Goal: Transaction & Acquisition: Purchase product/service

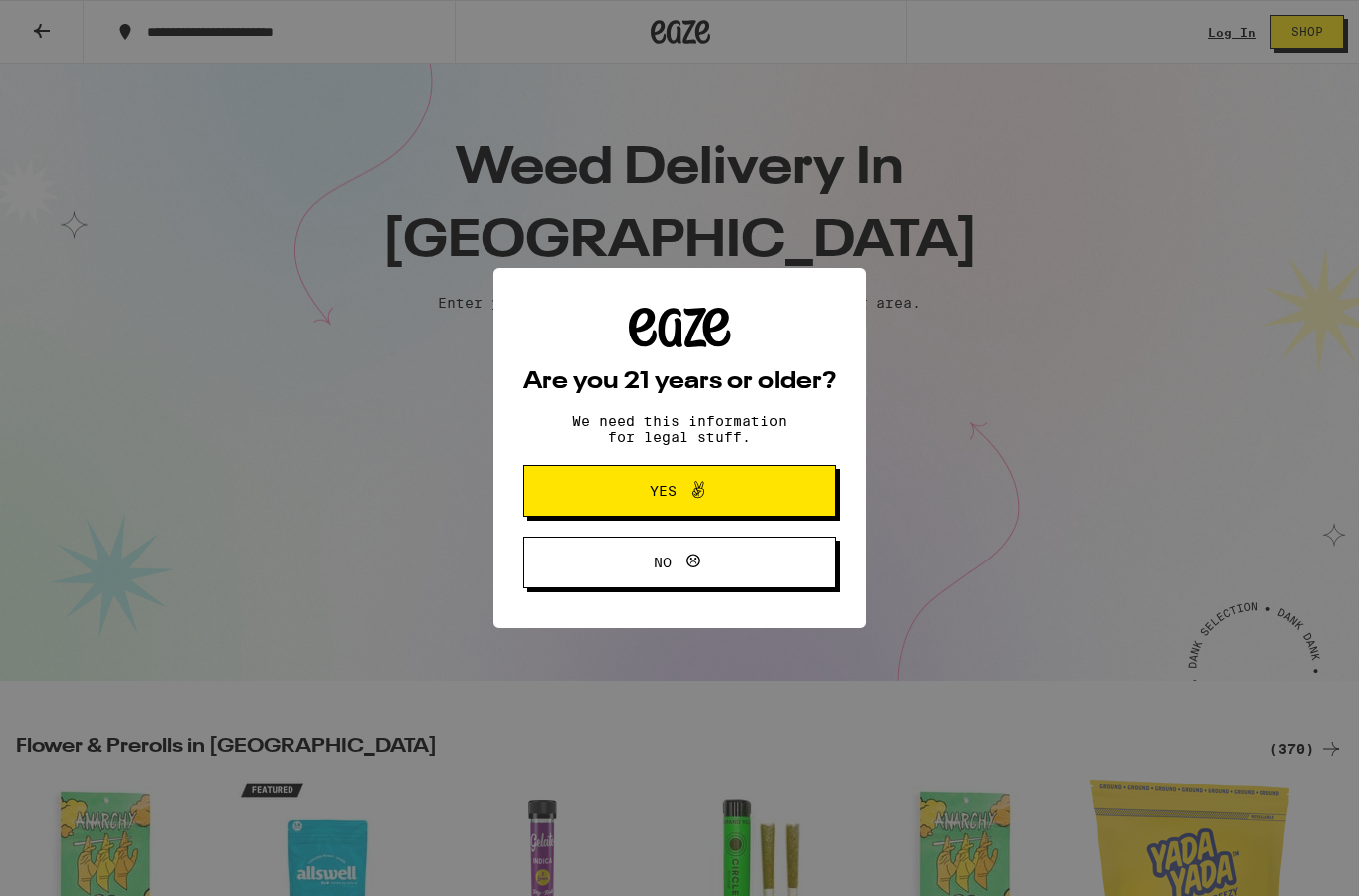
click at [620, 487] on span "Yes" at bounding box center [679, 491] width 151 height 26
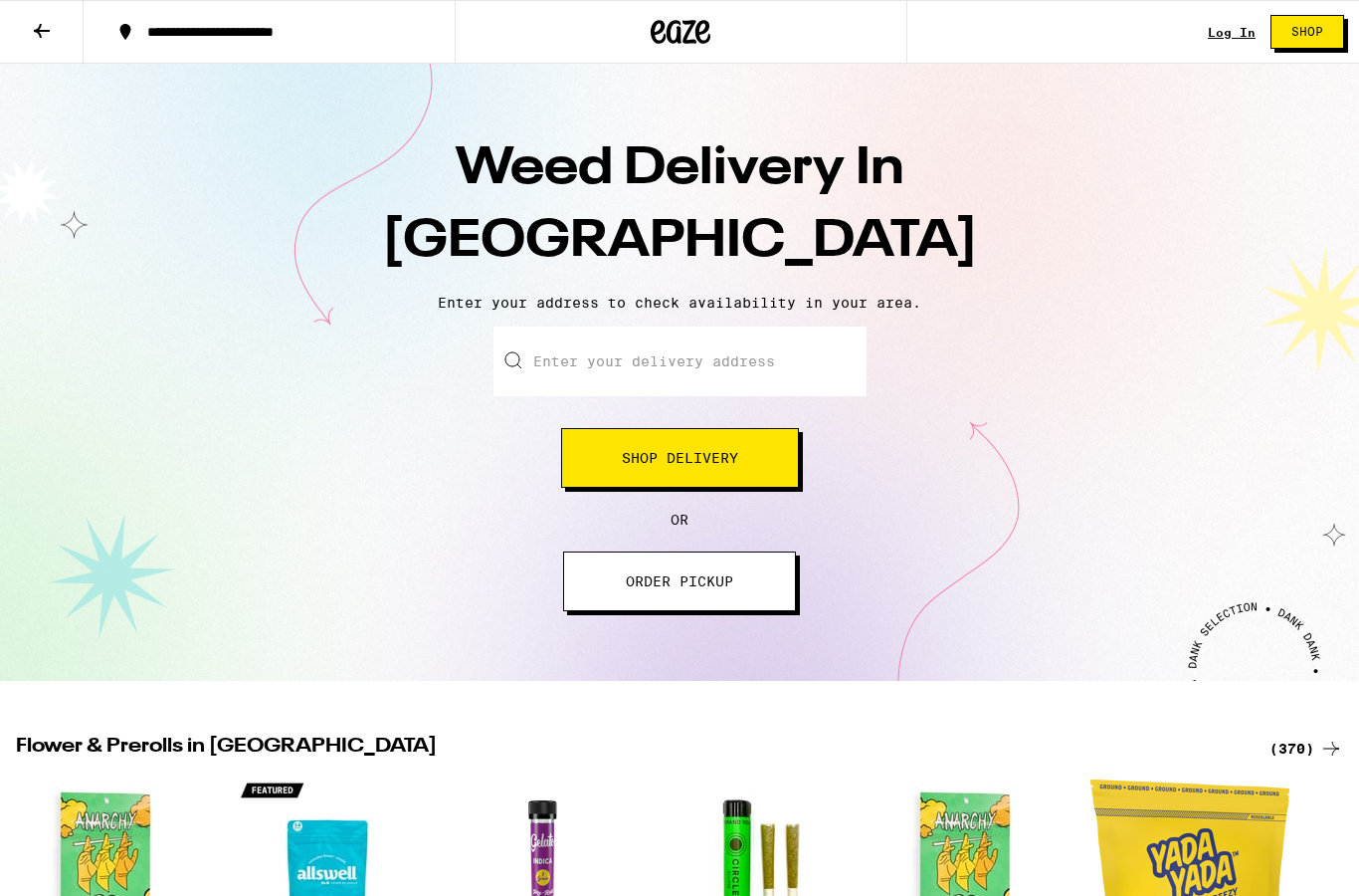
click at [1211, 36] on link "Log In" at bounding box center [1232, 32] width 48 height 13
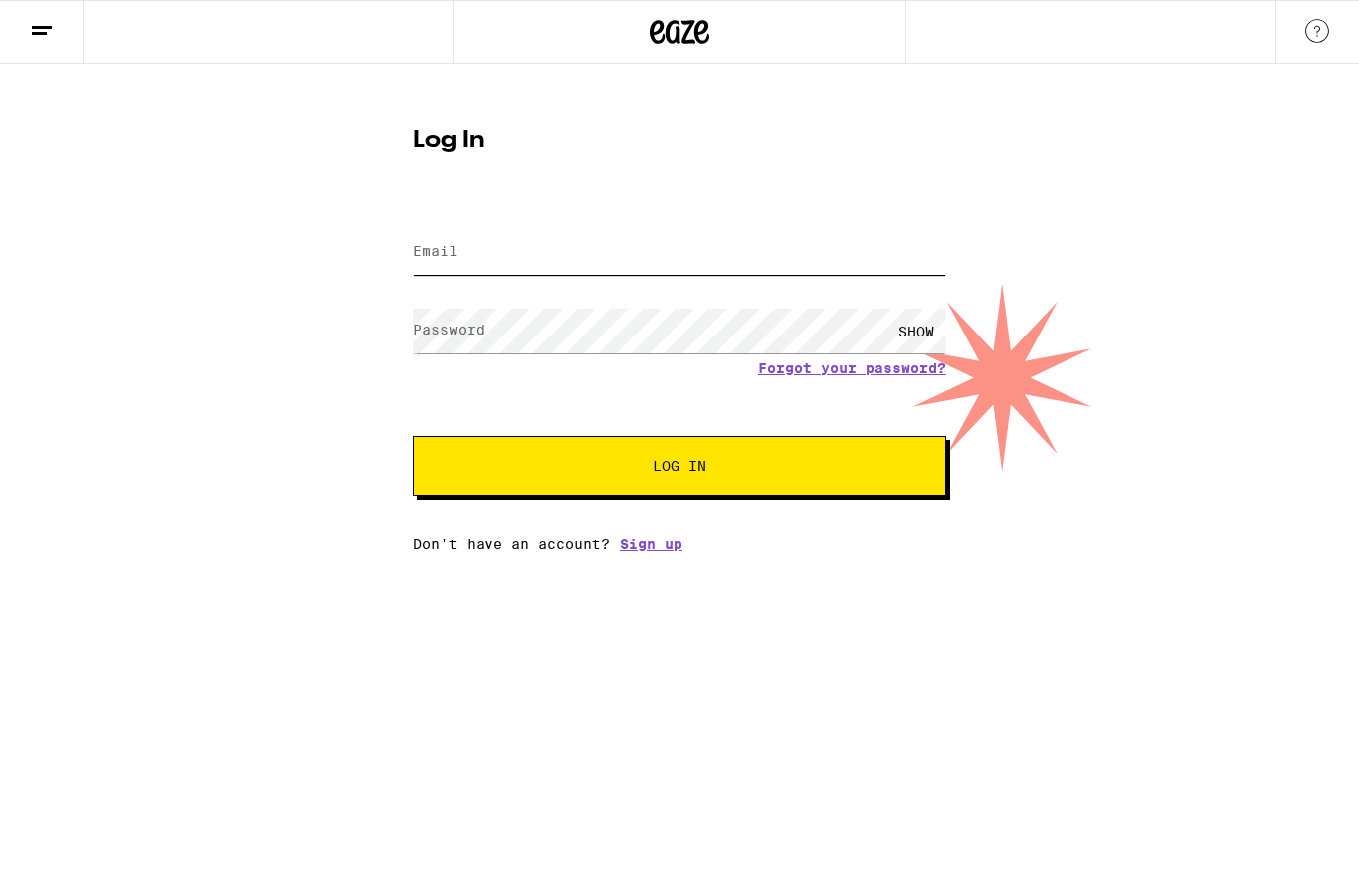
click at [663, 251] on input "Email" at bounding box center [679, 252] width 533 height 45
type input "[EMAIL_ADDRESS][DOMAIN_NAME]"
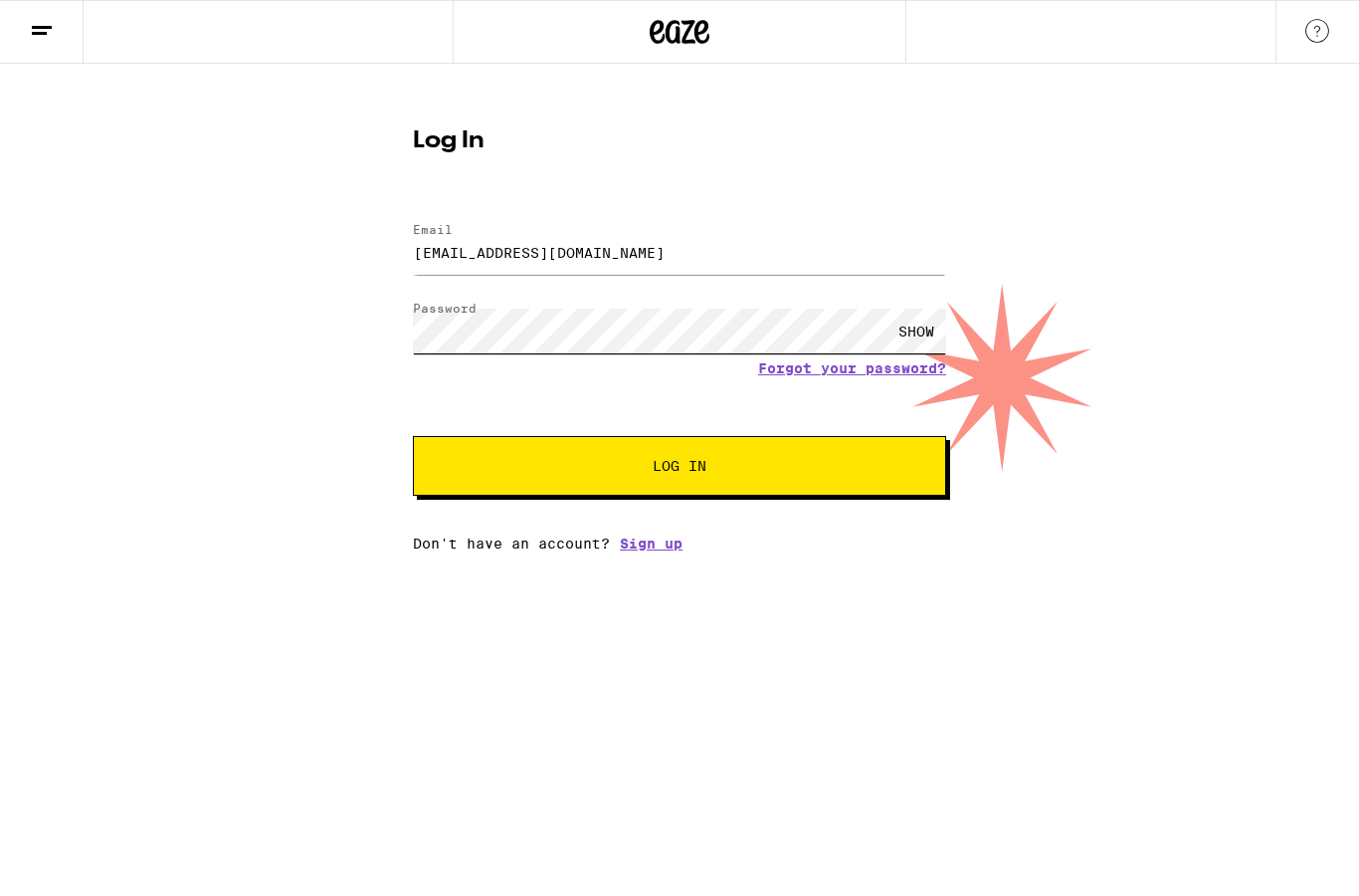
click at [680, 469] on button "Log In" at bounding box center [679, 466] width 533 height 60
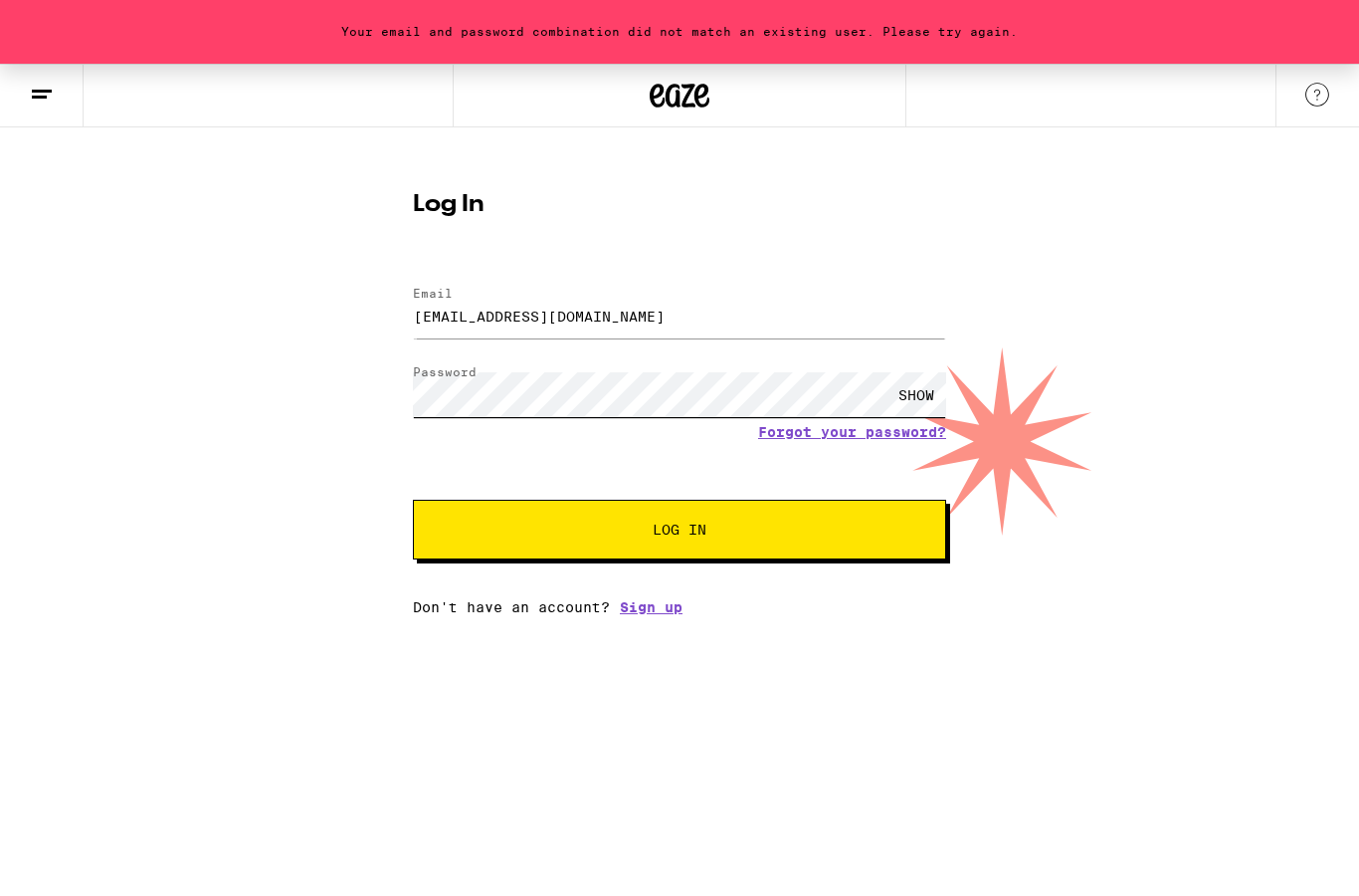
click at [680, 532] on button "Log In" at bounding box center [679, 530] width 533 height 60
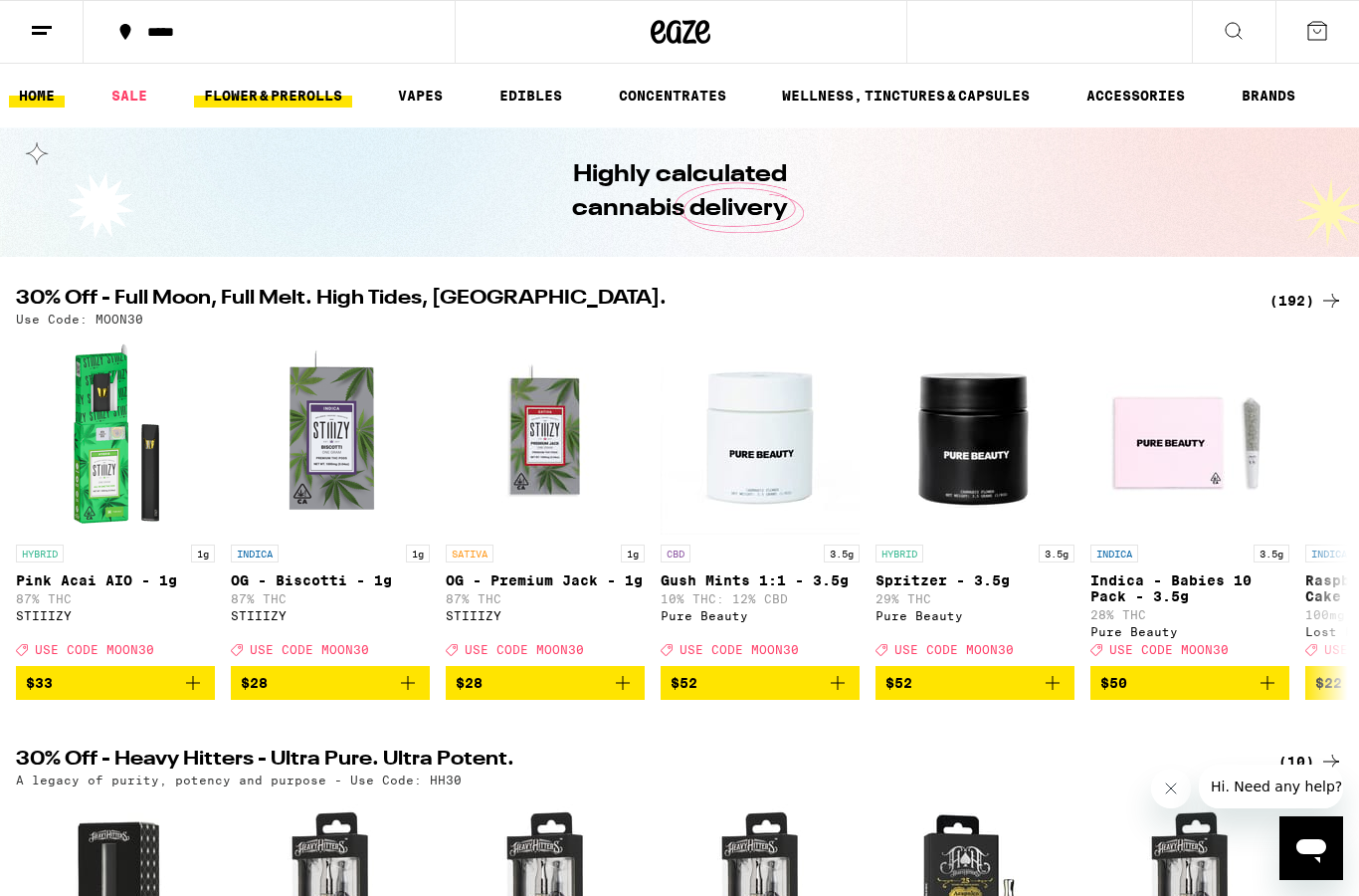
click at [298, 99] on link "FLOWER & PREROLLS" at bounding box center [273, 96] width 158 height 24
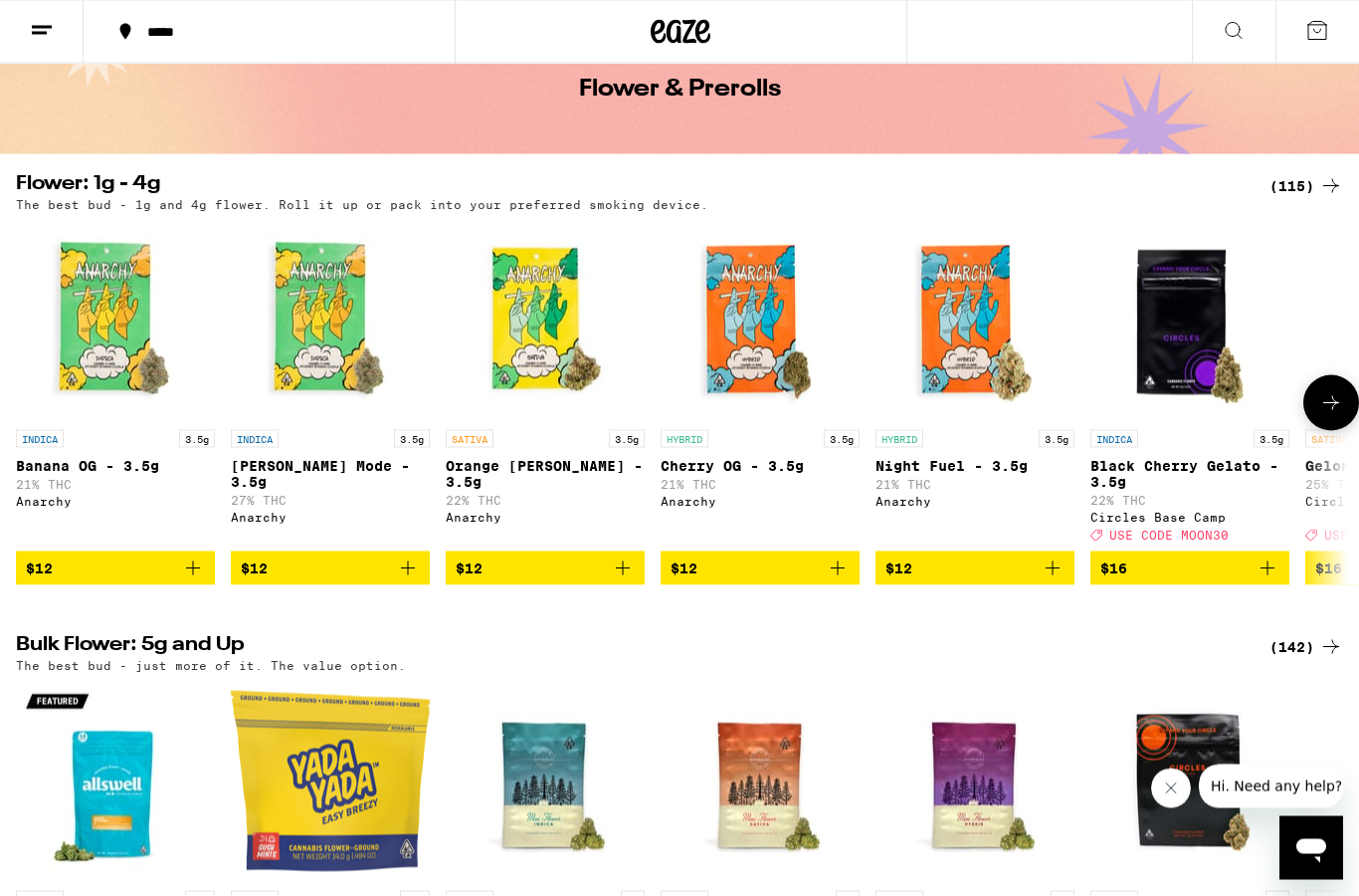
scroll to position [94, 0]
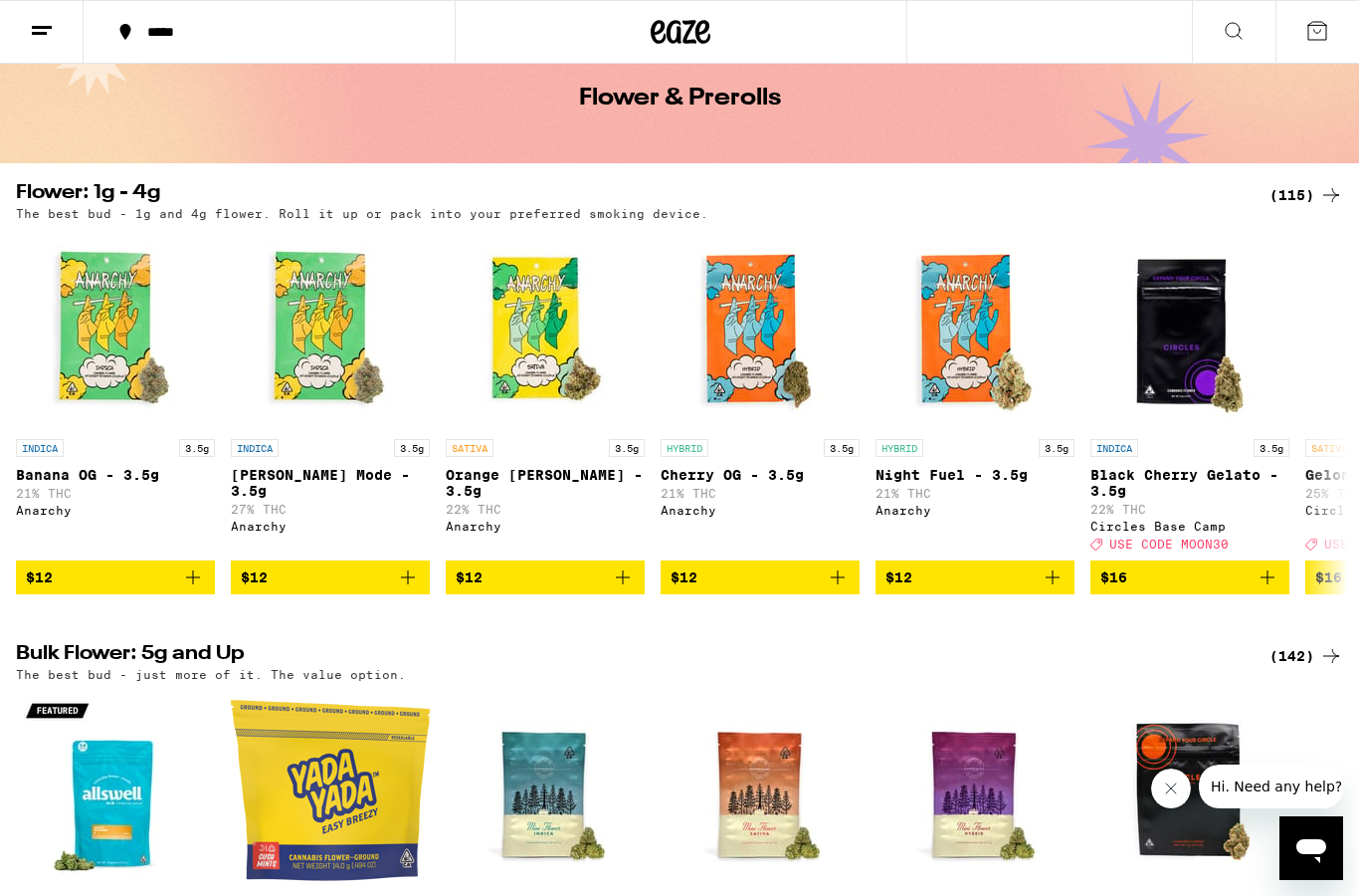
click at [1300, 193] on div "(115)" at bounding box center [1307, 195] width 74 height 24
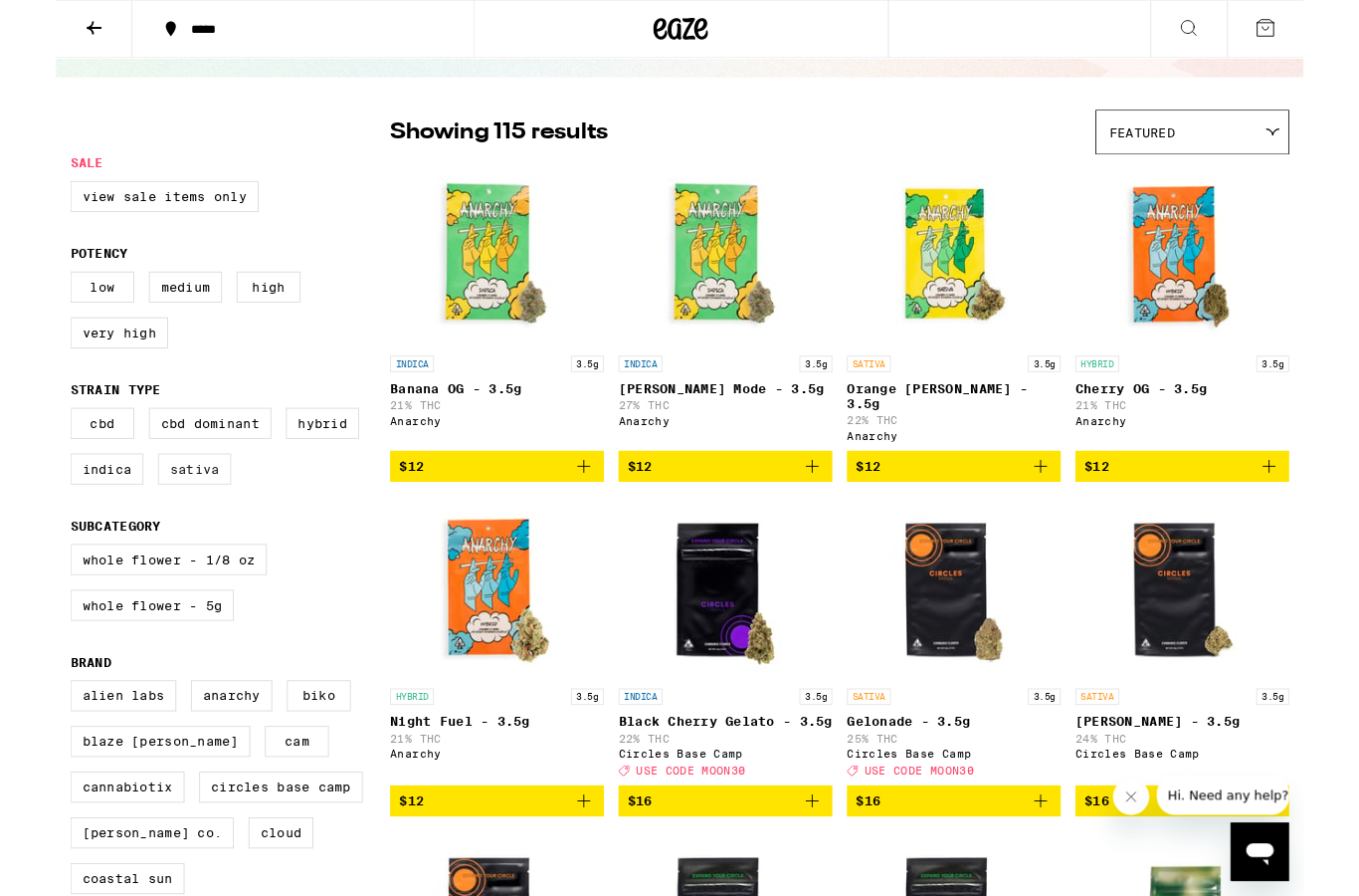
scroll to position [109, 0]
click at [294, 478] on label "Hybrid" at bounding box center [291, 461] width 80 height 34
click at [21, 448] on input "Hybrid" at bounding box center [20, 447] width 1 height 1
checkbox input "true"
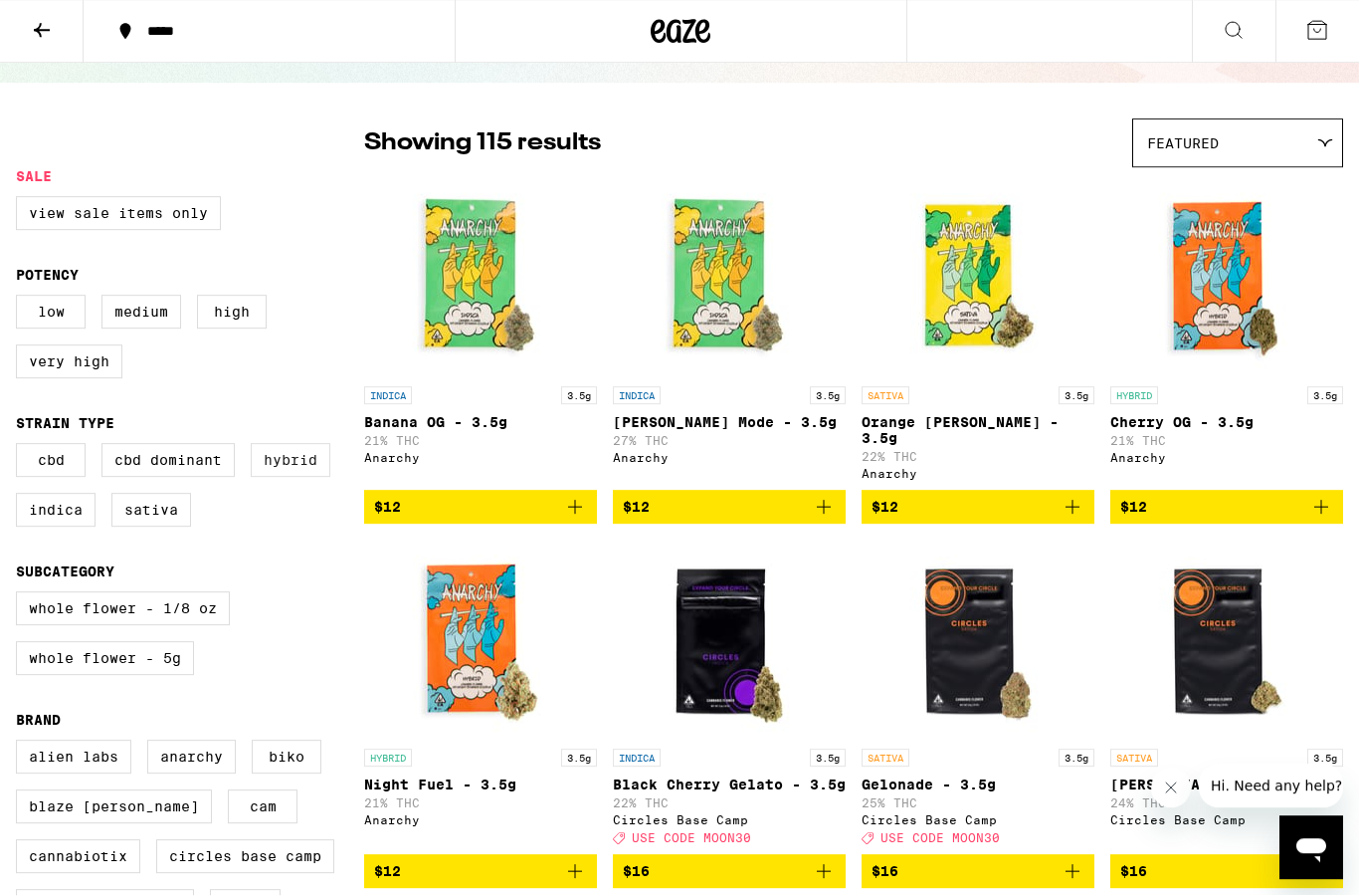
scroll to position [189, 0]
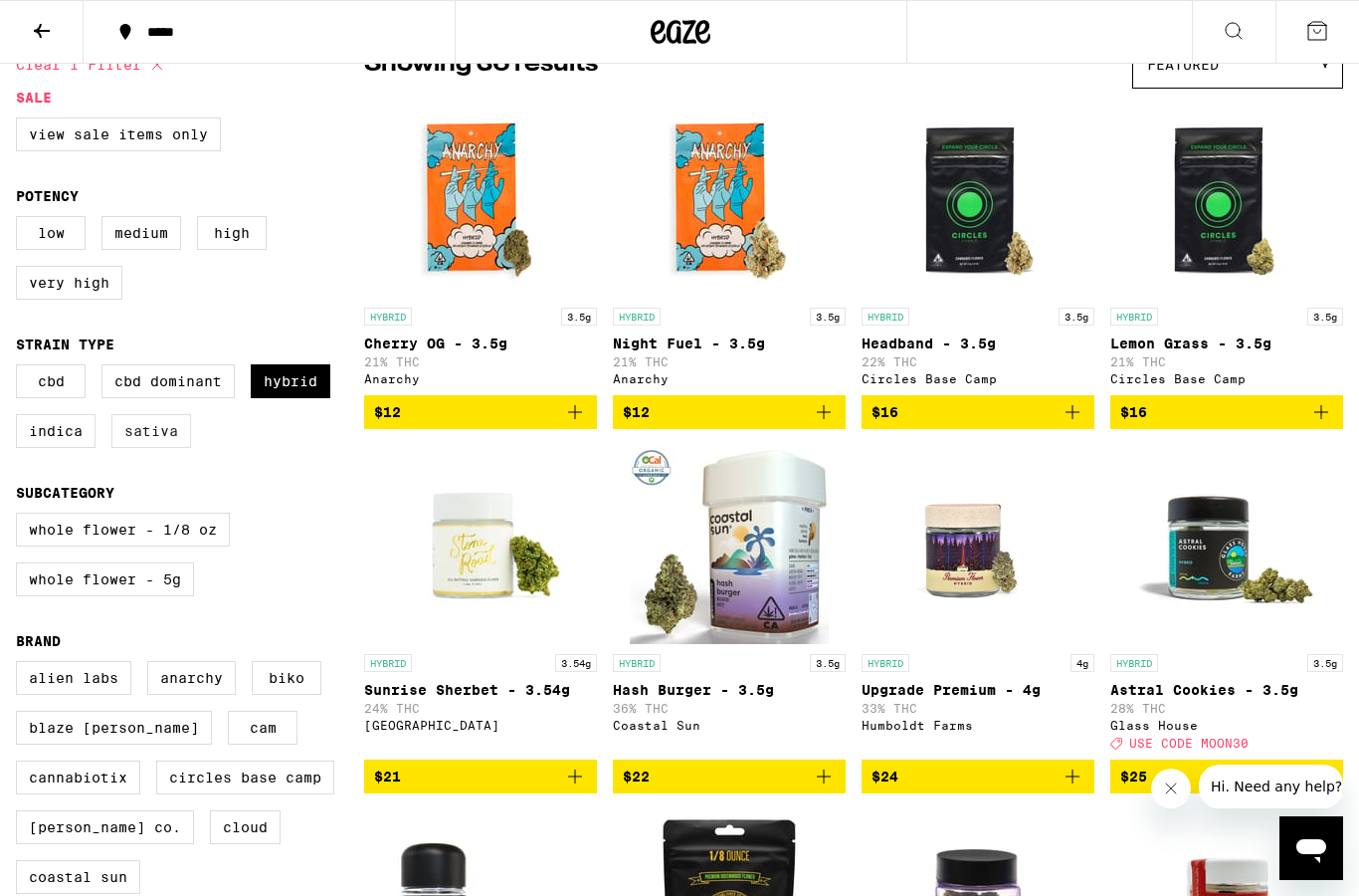
click at [179, 448] on label "Sativa" at bounding box center [151, 431] width 80 height 34
click at [21, 368] on input "Sativa" at bounding box center [20, 367] width 1 height 1
checkbox input "true"
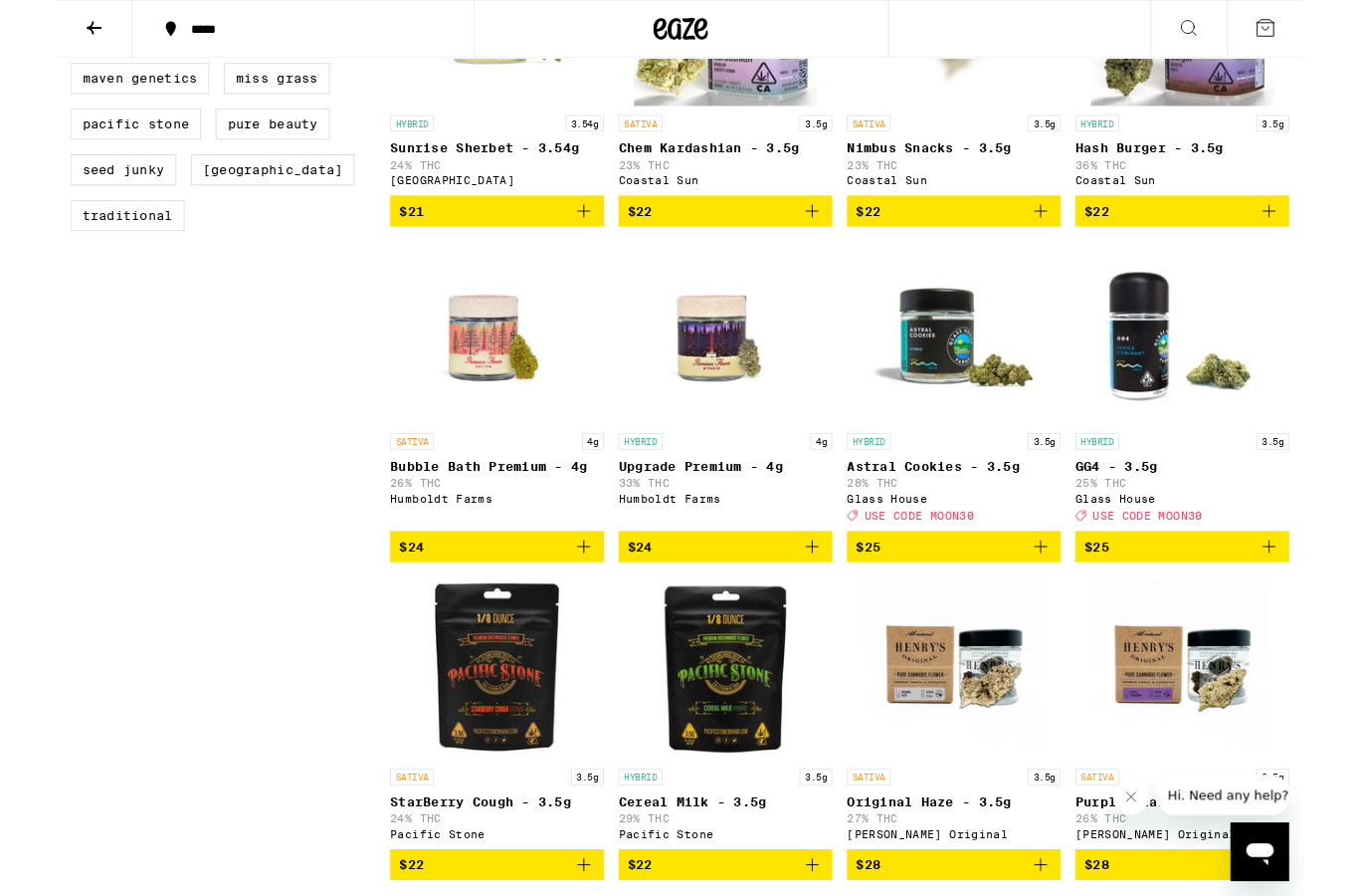
scroll to position [1429, 0]
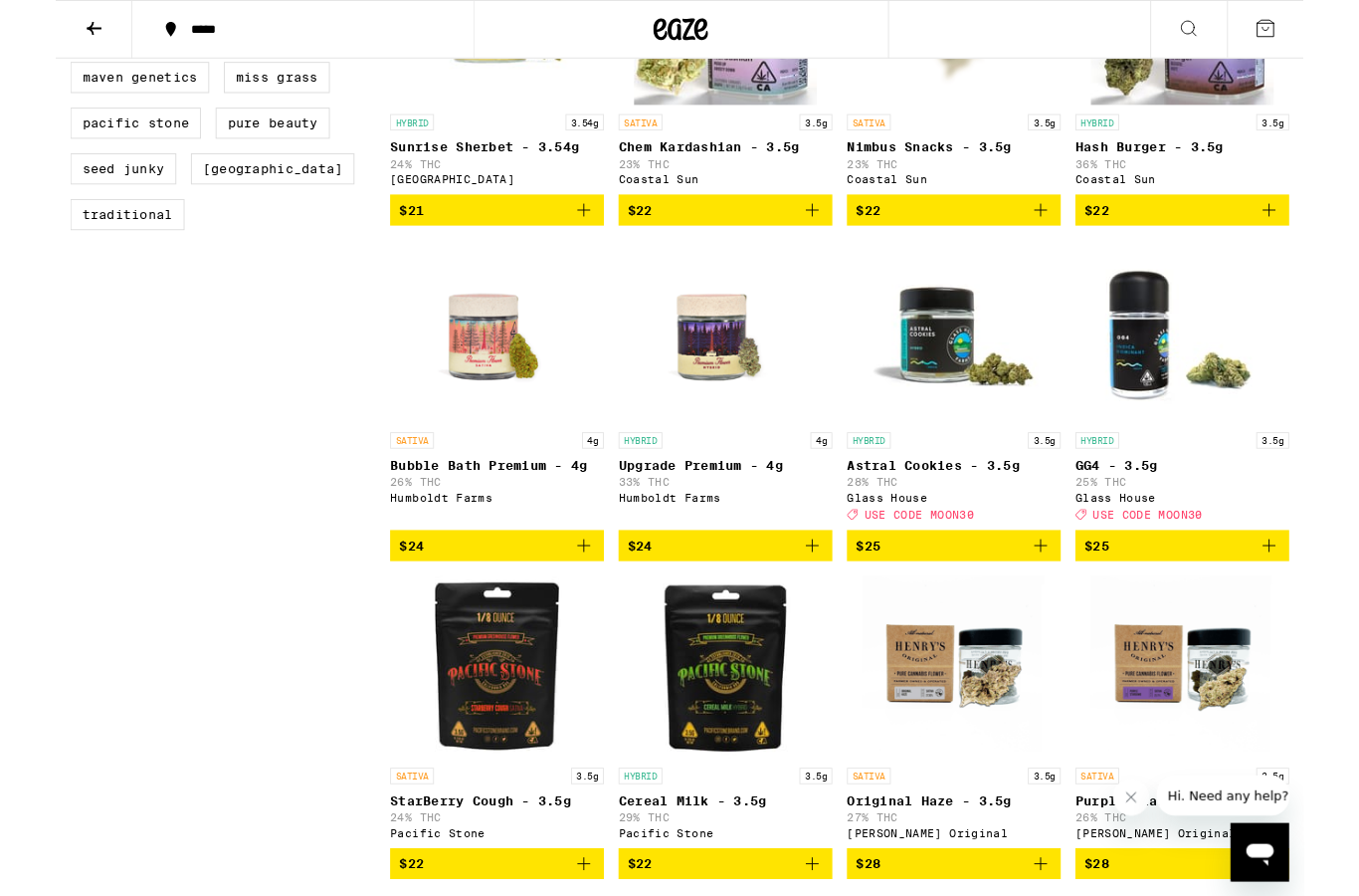
click at [570, 606] on icon "Add to bag" at bounding box center [575, 594] width 24 height 24
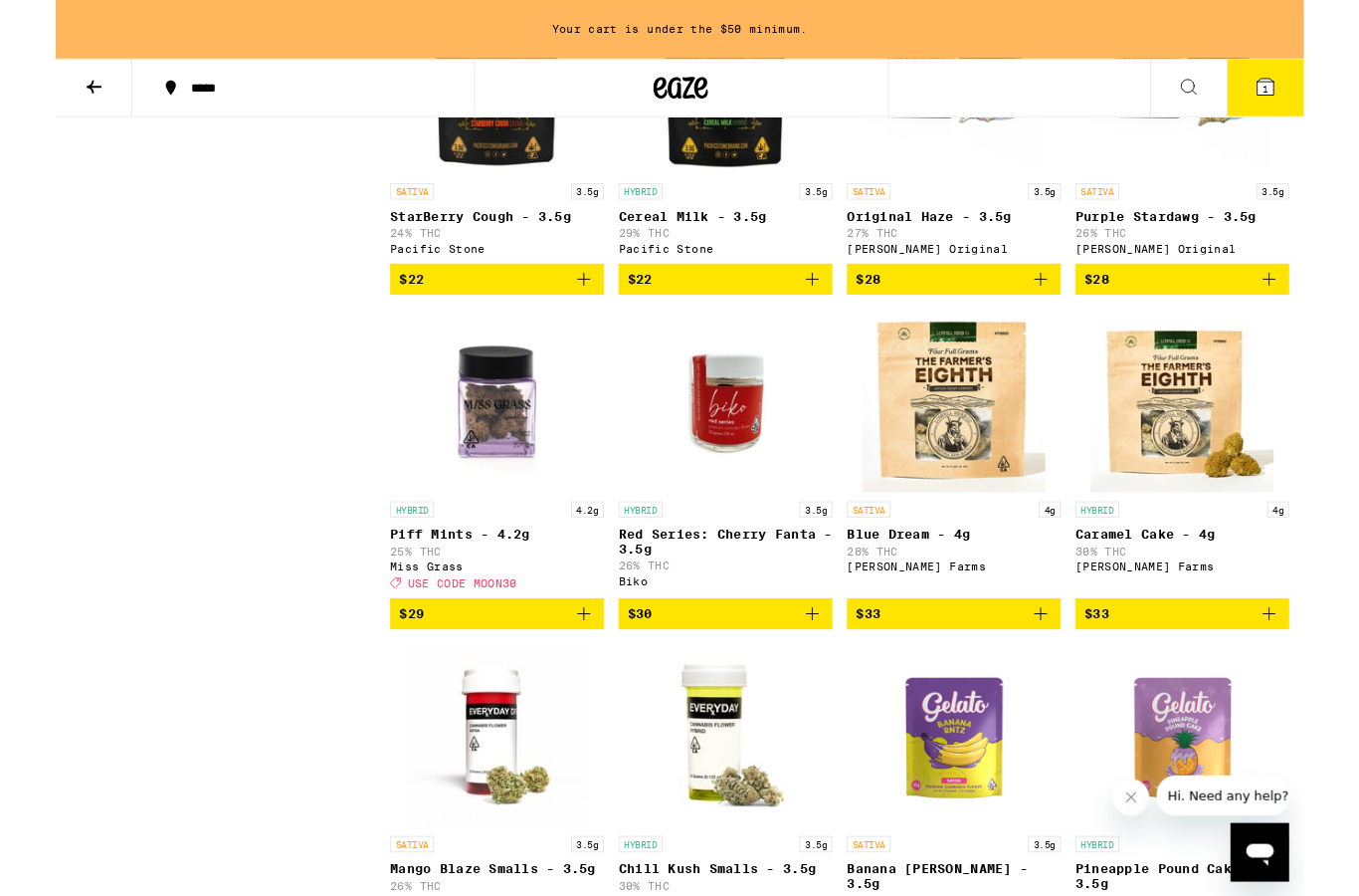
scroll to position [2153, 0]
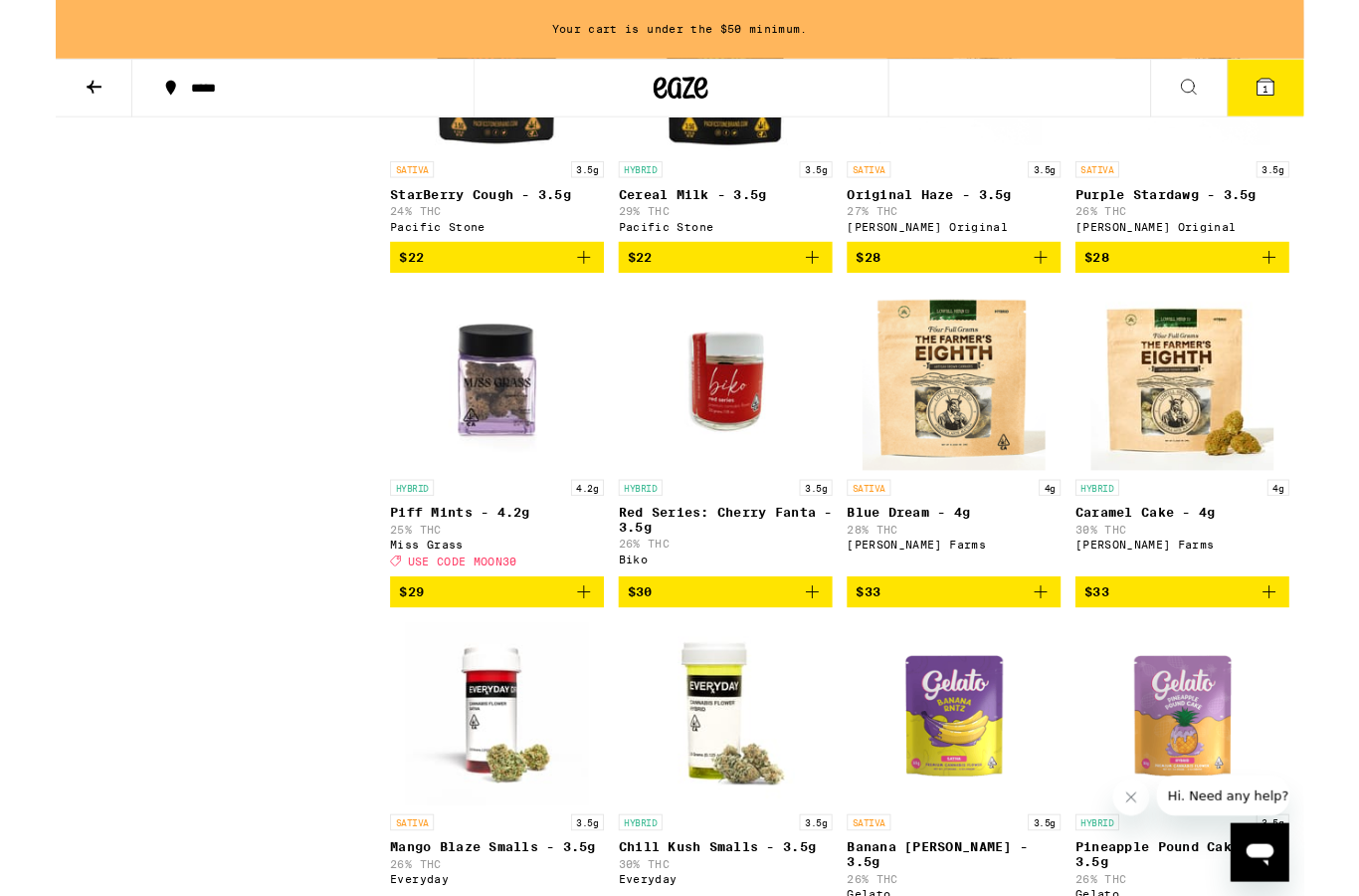
click at [1067, 656] on icon "Add to bag" at bounding box center [1073, 644] width 24 height 24
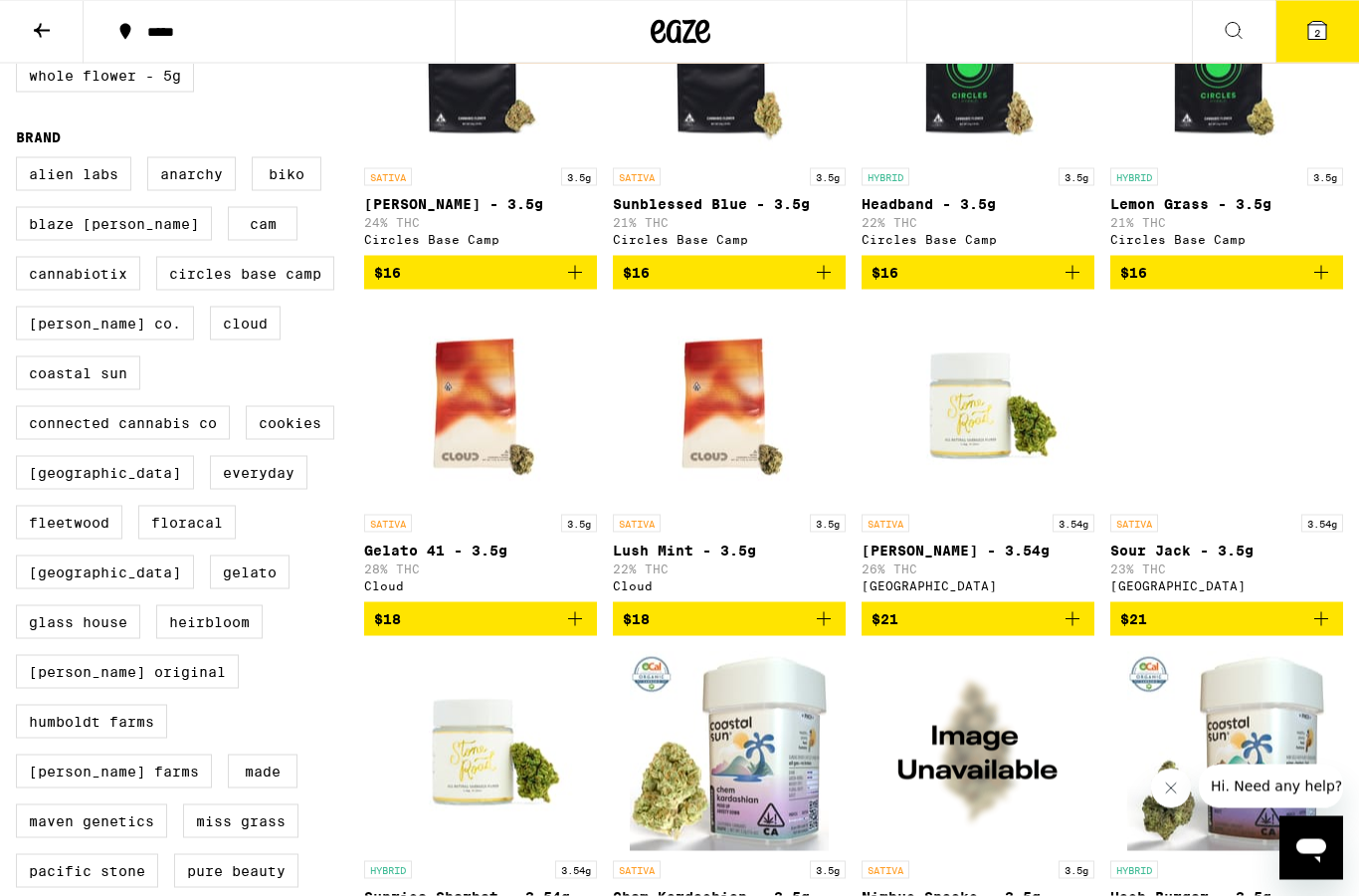
scroll to position [632, 0]
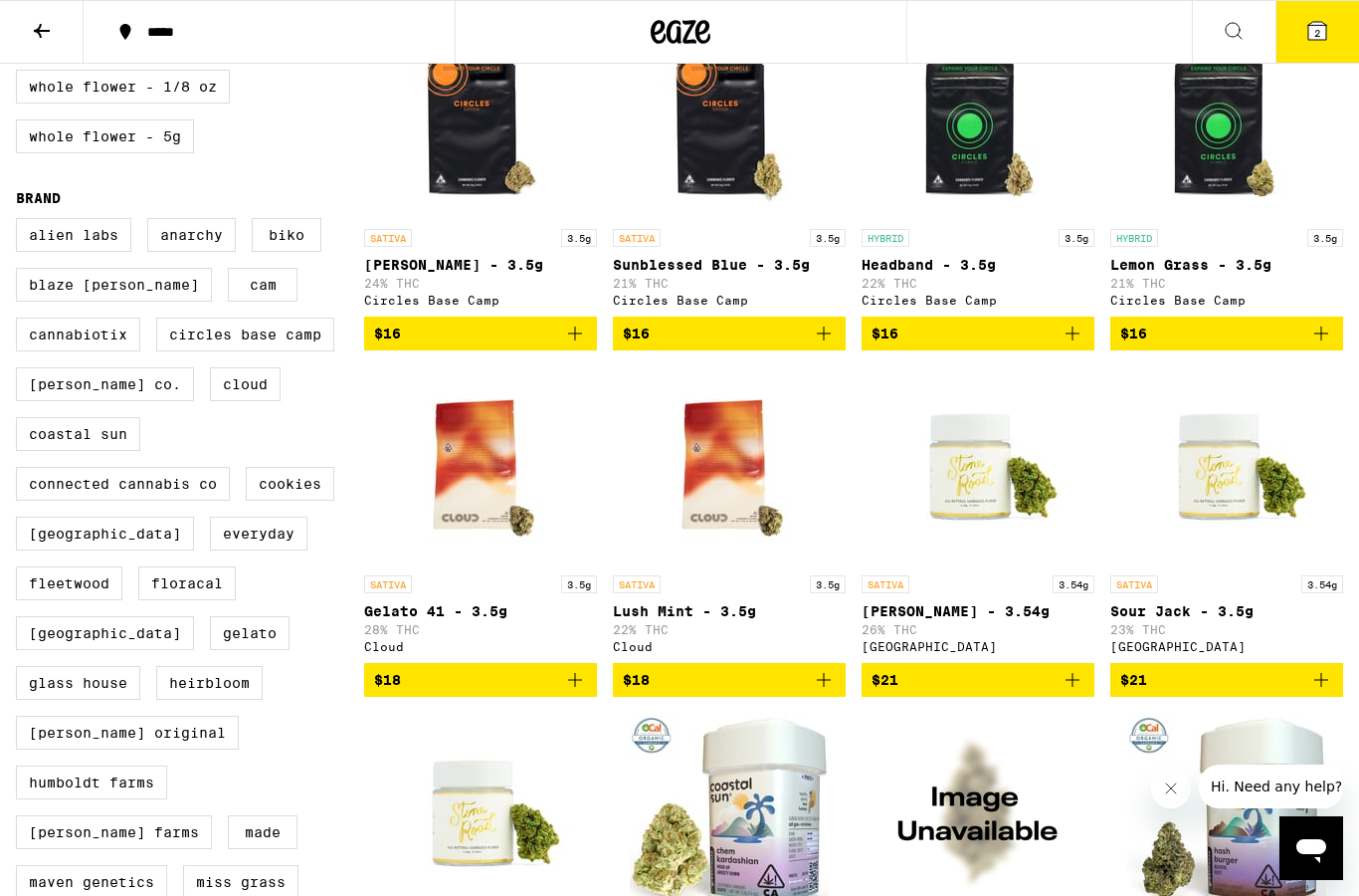
click at [1312, 11] on button "2" at bounding box center [1318, 32] width 84 height 62
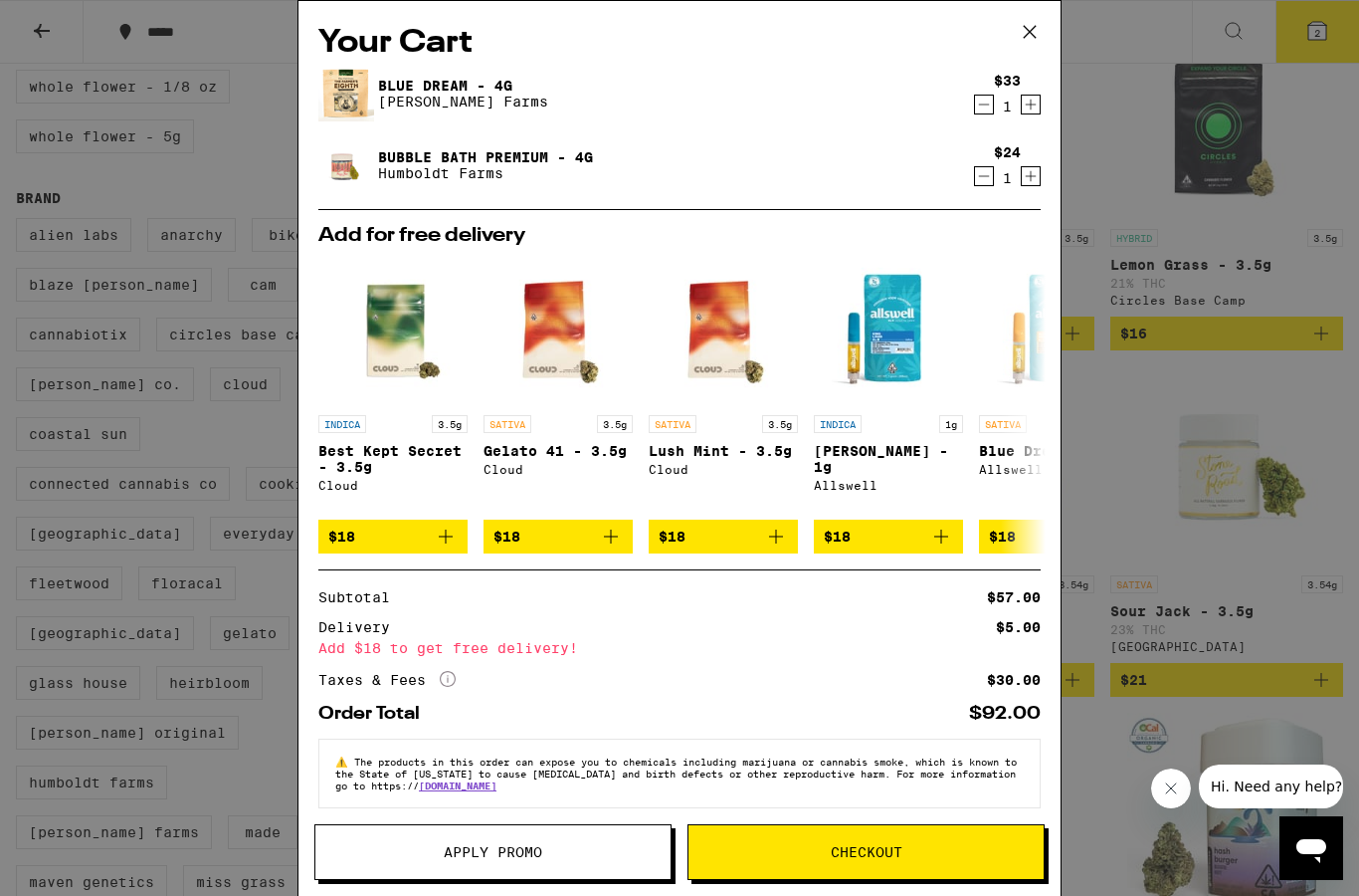
click at [1031, 39] on icon at bounding box center [1030, 32] width 30 height 30
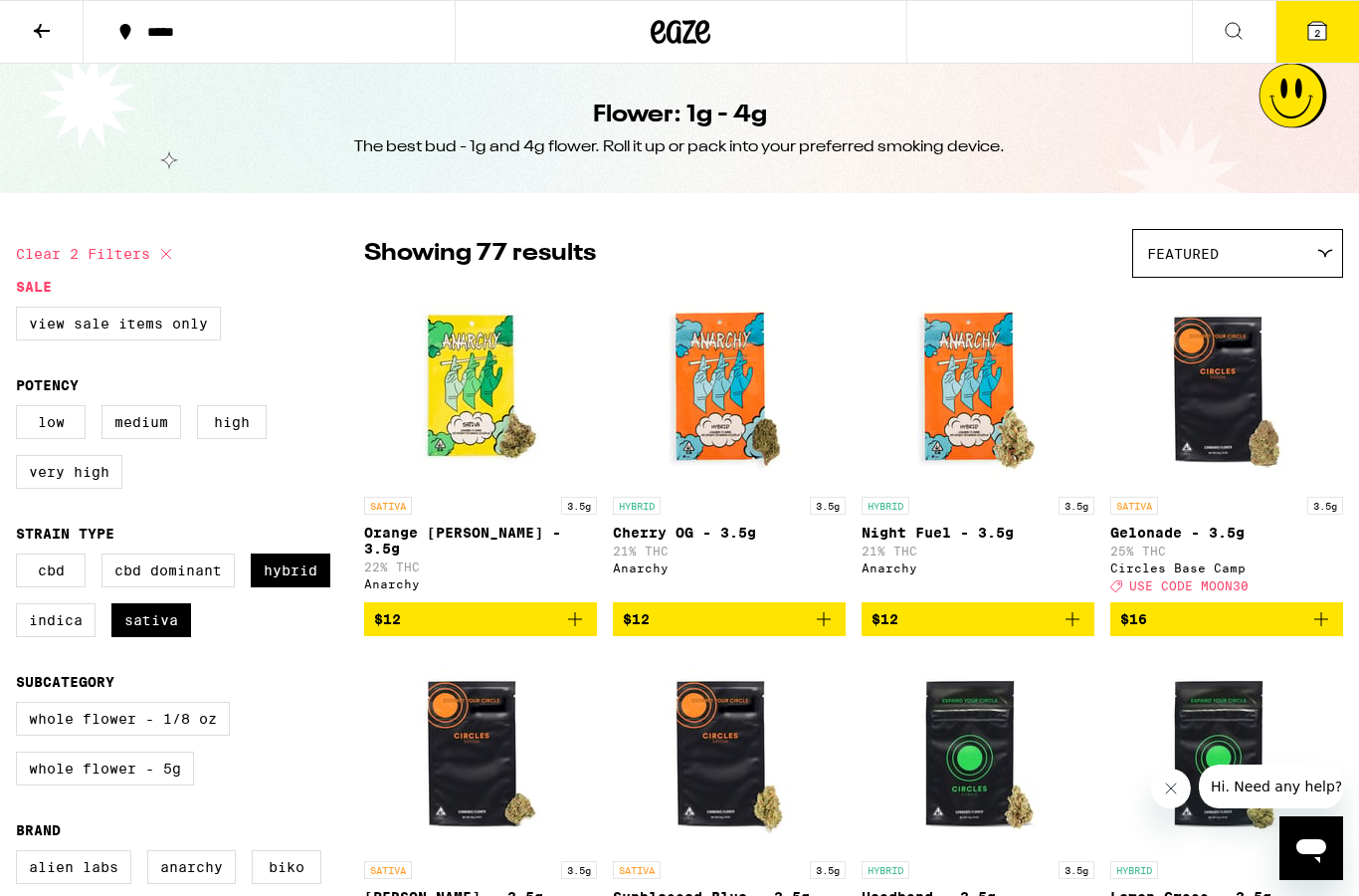
click at [41, 19] on icon at bounding box center [42, 31] width 24 height 24
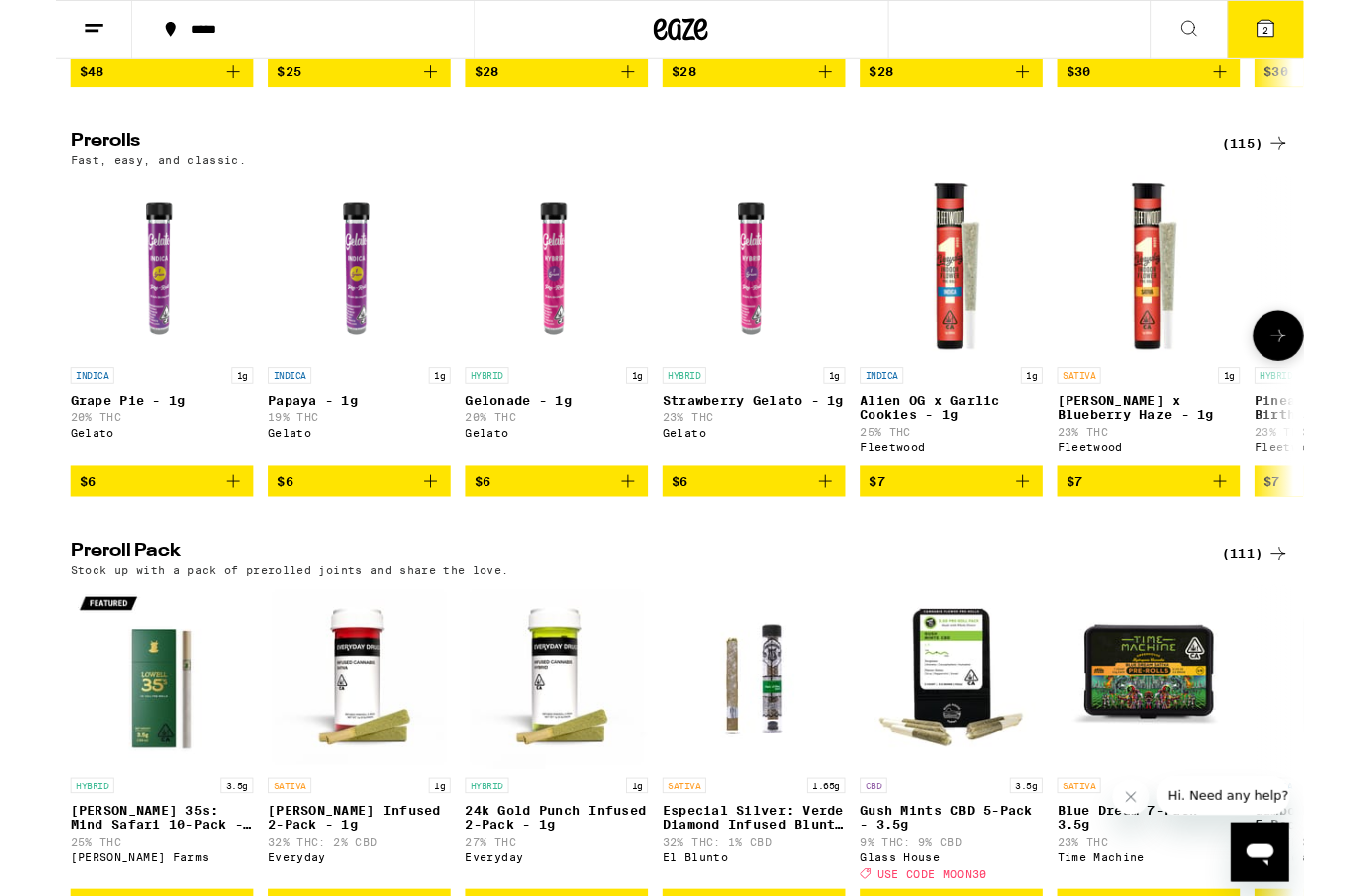
scroll to position [1044, 0]
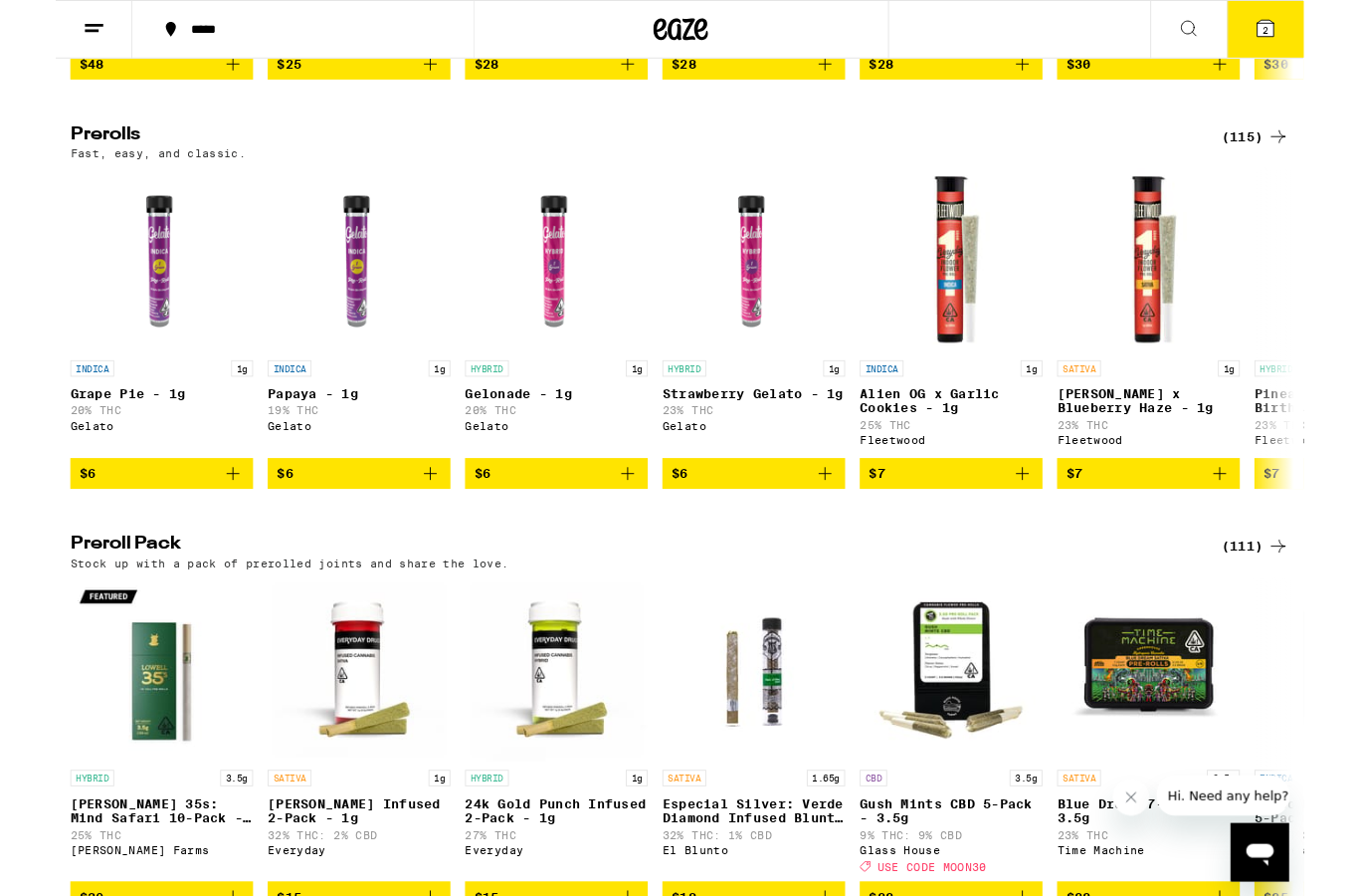
click at [1307, 160] on div "(115)" at bounding box center [1307, 148] width 74 height 24
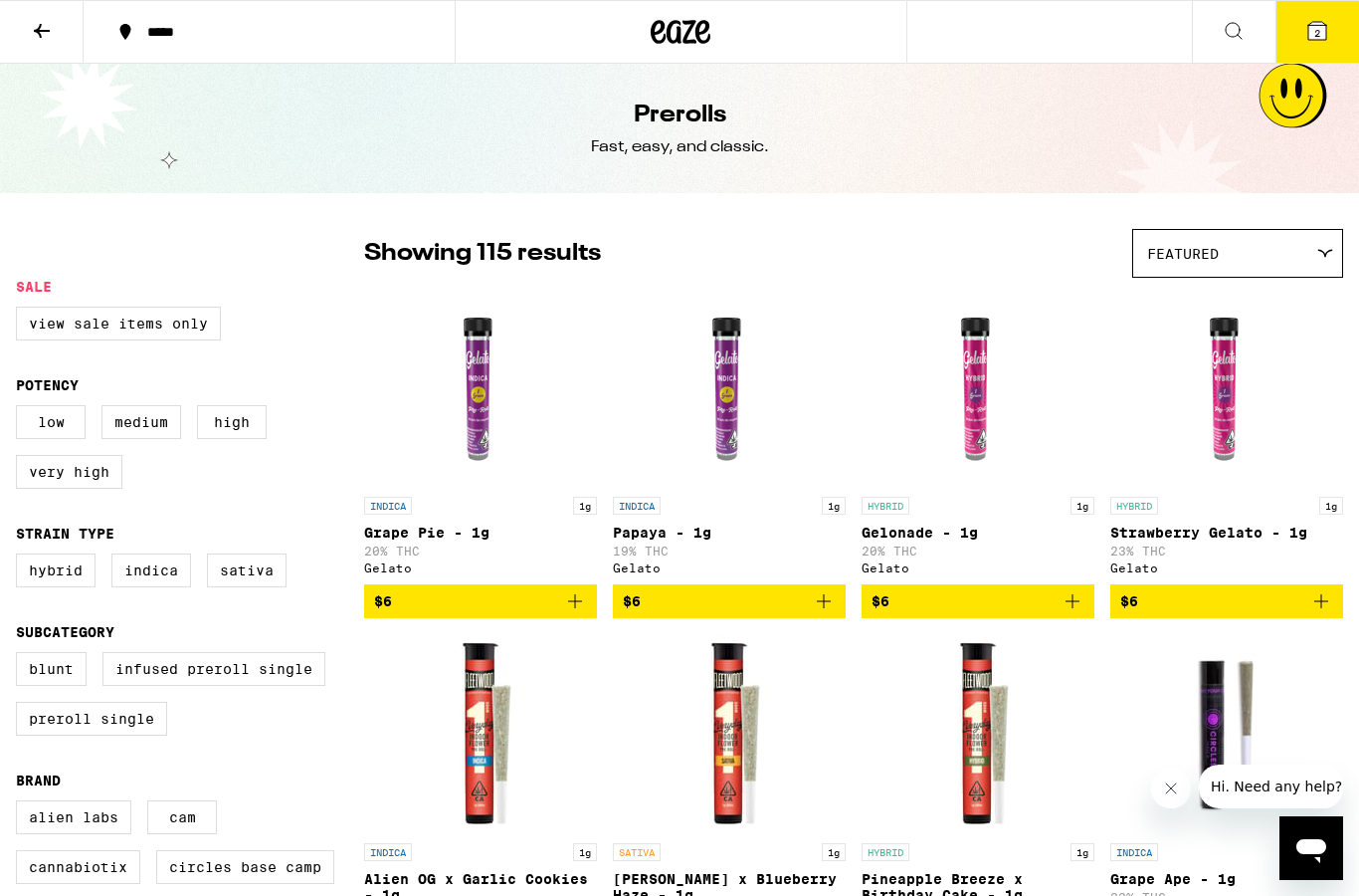
click at [60, 33] on button at bounding box center [42, 32] width 84 height 63
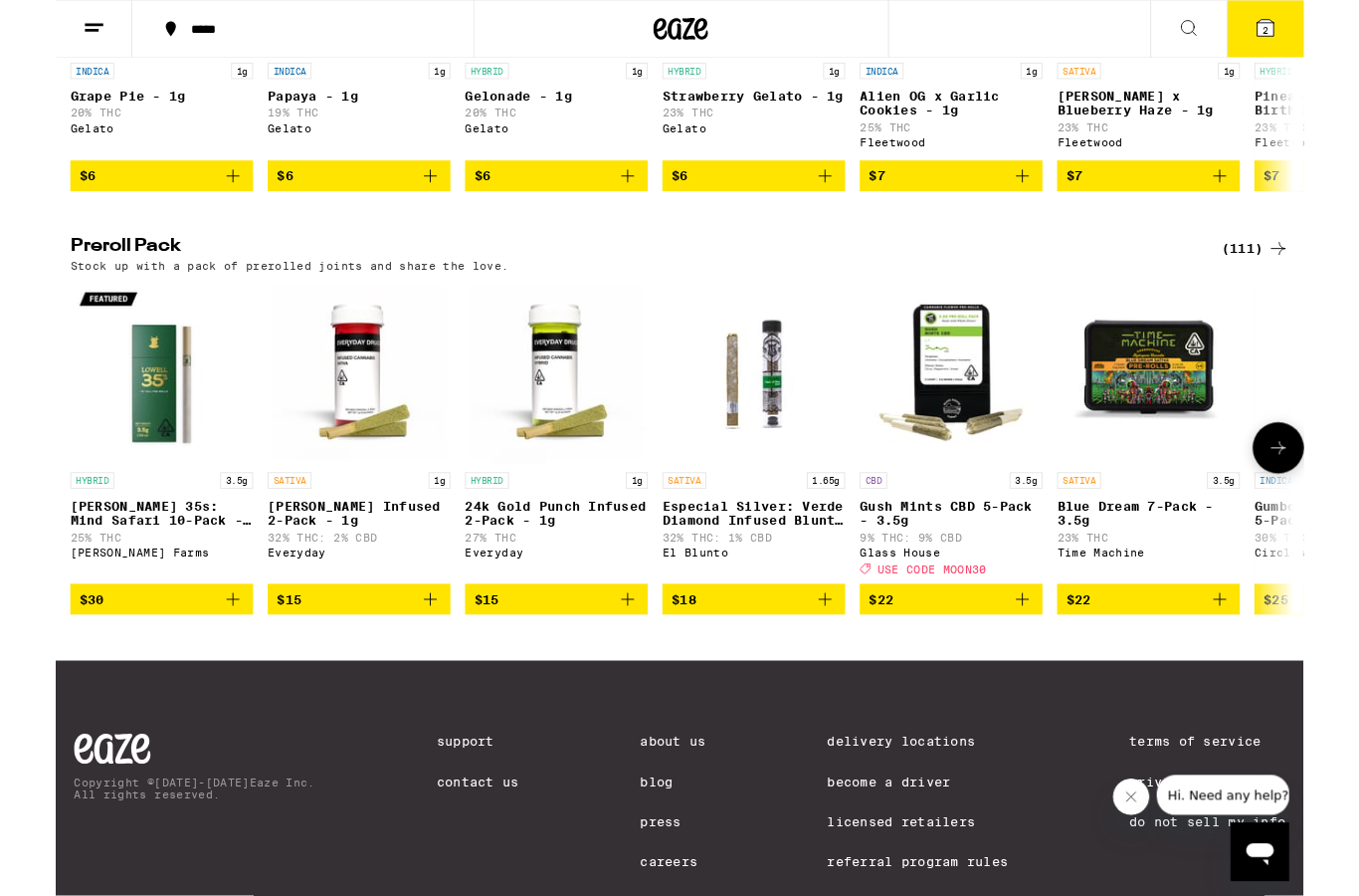
scroll to position [1368, 0]
click at [1303, 282] on div "(111)" at bounding box center [1307, 270] width 74 height 24
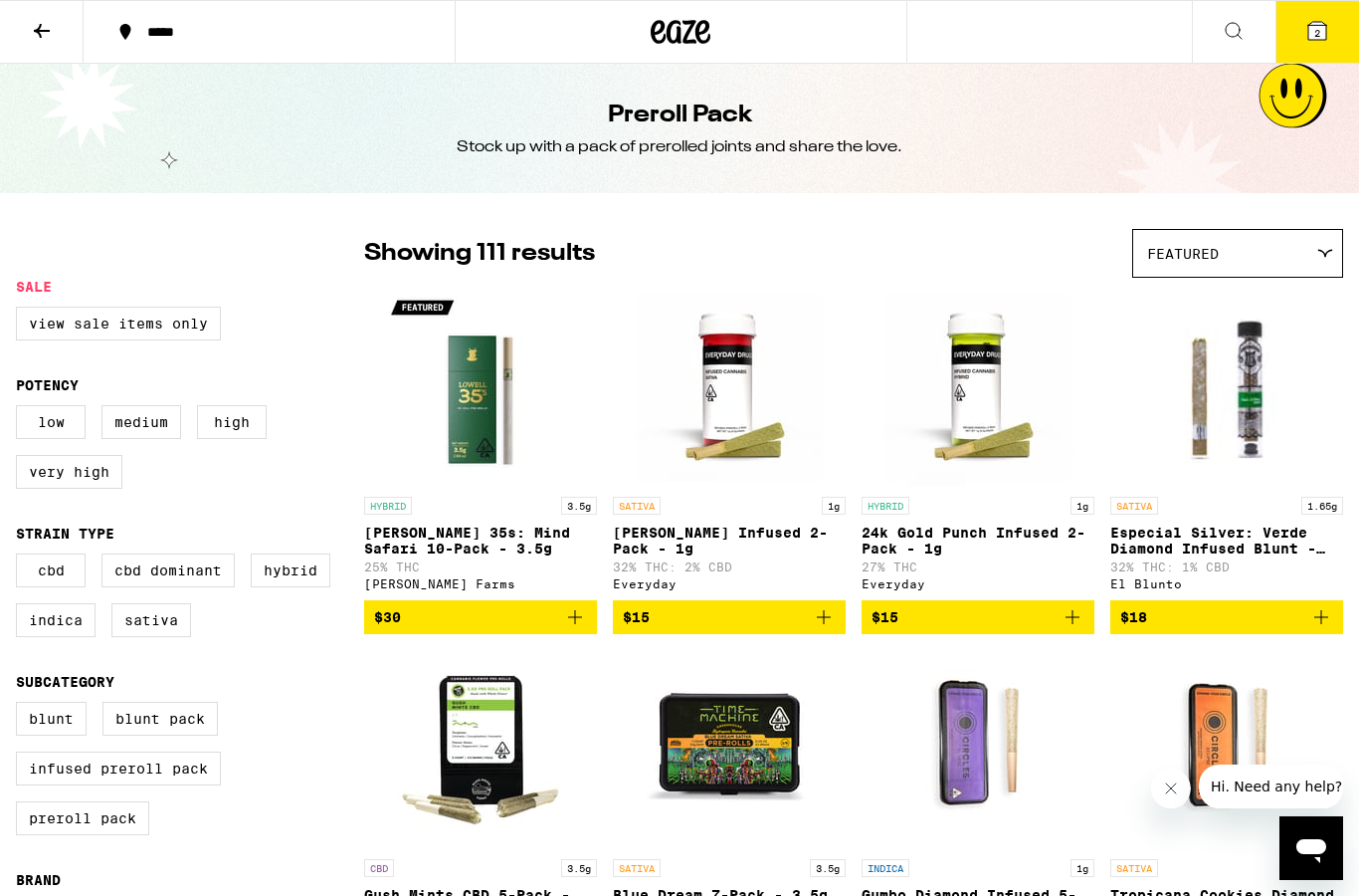
click at [59, 33] on button at bounding box center [42, 32] width 84 height 63
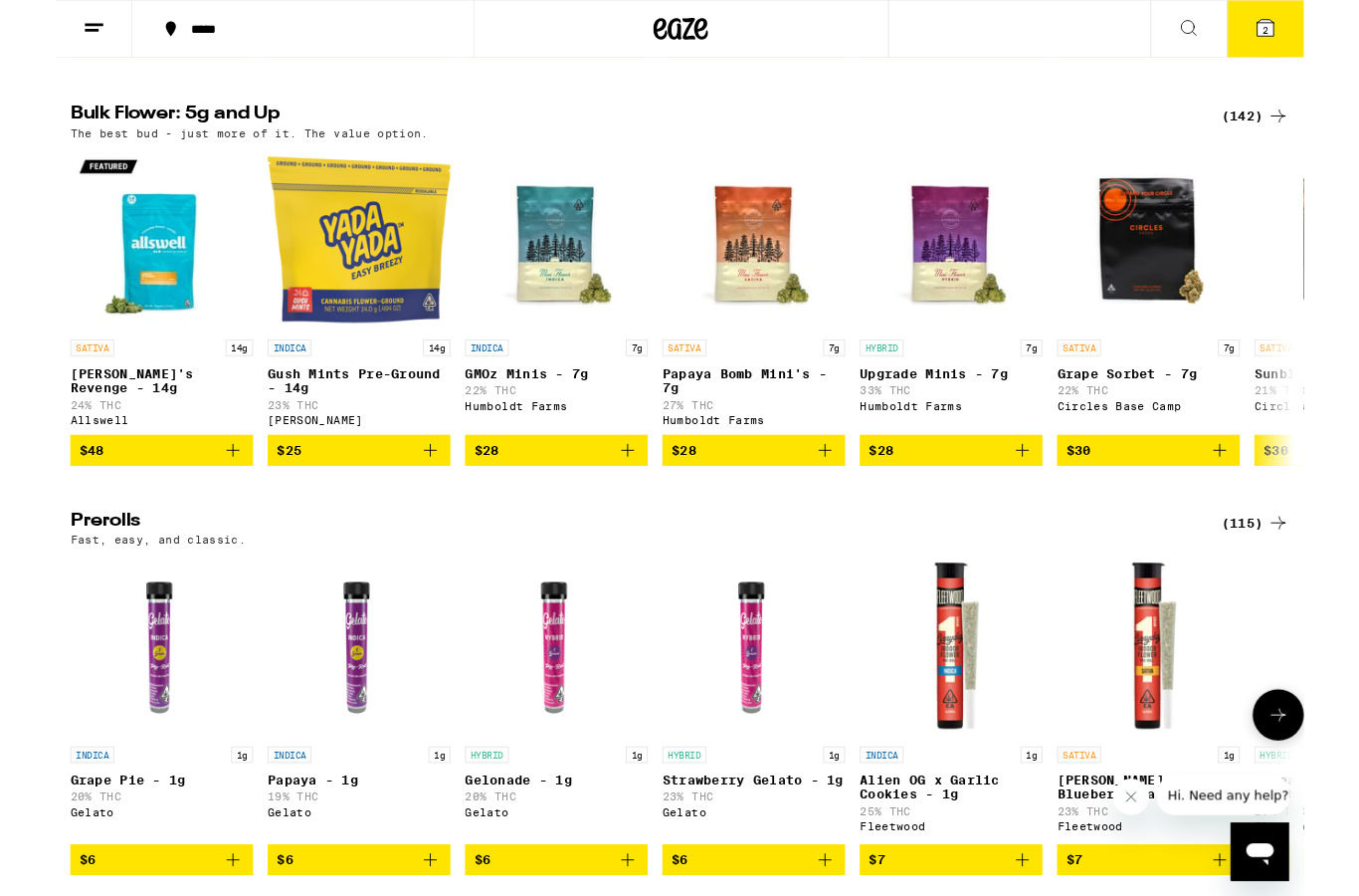
scroll to position [624, 0]
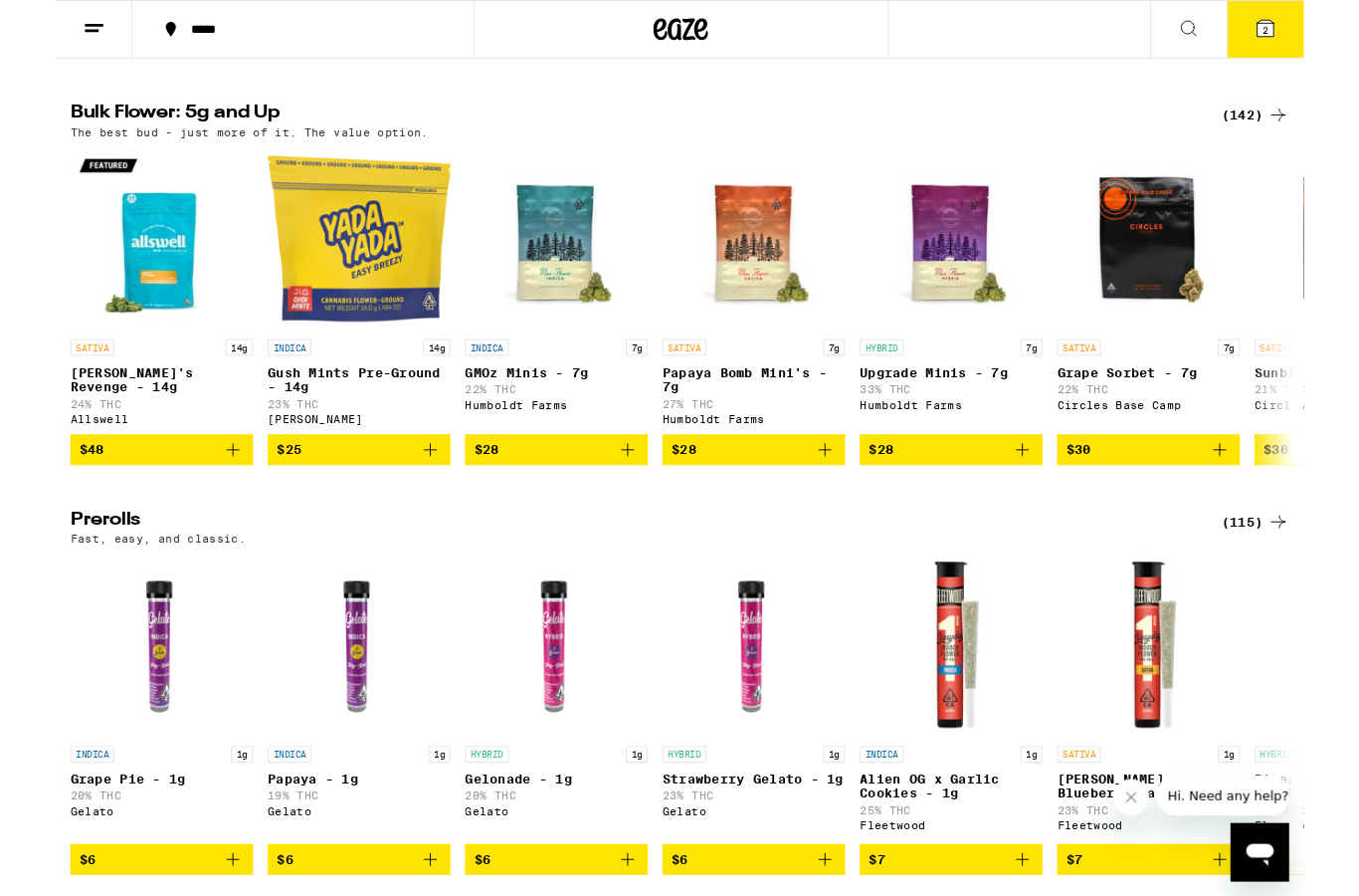
click at [1330, 580] on icon at bounding box center [1331, 568] width 24 height 24
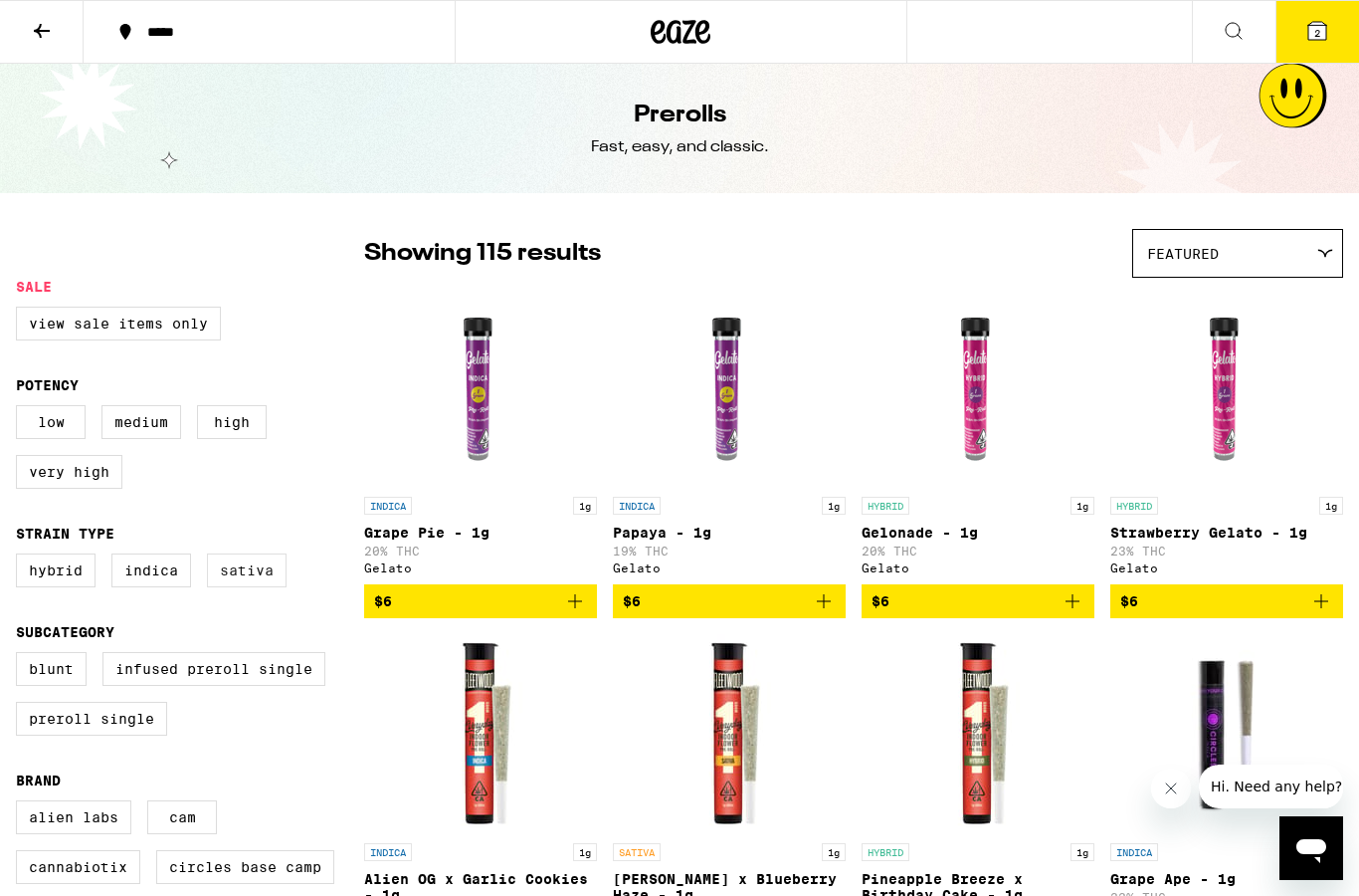
click at [259, 587] on label "Sativa" at bounding box center [247, 570] width 80 height 34
click at [21, 557] on input "Sativa" at bounding box center [20, 556] width 1 height 1
checkbox input "true"
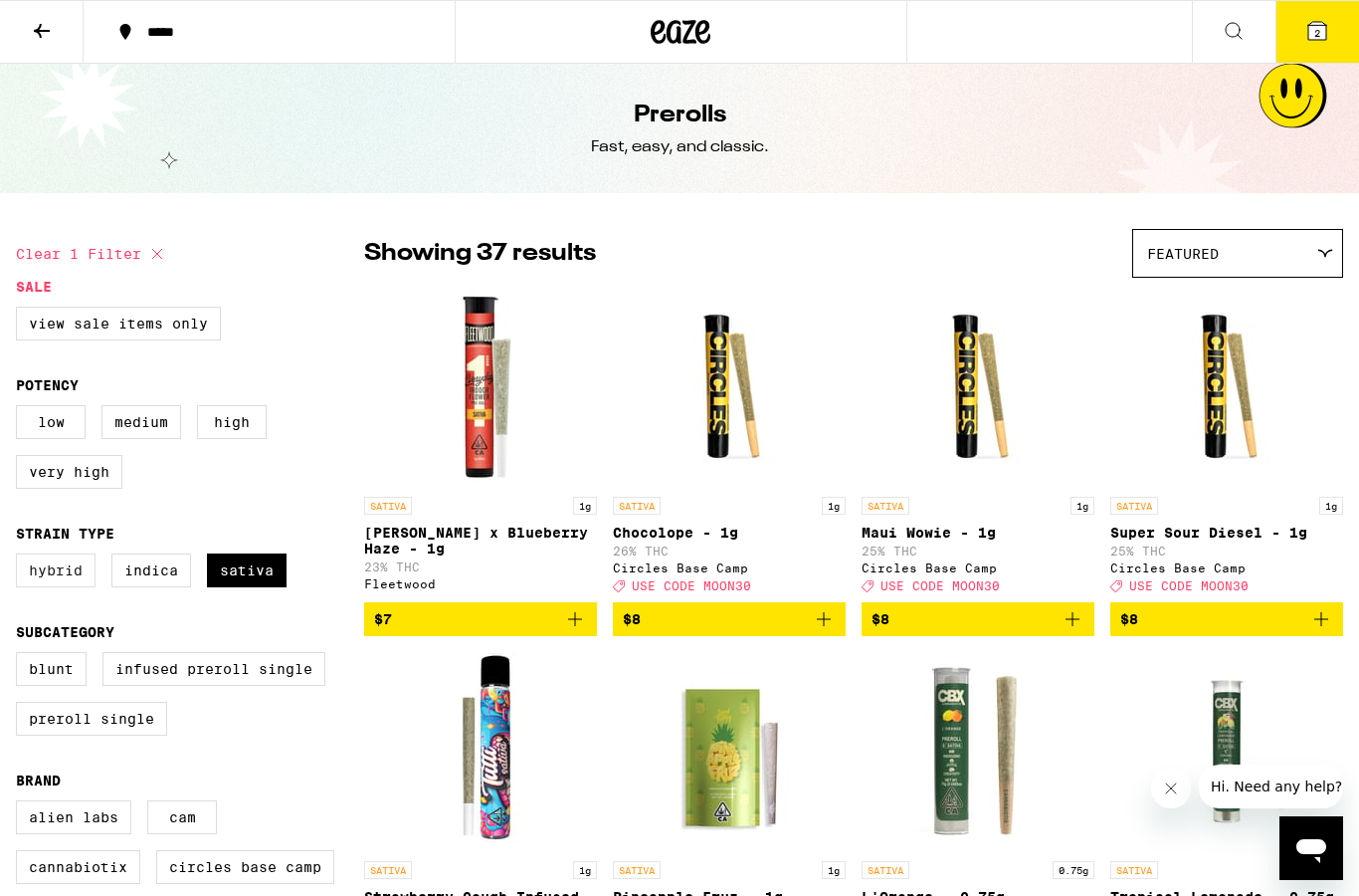
click at [71, 587] on label "Hybrid" at bounding box center [56, 570] width 80 height 34
click at [21, 557] on input "Hybrid" at bounding box center [20, 556] width 1 height 1
checkbox input "true"
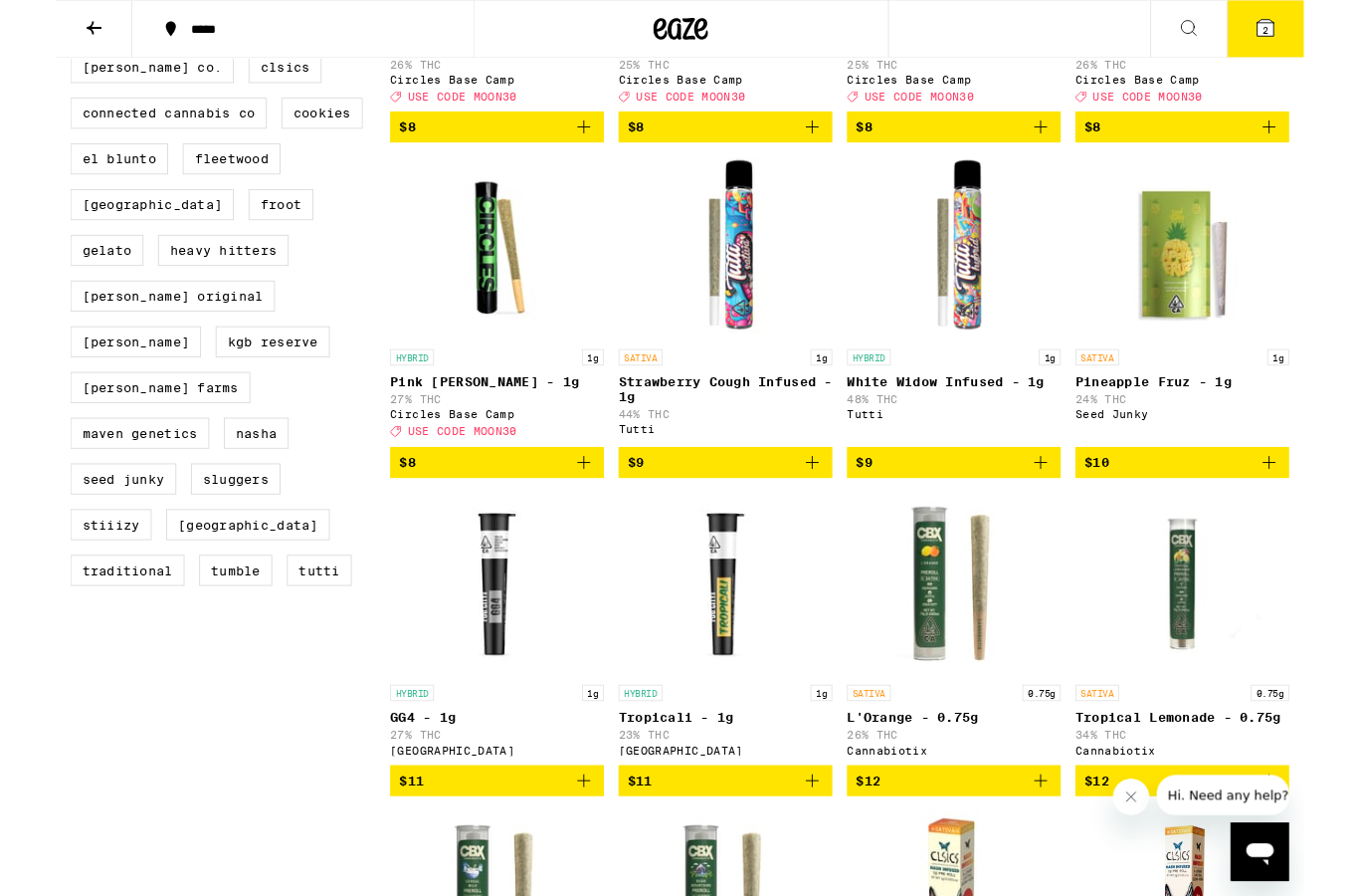
scroll to position [844, 0]
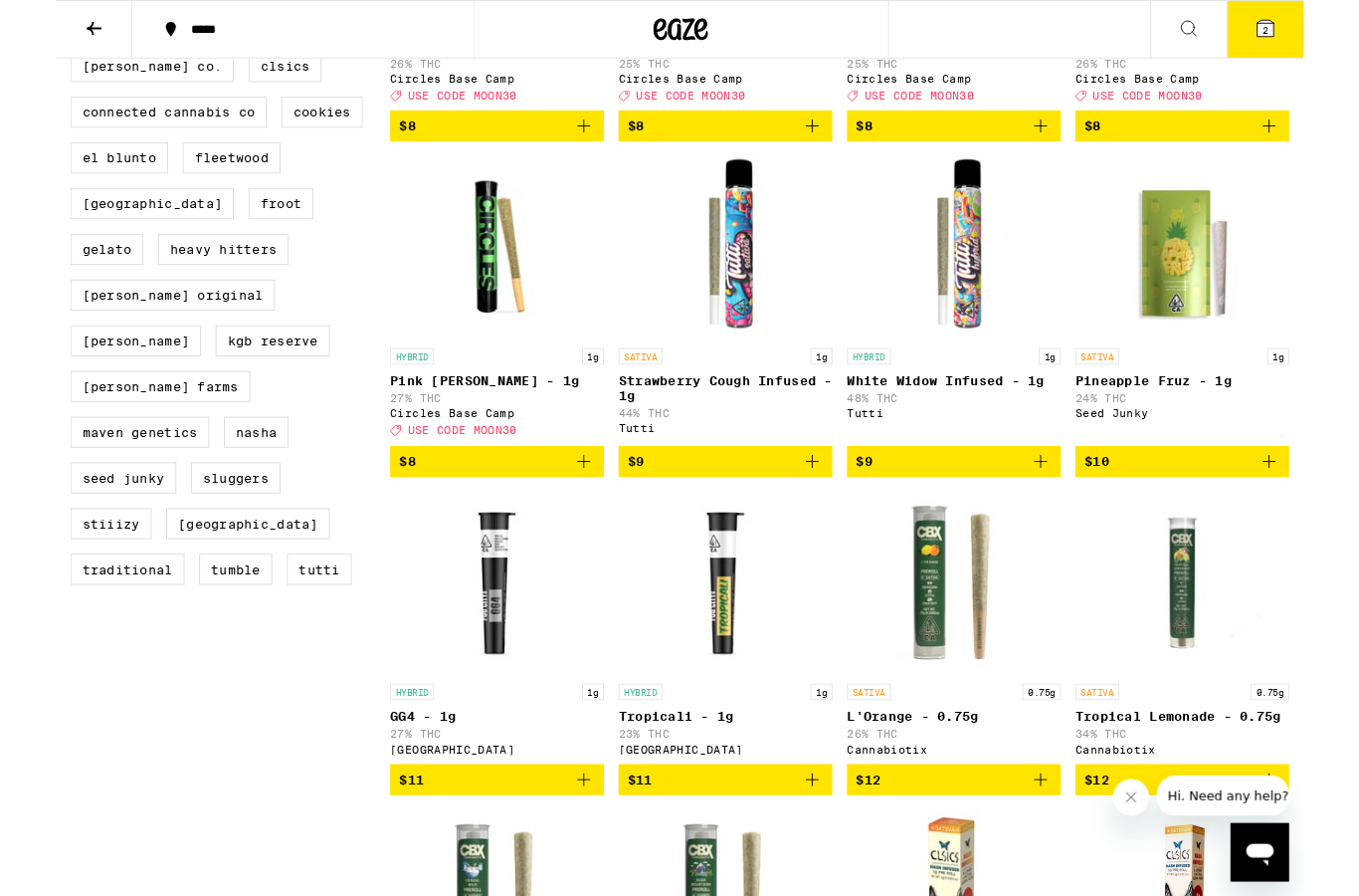
click at [832, 514] on icon "Add to bag" at bounding box center [824, 503] width 24 height 24
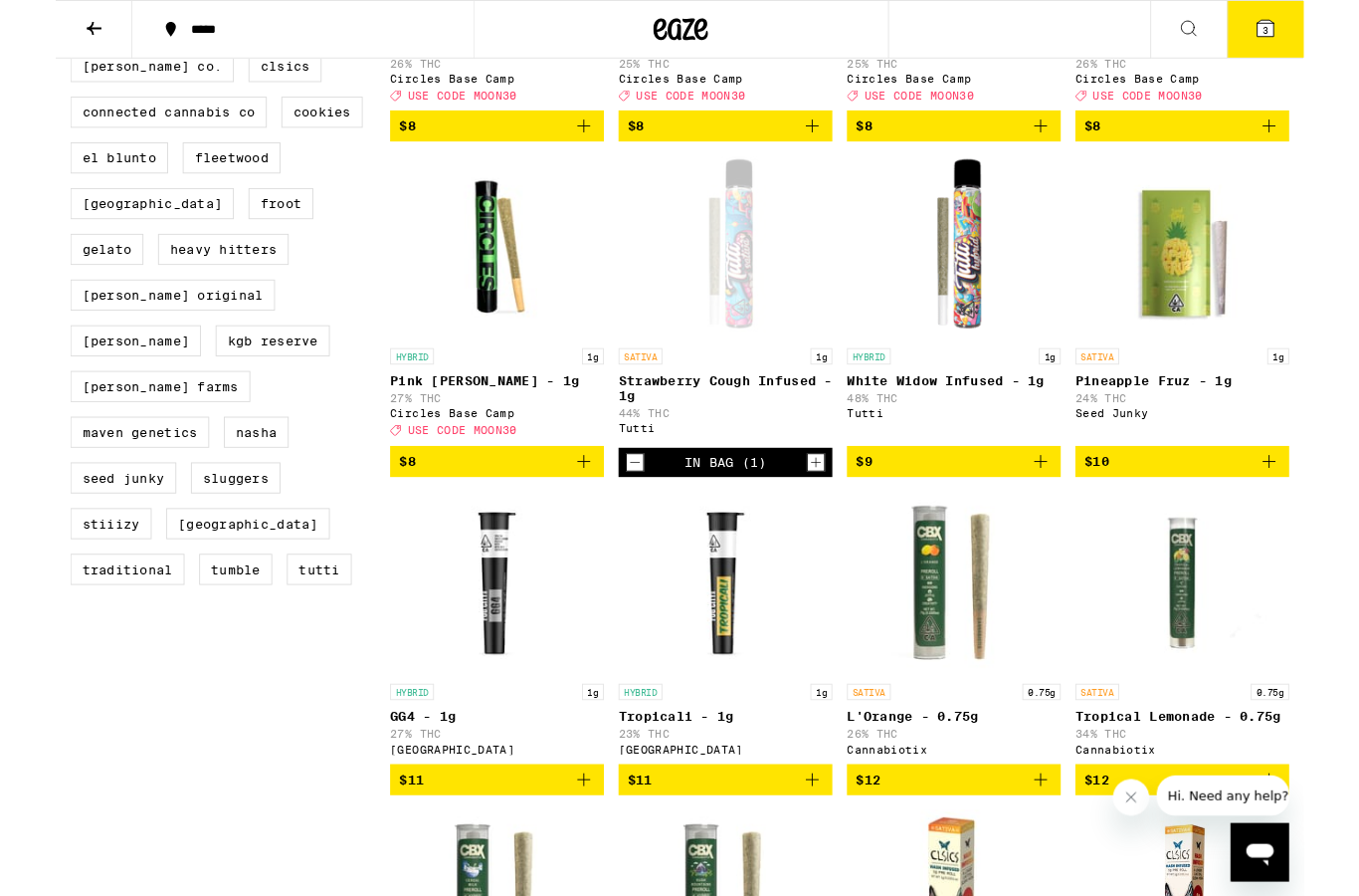
click at [1077, 514] on icon "Add to bag" at bounding box center [1073, 503] width 24 height 24
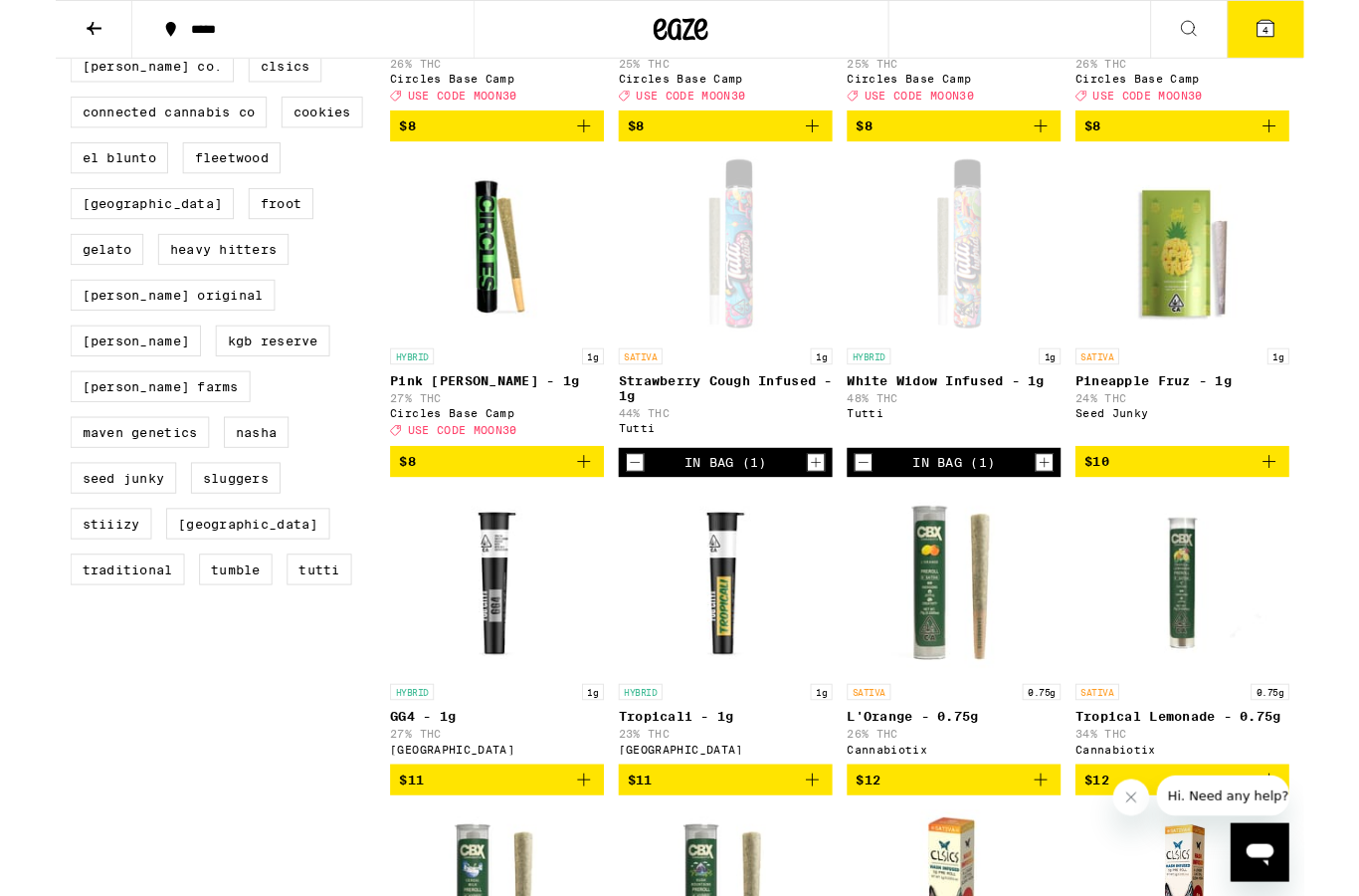
click at [1312, 57] on button "4" at bounding box center [1318, 32] width 84 height 62
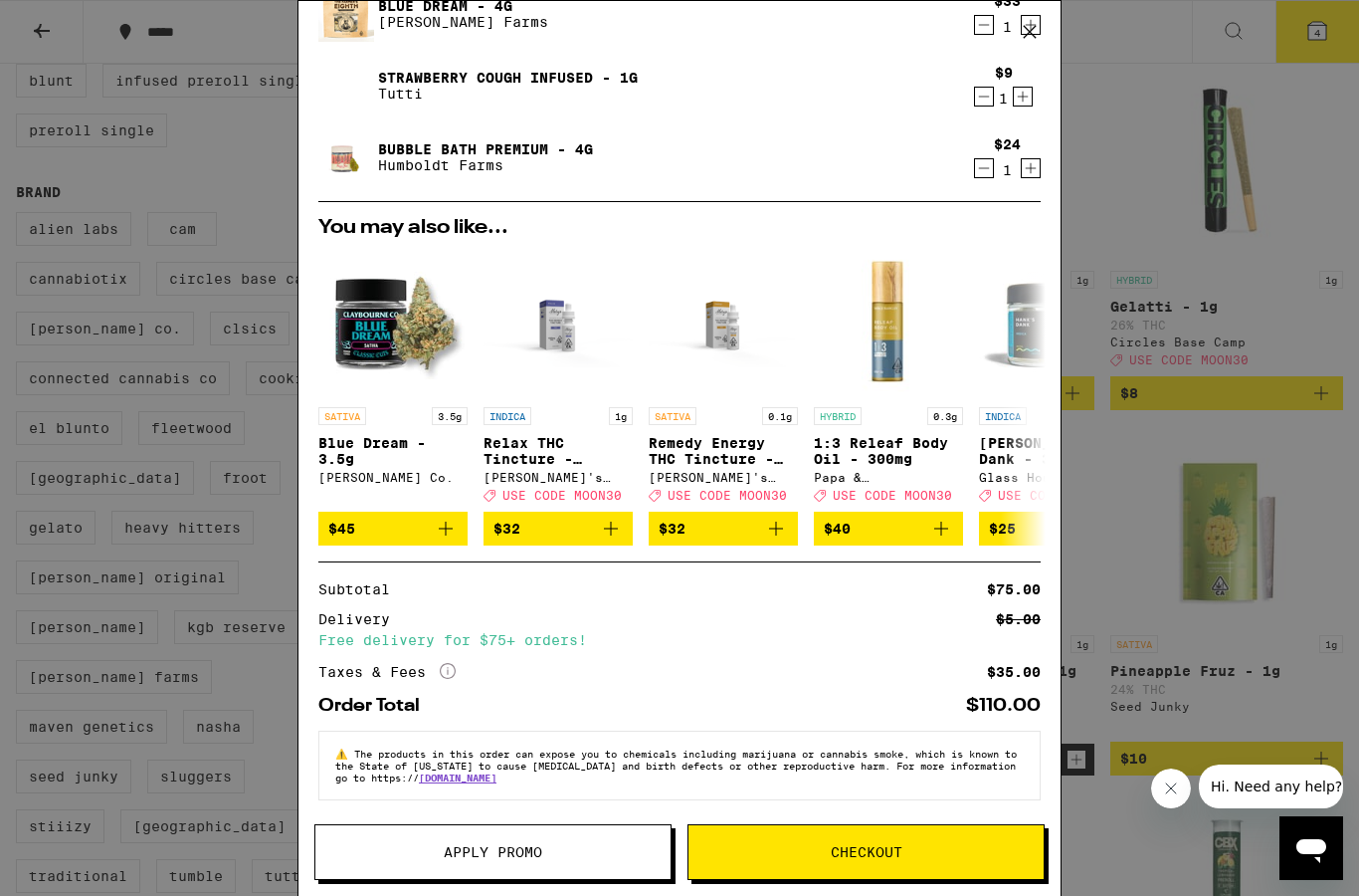
scroll to position [175, 0]
click at [848, 848] on span "Checkout" at bounding box center [867, 852] width 72 height 14
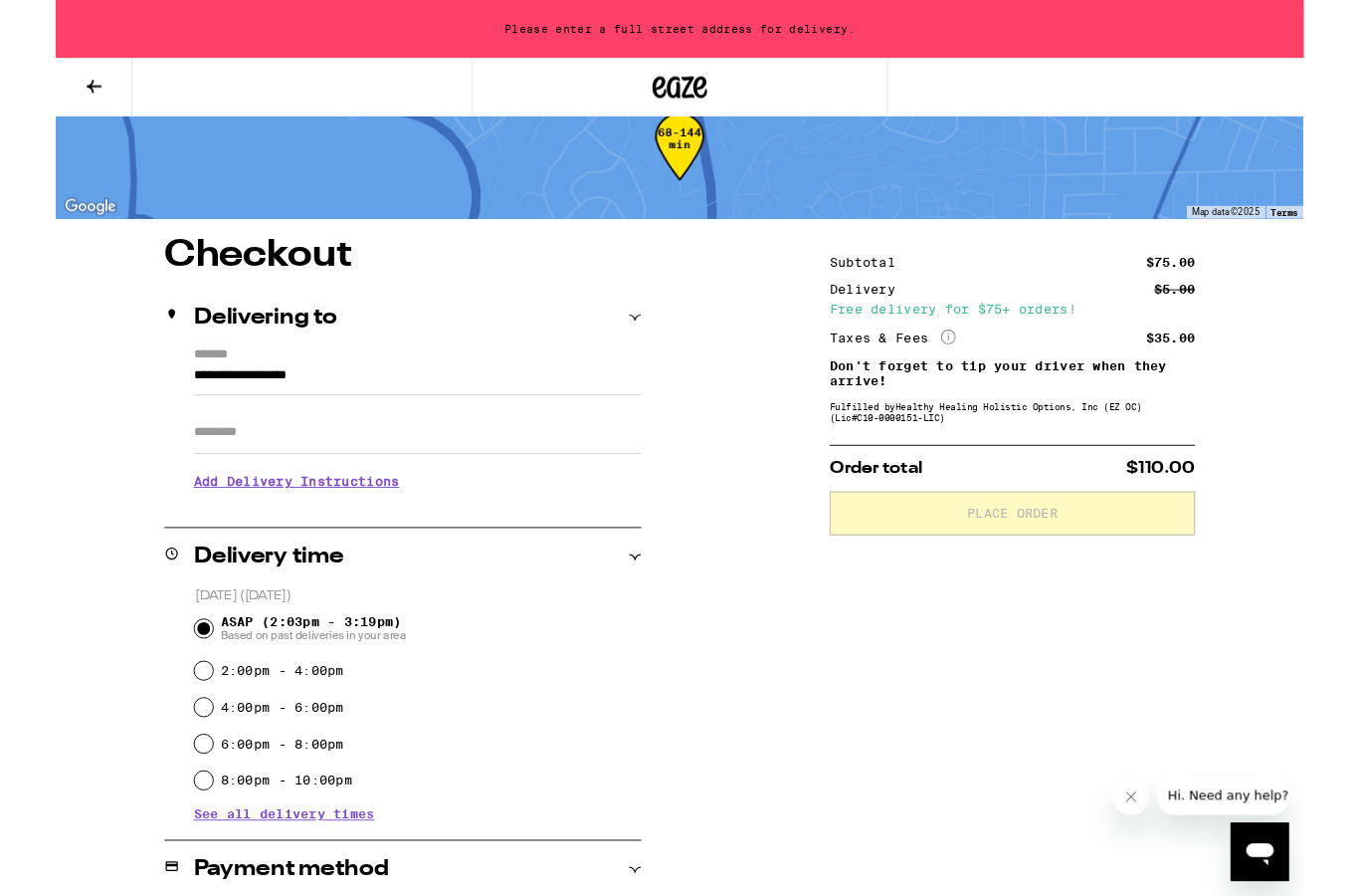
scroll to position [47, 0]
click at [342, 411] on input "**********" at bounding box center [394, 413] width 488 height 34
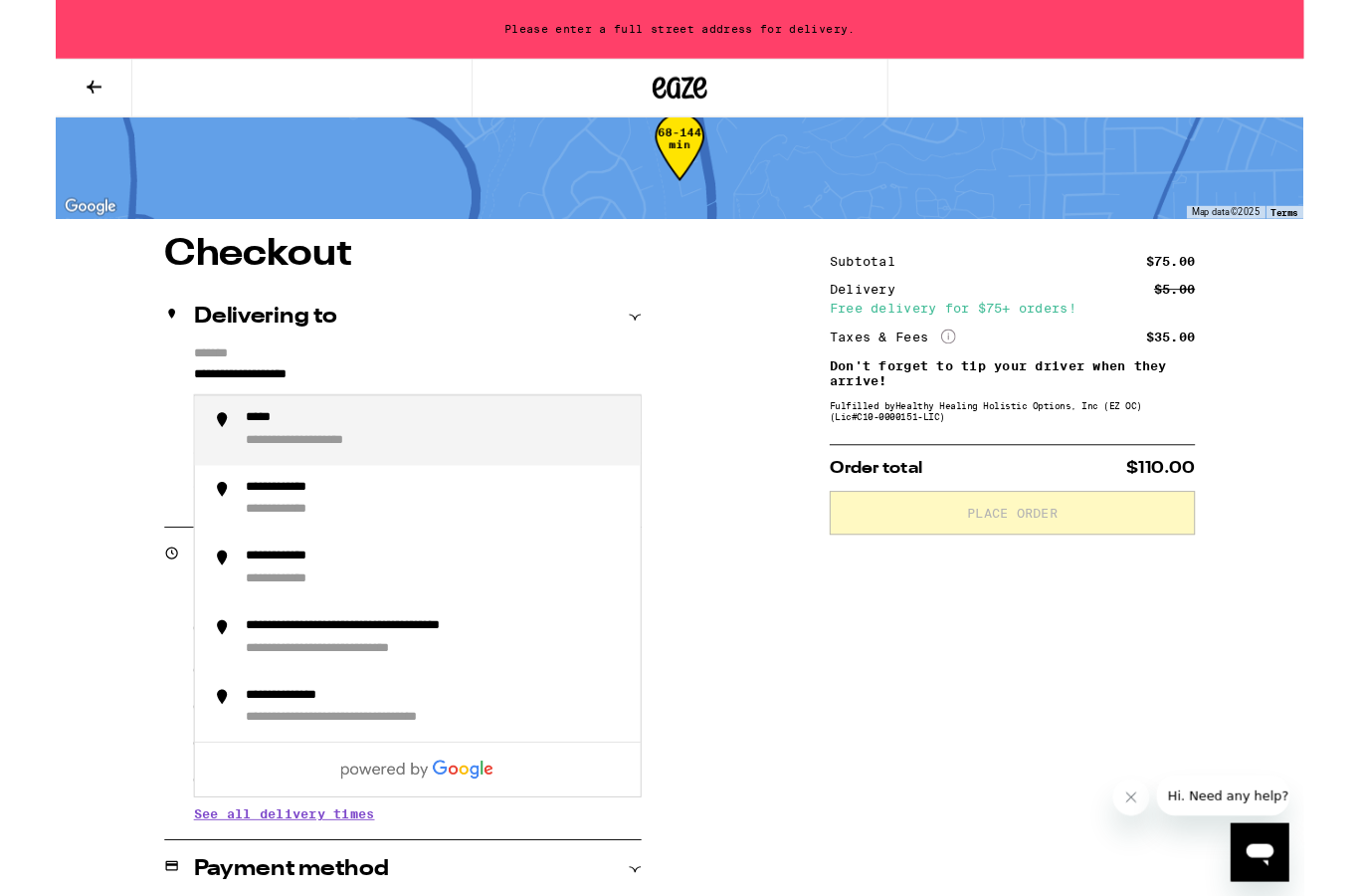
drag, startPoint x: 342, startPoint y: 411, endPoint x: 18, endPoint y: 410, distance: 324.4
click at [18, 410] on div "**********" at bounding box center [679, 879] width 1359 height 1243
click at [310, 474] on div "**********" at bounding box center [414, 469] width 414 height 44
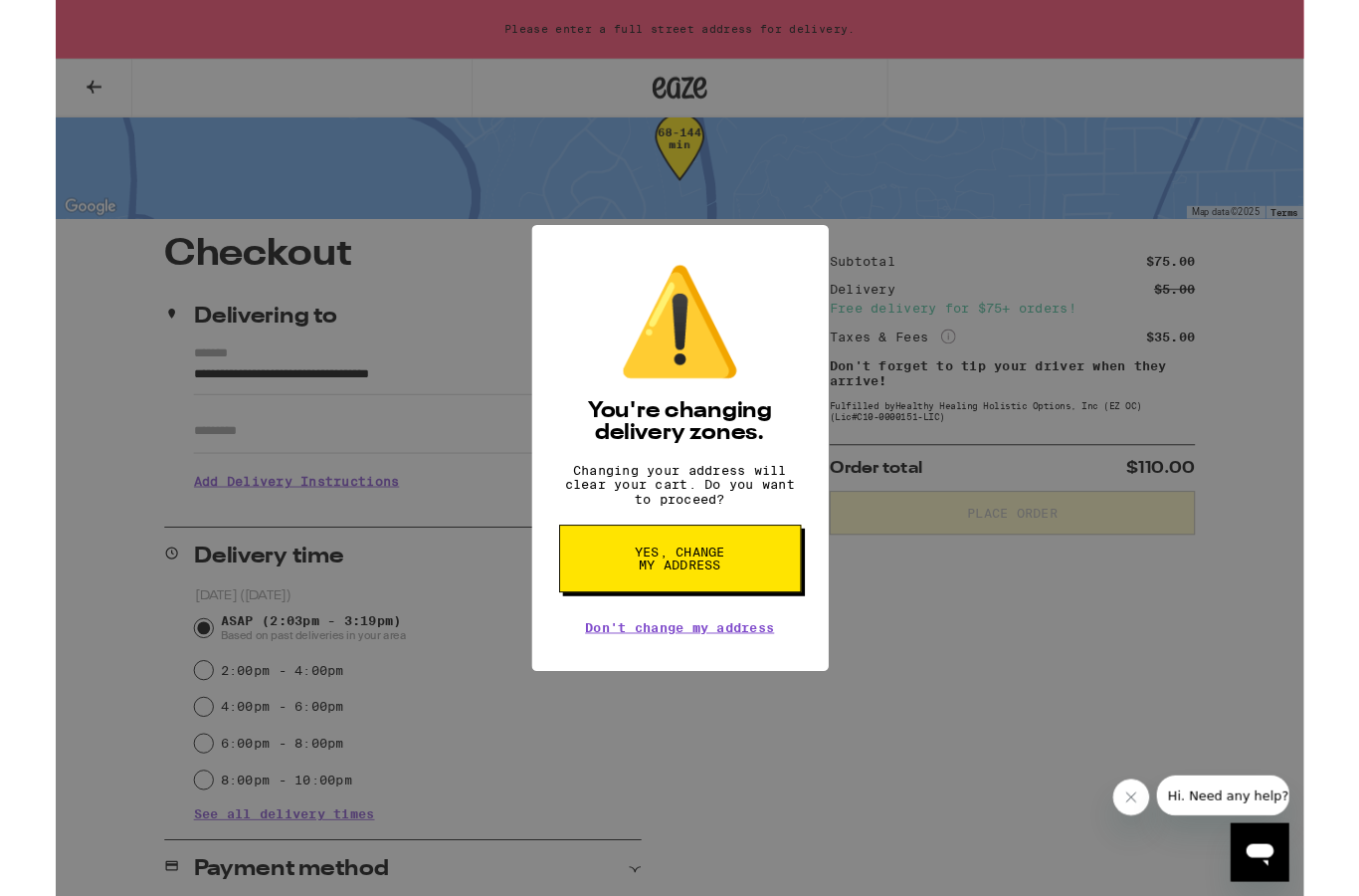
click at [676, 616] on span "Yes, change my address" at bounding box center [680, 608] width 102 height 28
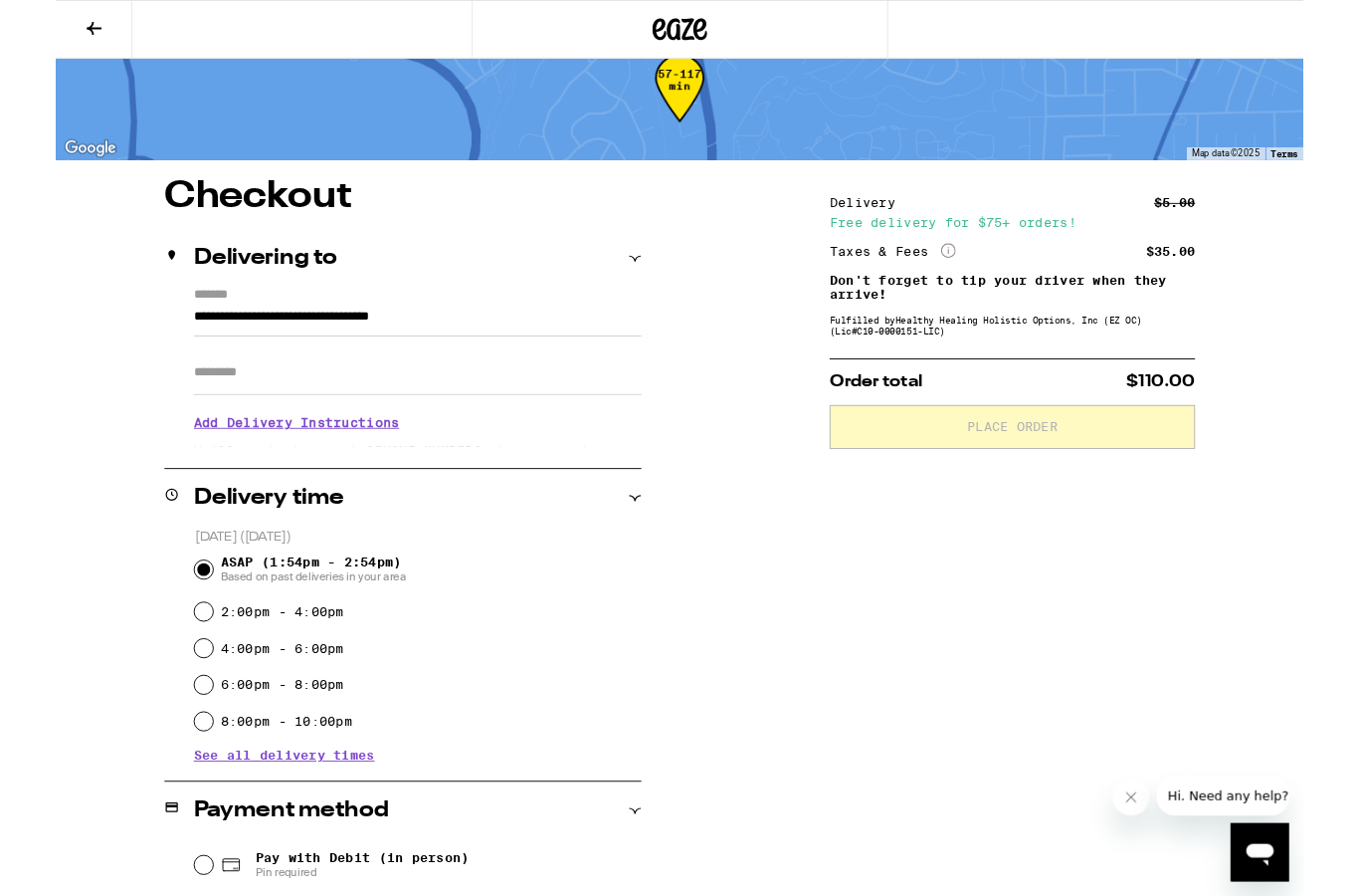
type input "**********"
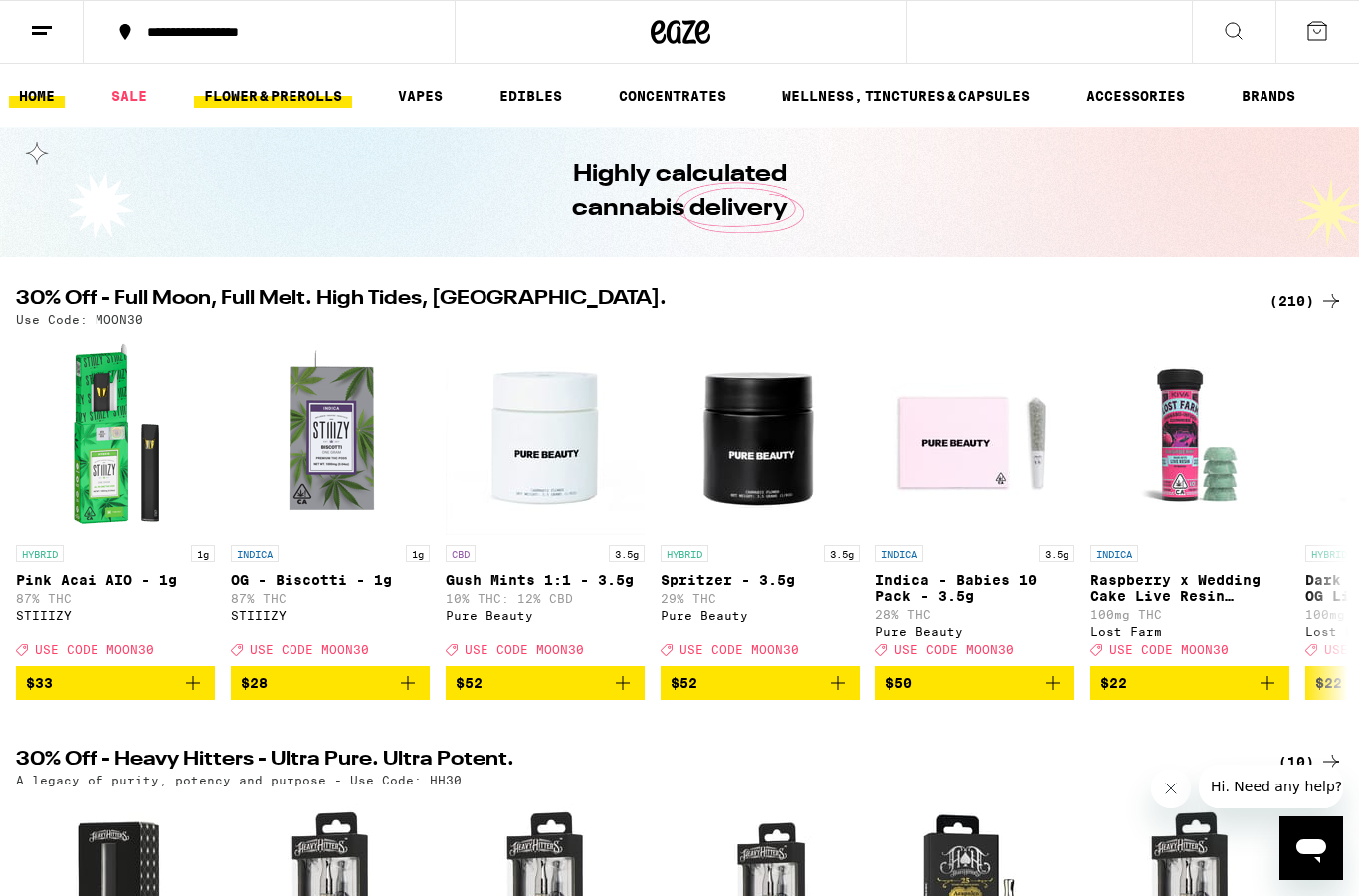
click at [271, 99] on link "FLOWER & PREROLLS" at bounding box center [273, 96] width 158 height 24
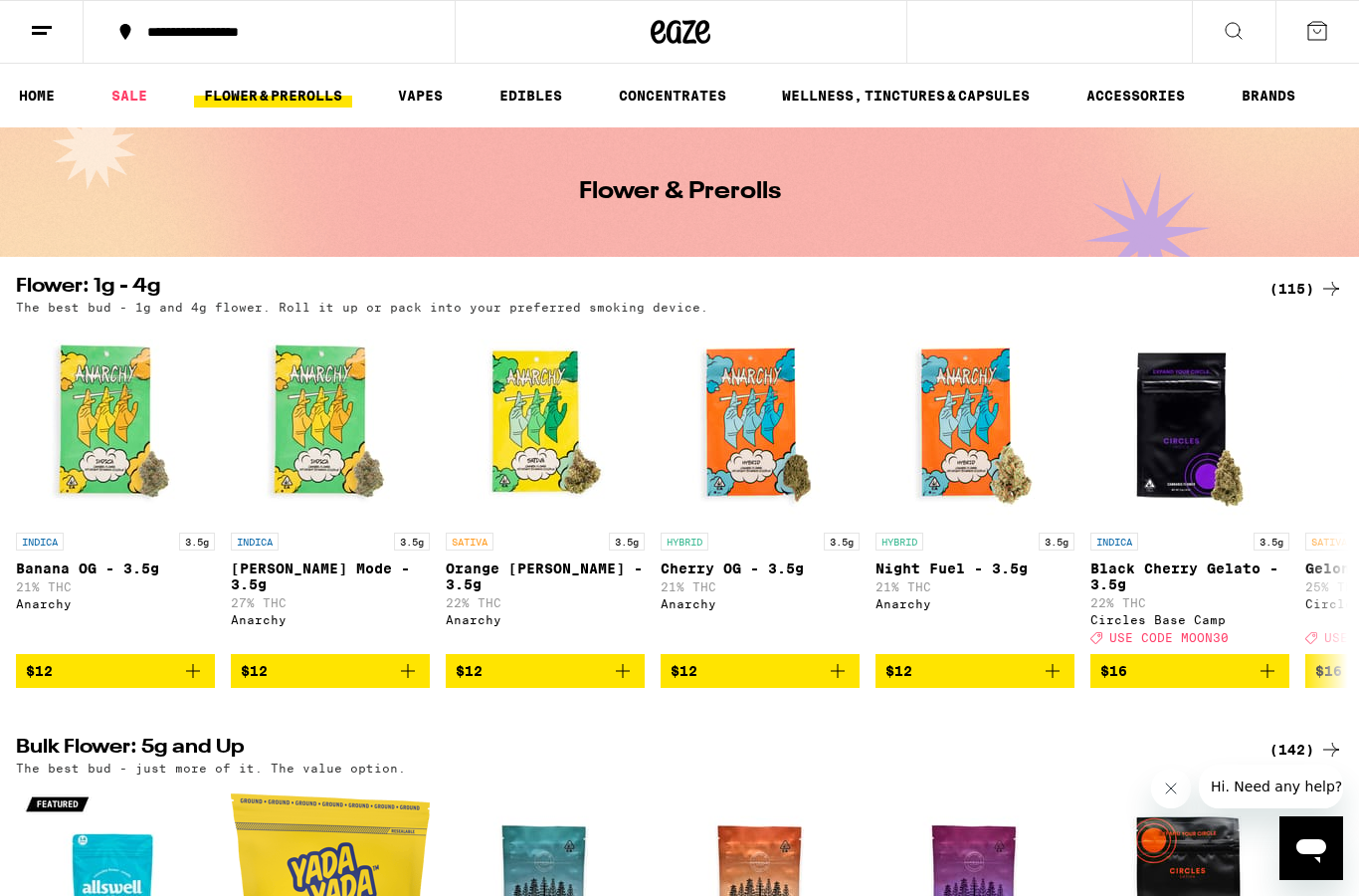
click at [1306, 297] on div "(115)" at bounding box center [1307, 289] width 74 height 24
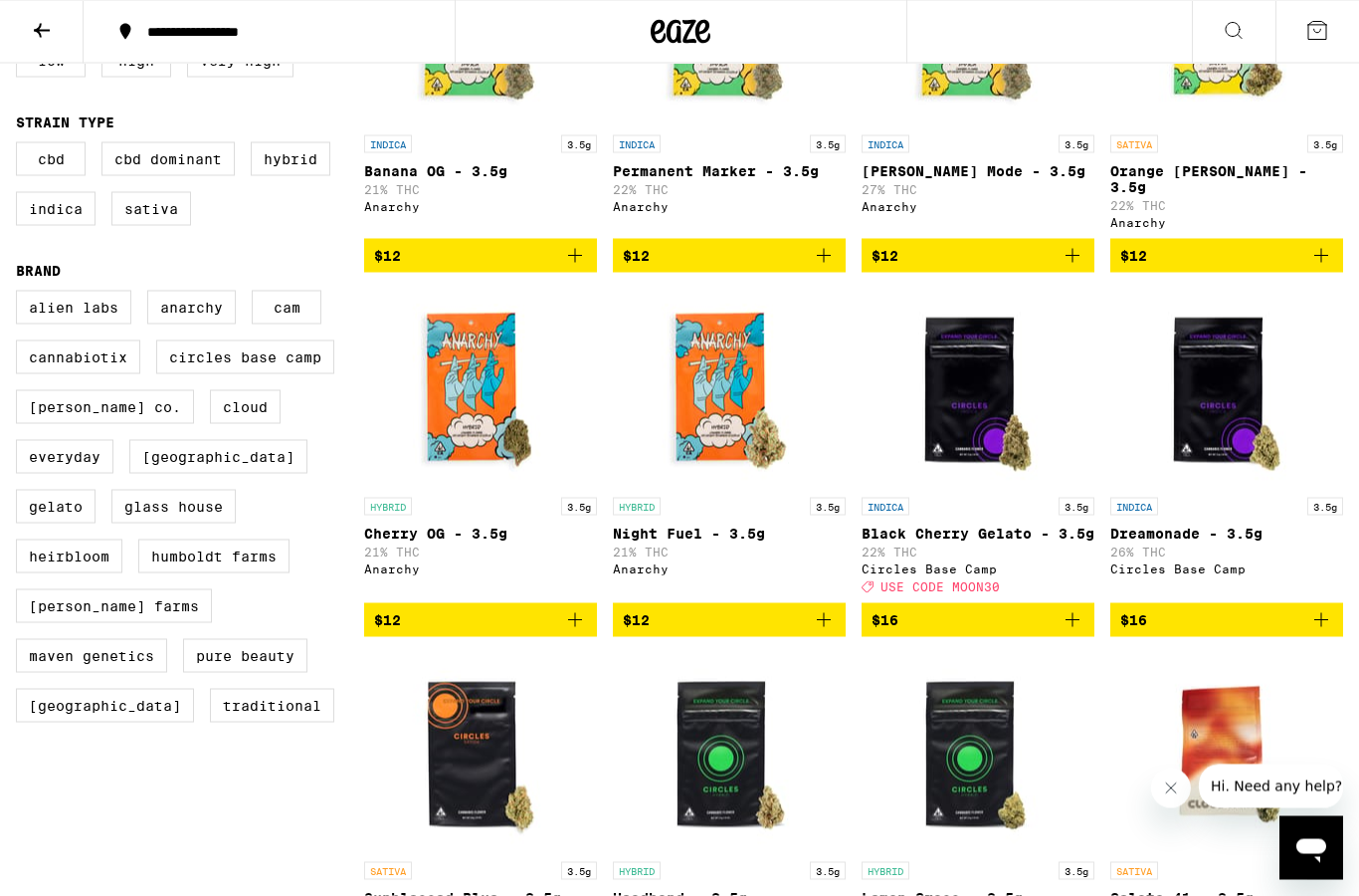
scroll to position [351, 0]
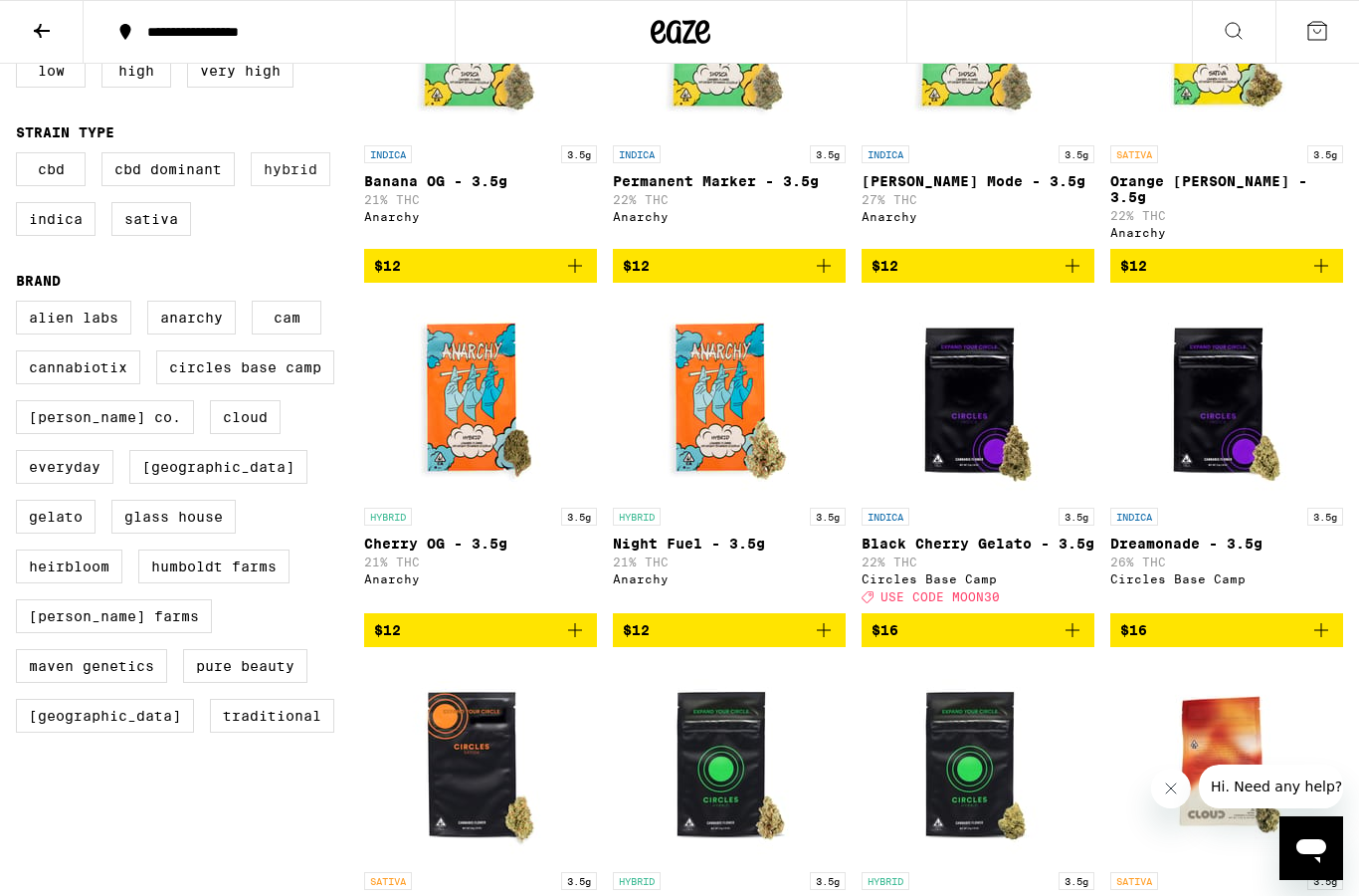
click at [277, 183] on label "Hybrid" at bounding box center [291, 169] width 80 height 34
click at [21, 156] on input "Hybrid" at bounding box center [20, 155] width 1 height 1
checkbox input "true"
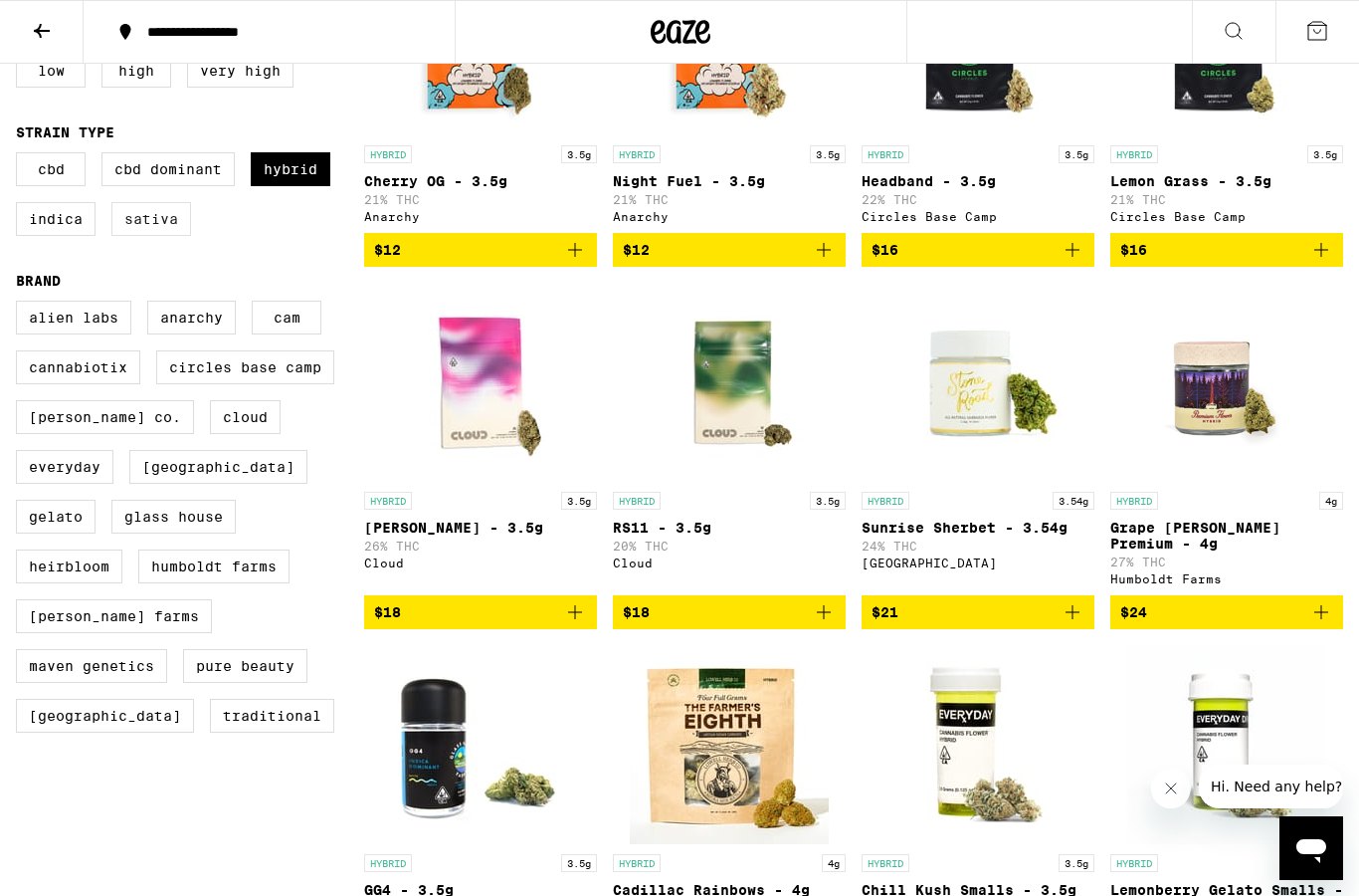
click at [151, 228] on label "Sativa" at bounding box center [151, 219] width 80 height 34
click at [21, 156] on input "Sativa" at bounding box center [20, 155] width 1 height 1
checkbox input "true"
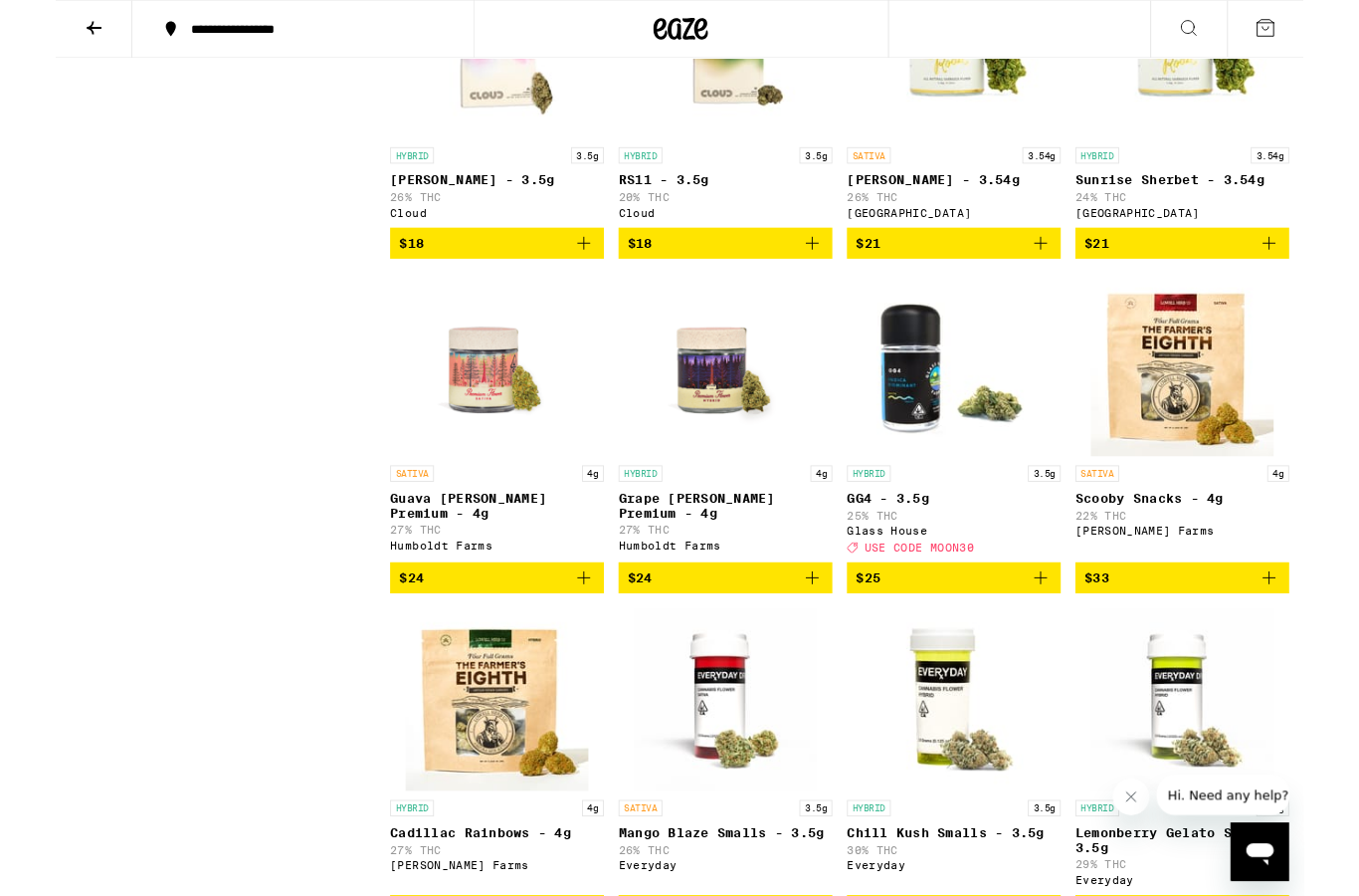
scroll to position [1107, 0]
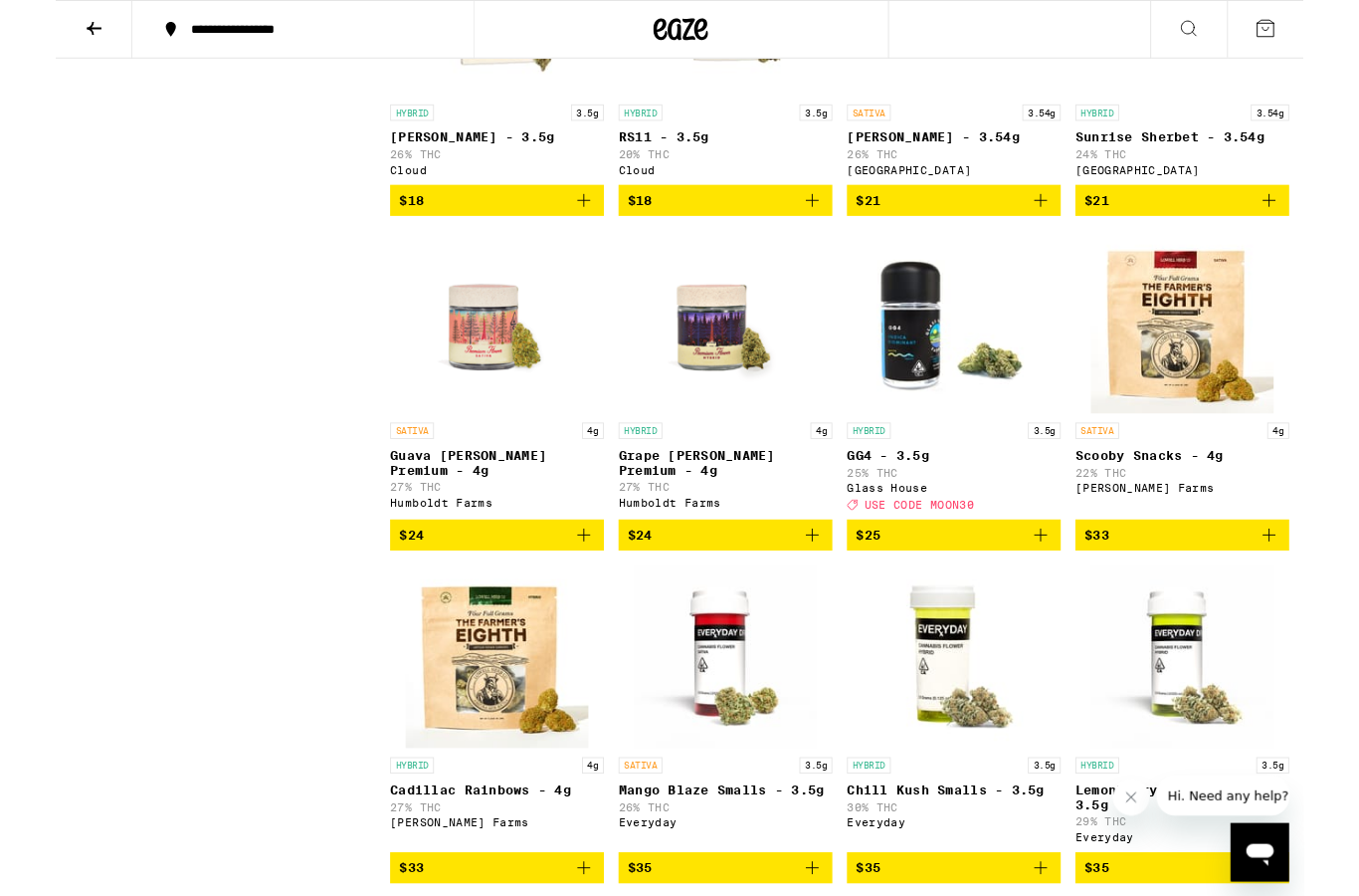
click at [563, 594] on icon "Add to bag" at bounding box center [575, 582] width 24 height 24
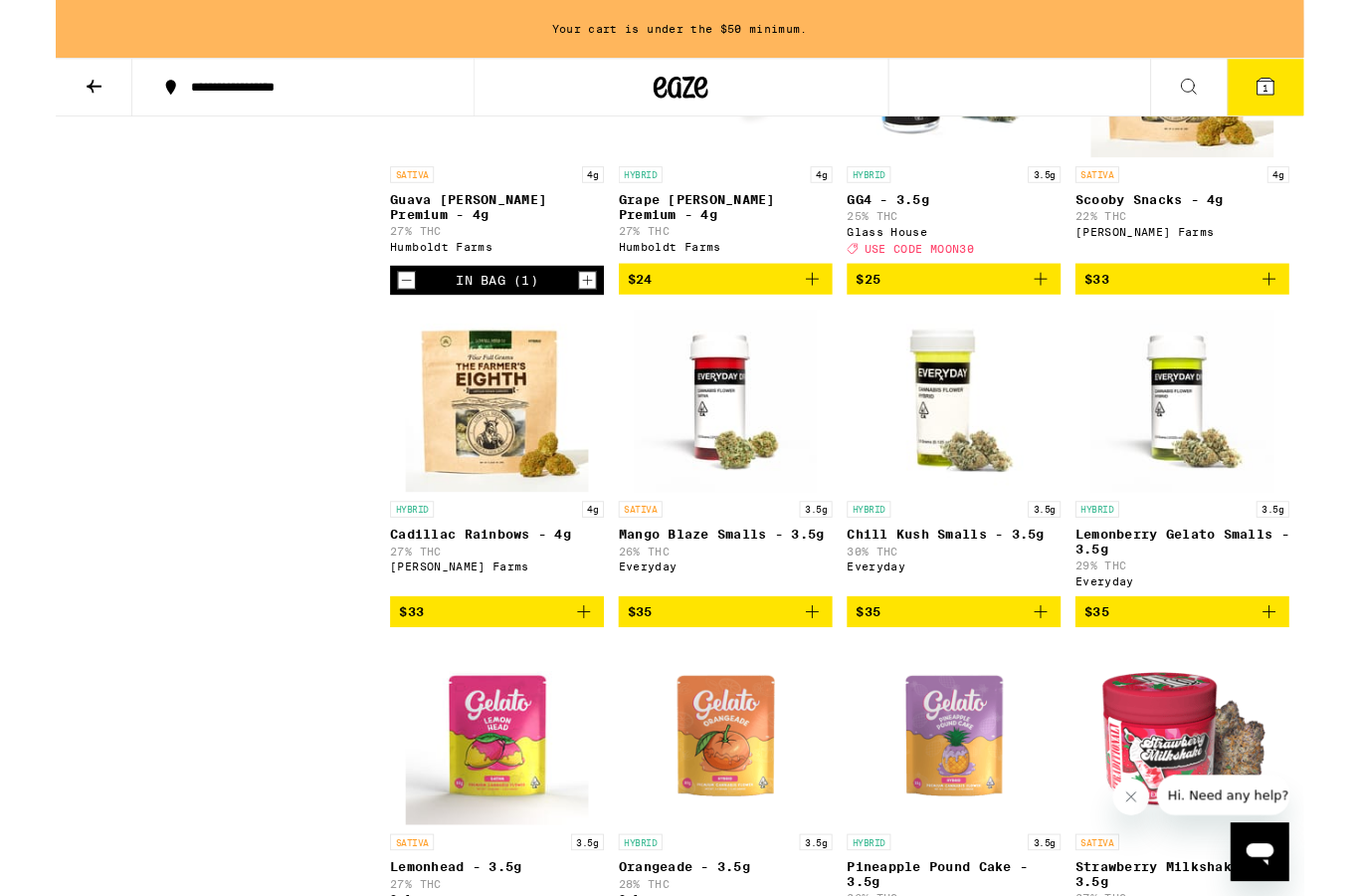
scroll to position [1450, 0]
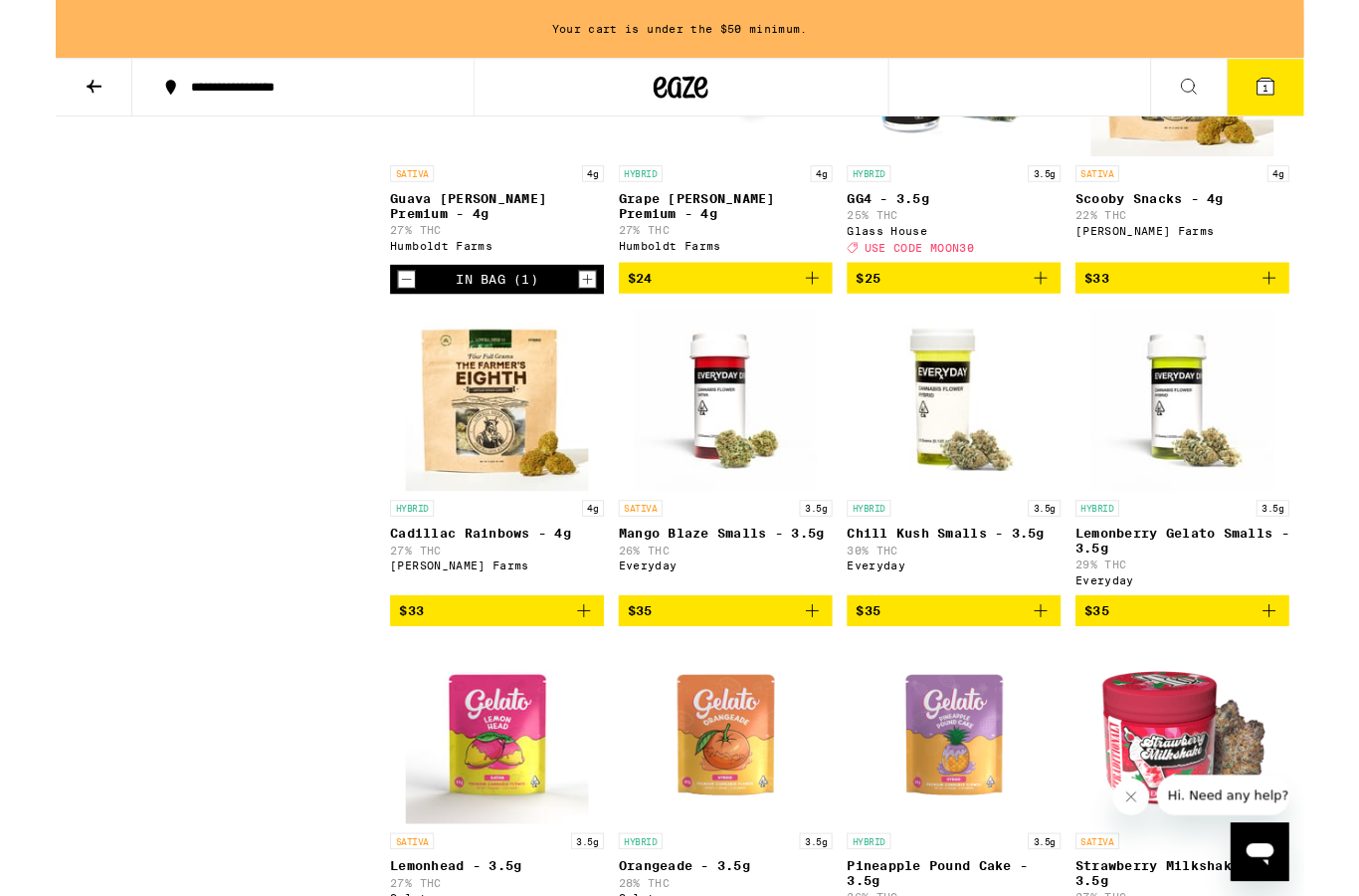
click at [580, 678] on icon "Add to bag" at bounding box center [575, 666] width 24 height 24
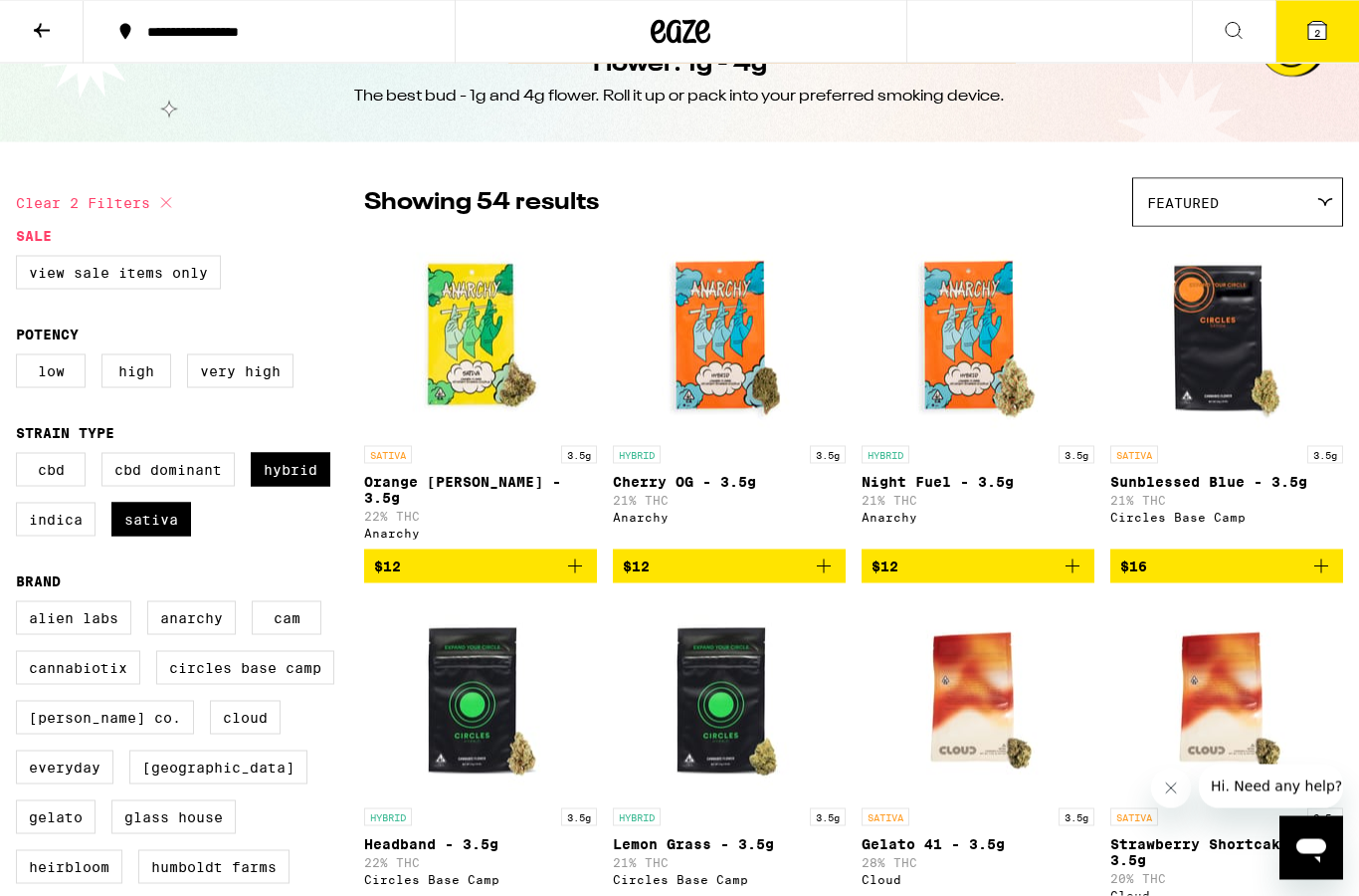
scroll to position [0, 0]
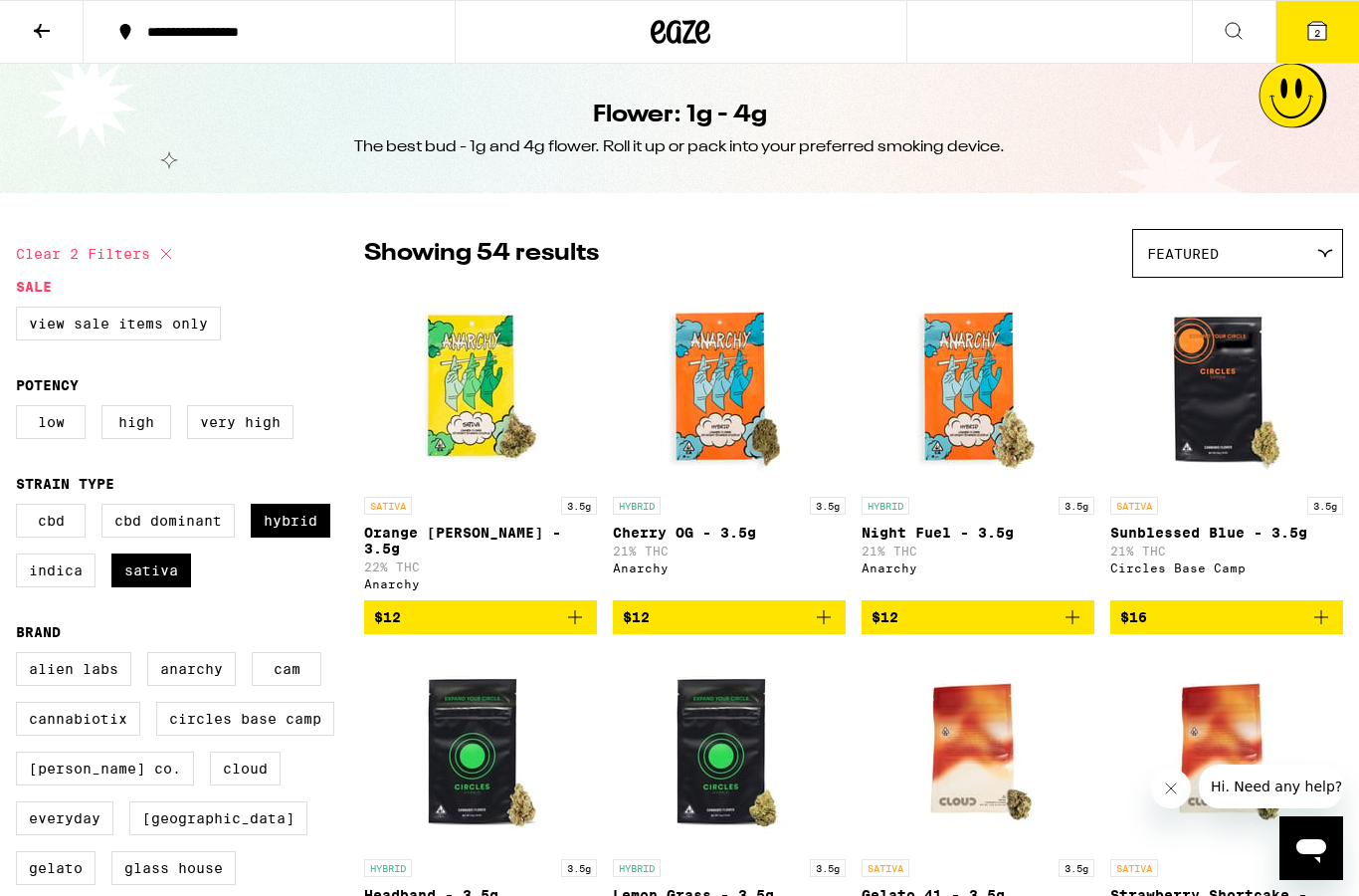
click at [1331, 30] on button "2" at bounding box center [1318, 32] width 84 height 62
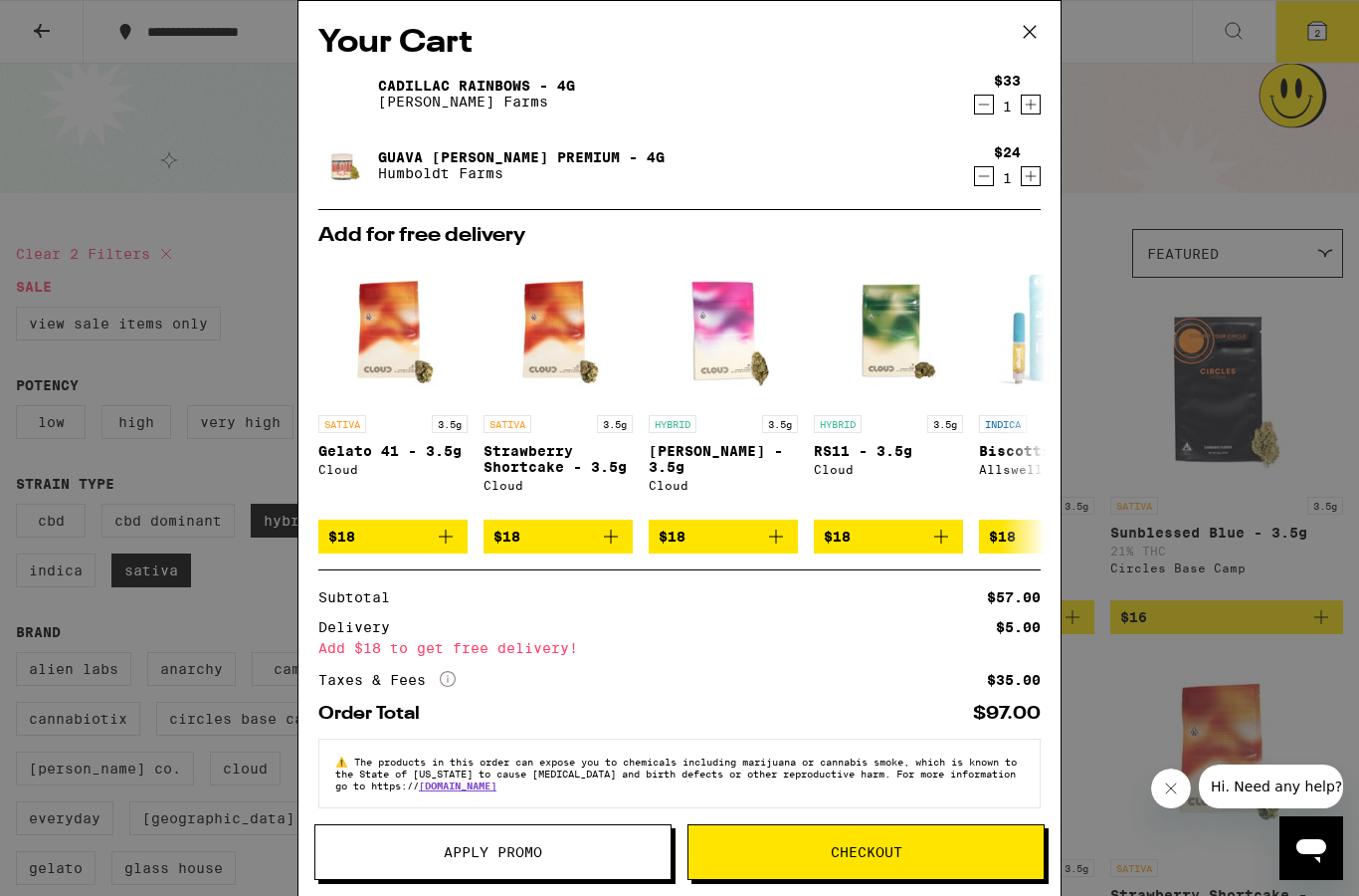
click at [1034, 34] on icon at bounding box center [1030, 32] width 30 height 30
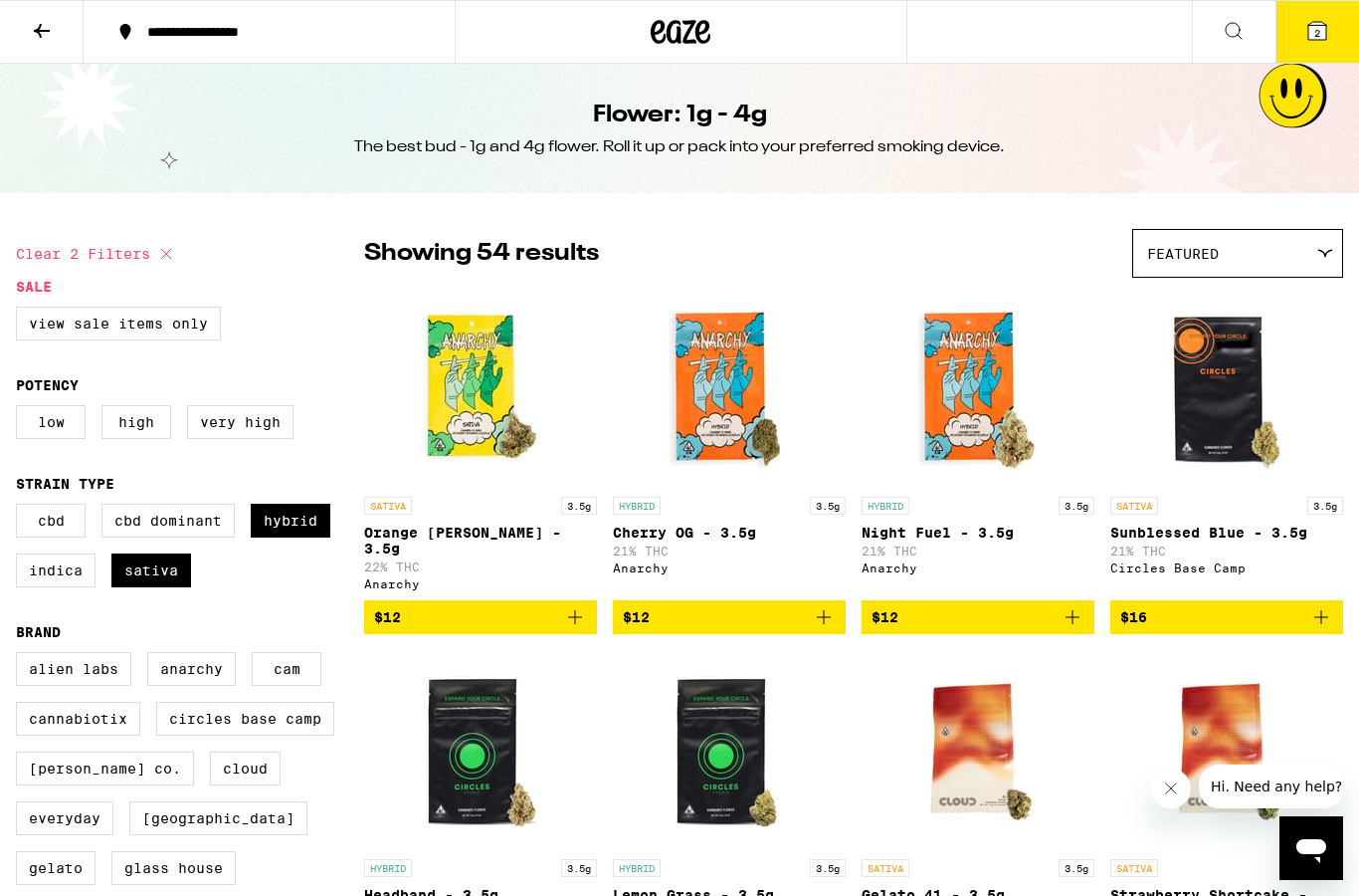
click at [31, 31] on icon at bounding box center [42, 31] width 24 height 24
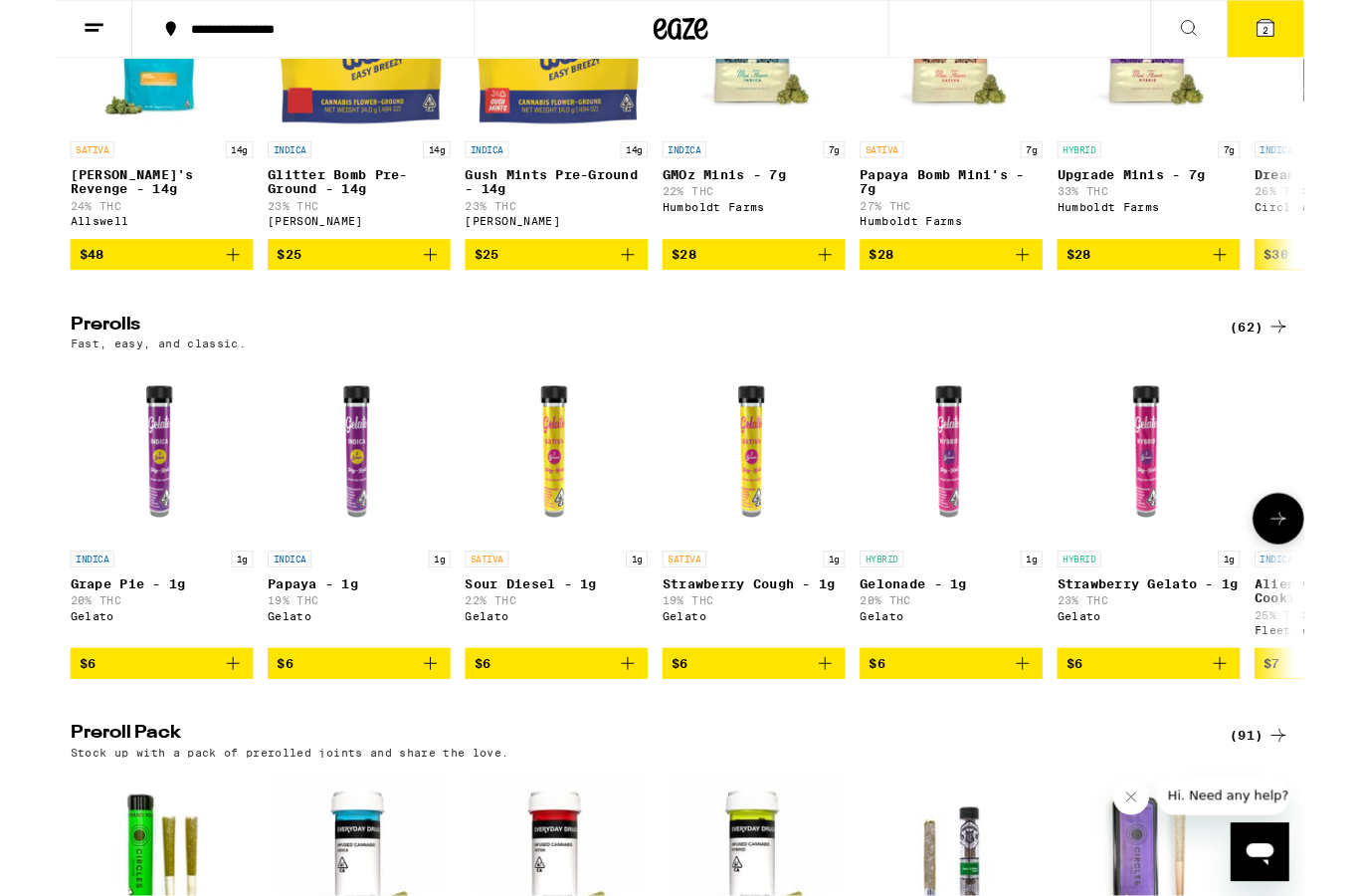
scroll to position [840, 0]
click at [1310, 367] on div "(62)" at bounding box center [1311, 355] width 65 height 24
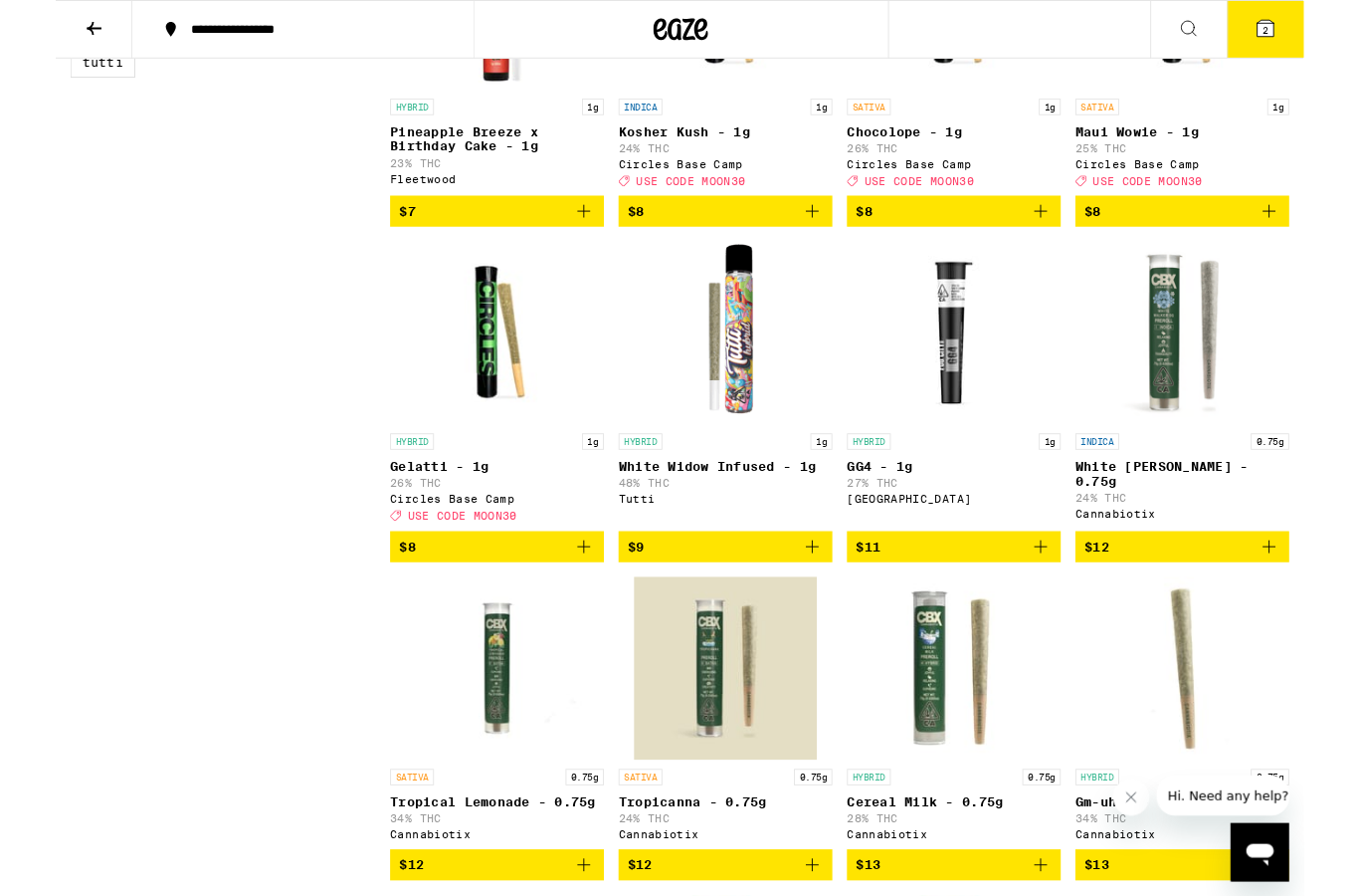
scroll to position [1100, 0]
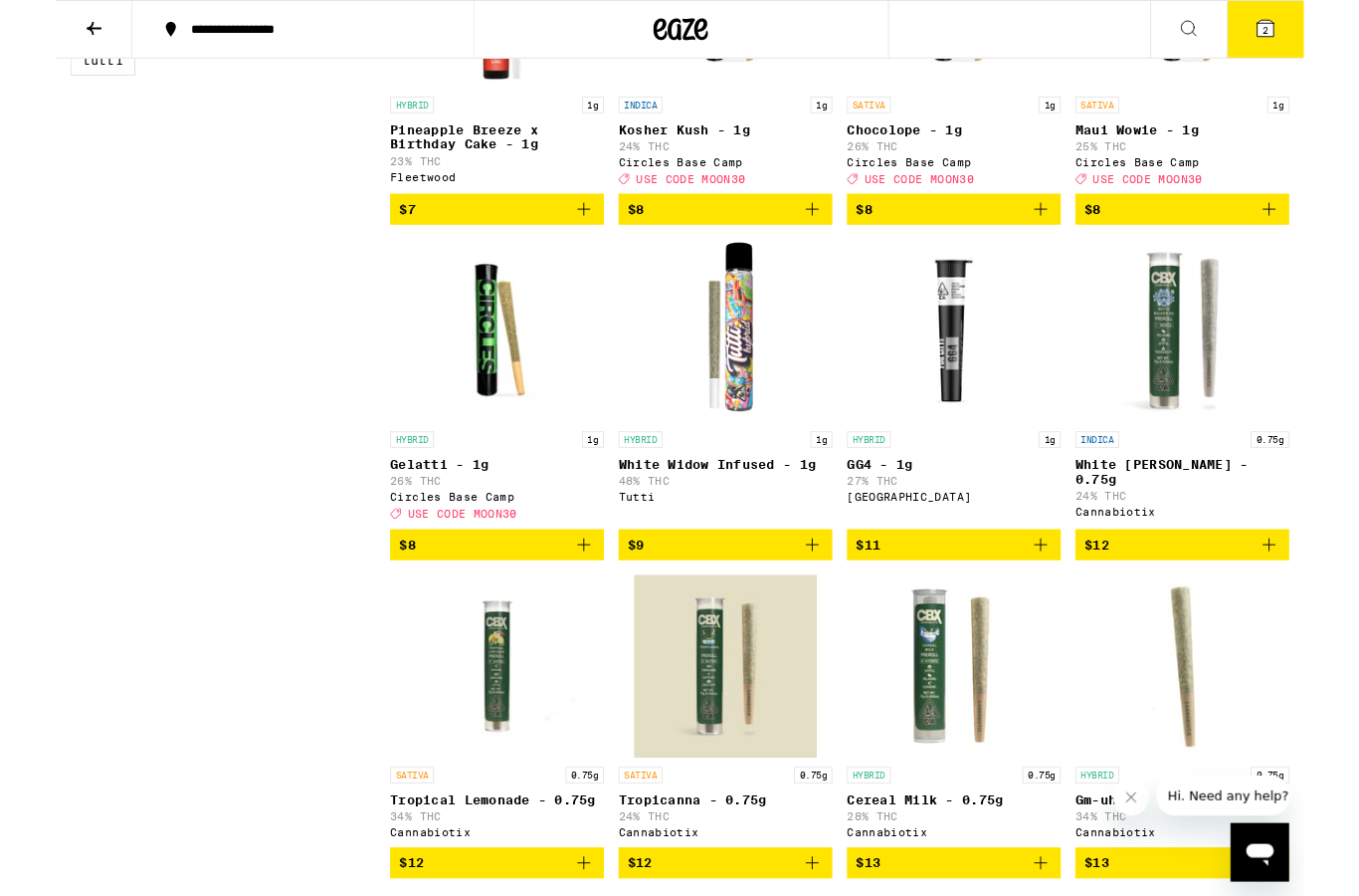
click at [826, 605] on icon "Add to bag" at bounding box center [824, 593] width 24 height 24
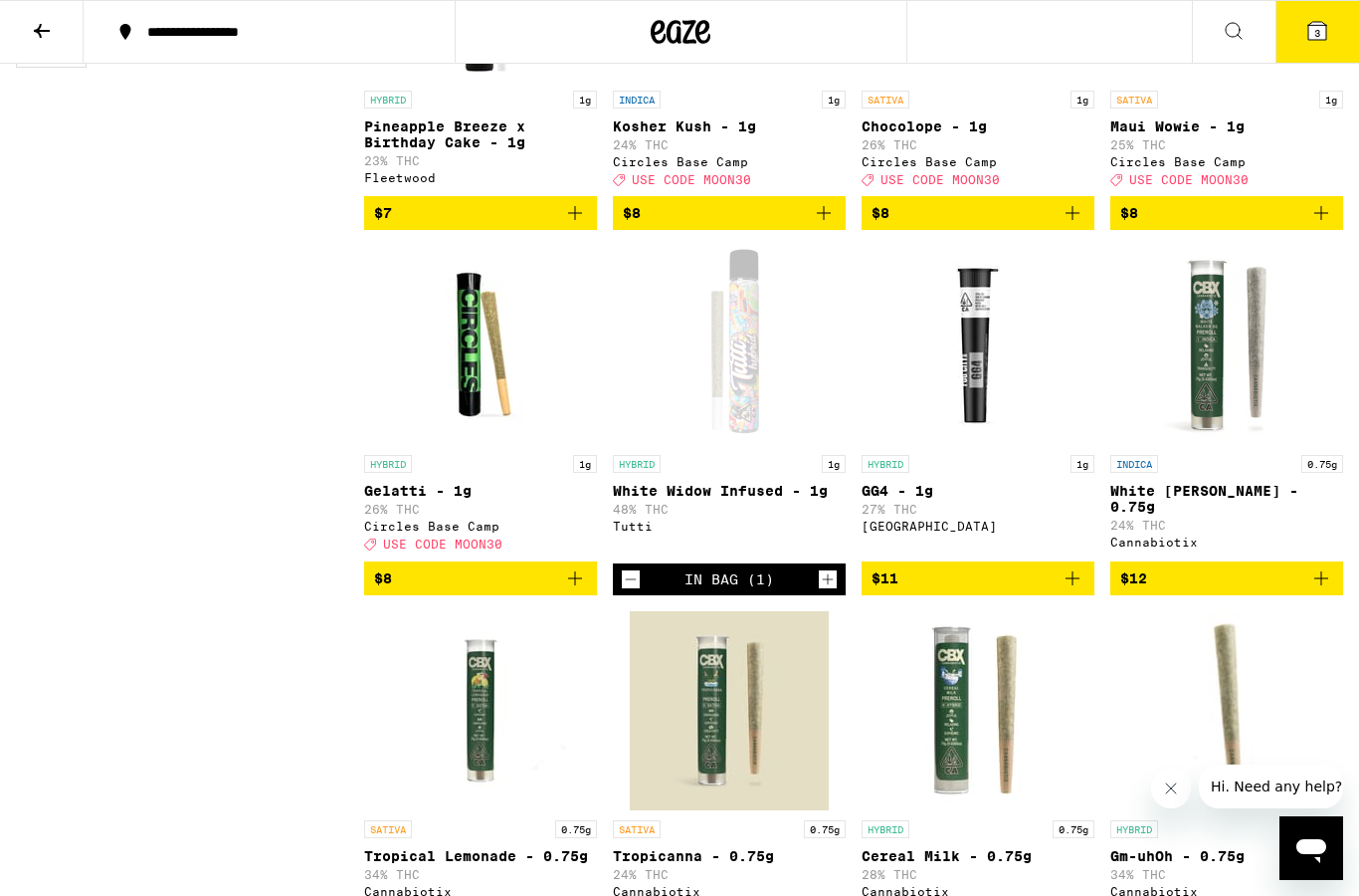
scroll to position [1081, 0]
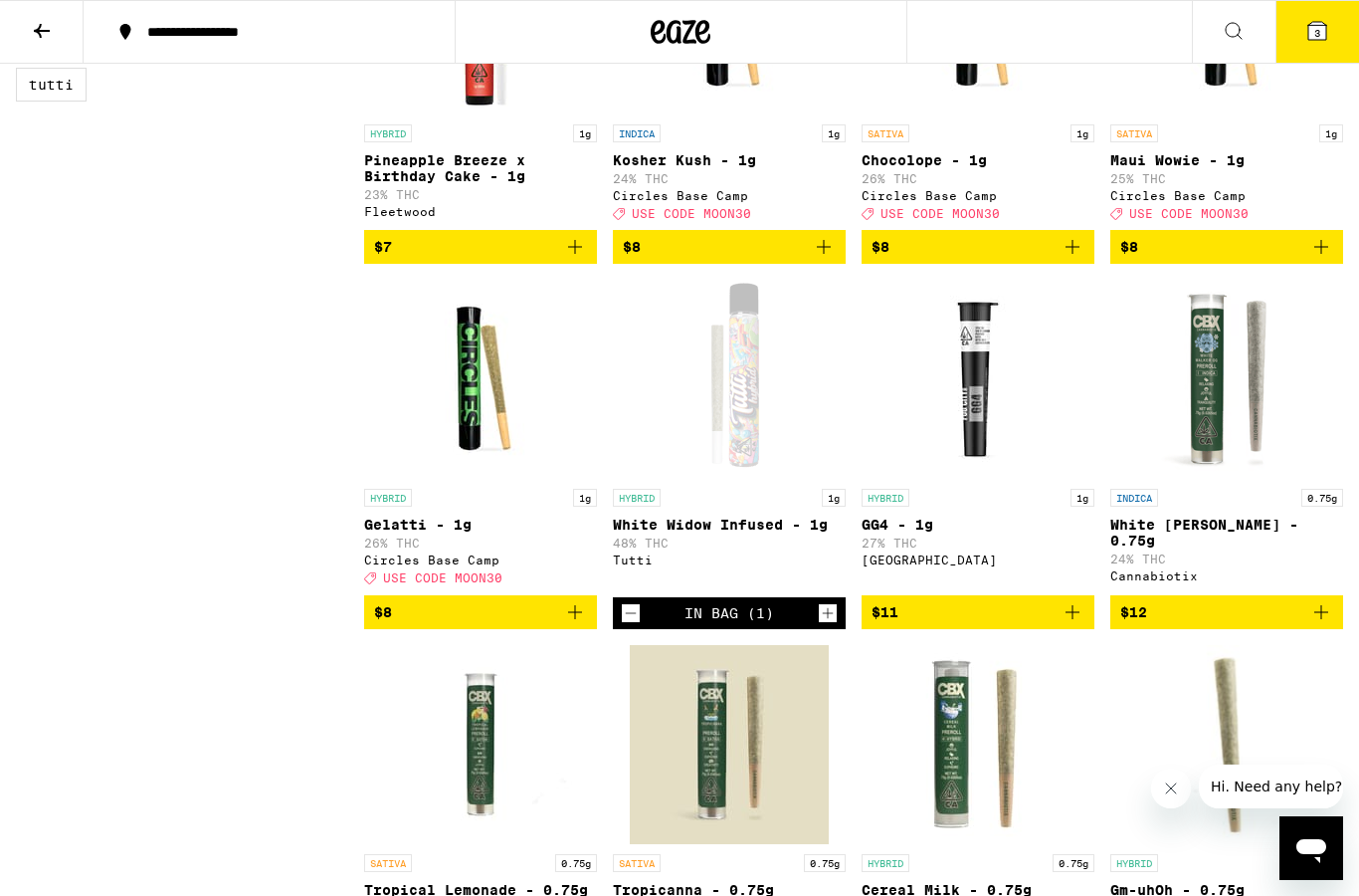
click at [1071, 624] on icon "Add to bag" at bounding box center [1073, 612] width 24 height 24
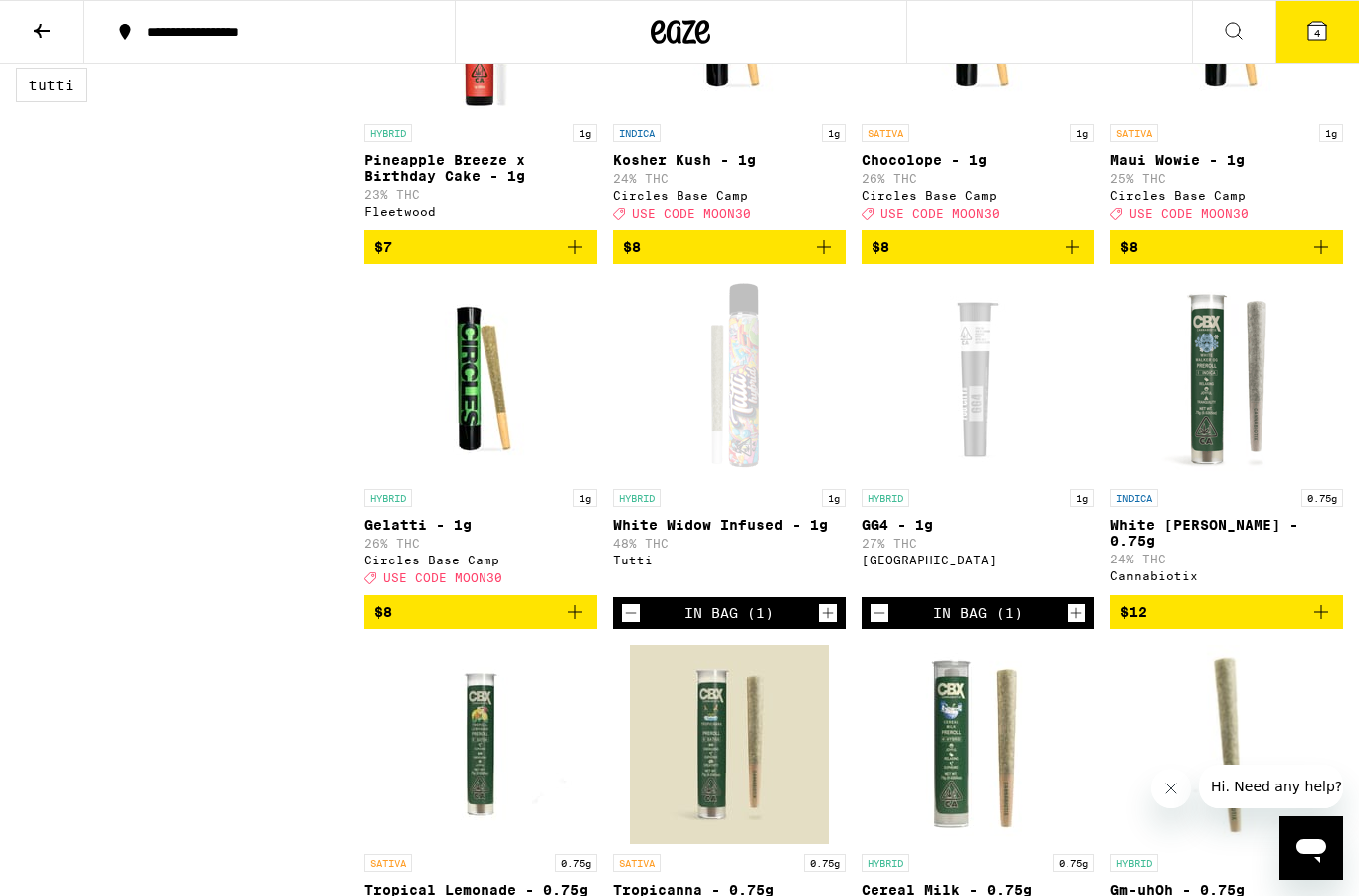
click at [1321, 36] on icon at bounding box center [1318, 31] width 18 height 18
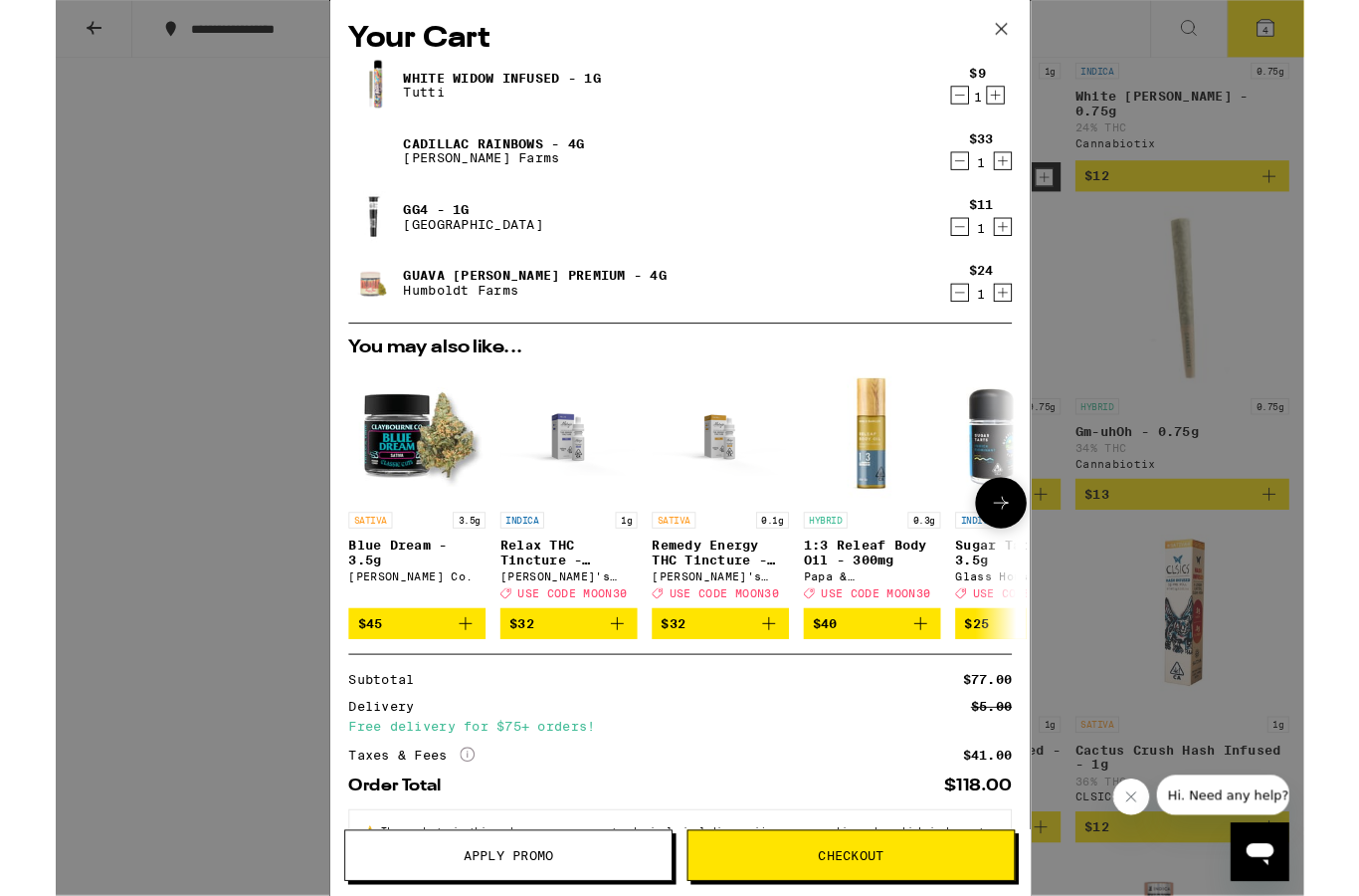
scroll to position [1502, 0]
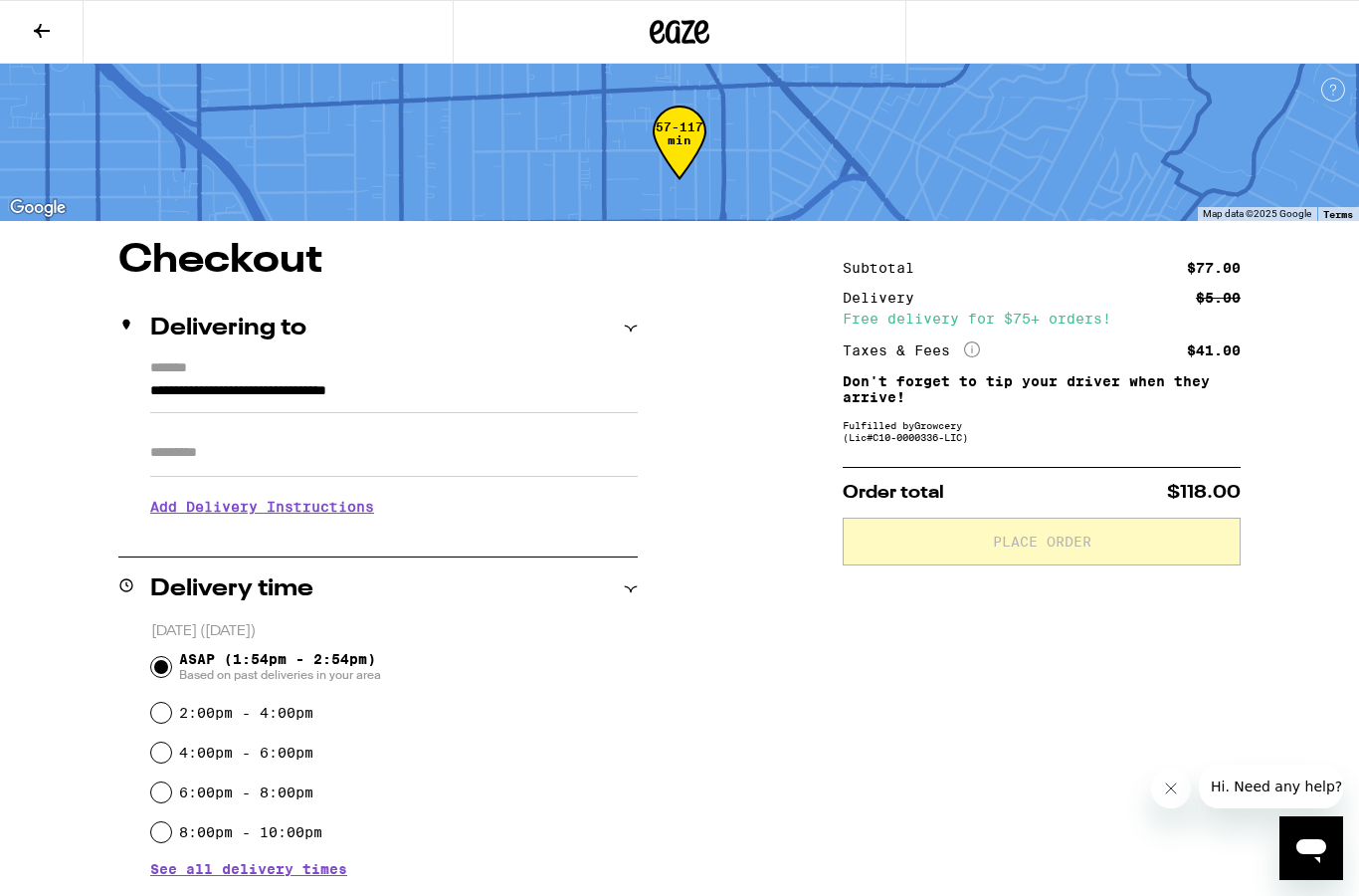
click at [249, 458] on input "Apt/Suite" at bounding box center [394, 453] width 488 height 48
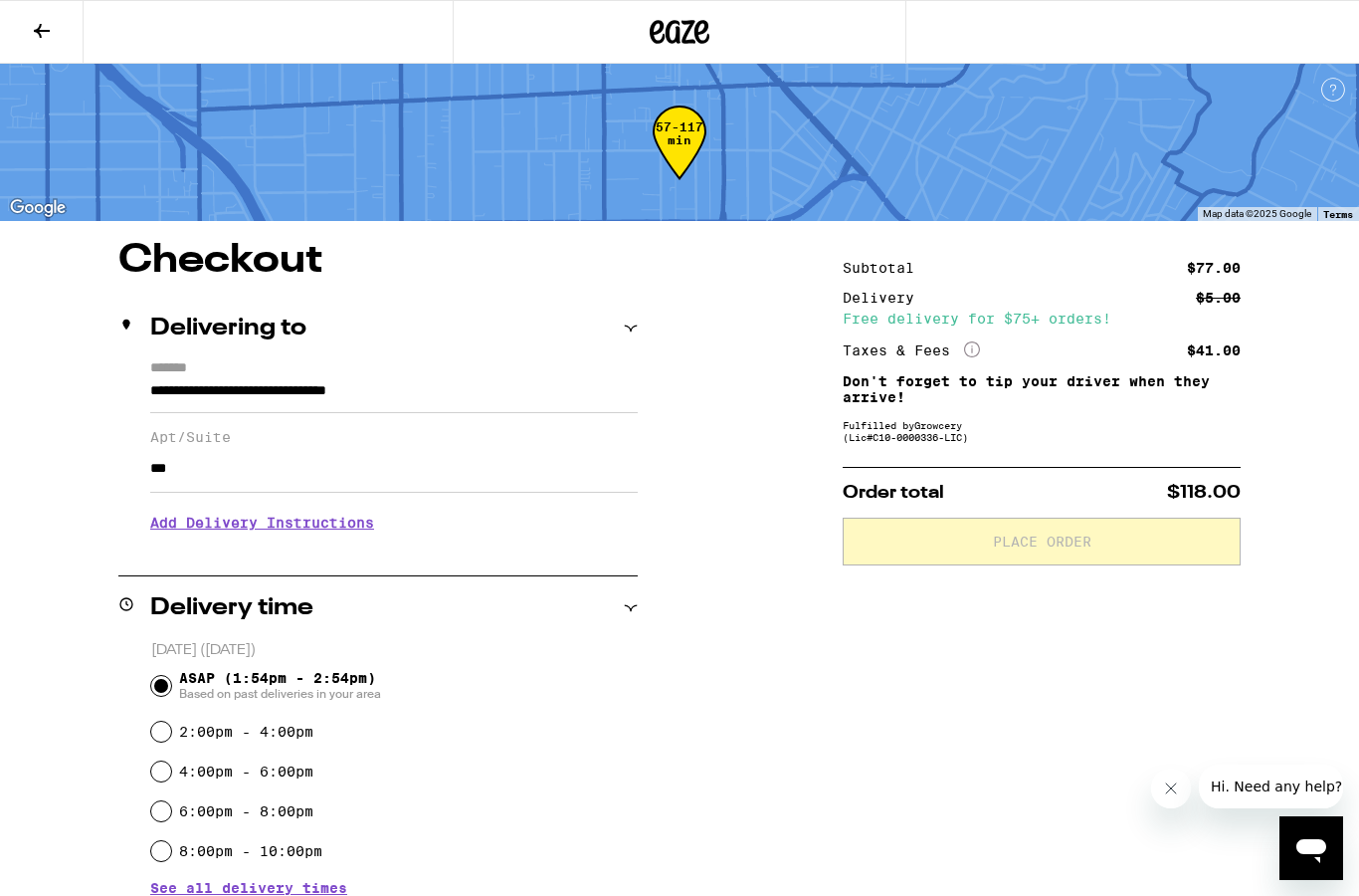
type input "***"
click at [490, 584] on div "Delivery time" at bounding box center [377, 608] width 519 height 64
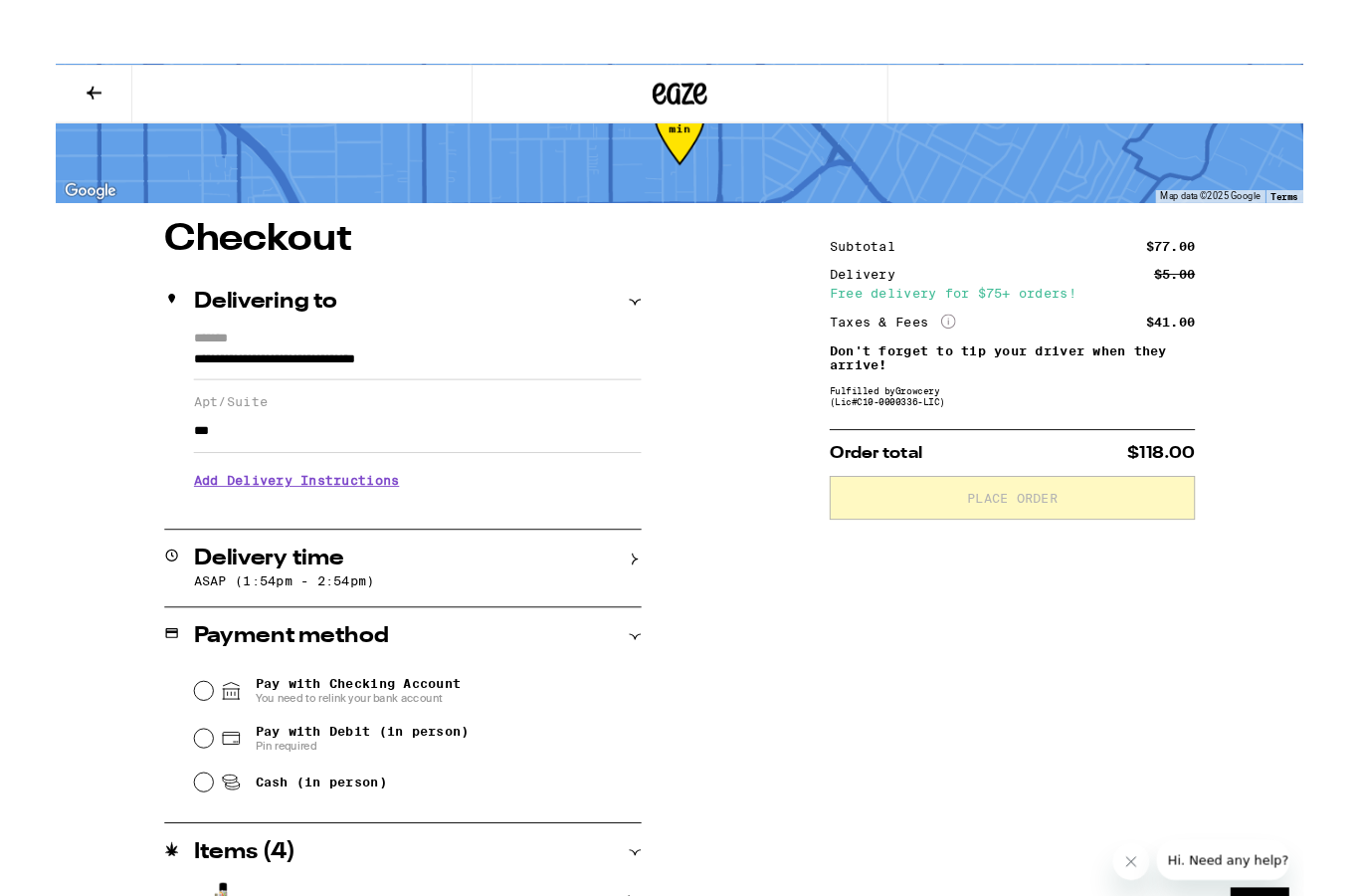
scroll to position [100, 0]
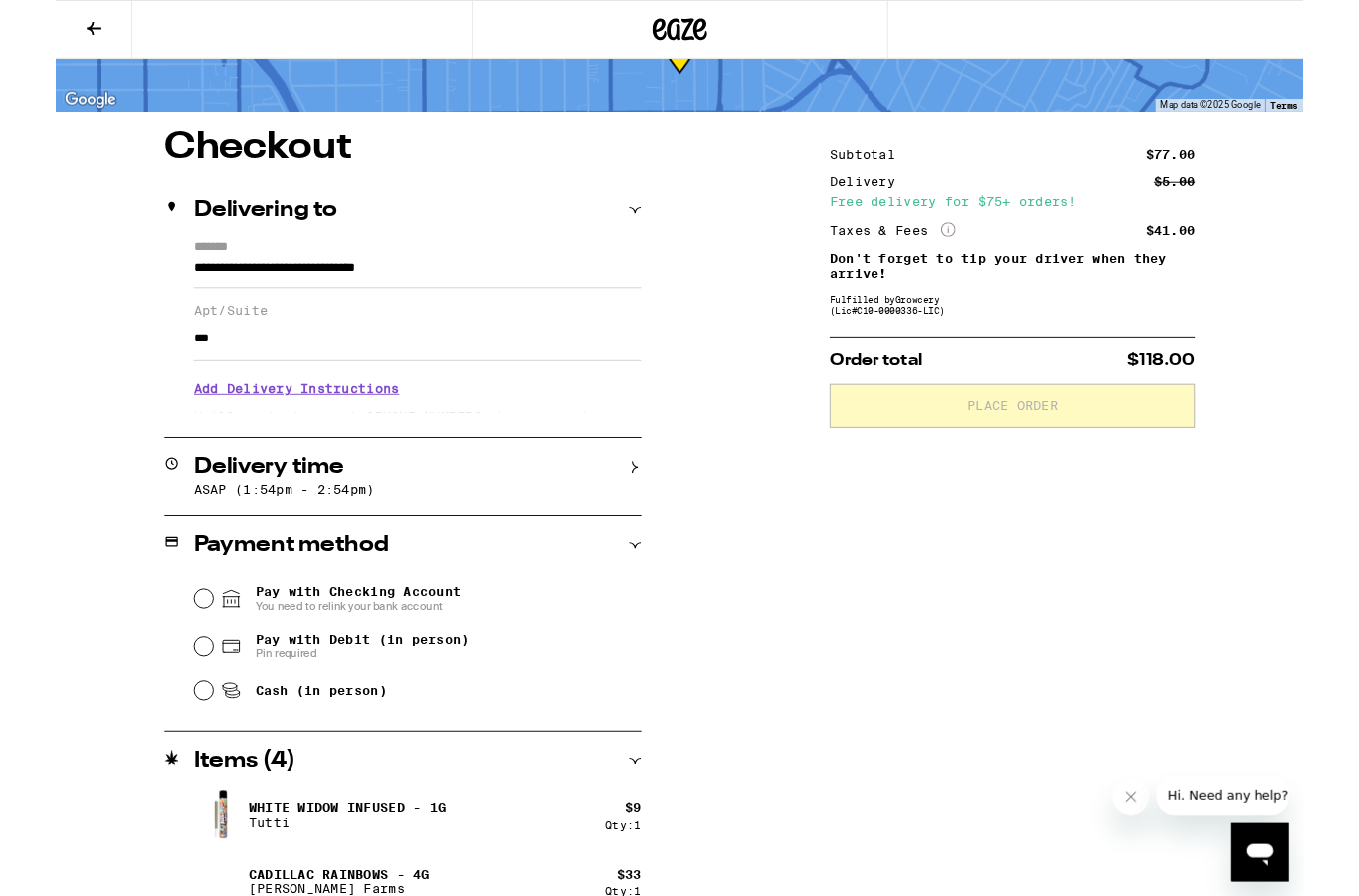
click at [519, 507] on div "Delivery time" at bounding box center [377, 509] width 519 height 24
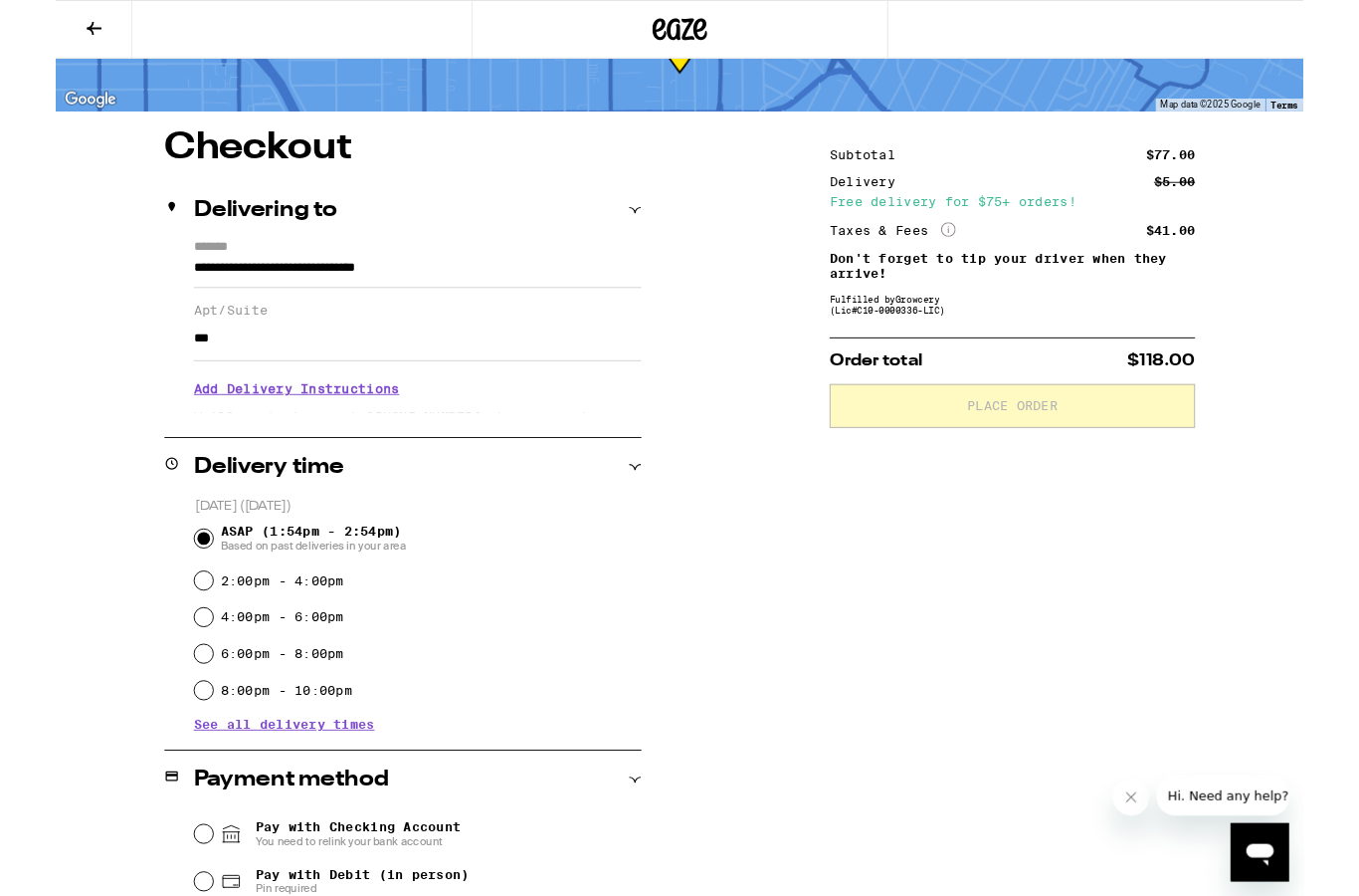
click at [519, 507] on div "Delivery time" at bounding box center [377, 509] width 519 height 24
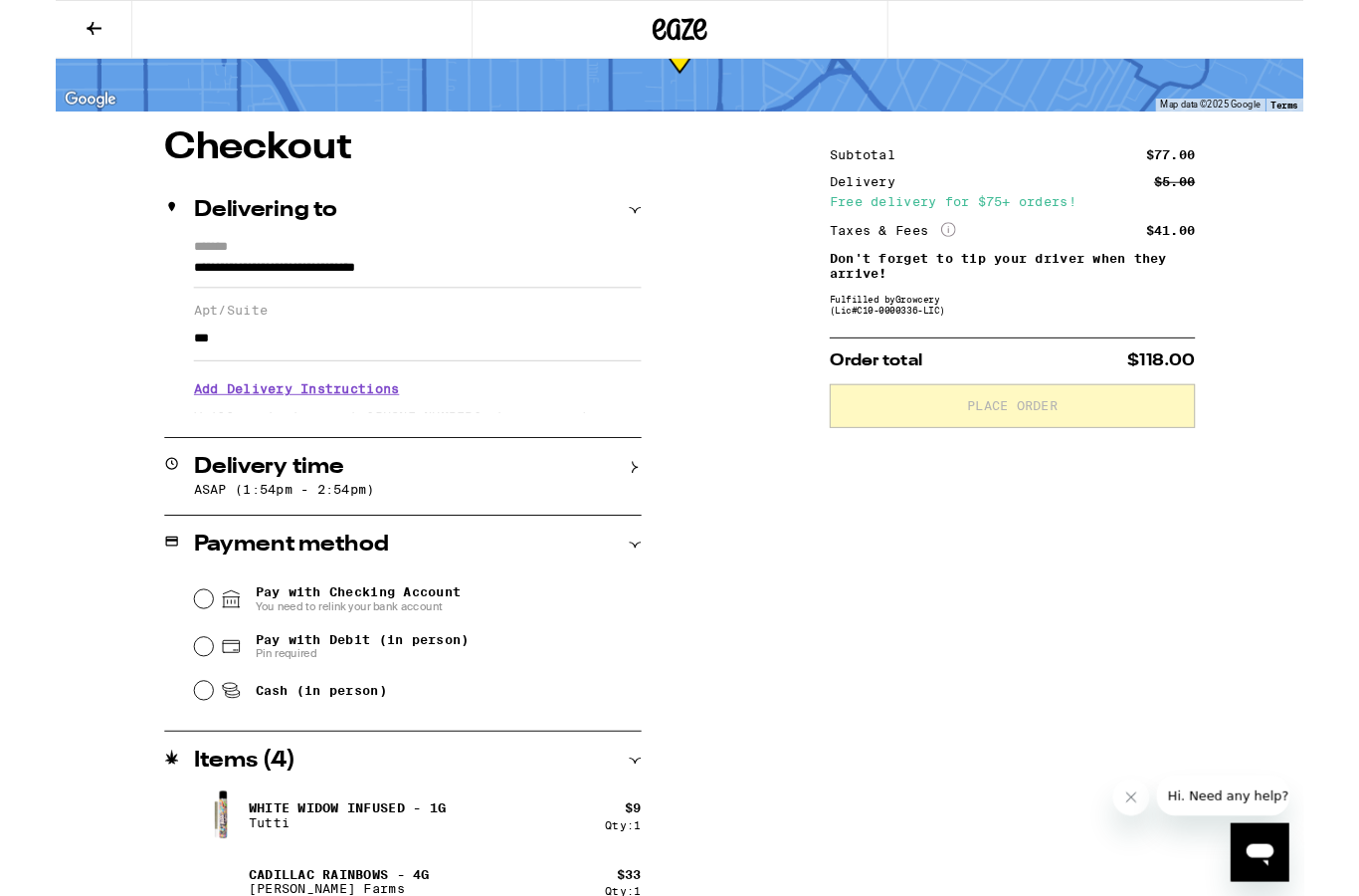
click at [309, 433] on h3 "Add Delivery Instructions" at bounding box center [394, 423] width 488 height 46
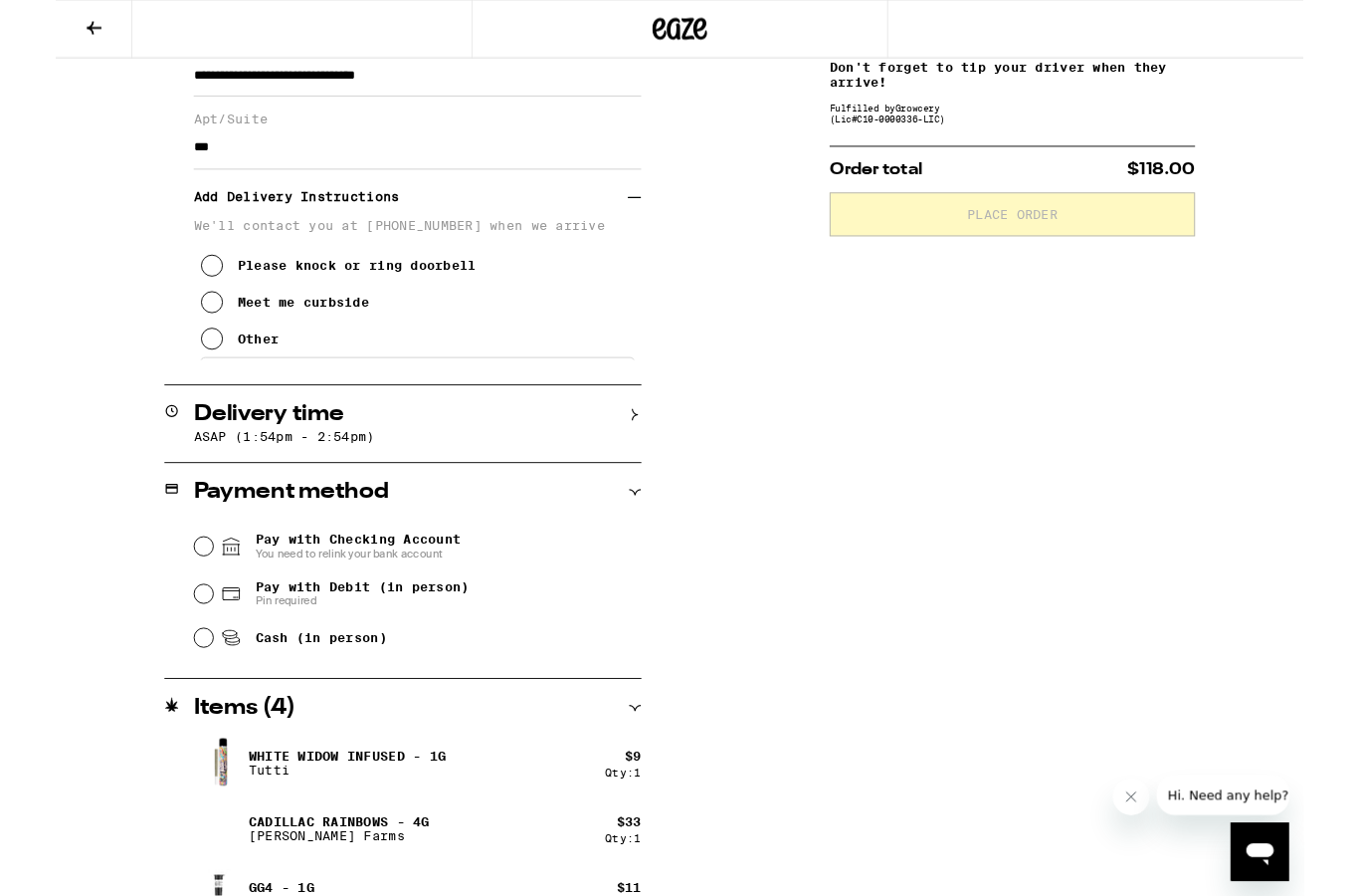
scroll to position [350, 0]
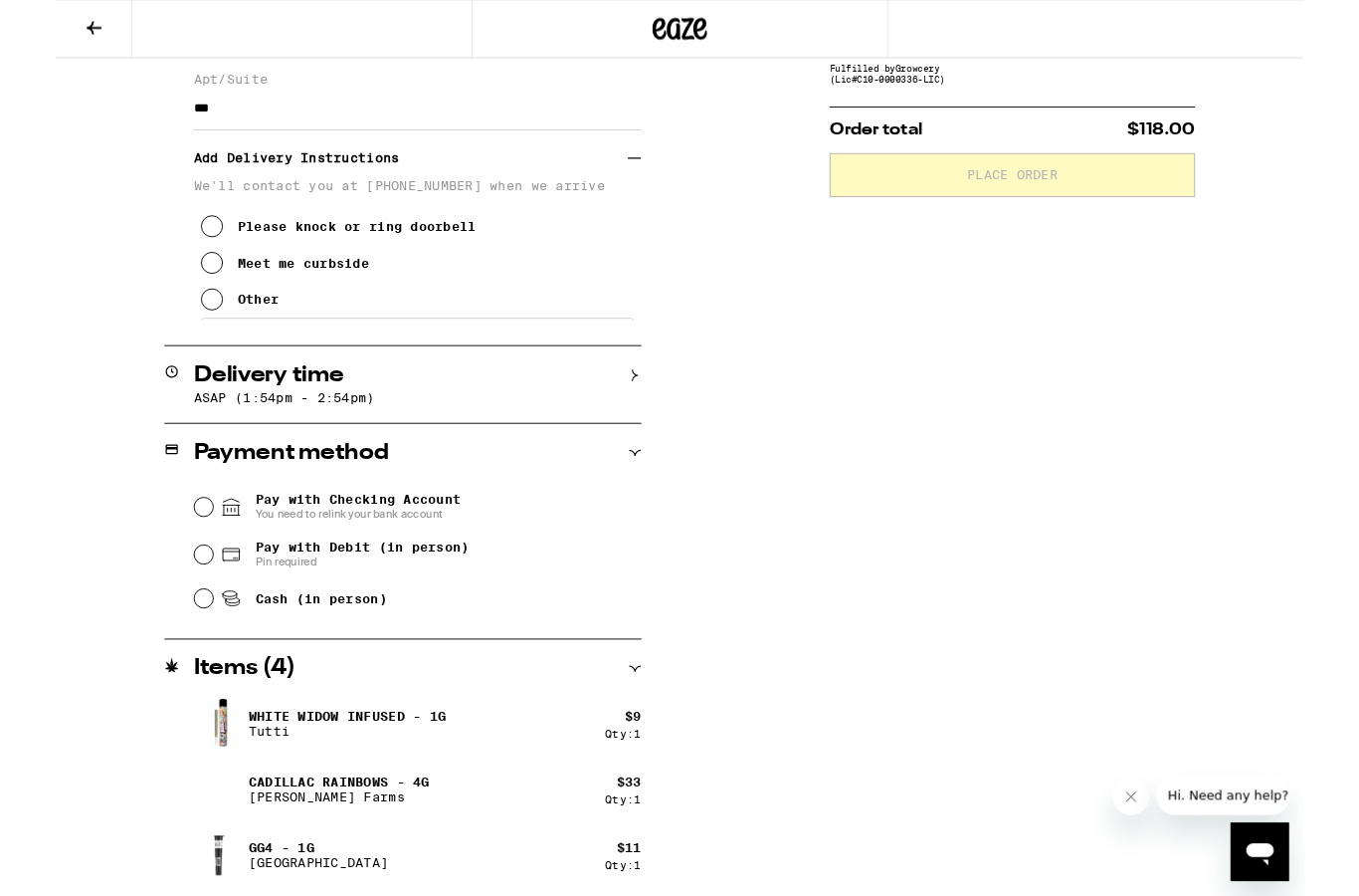
click at [267, 604] on span "Pay with Debit (in person)" at bounding box center [333, 596] width 233 height 16
click at [171, 609] on input "Pay with Debit (in person) Pin required" at bounding box center [161, 604] width 20 height 20
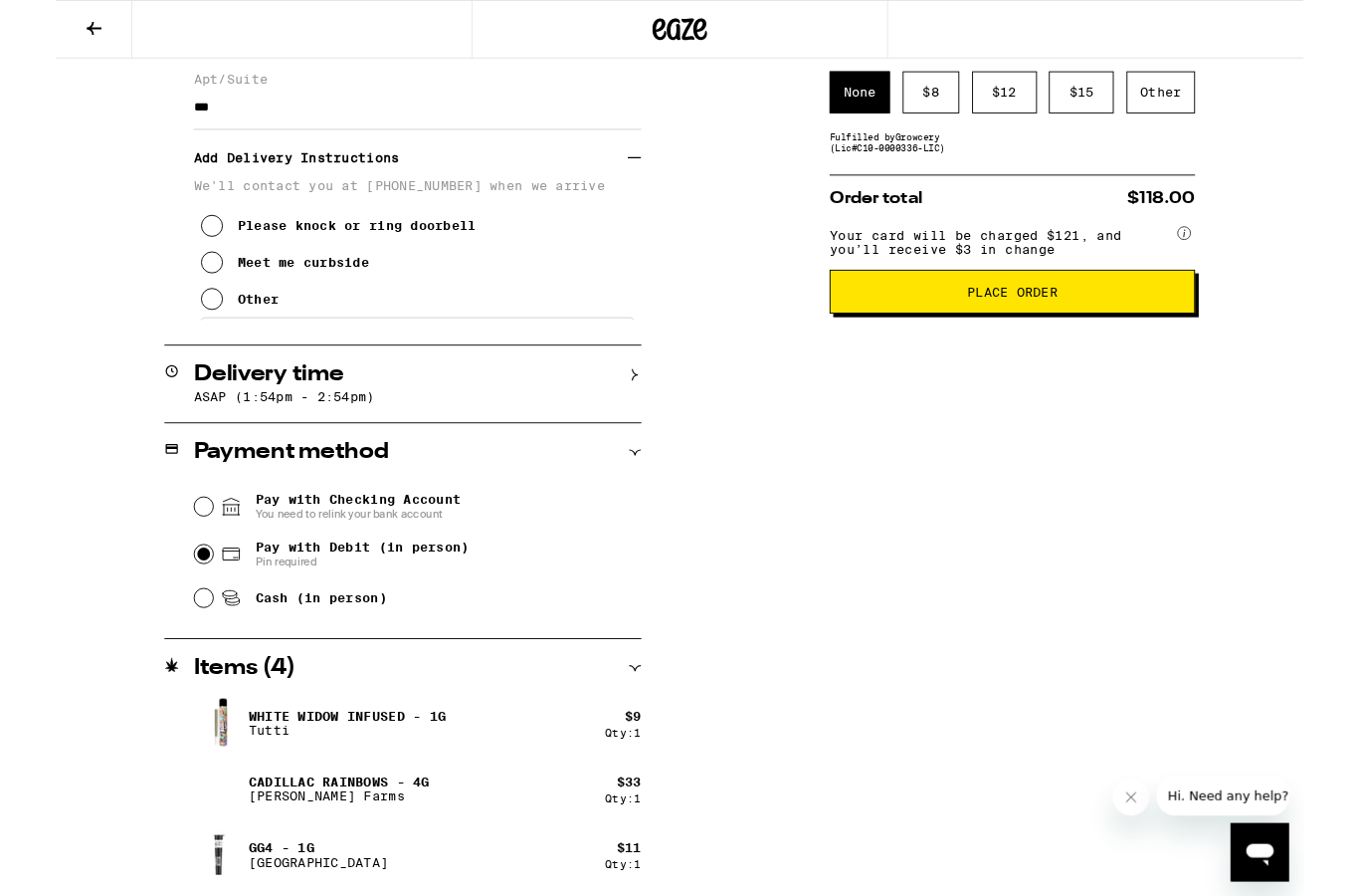
click at [287, 560] on span "You need to relink your bank account" at bounding box center [329, 559] width 224 height 16
click at [171, 560] on input "Pay with Checking Account You need to relink your bank account" at bounding box center [161, 551] width 20 height 20
click at [315, 603] on span "Pay with Debit (in person)" at bounding box center [333, 595] width 233 height 16
click at [171, 608] on input "Pay with Debit (in person) Pin required" at bounding box center [161, 603] width 20 height 20
radio input "true"
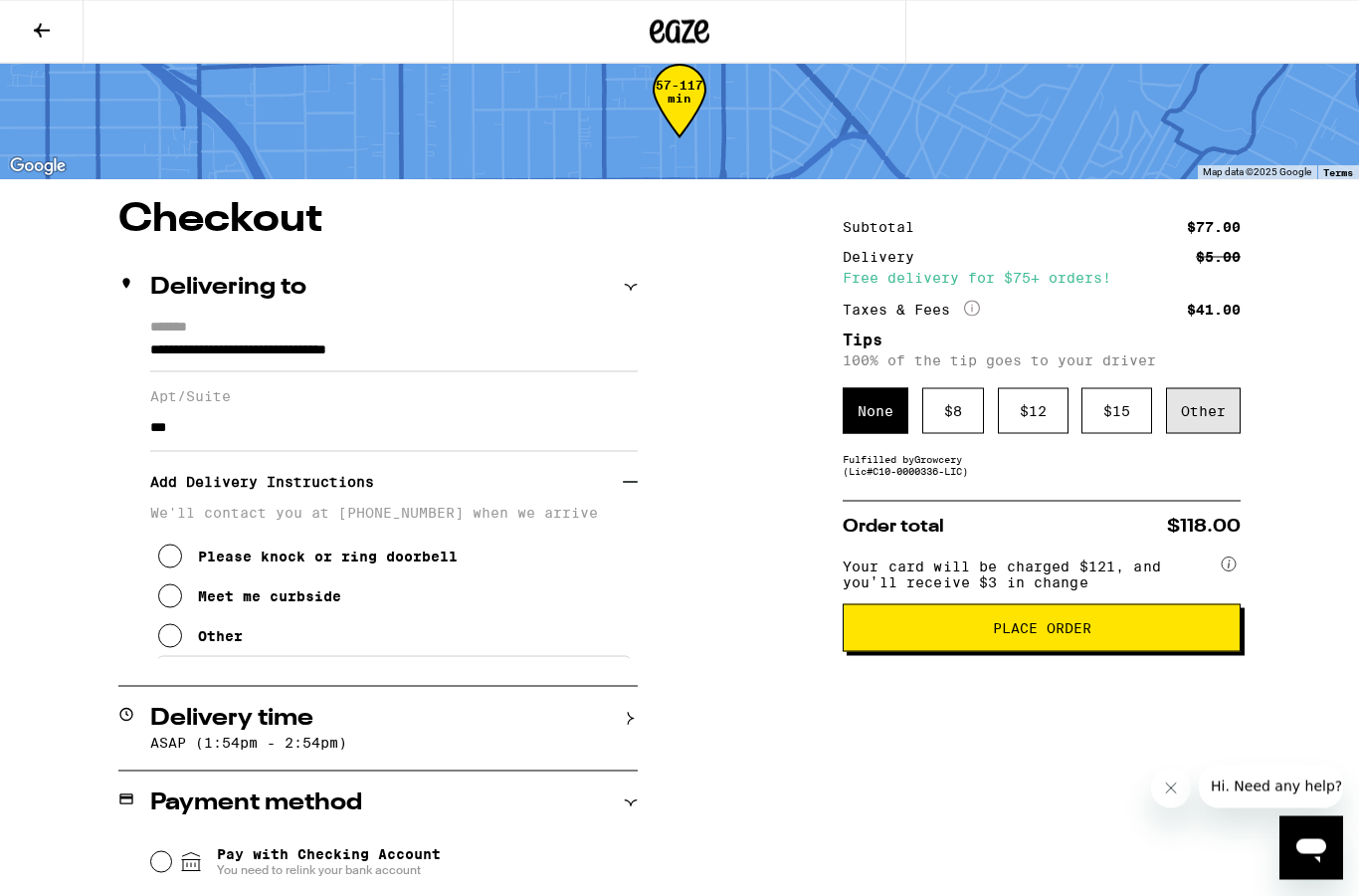
scroll to position [42, 0]
click at [1209, 423] on div "Other" at bounding box center [1203, 410] width 75 height 46
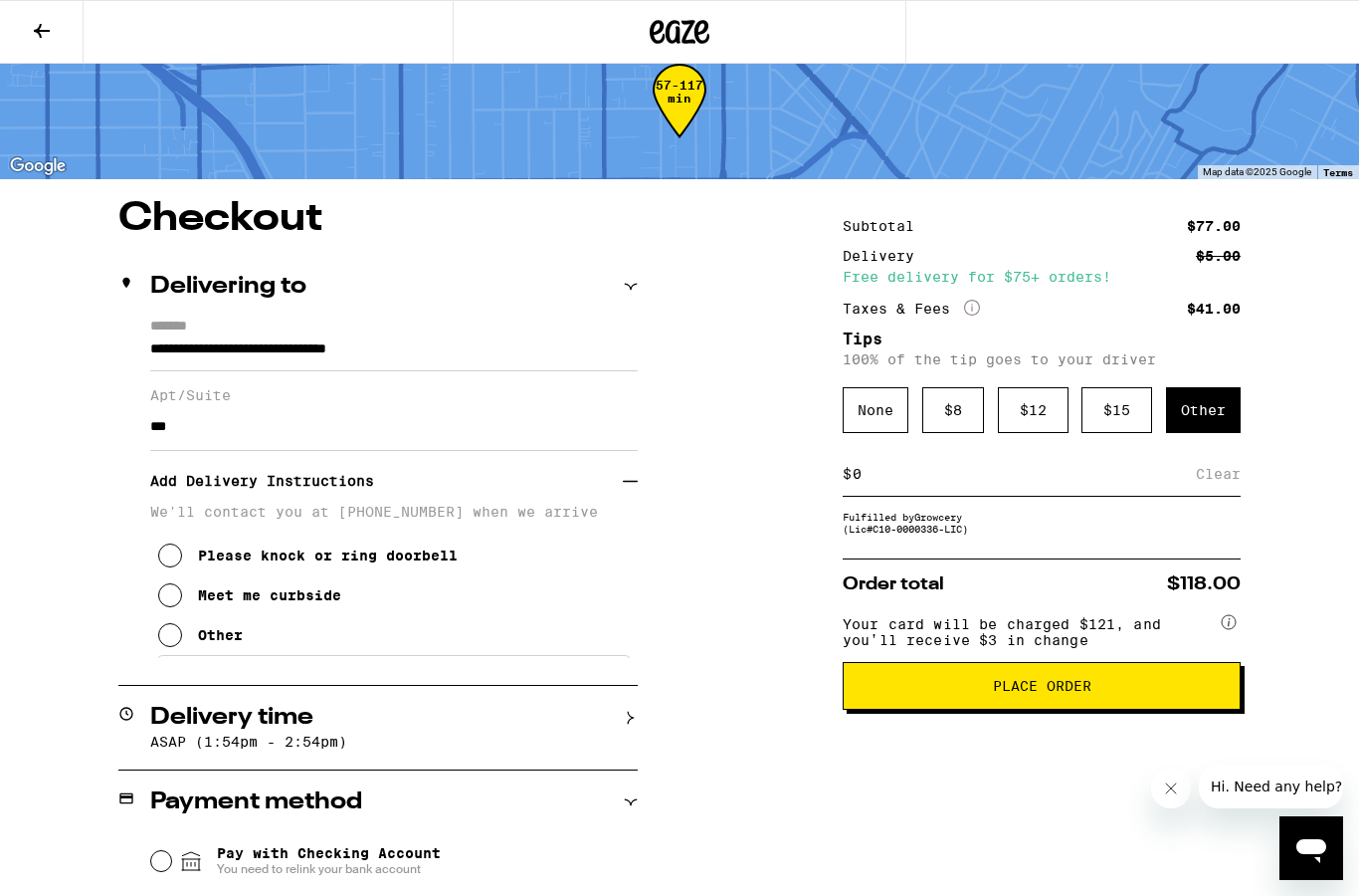
scroll to position [41, 0]
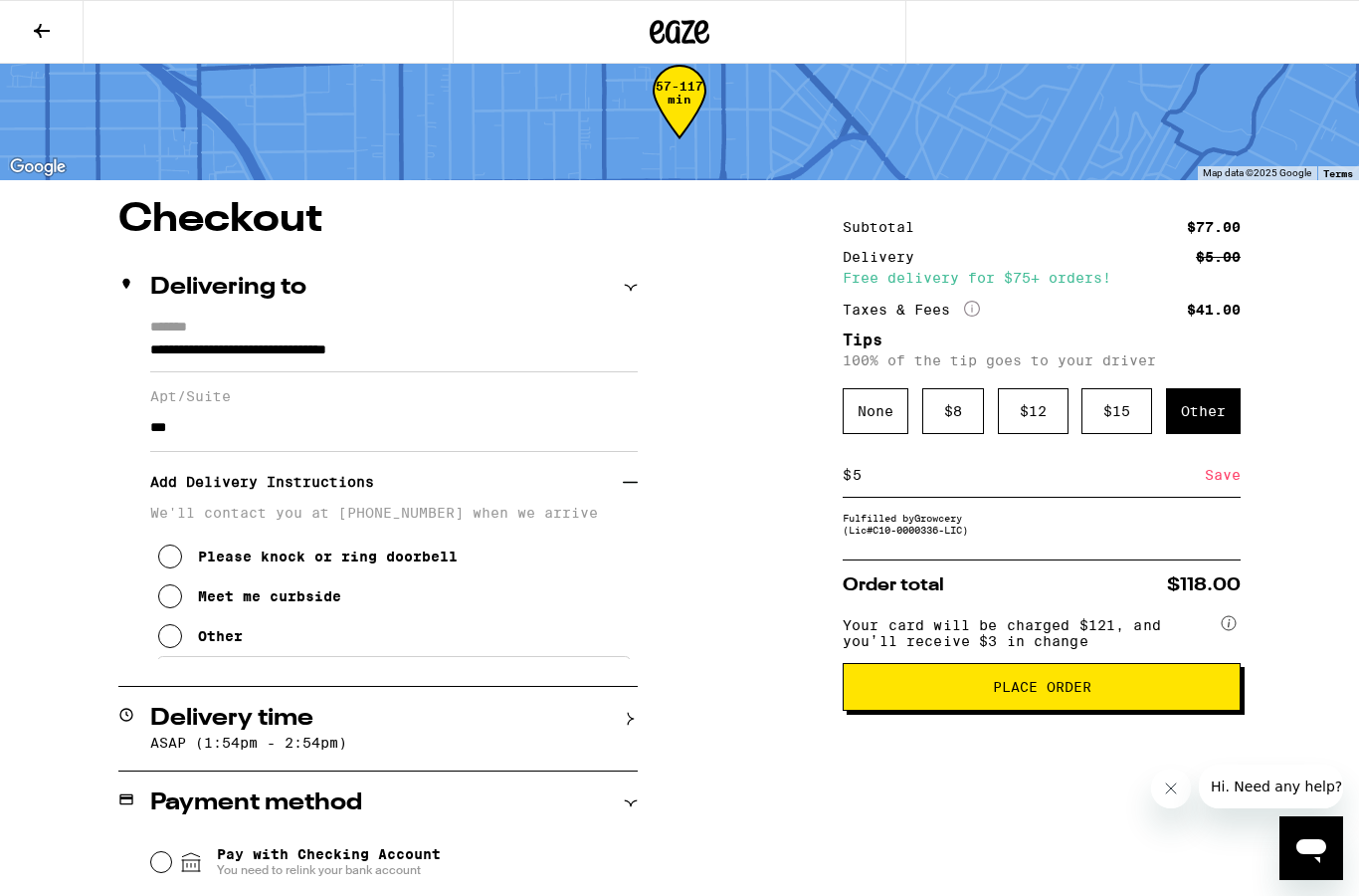
type input "5"
click at [756, 562] on div "**********" at bounding box center [679, 778] width 1359 height 1157
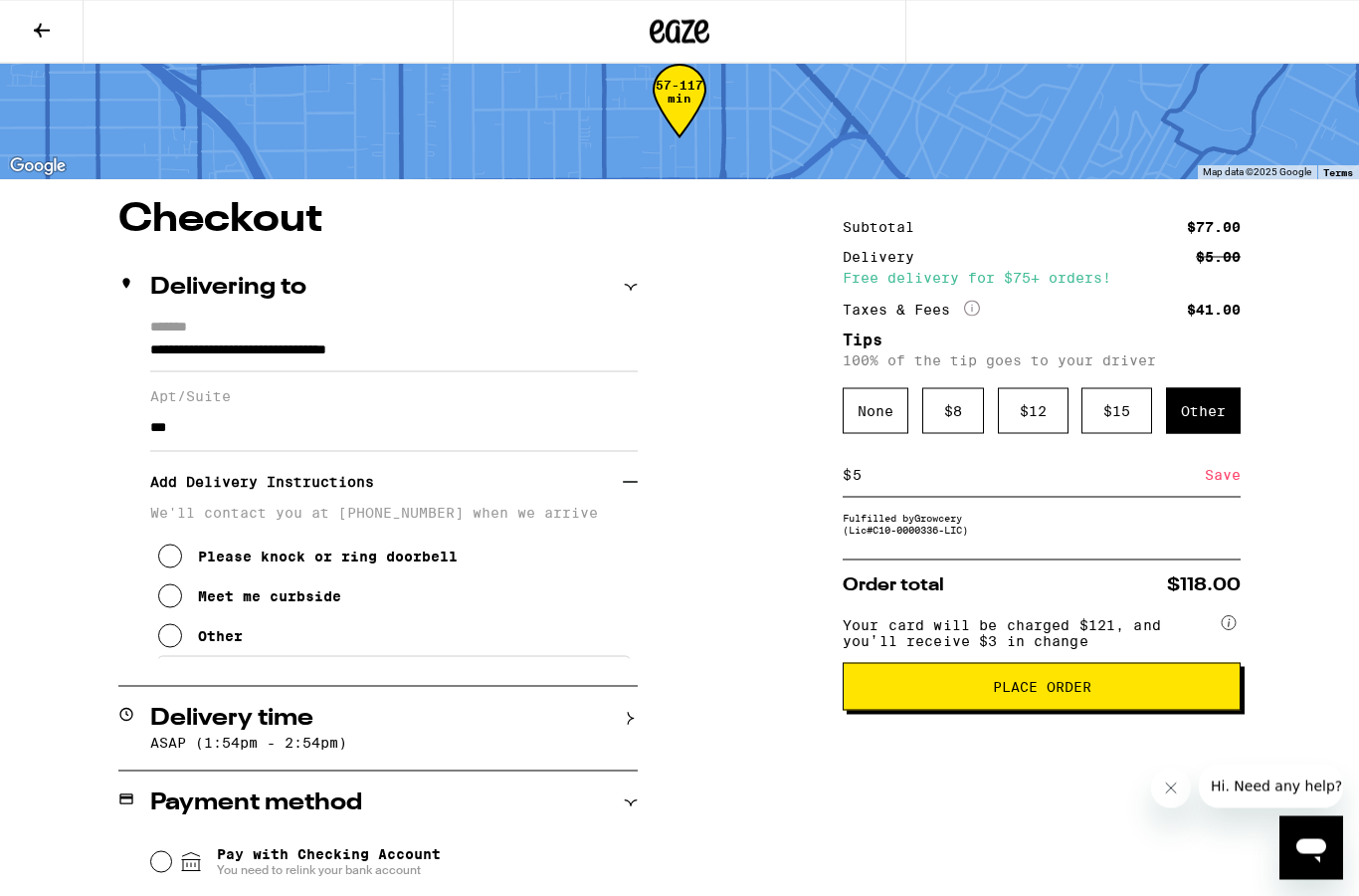
click at [1221, 486] on div "Save" at bounding box center [1223, 475] width 36 height 44
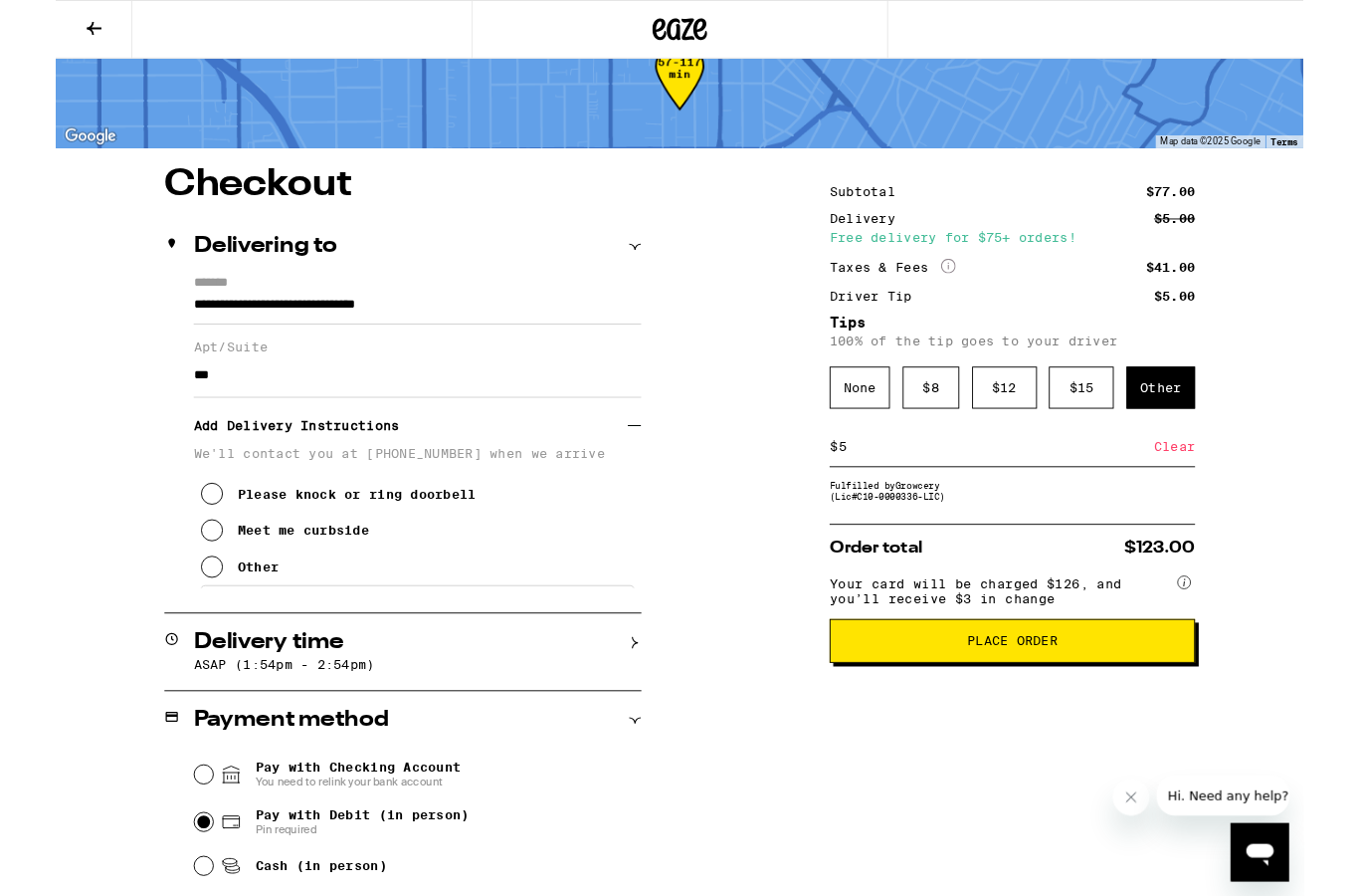
scroll to position [89, 0]
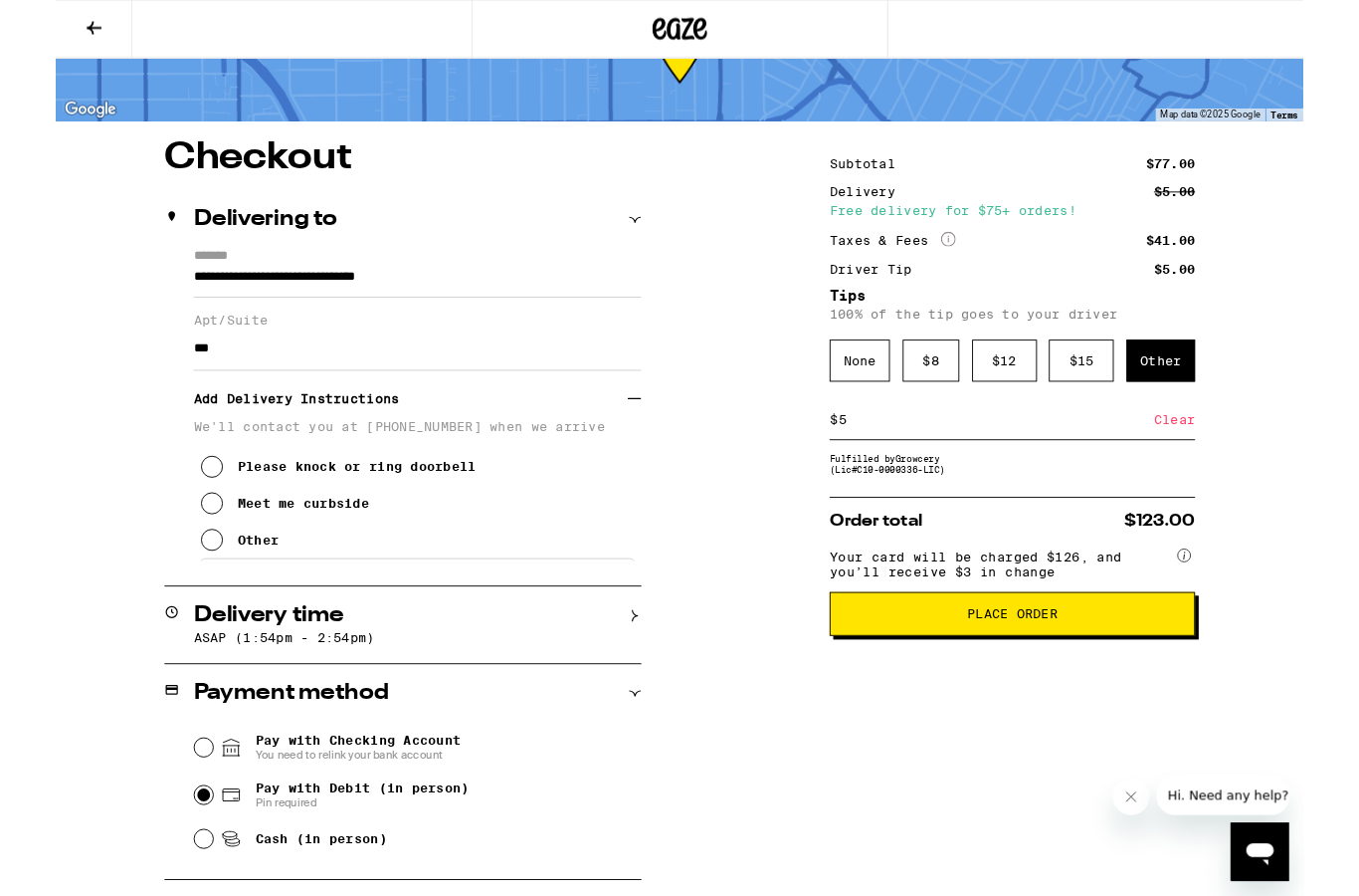
click at [1061, 699] on html "**********" at bounding box center [679, 610] width 1359 height 1398
click at [1061, 676] on span "Place Order" at bounding box center [1042, 669] width 99 height 14
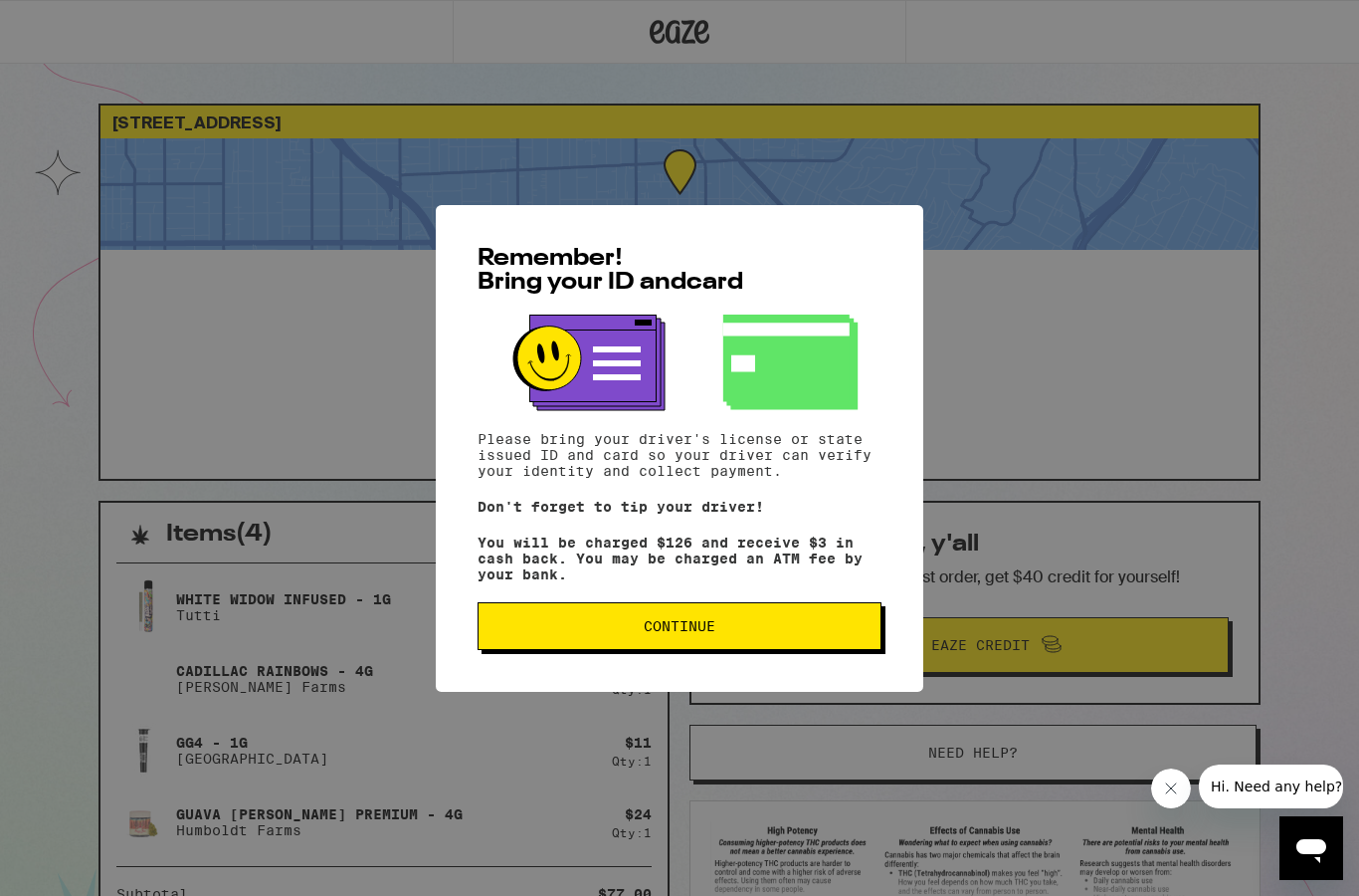
click at [684, 633] on span "Continue" at bounding box center [680, 626] width 72 height 14
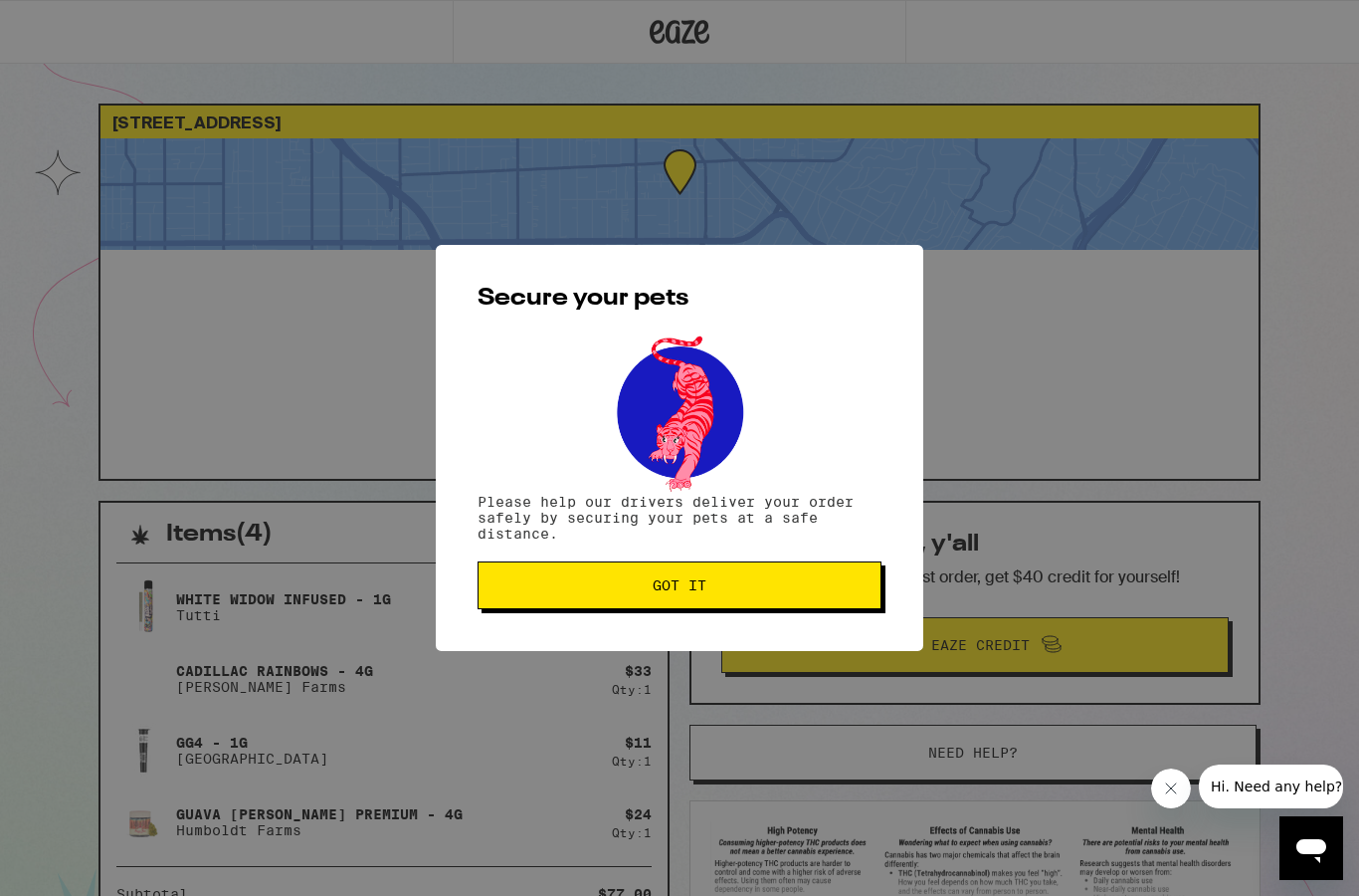
click at [636, 599] on button "Got it" at bounding box center [680, 585] width 404 height 48
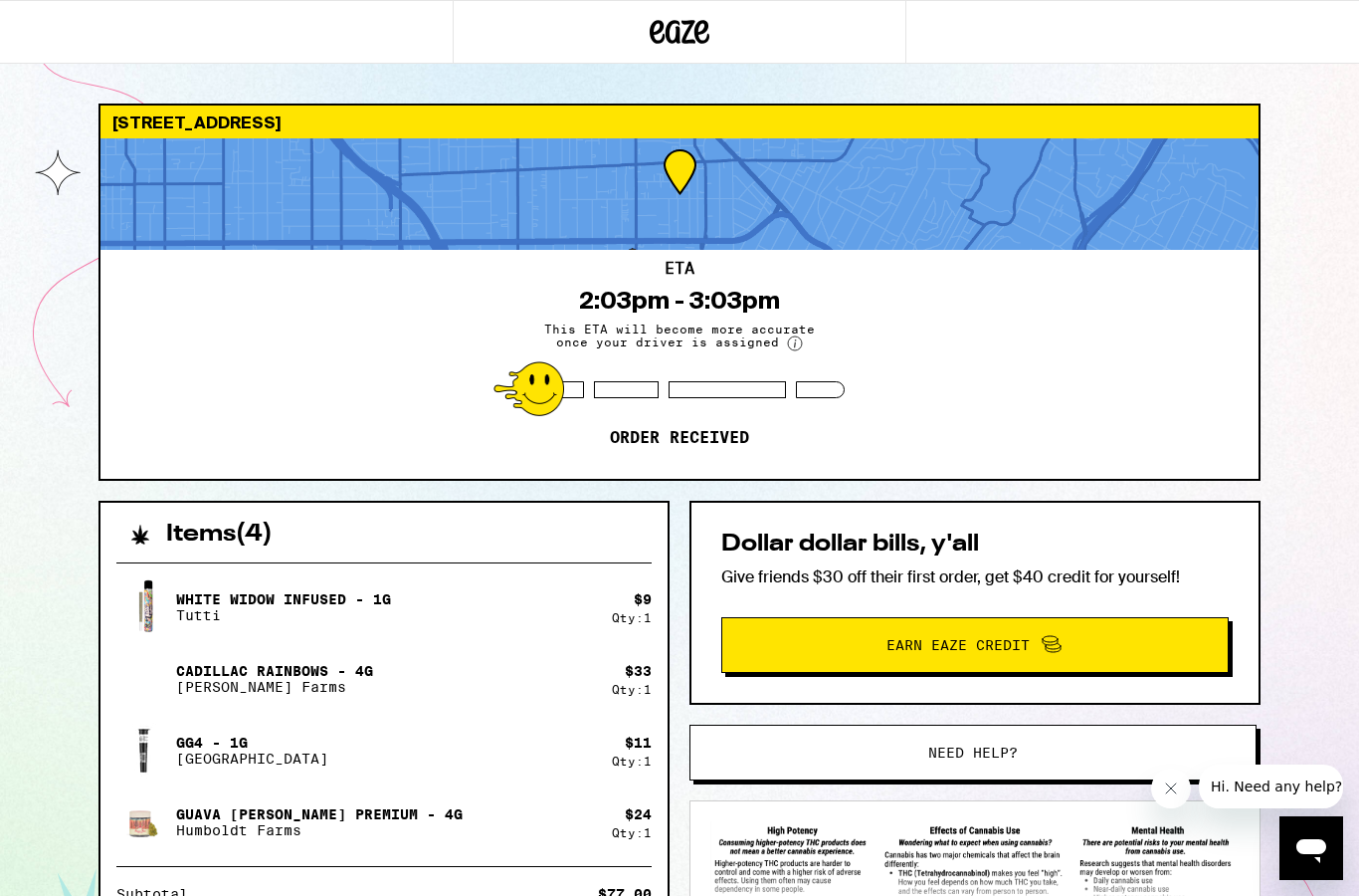
click at [1265, 778] on span "Hi. Need any help?" at bounding box center [1276, 786] width 131 height 16
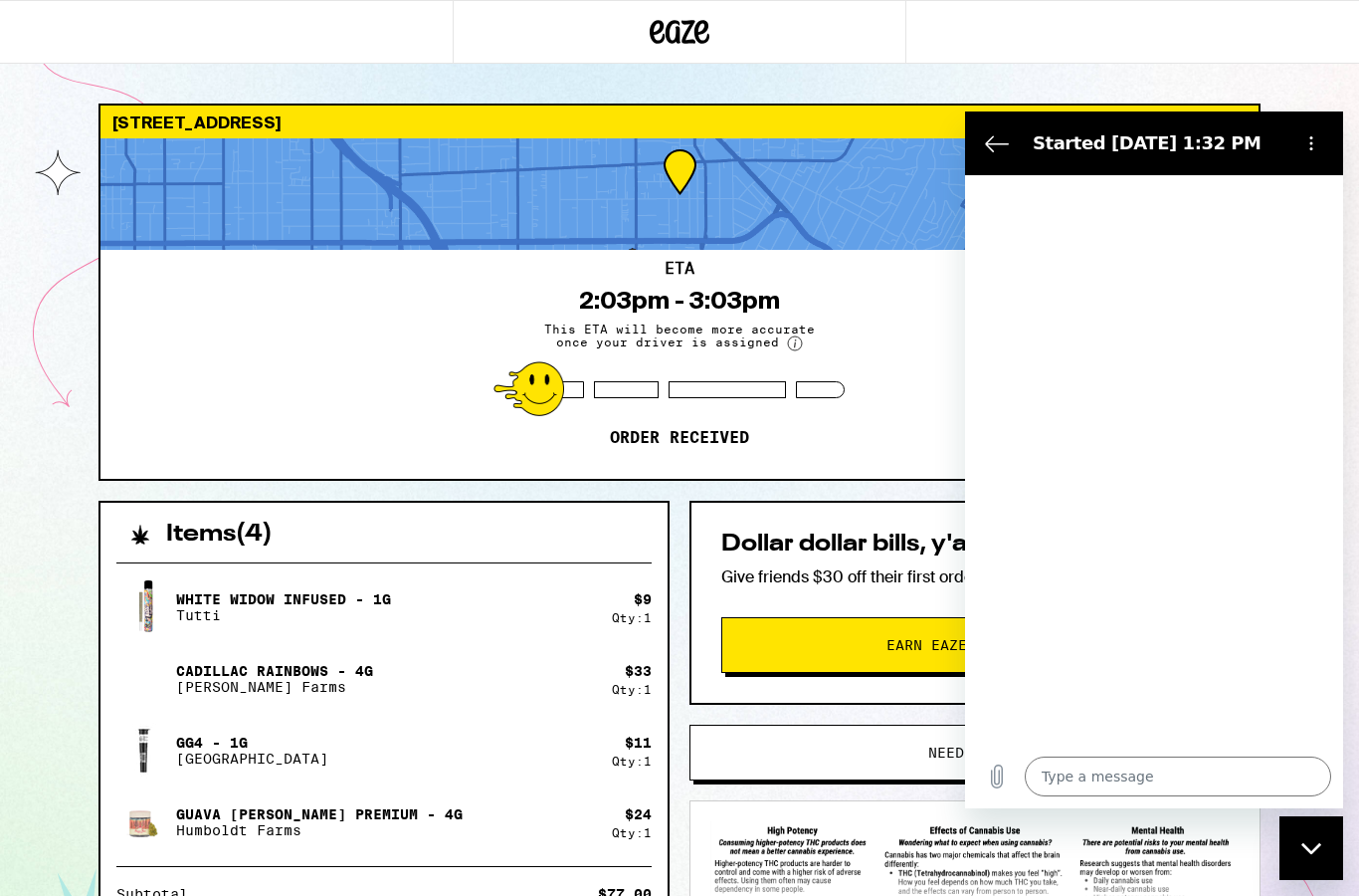
type textarea "x"
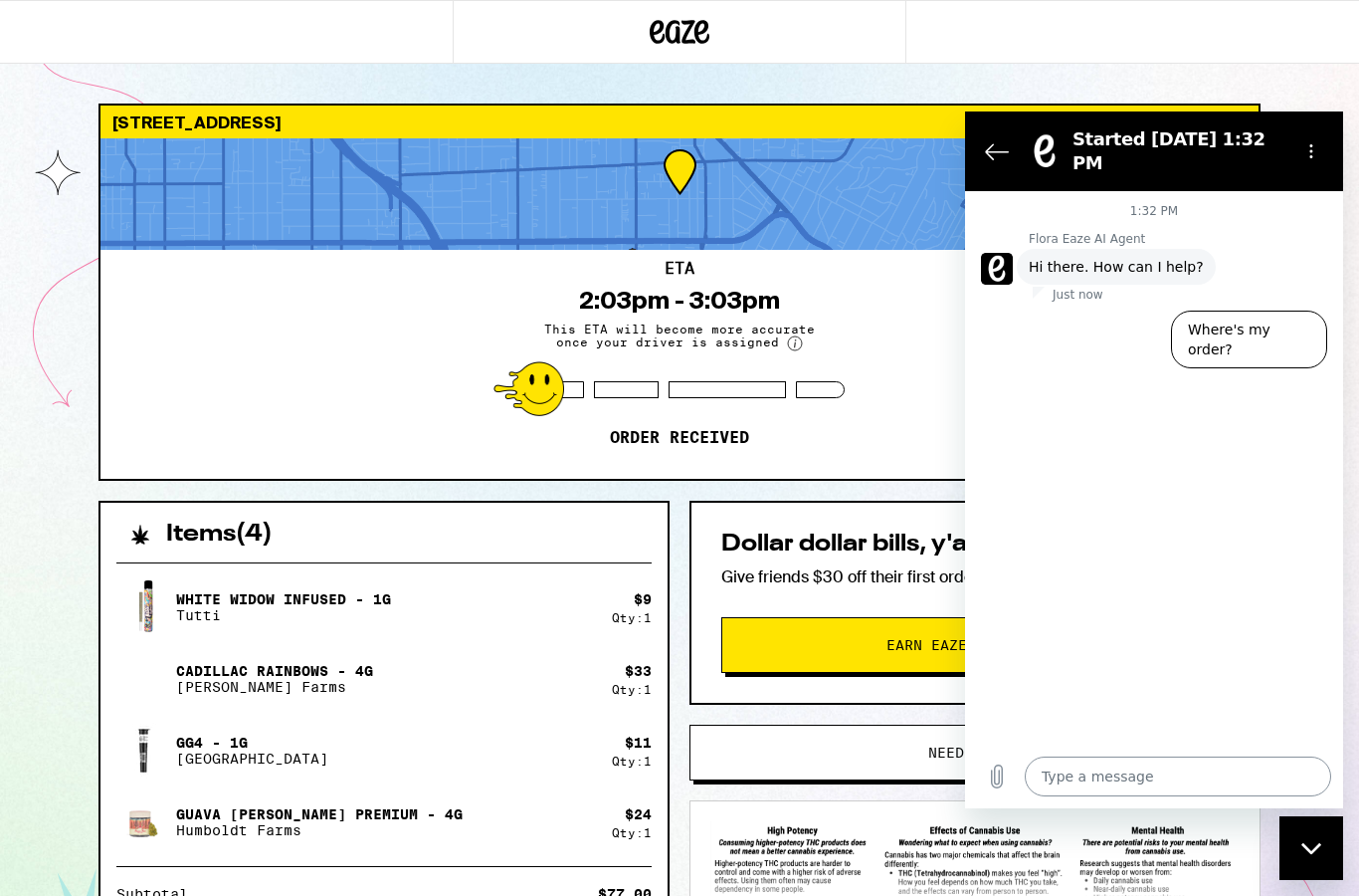
click at [1180, 792] on textarea at bounding box center [1178, 776] width 306 height 40
type textarea "c"
type textarea "x"
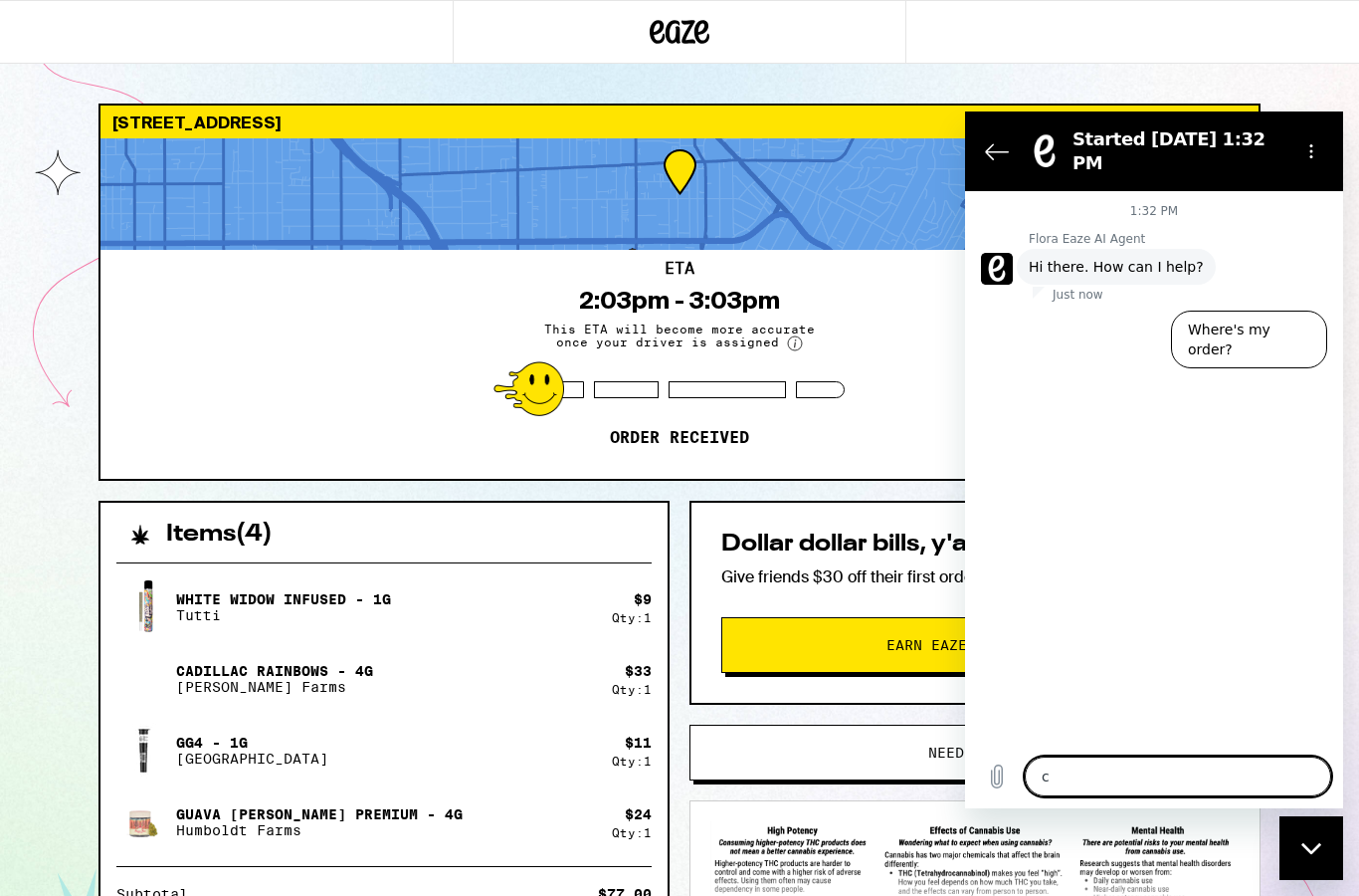
type textarea "ca"
type textarea "x"
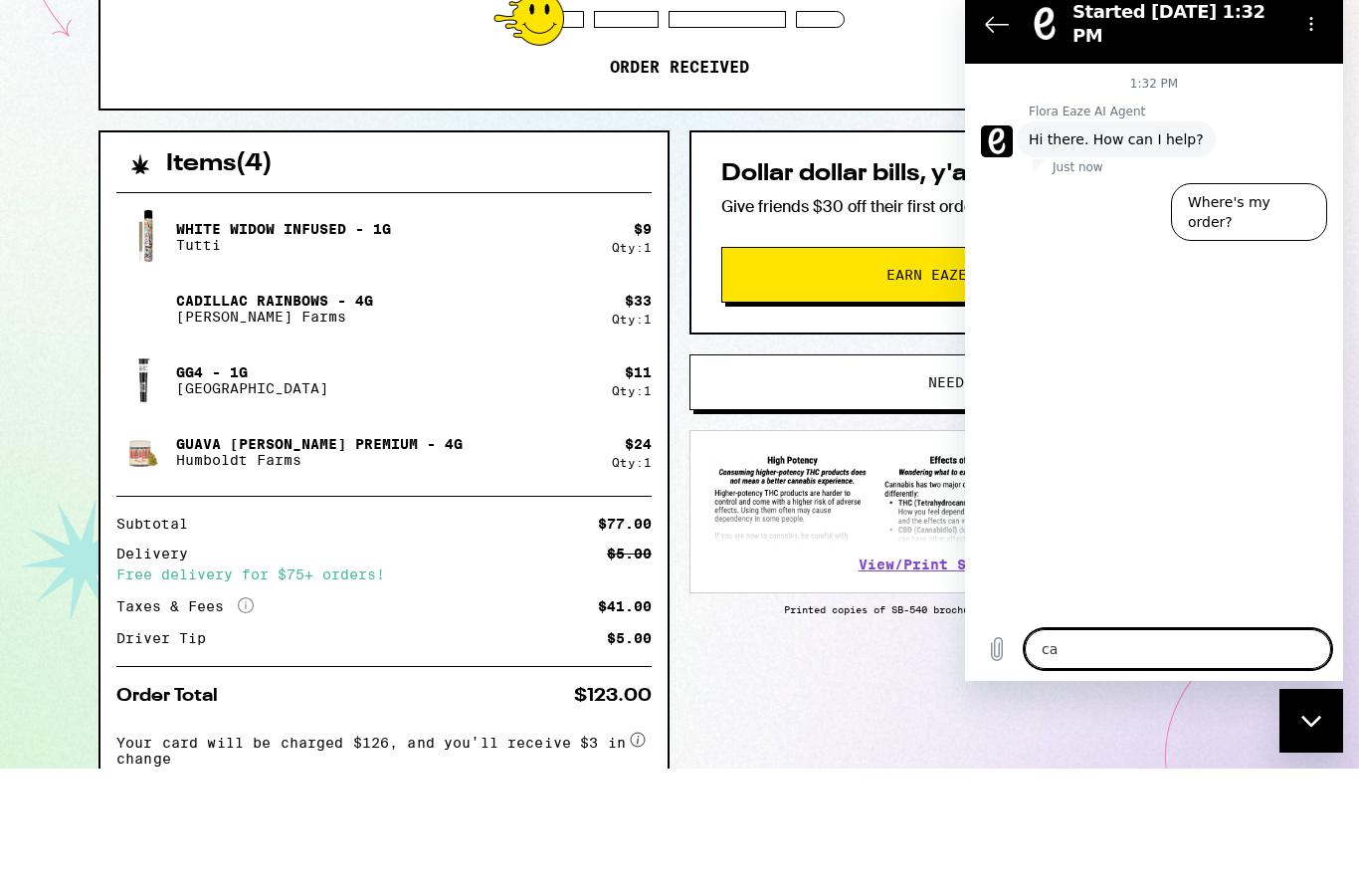
type textarea "can"
type textarea "x"
type textarea "can"
type textarea "x"
type textarea "can i"
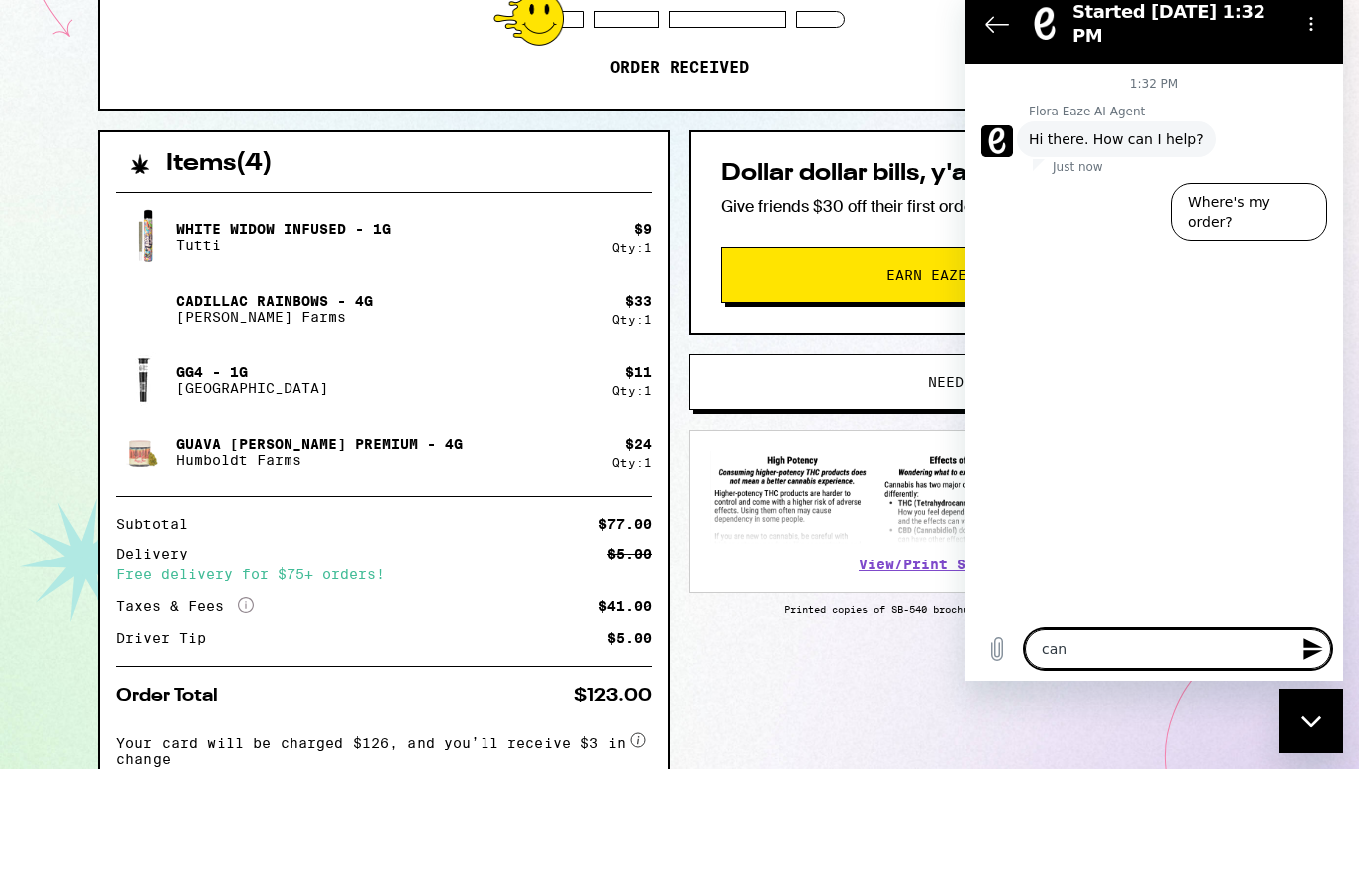
type textarea "x"
type textarea "can i"
type textarea "x"
type textarea "can i a"
type textarea "x"
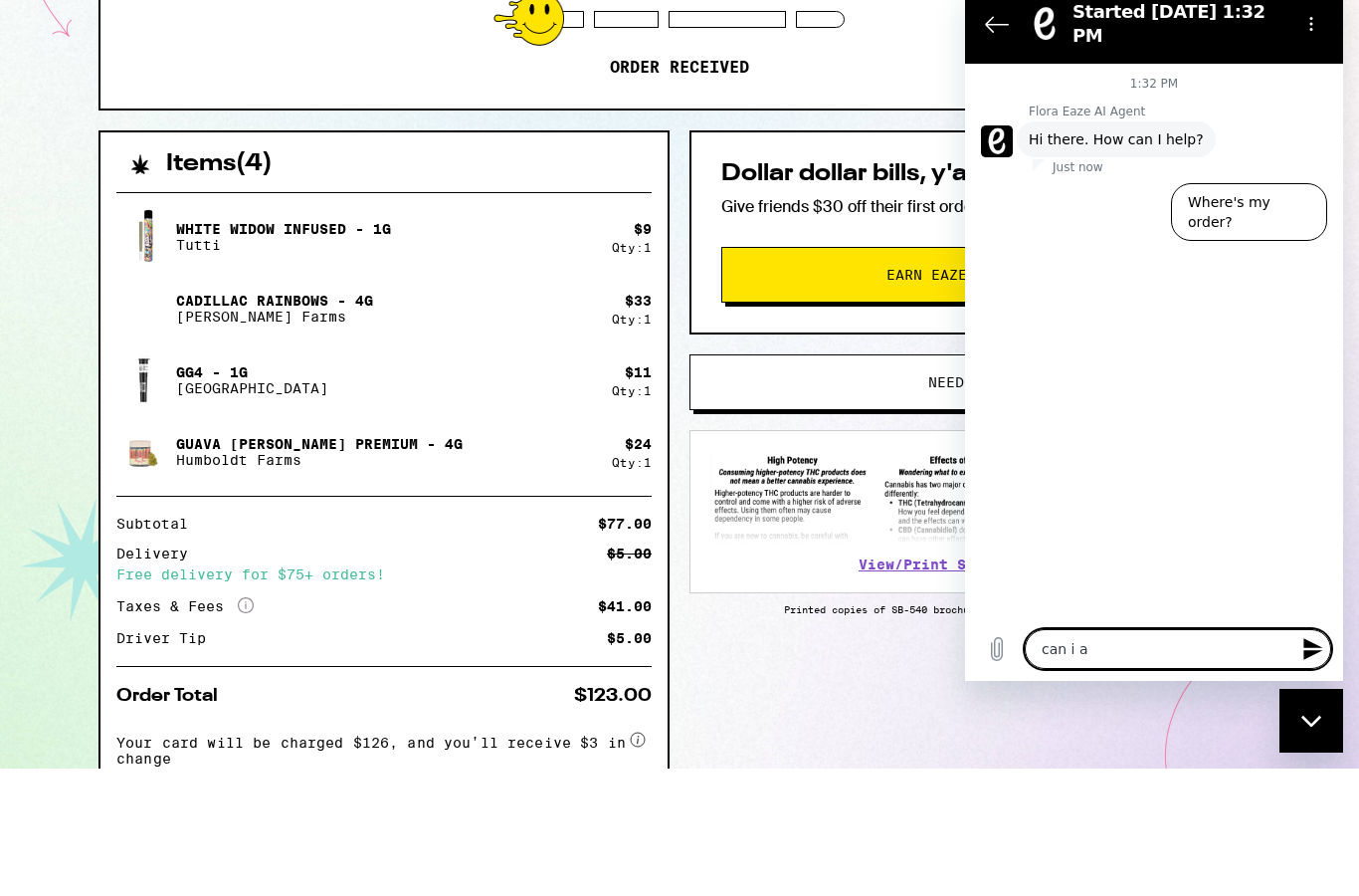
type textarea "can i ad"
type textarea "x"
type textarea "can i add"
type textarea "x"
type textarea "can i add"
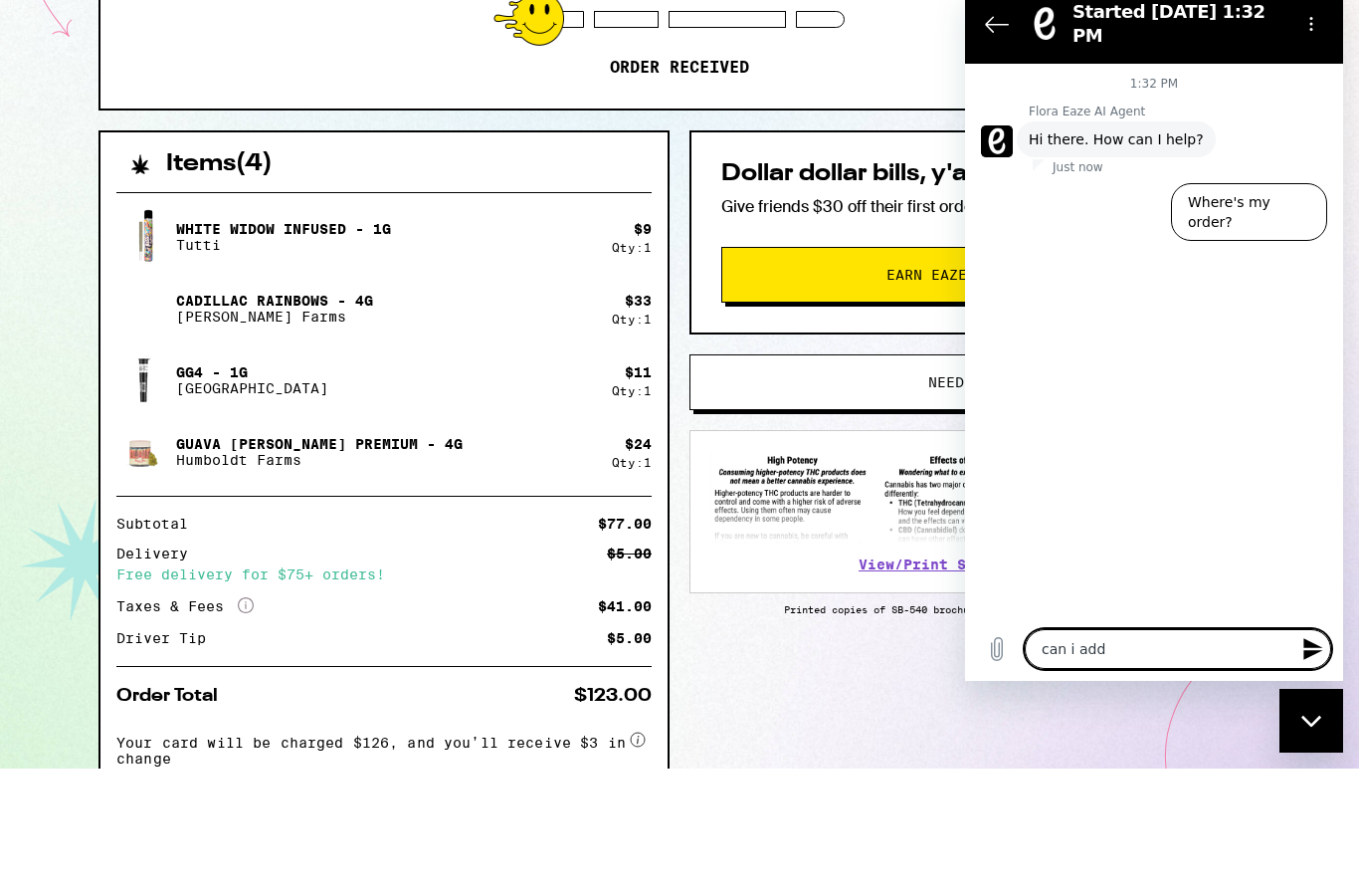
type textarea "x"
type textarea "can i add s"
type textarea "x"
type textarea "can i add so"
type textarea "x"
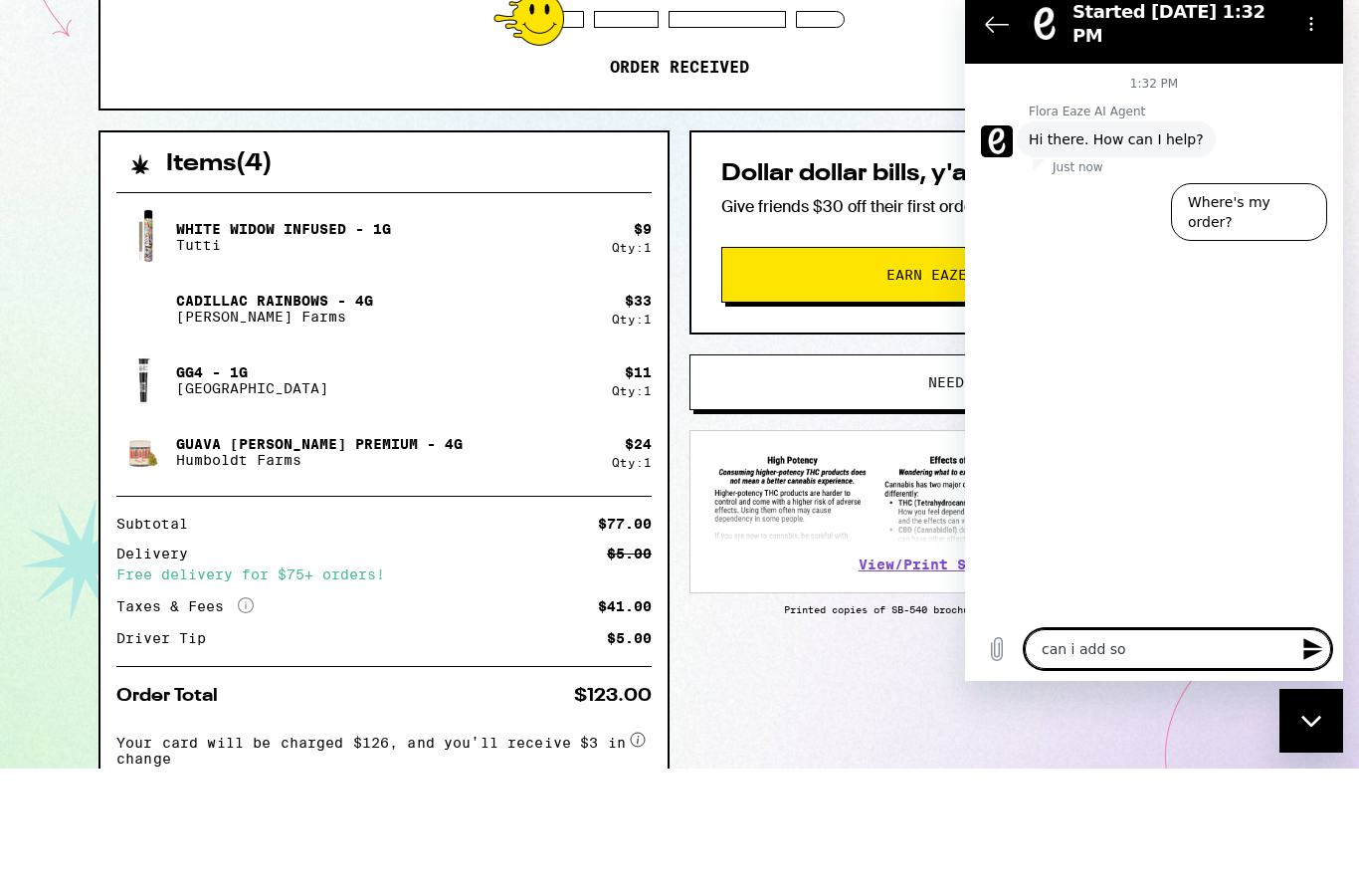
type textarea "can i add som"
type textarea "x"
type textarea "can i add some"
type textarea "x"
type textarea "can i add somet"
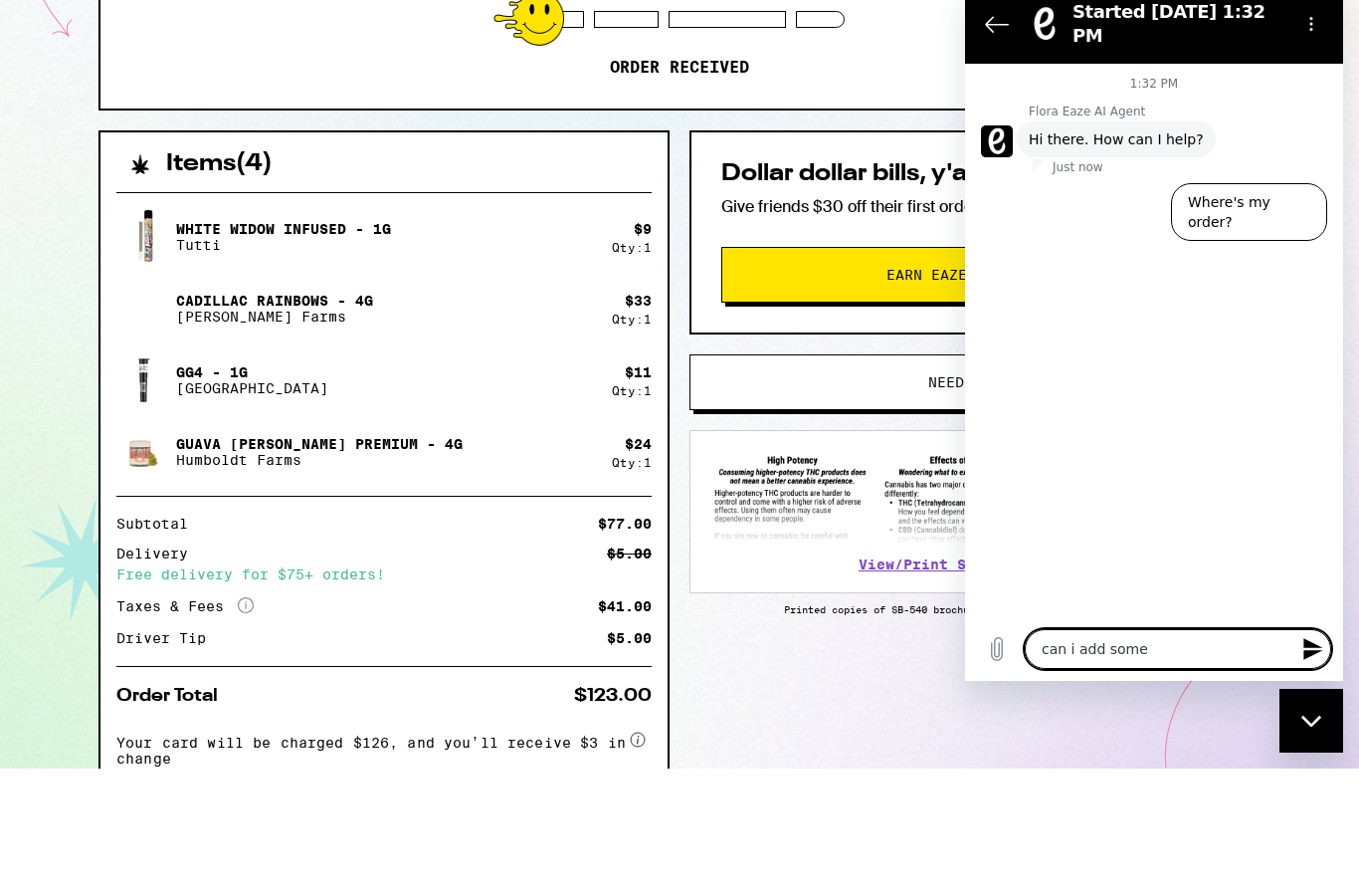
type textarea "x"
type textarea "can i add someth"
type textarea "x"
type textarea "can i add somethi"
type textarea "x"
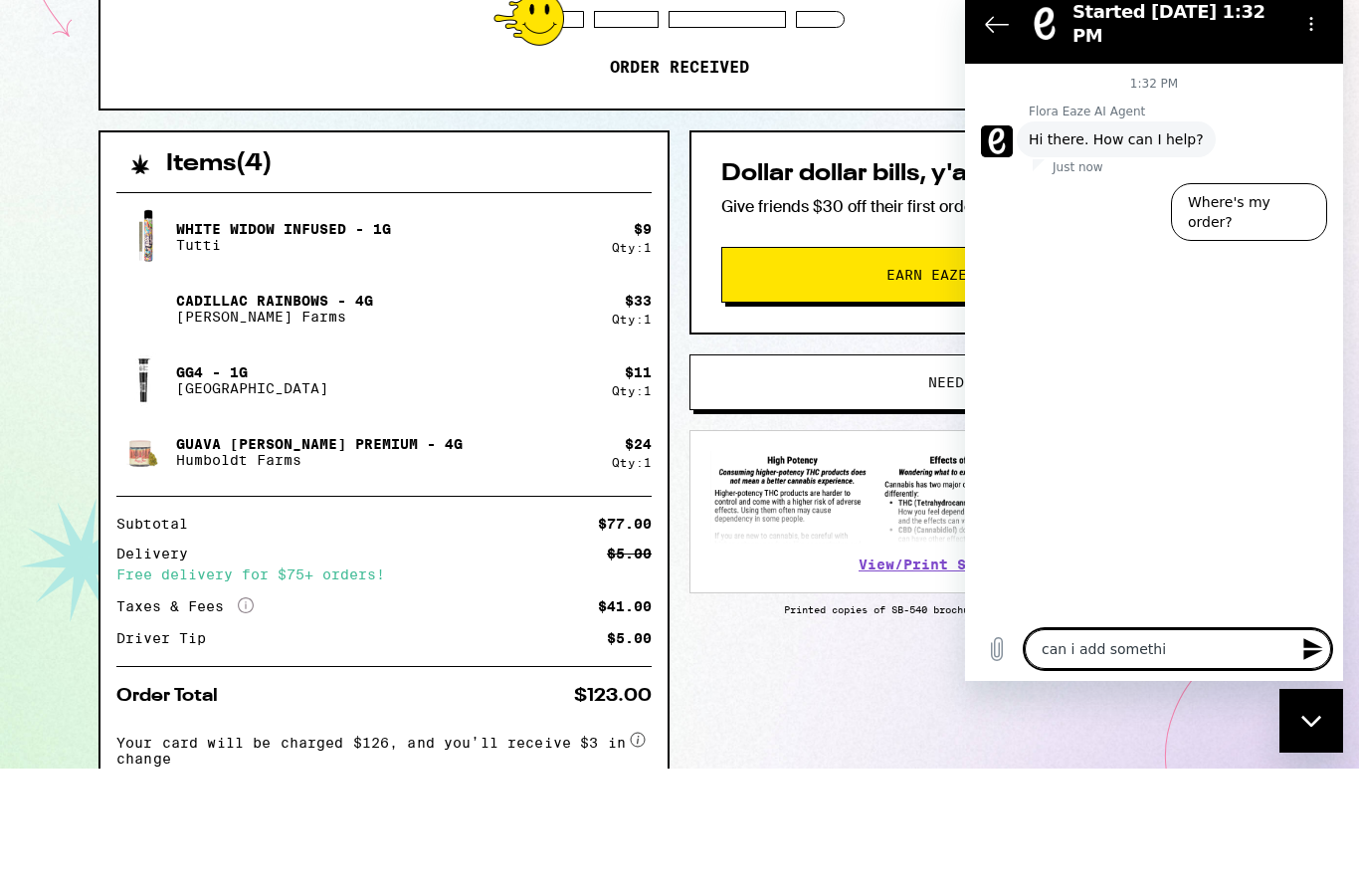
type textarea "can i add somethin"
type textarea "x"
type textarea "can i add something"
type textarea "x"
type textarea "can i add something"
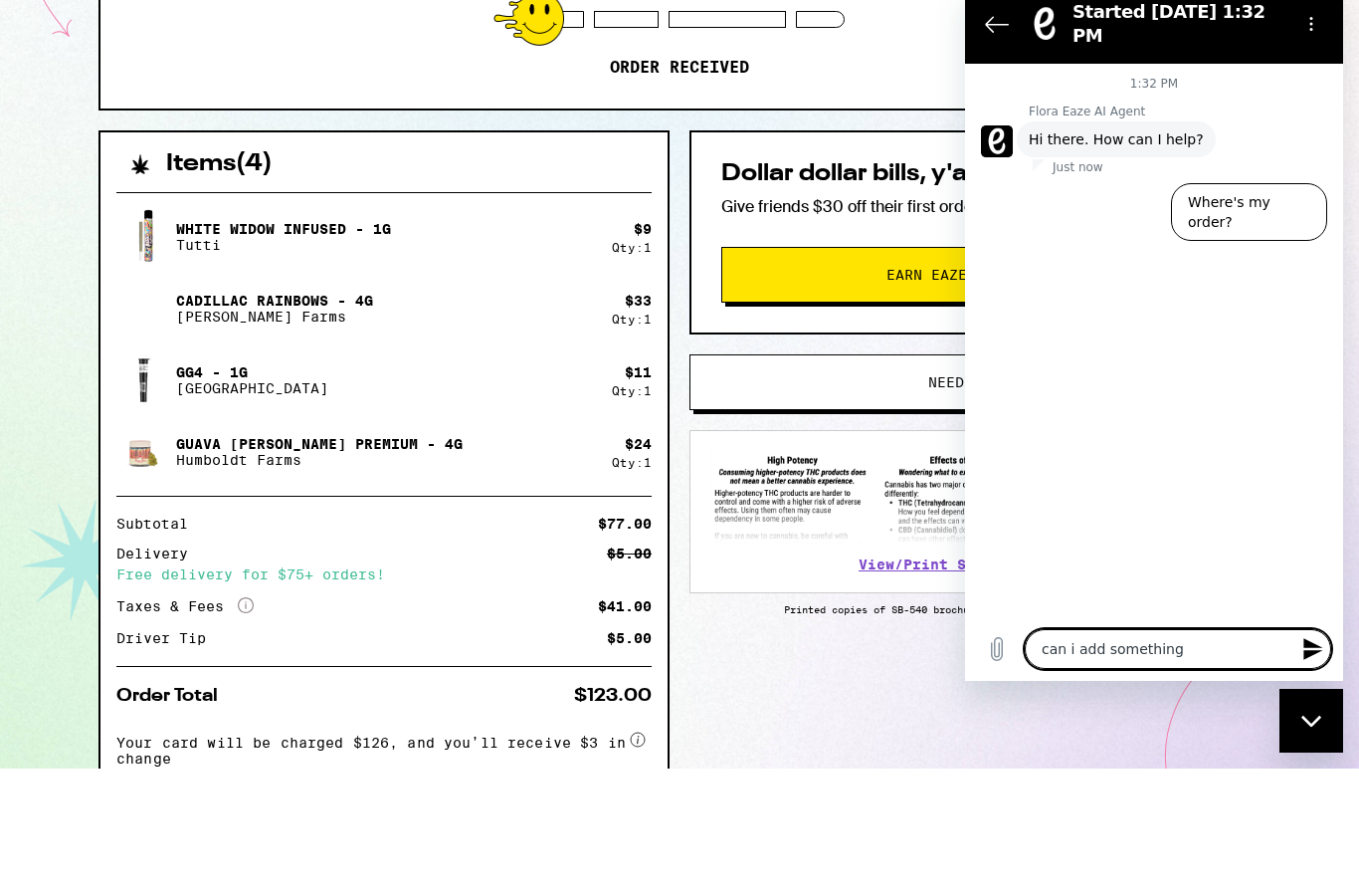
type textarea "x"
type textarea "can i add something o"
type textarea "x"
type textarea "can i add something on"
type textarea "x"
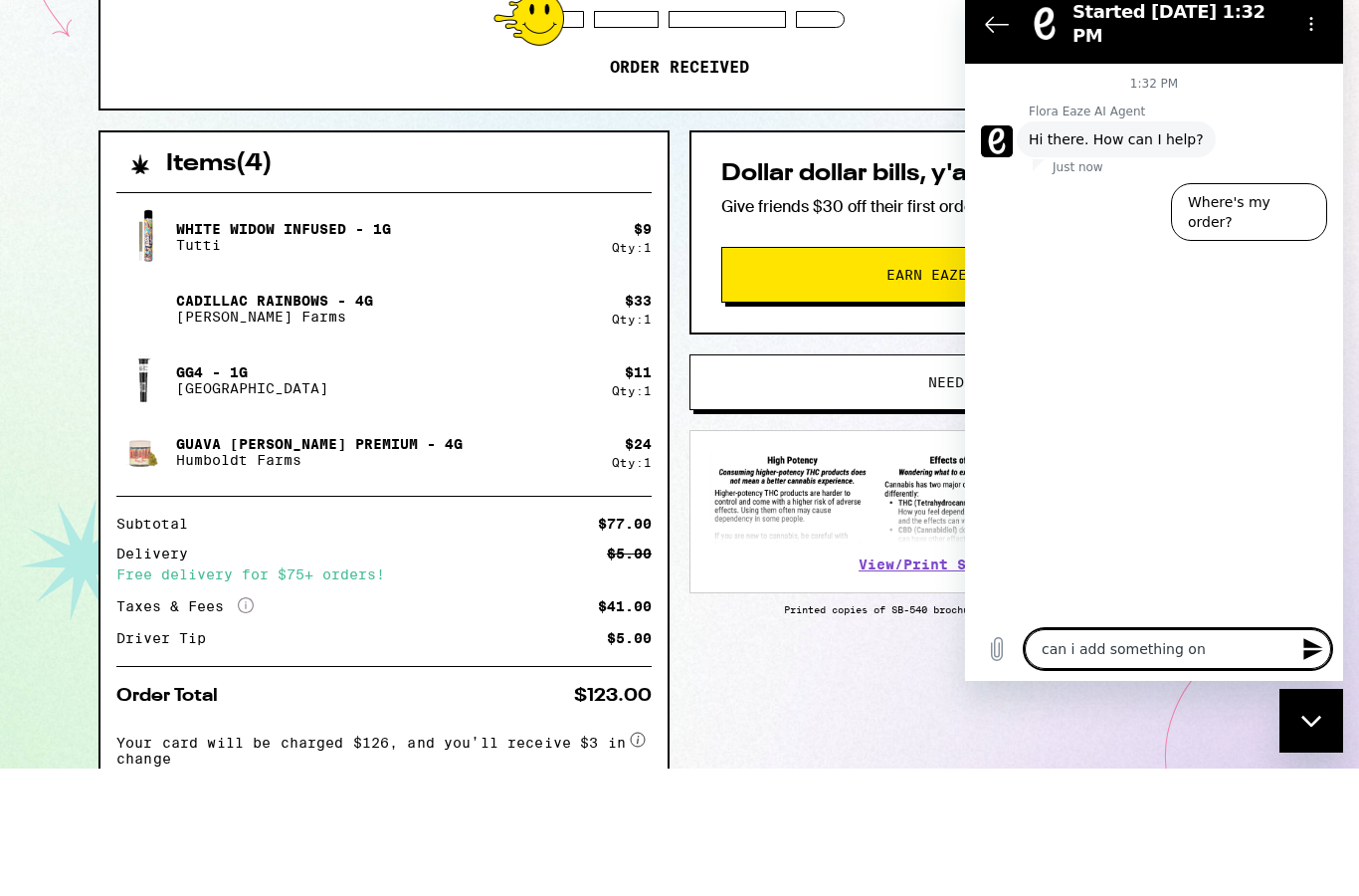
type textarea "can i add something on"
type textarea "x"
type textarea "can i add something on t"
type textarea "x"
type textarea "can i add something on to"
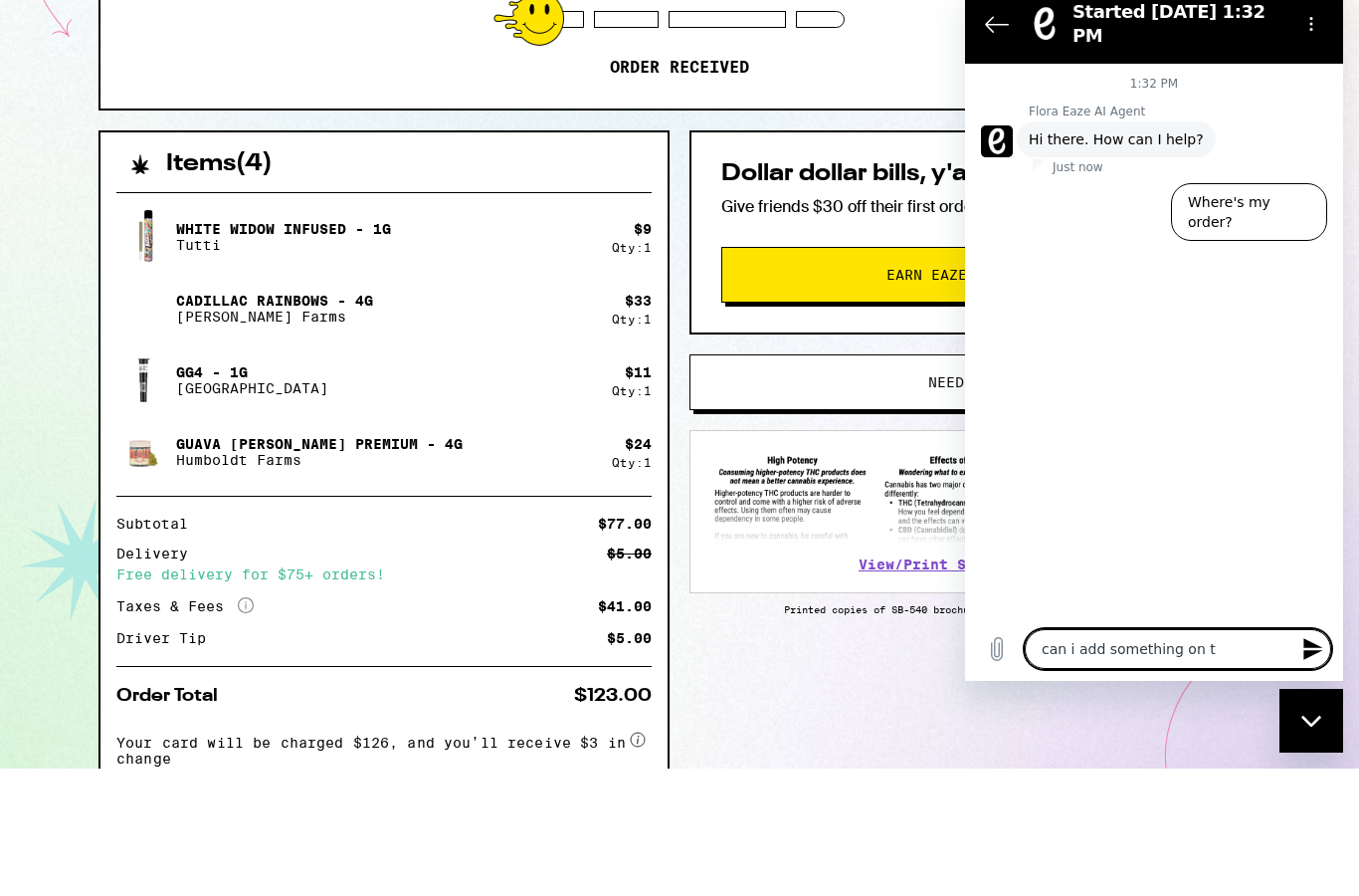
type textarea "x"
type textarea "can i add something on to"
type textarea "x"
type textarea "can i add something on to m"
type textarea "x"
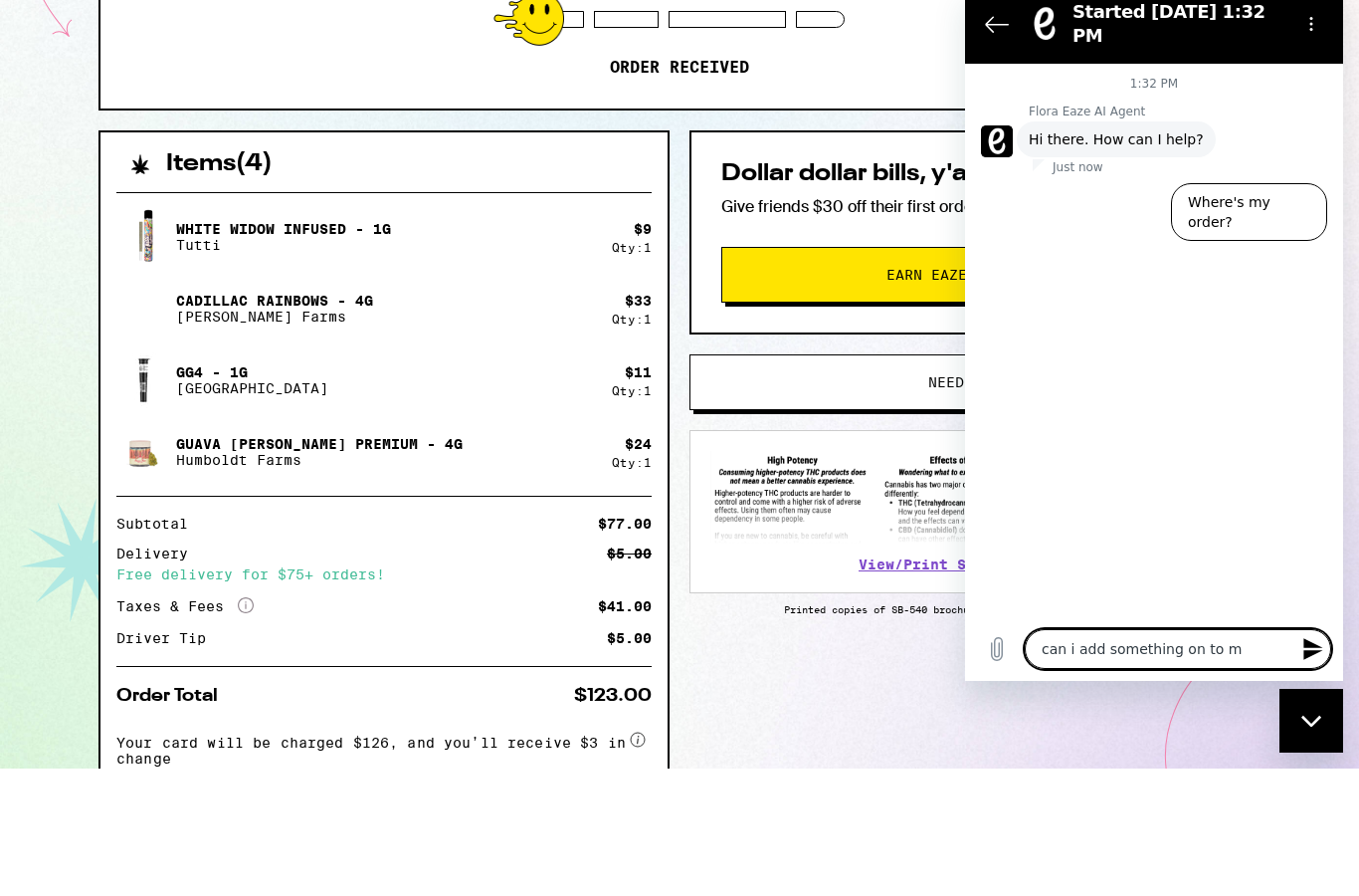
type textarea "can i add something on to my"
type textarea "x"
type textarea "can i add something on to my"
type textarea "x"
type textarea "can i add something on to my o"
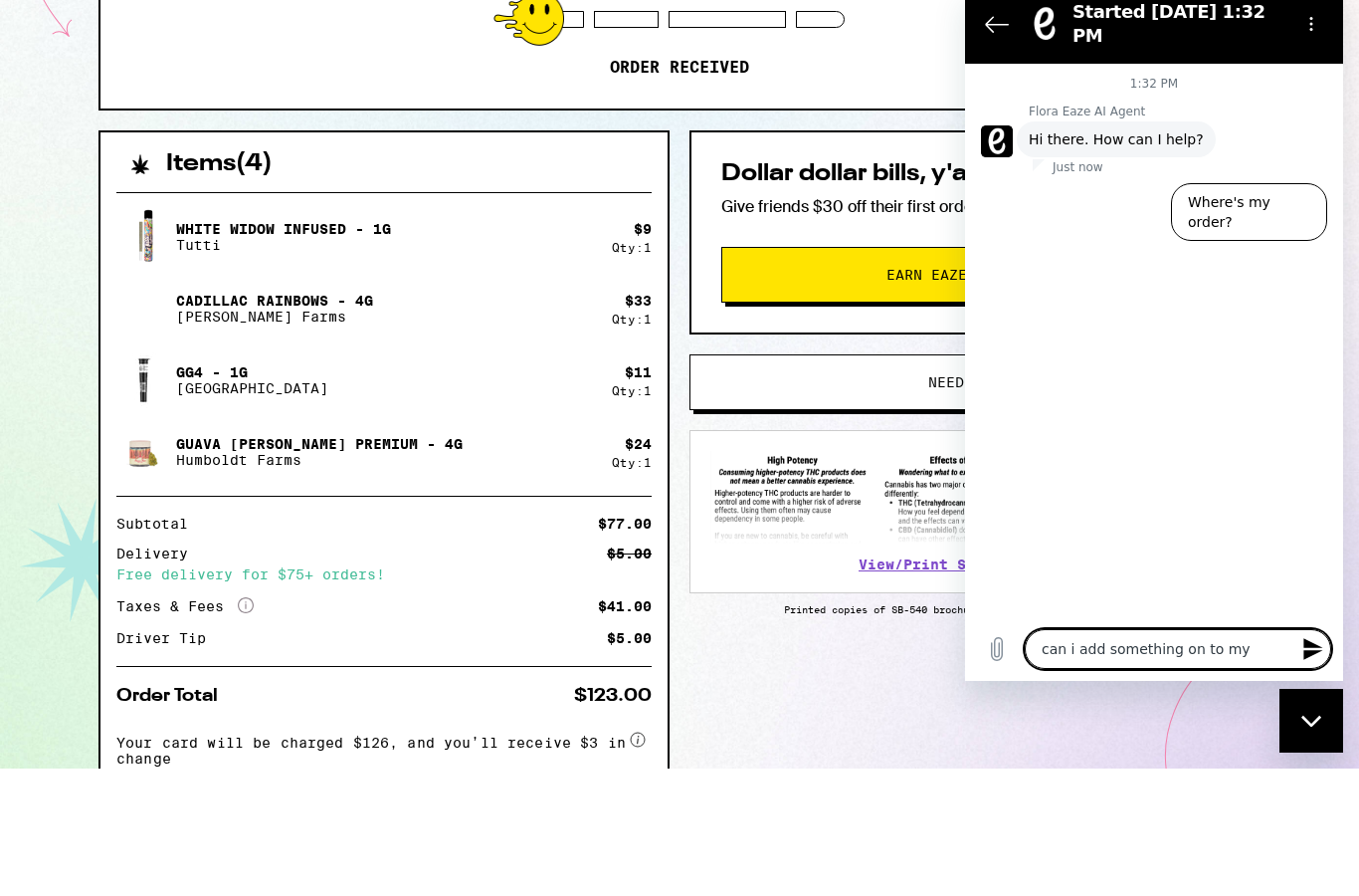
type textarea "x"
type textarea "can i add something on to my or"
type textarea "x"
type textarea "can i add something on to my ord"
type textarea "x"
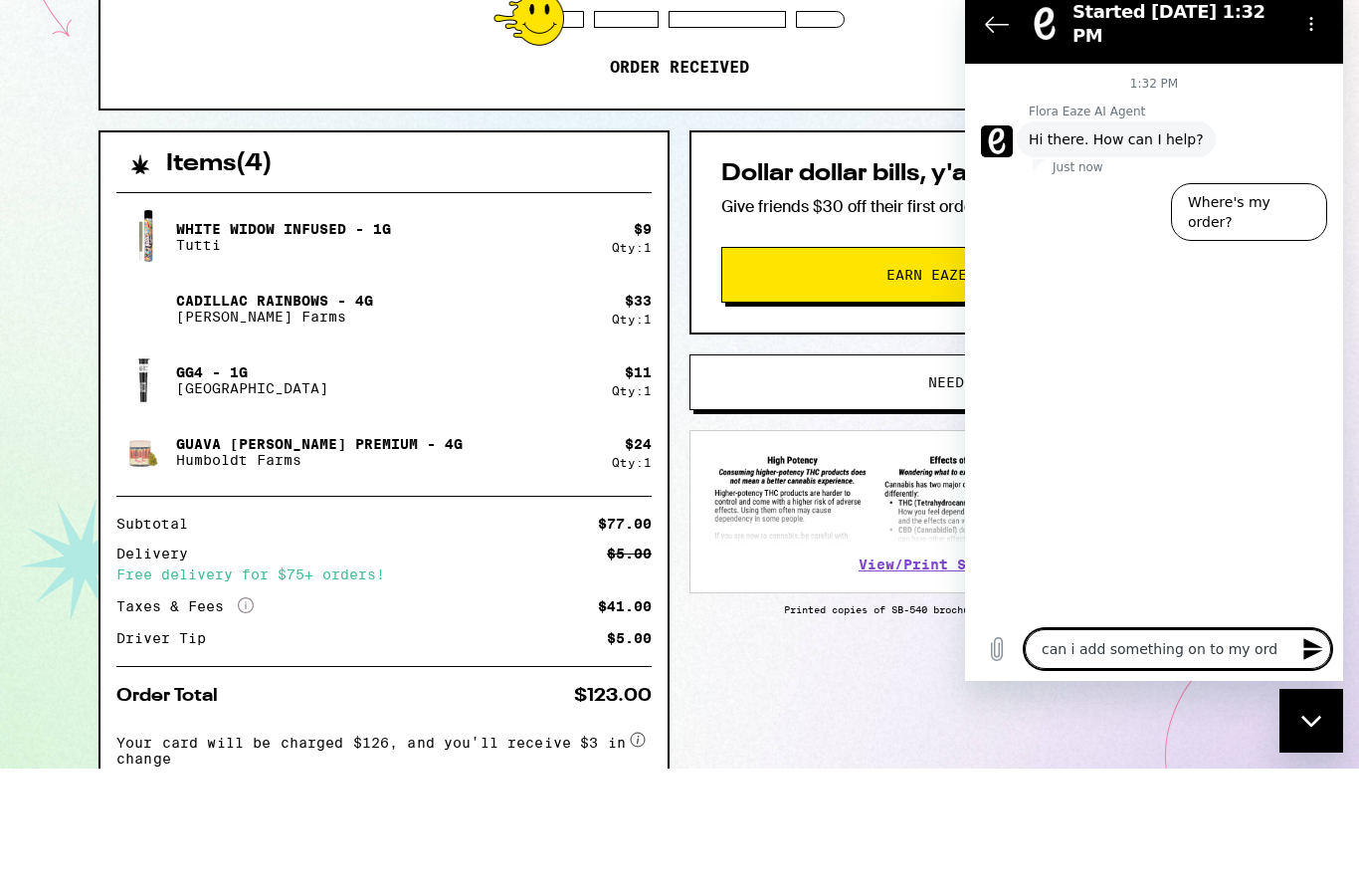
type textarea "can i add something on to my orde"
type textarea "x"
type textarea "can i add something on to my order"
type textarea "x"
type textarea "can i add something on to my order?"
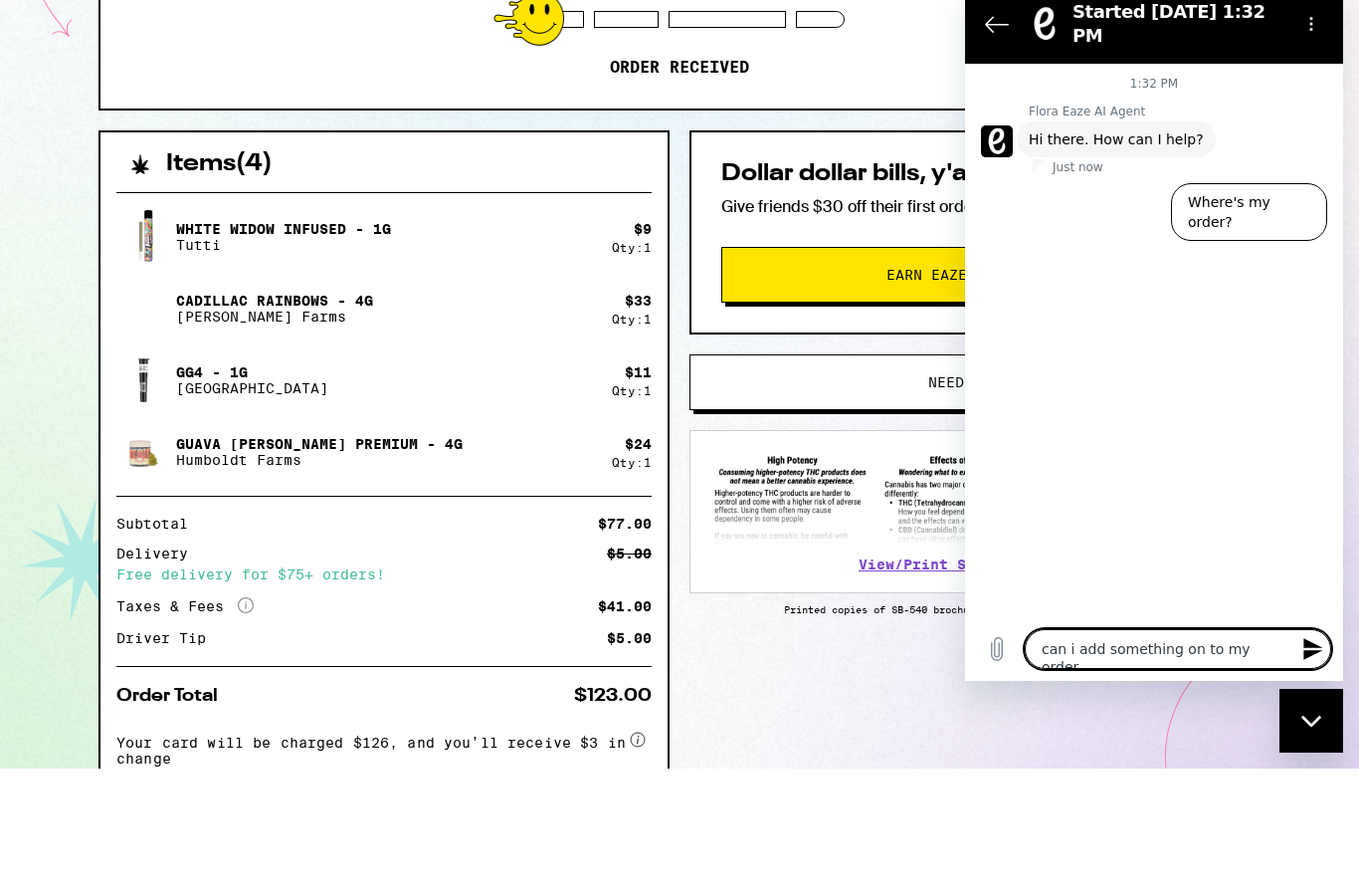
type textarea "x"
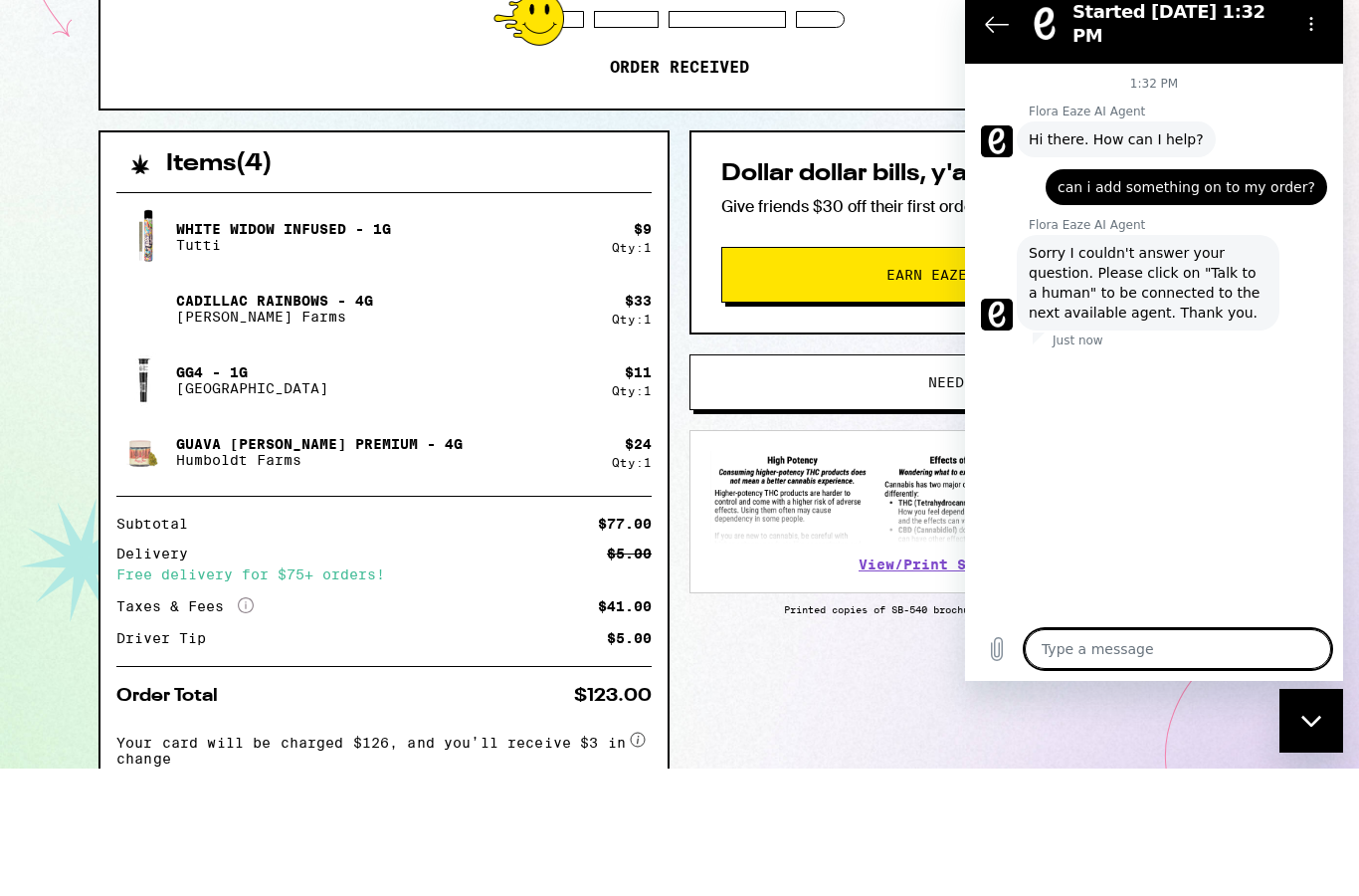
type textarea "x"
type textarea "t"
type textarea "x"
type textarea "ta"
type textarea "x"
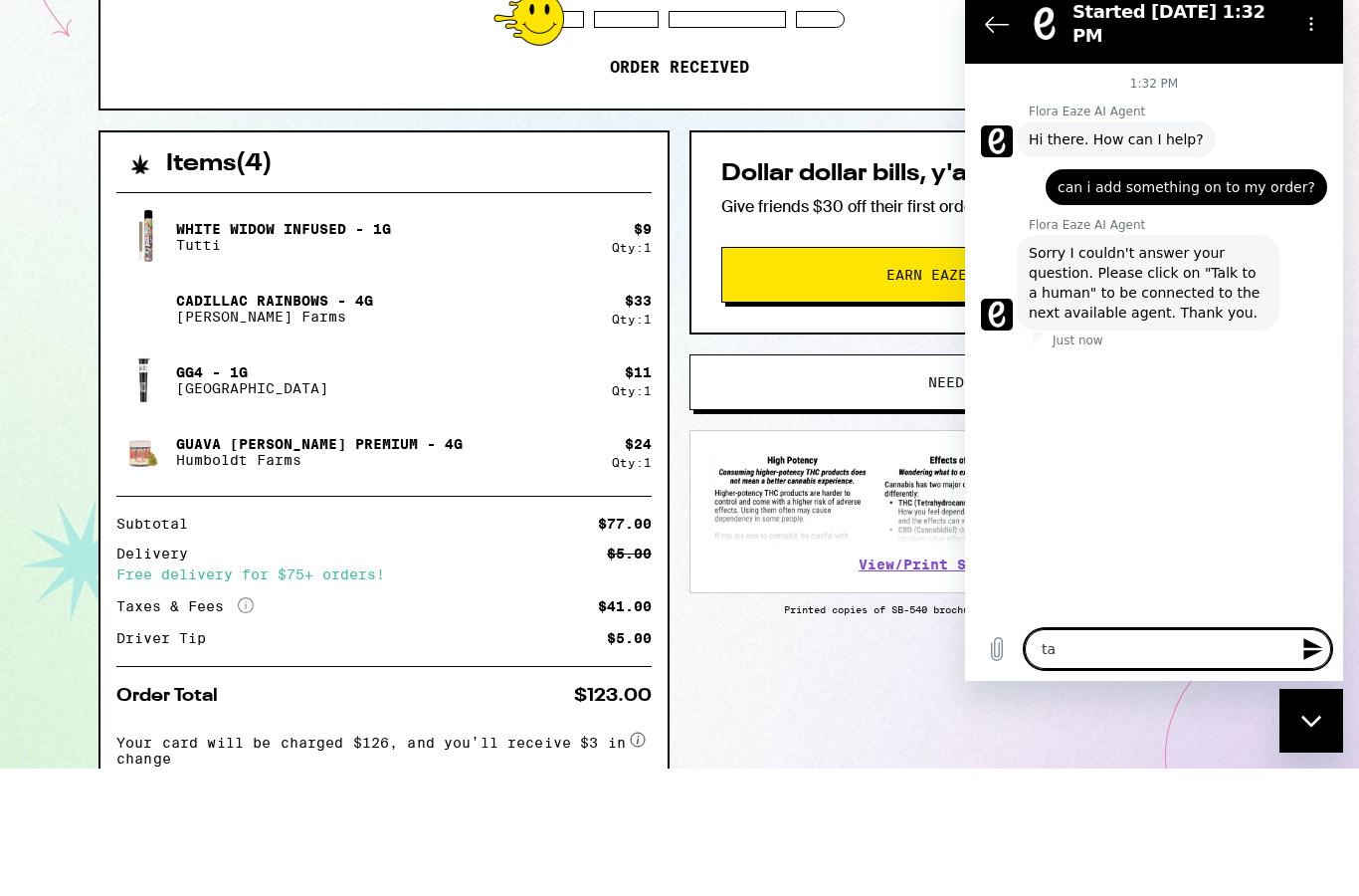
type textarea "tal"
type textarea "x"
type textarea "talk"
type textarea "x"
type textarea "talk"
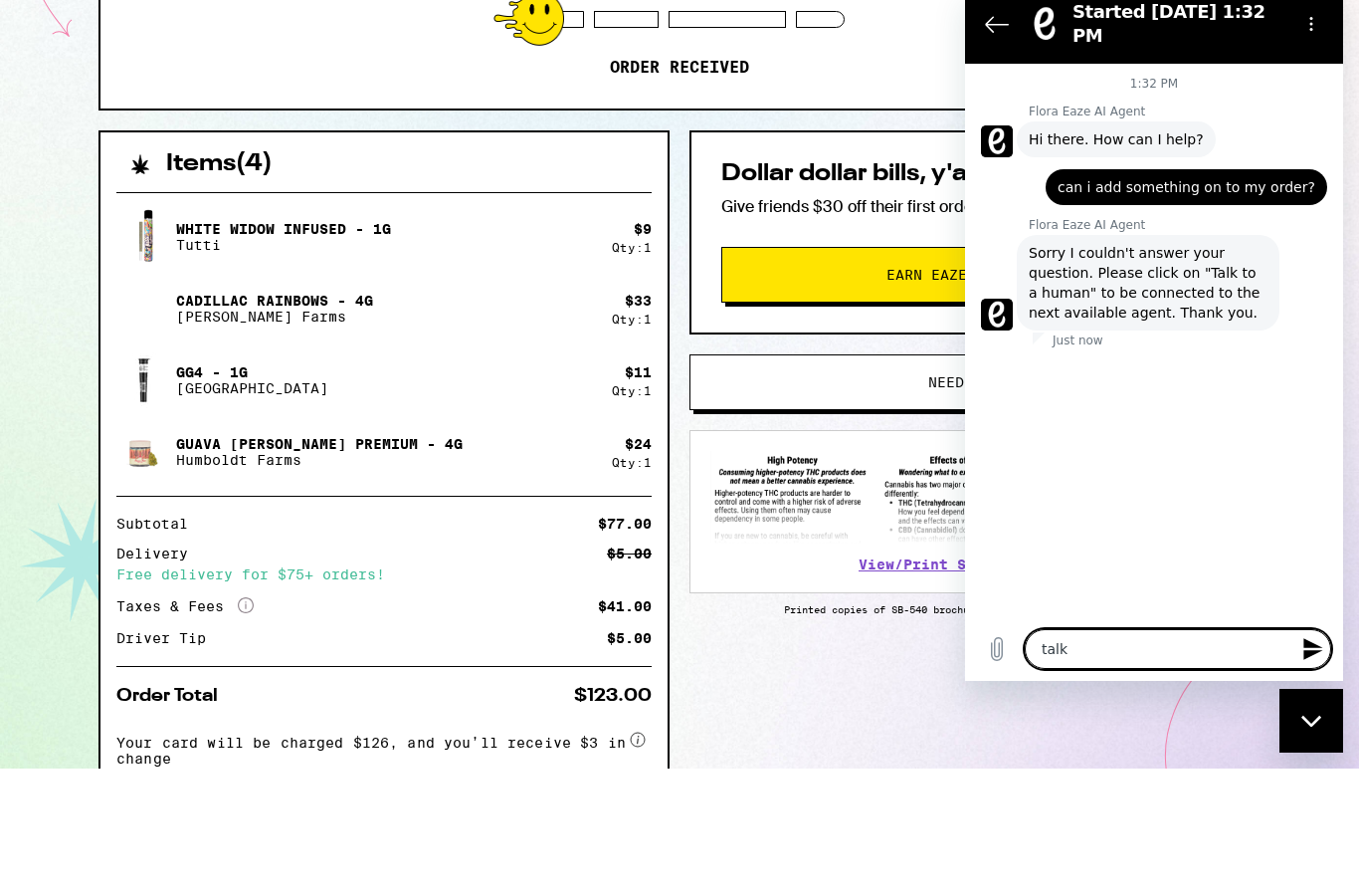
type textarea "x"
type textarea "talk t"
type textarea "x"
type textarea "talk to"
type textarea "x"
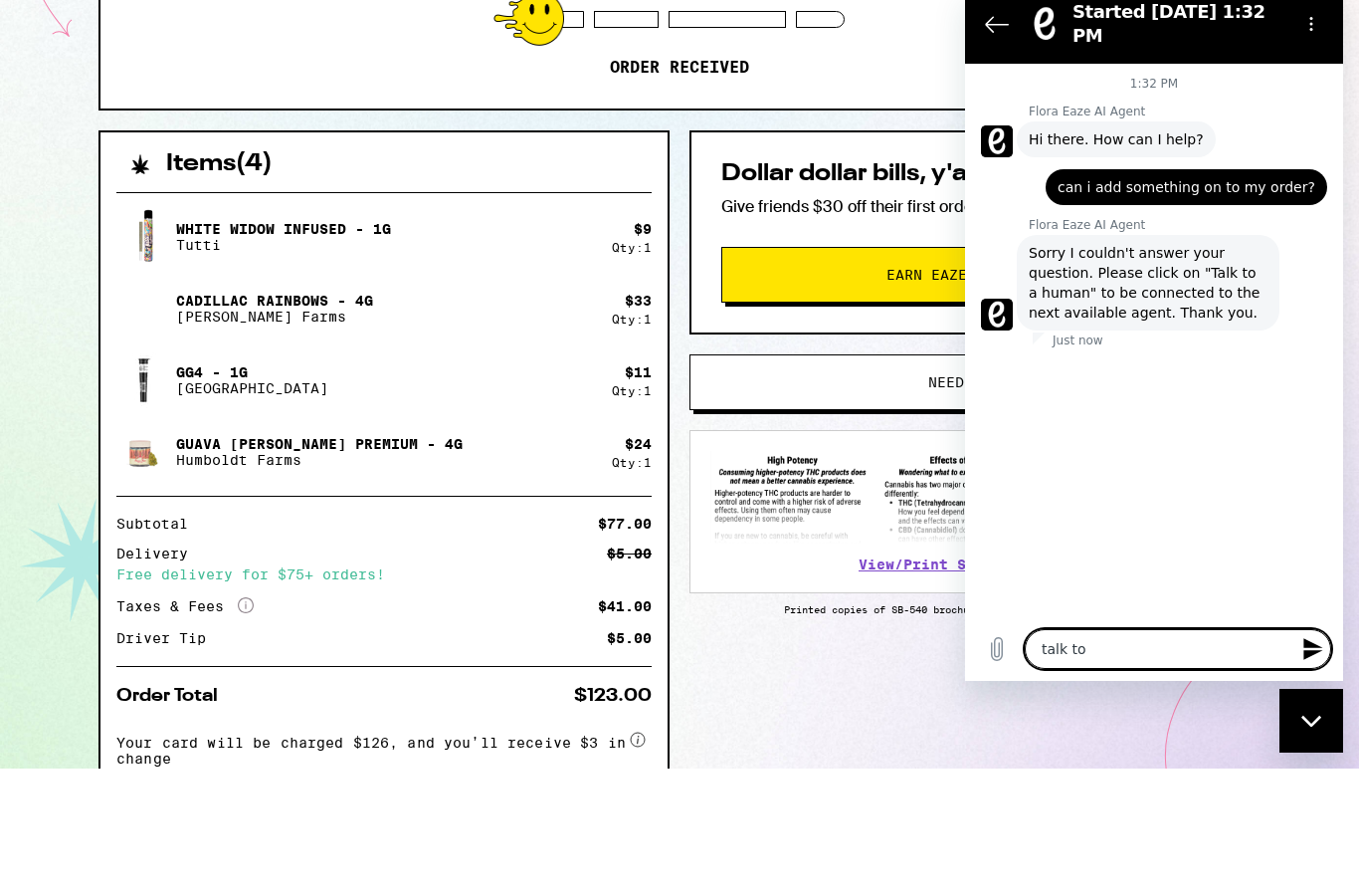
type textarea "talk to"
type textarea "x"
type textarea "talk to a"
type textarea "x"
type textarea "talk to a"
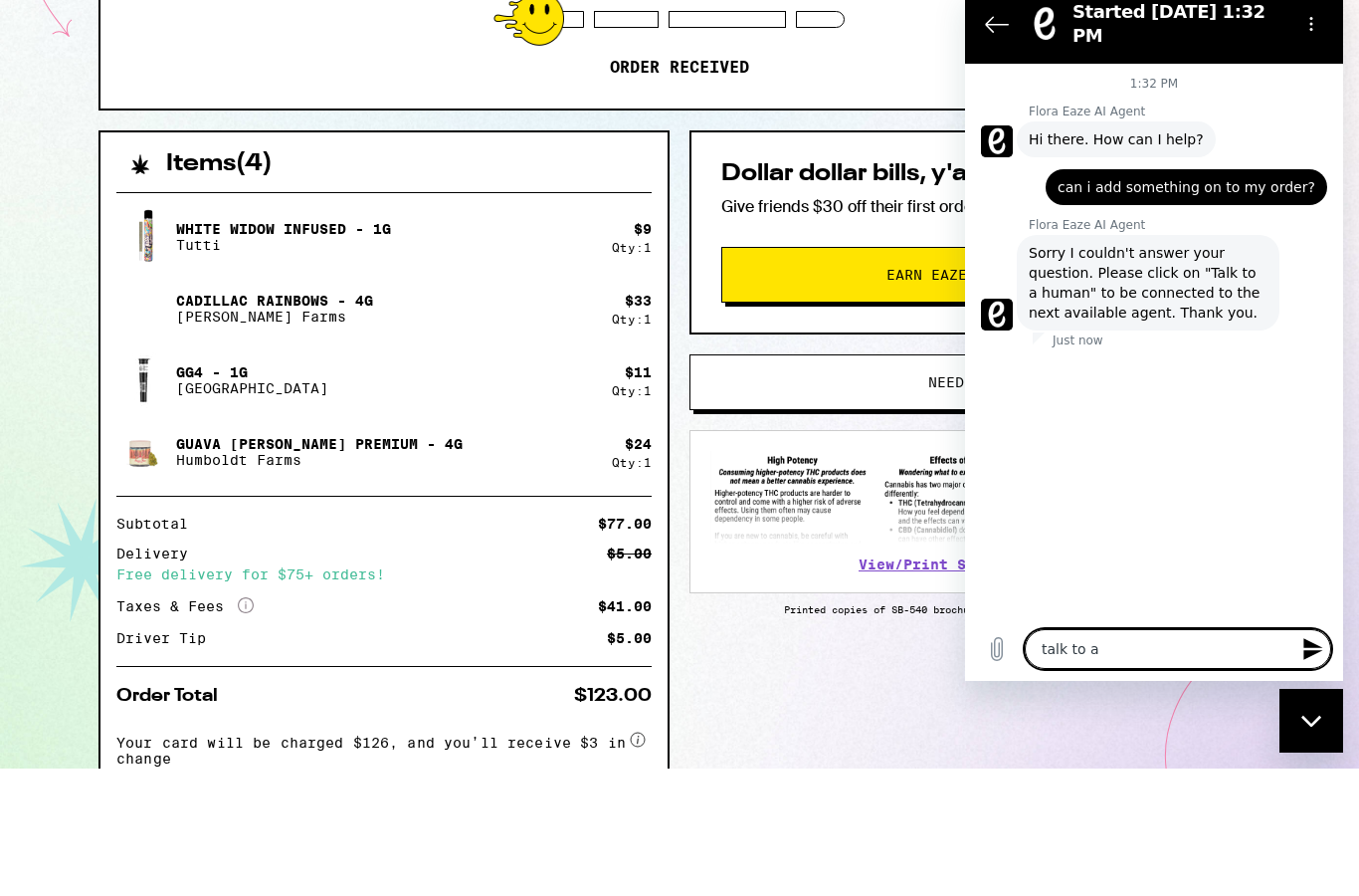
type textarea "x"
type textarea "talk to a h"
type textarea "x"
type textarea "talk to a hm"
type textarea "x"
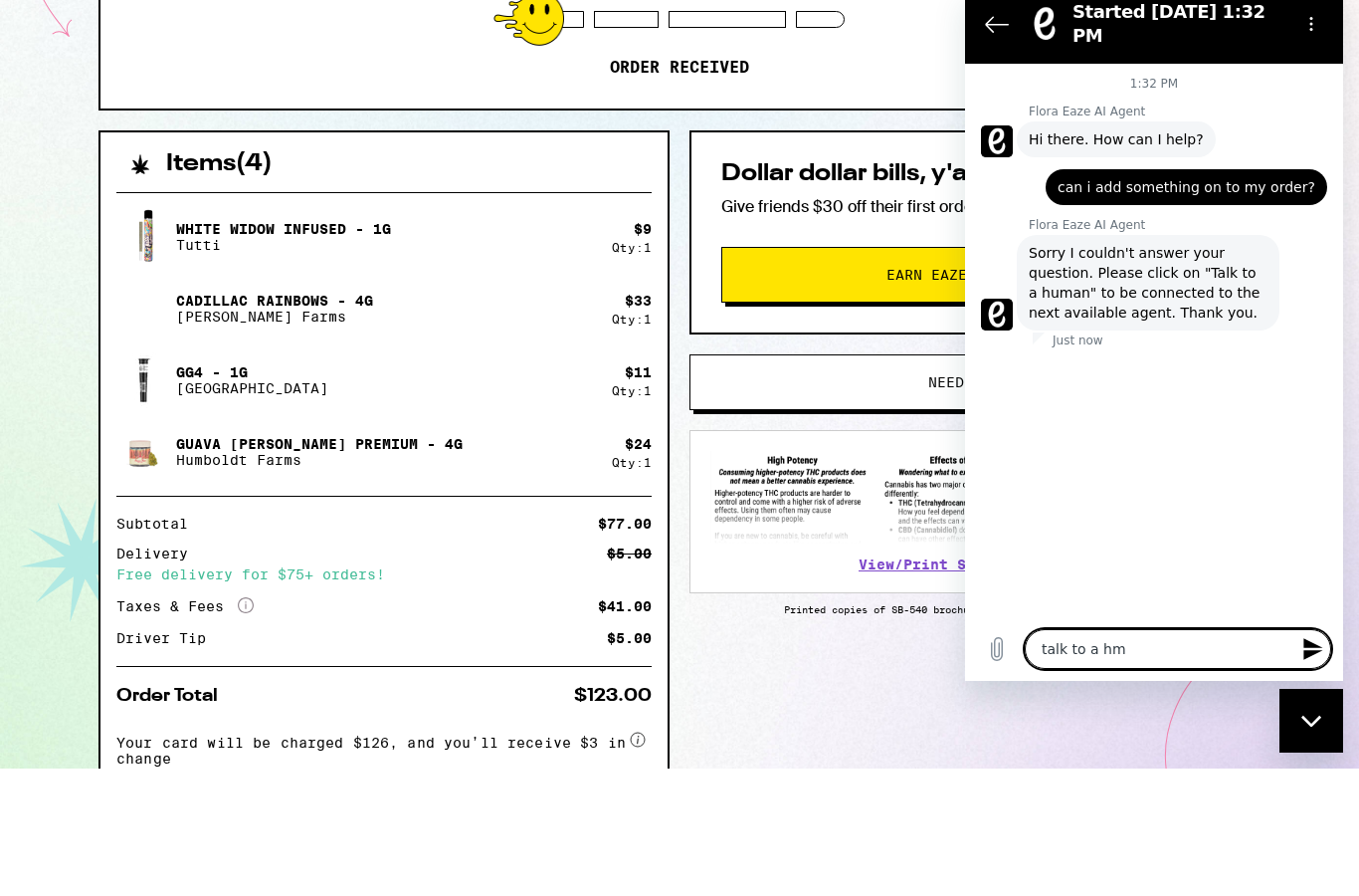
type textarea "talk to a h"
type textarea "x"
type textarea "talk to a hu"
type textarea "x"
type textarea "talk to a hum"
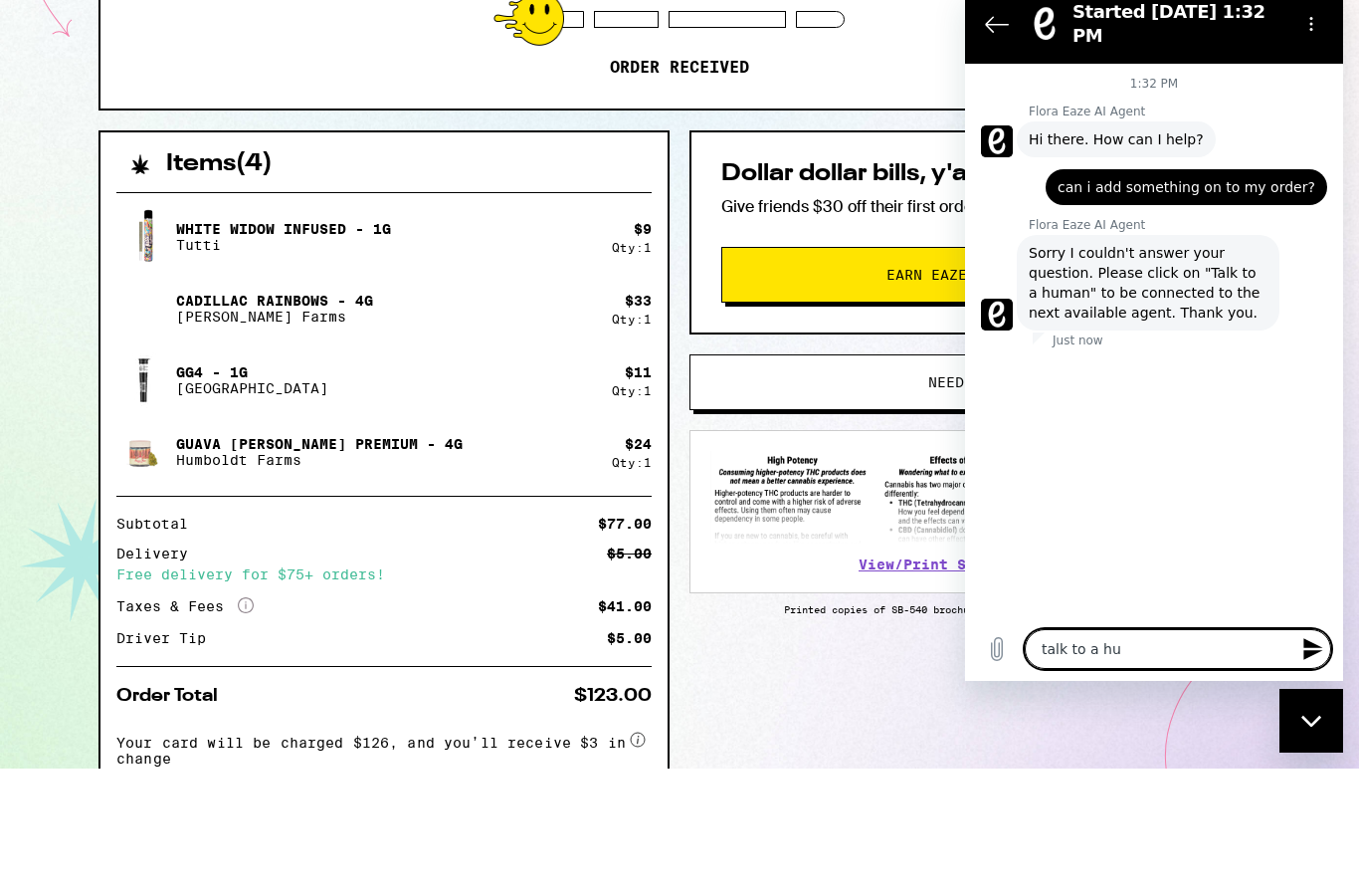
type textarea "x"
type textarea "talk to a huma"
type textarea "x"
type textarea "talk to a human"
type textarea "x"
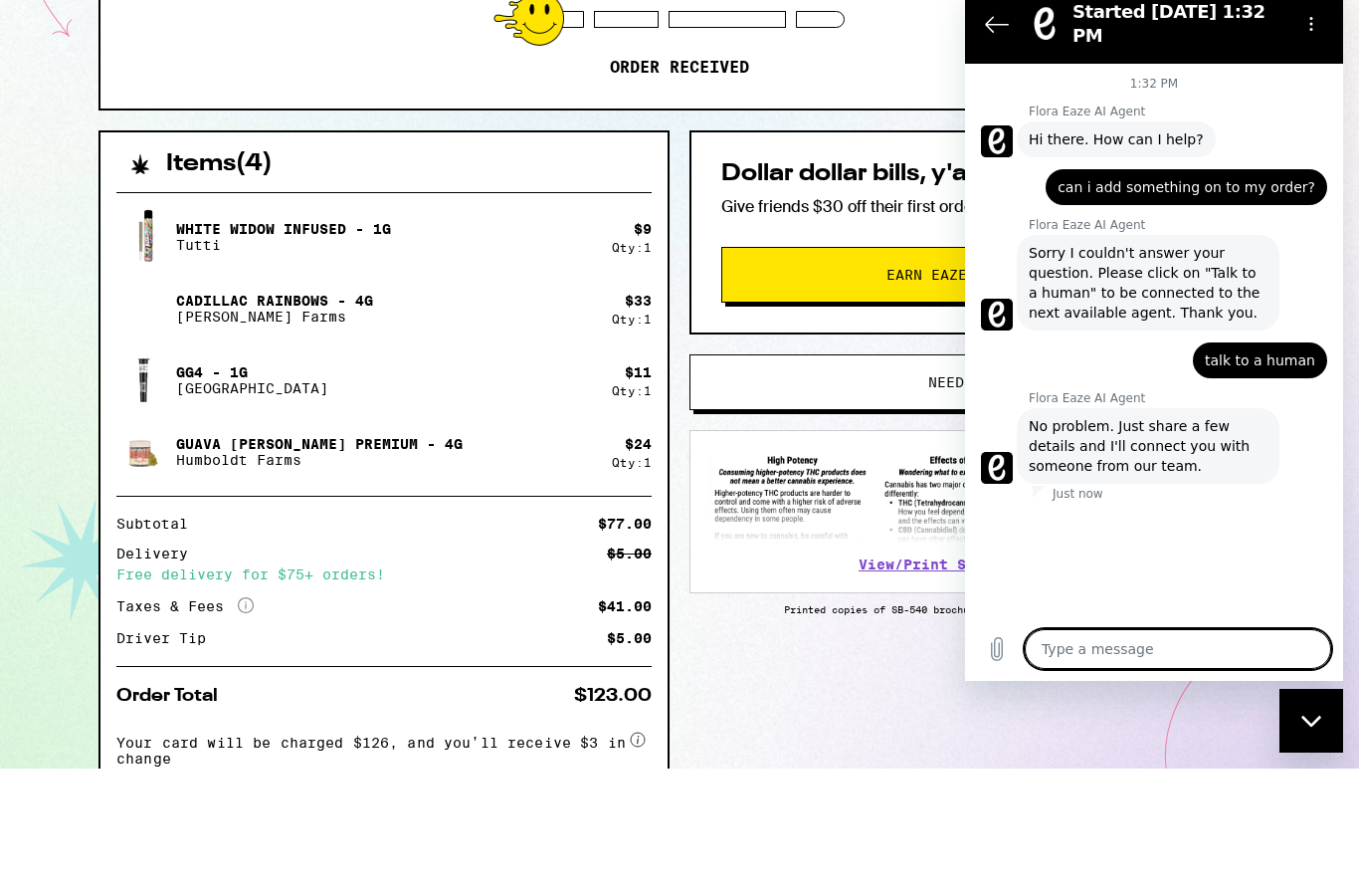
type textarea "x"
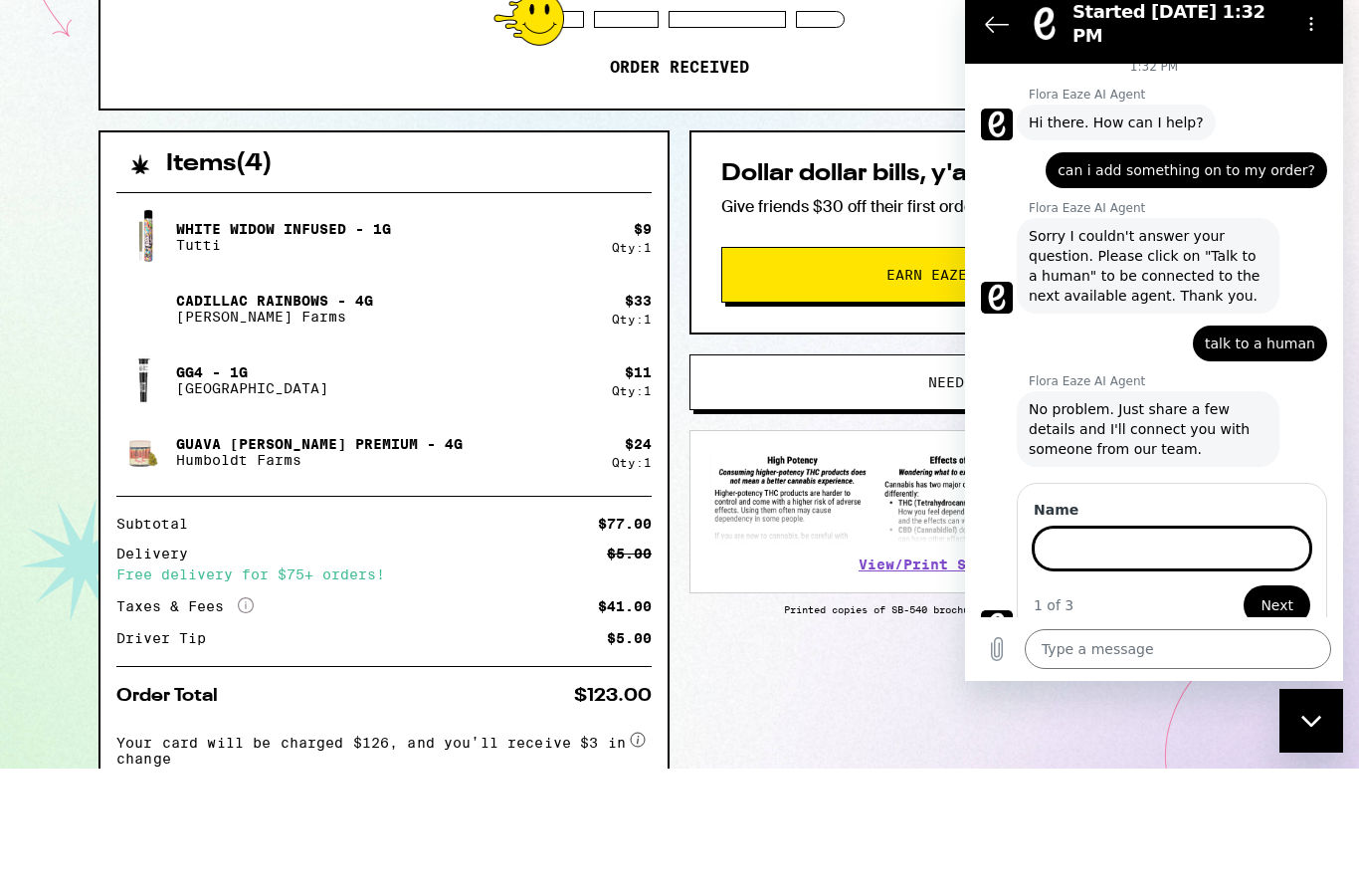
scroll to position [27, 0]
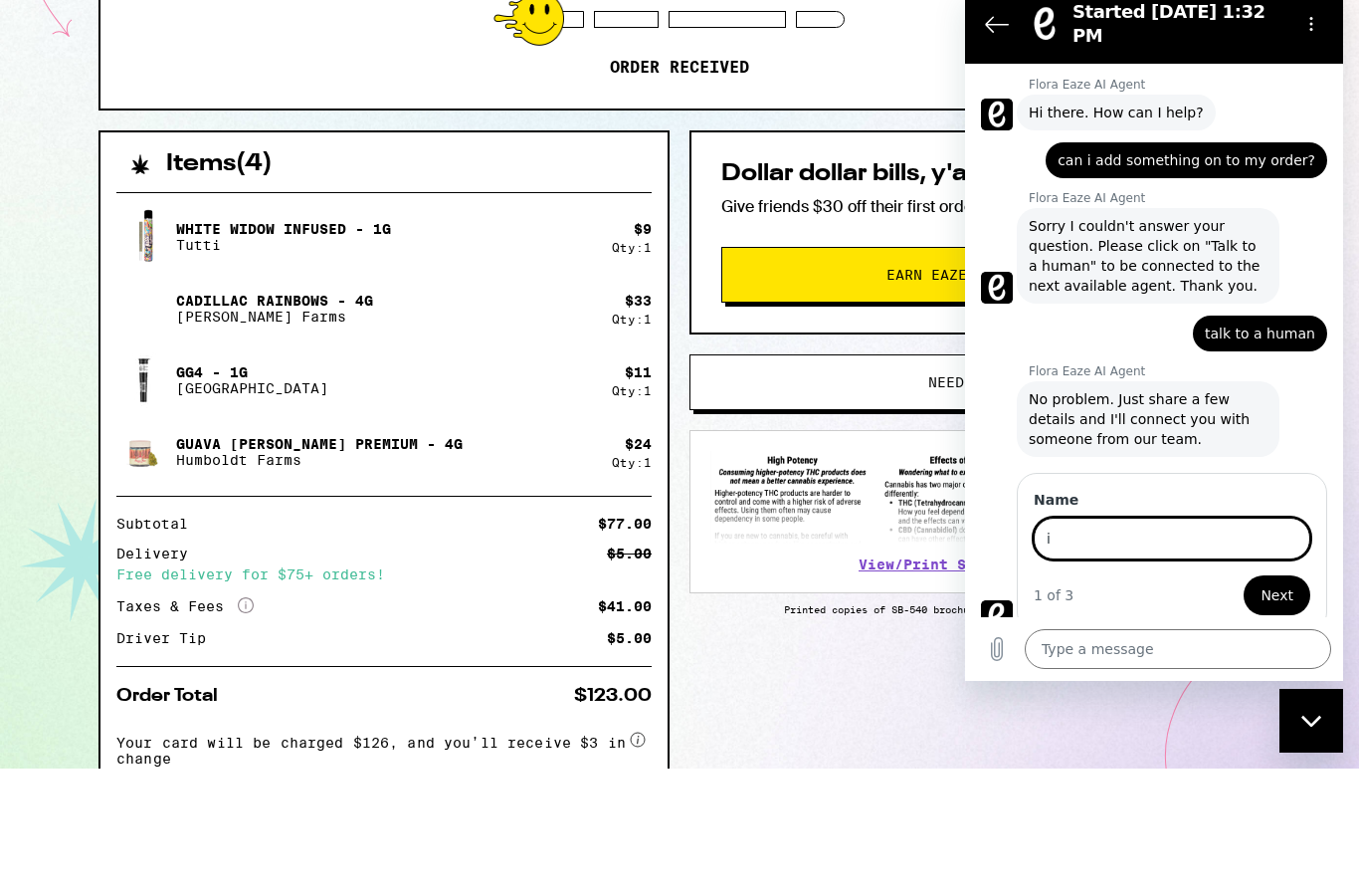
type input "i"
type input "s"
type input "Samir"
click at [1289, 589] on span "Next" at bounding box center [1277, 595] width 33 height 24
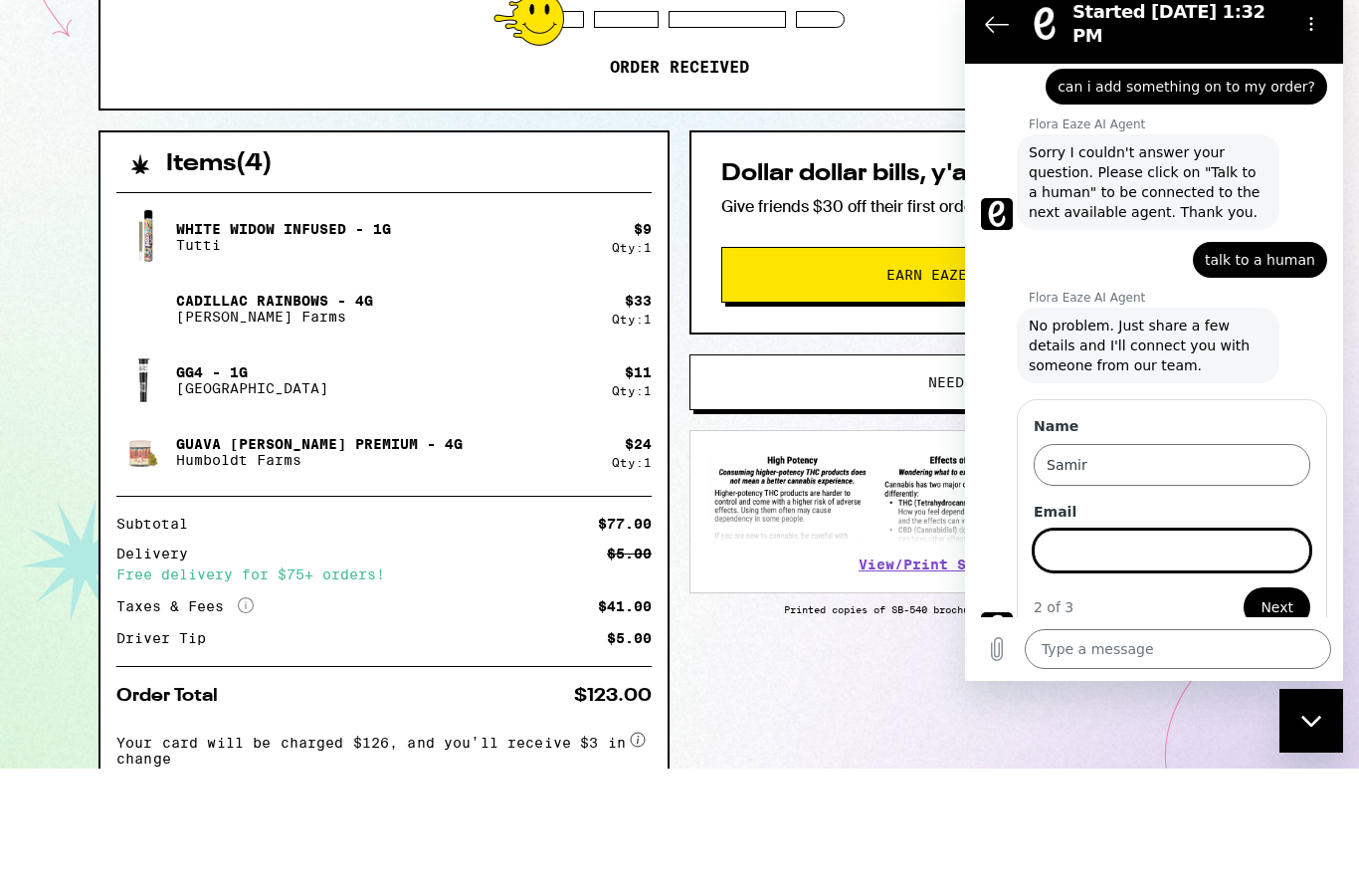
scroll to position [112, 0]
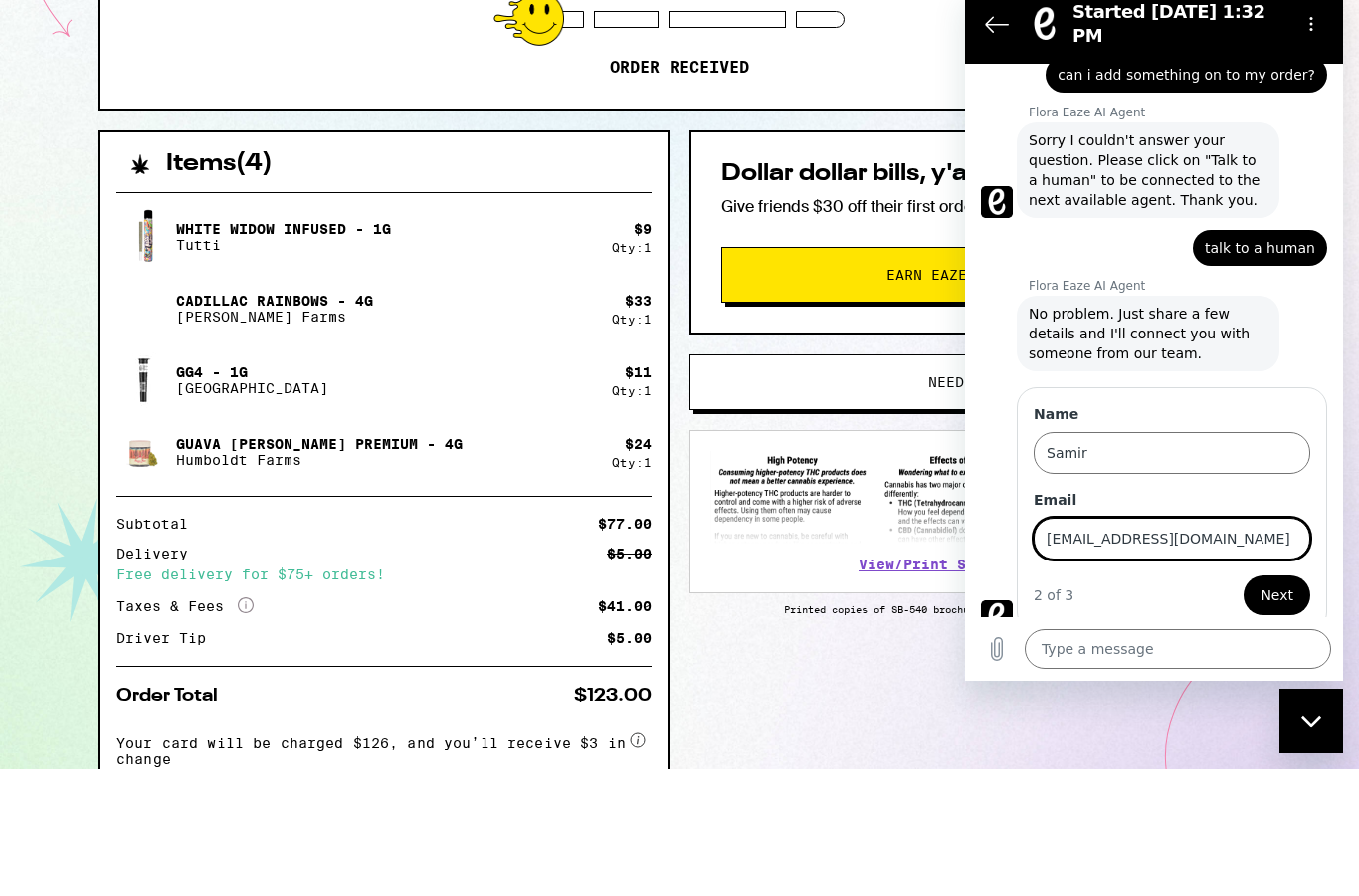
type input "[EMAIL_ADDRESS][DOMAIN_NAME]"
click at [1309, 575] on div "2 of 3 Next" at bounding box center [1172, 595] width 277 height 40
click at [1279, 583] on span "Next" at bounding box center [1277, 595] width 33 height 24
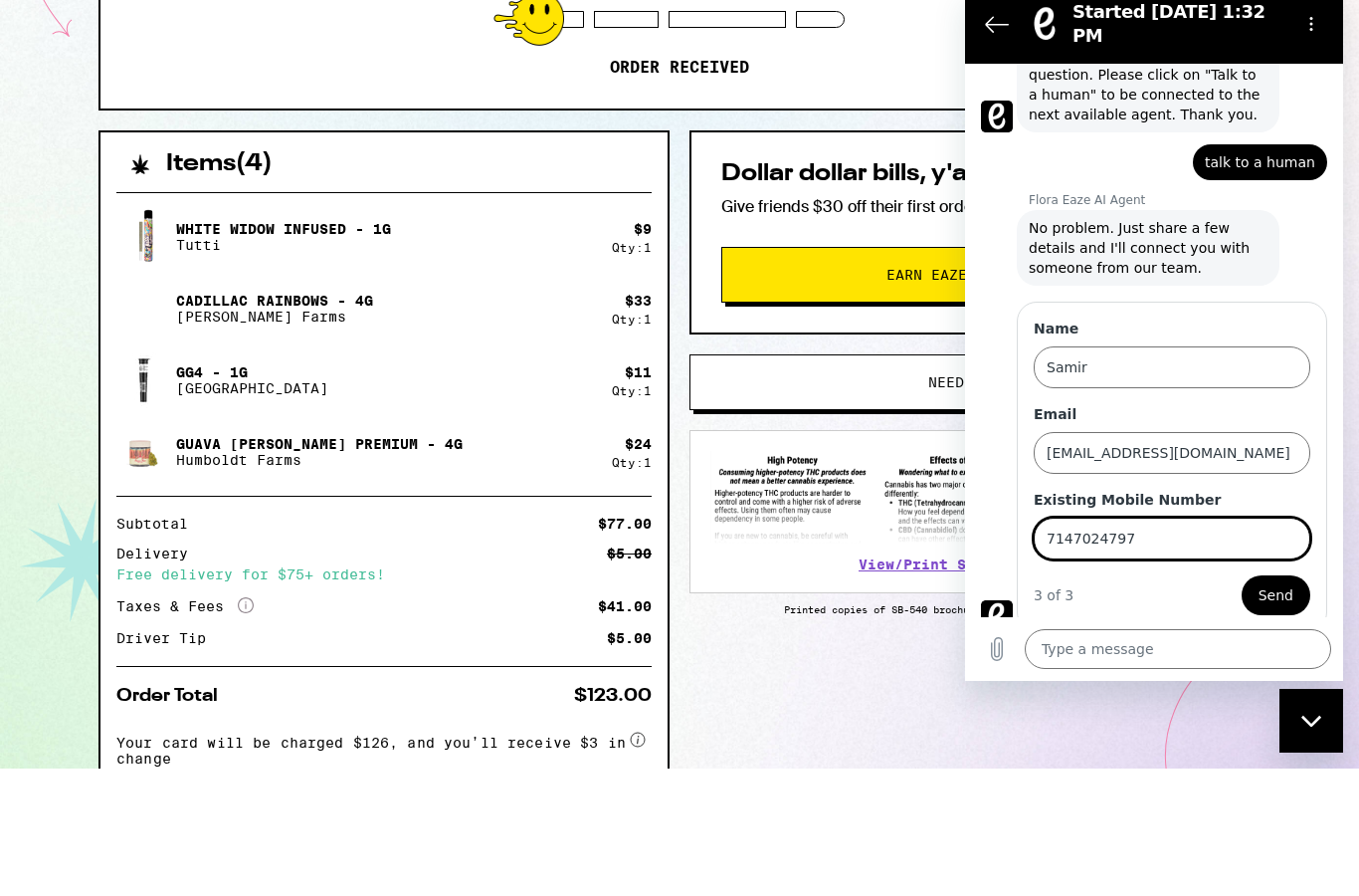
type input "7147024797"
click at [1283, 583] on span "Send" at bounding box center [1276, 595] width 35 height 24
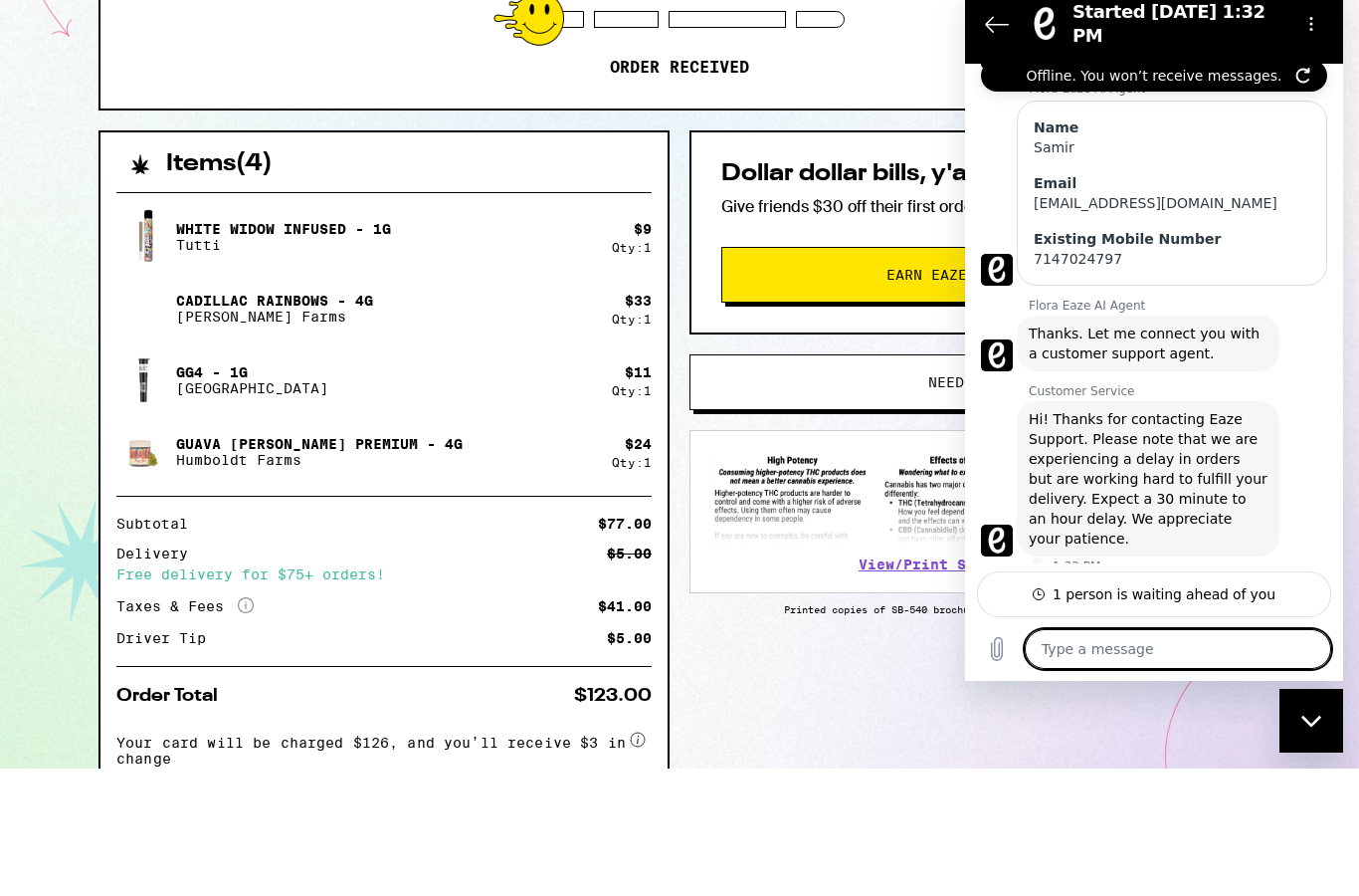
scroll to position [370, 0]
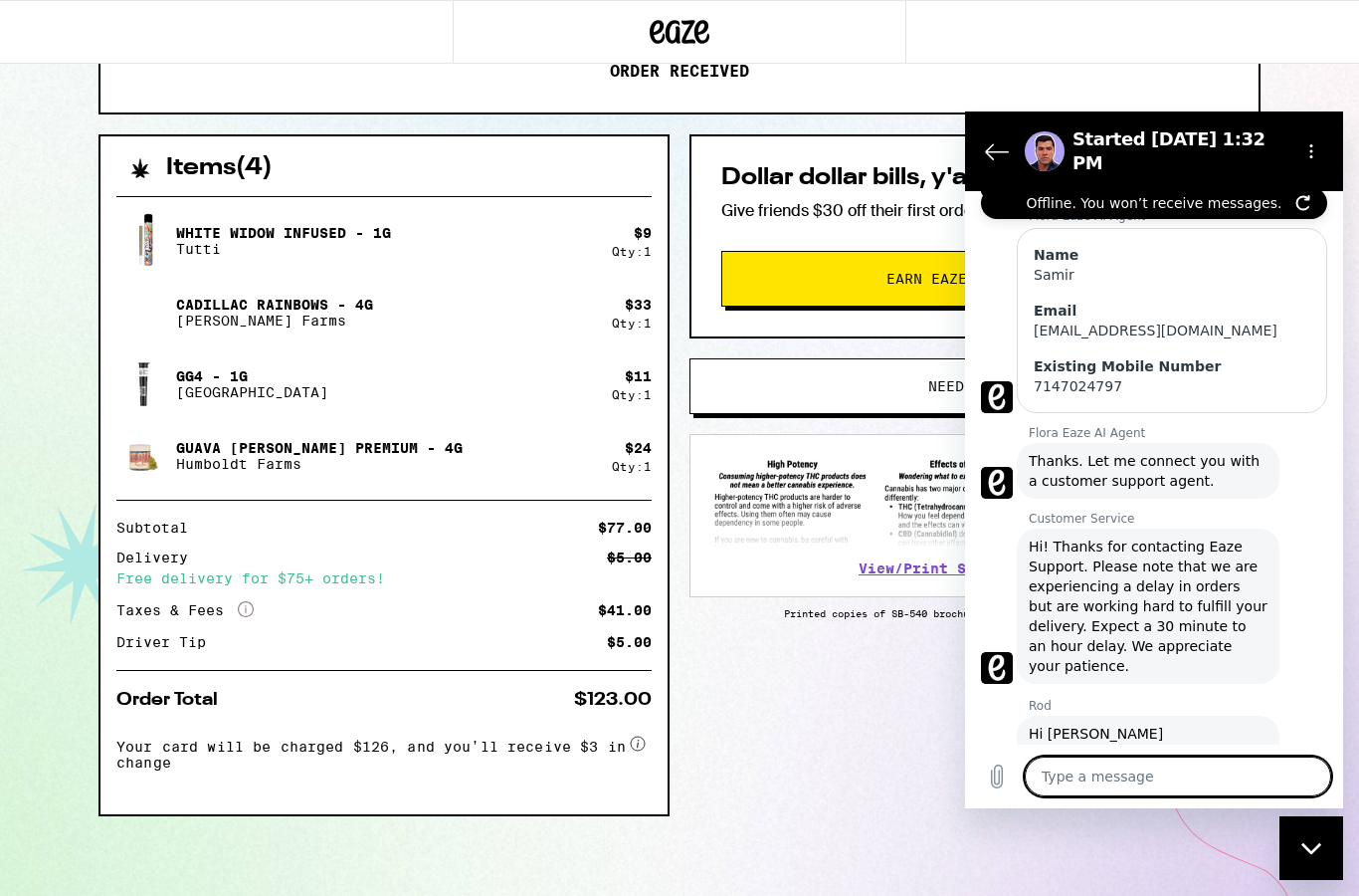
type textarea "x"
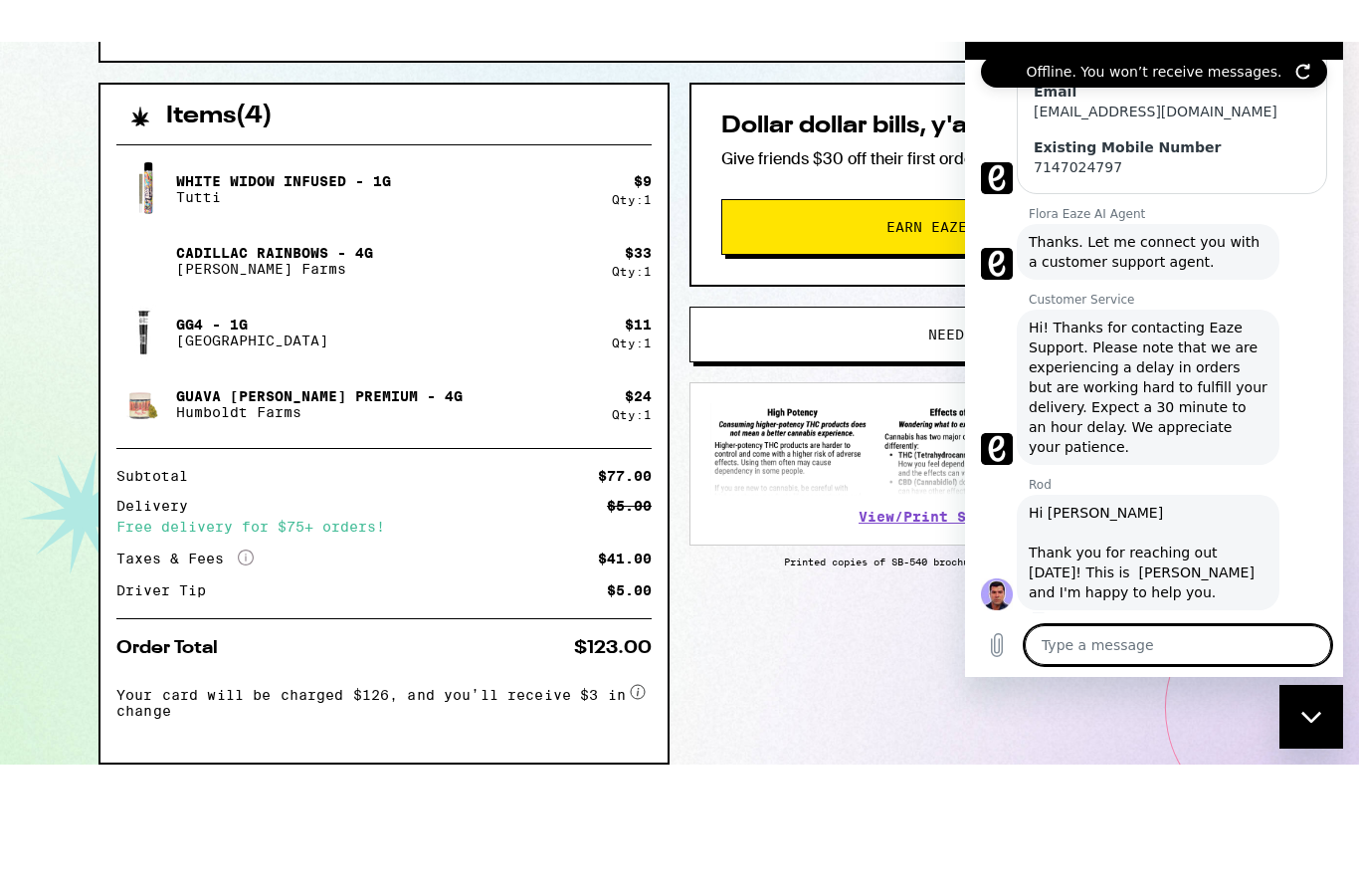
scroll to position [506, 0]
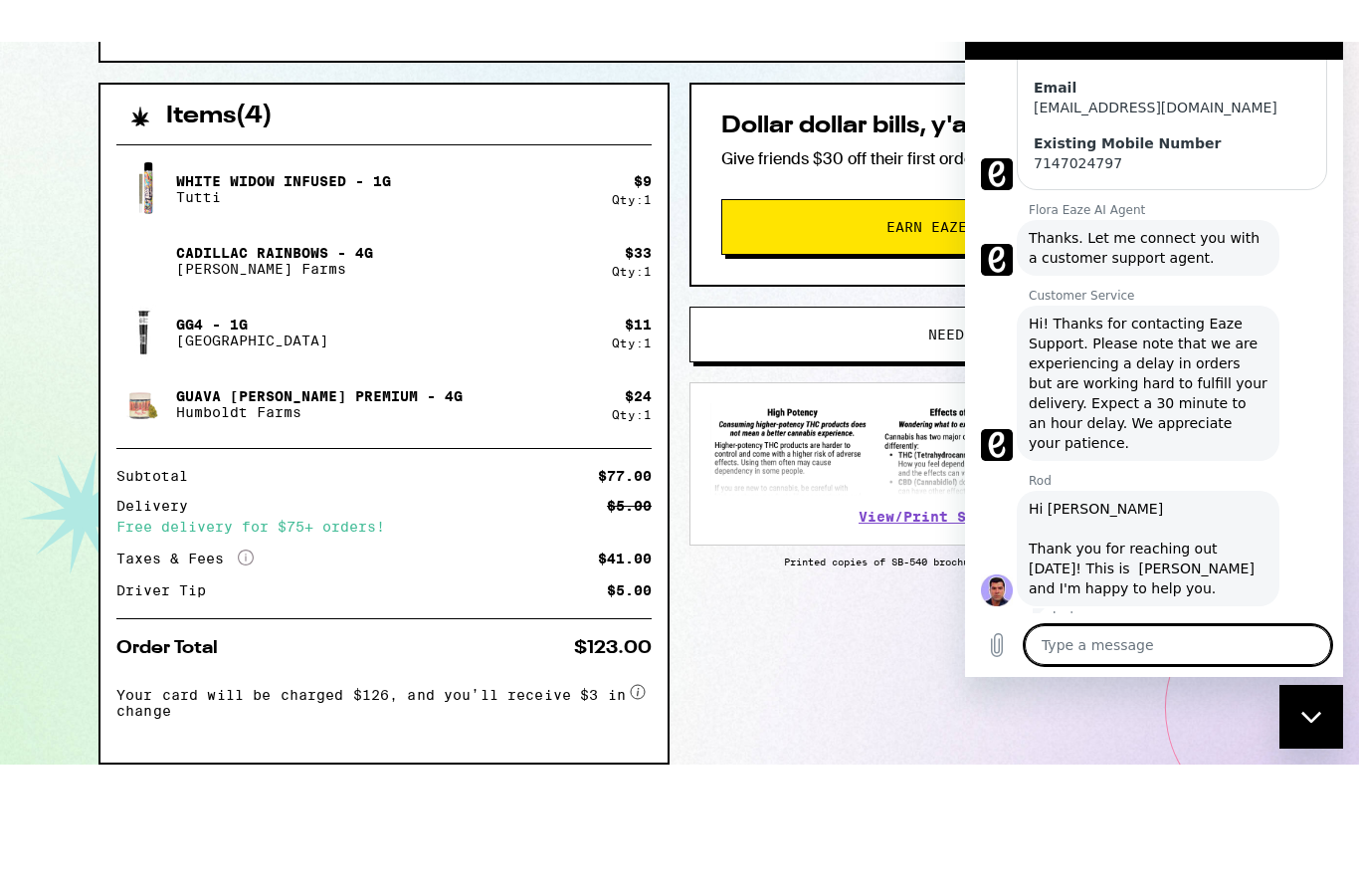
type textarea "h"
type textarea "x"
type textarea "he"
type textarea "x"
type textarea "hel"
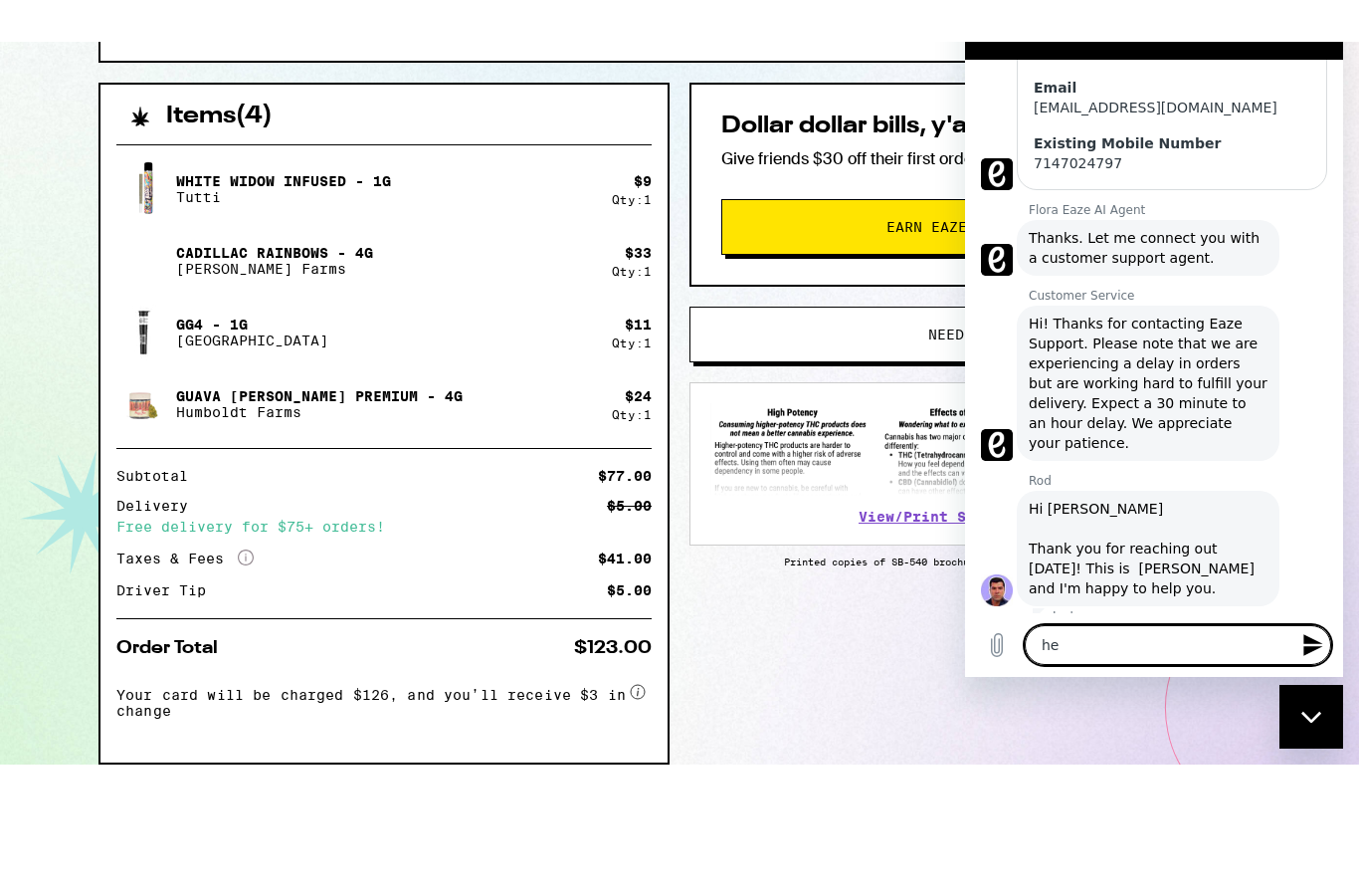
type textarea "x"
type textarea "hell"
type textarea "x"
type textarea "hello"
type textarea "x"
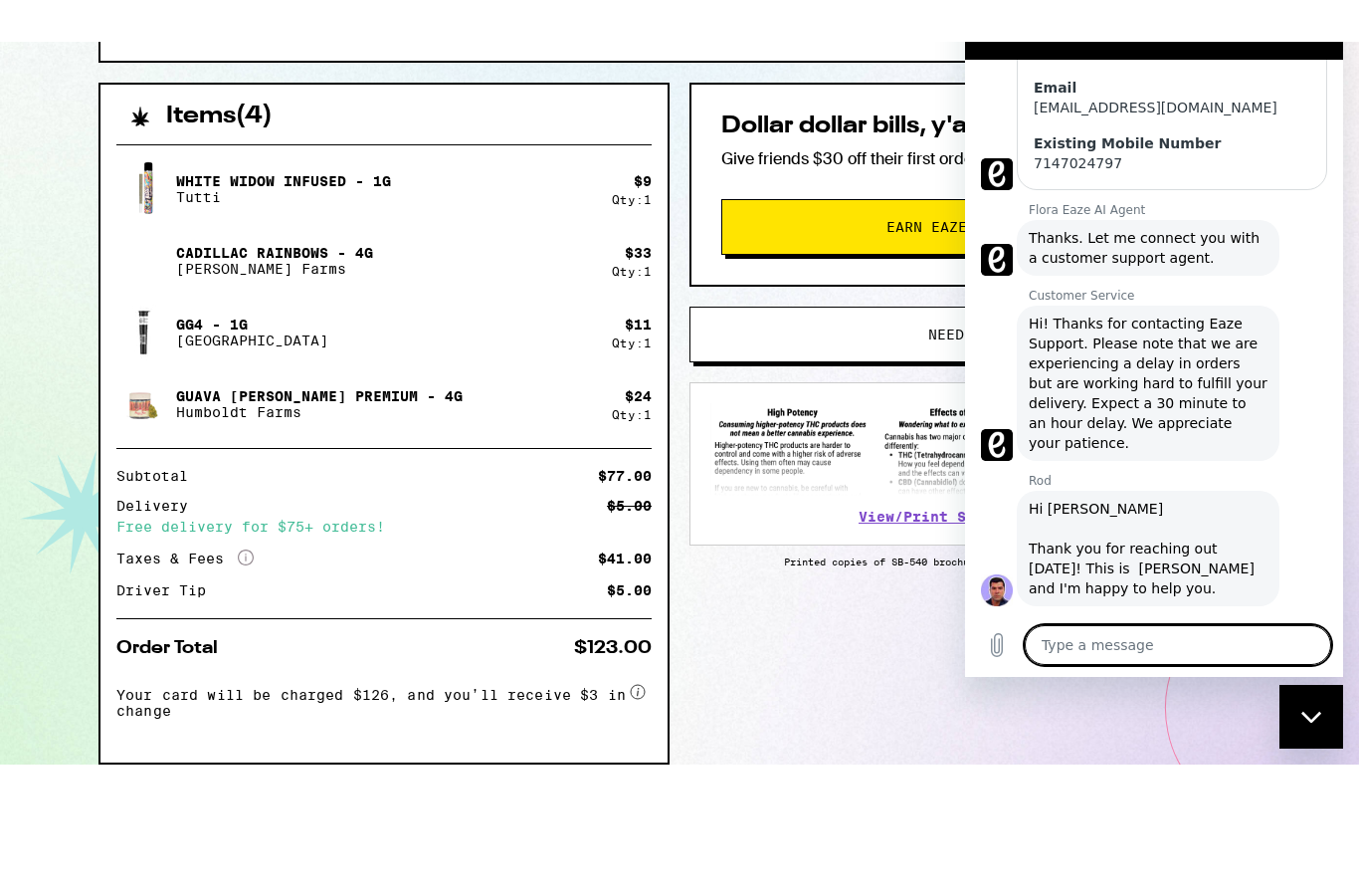
type textarea "x"
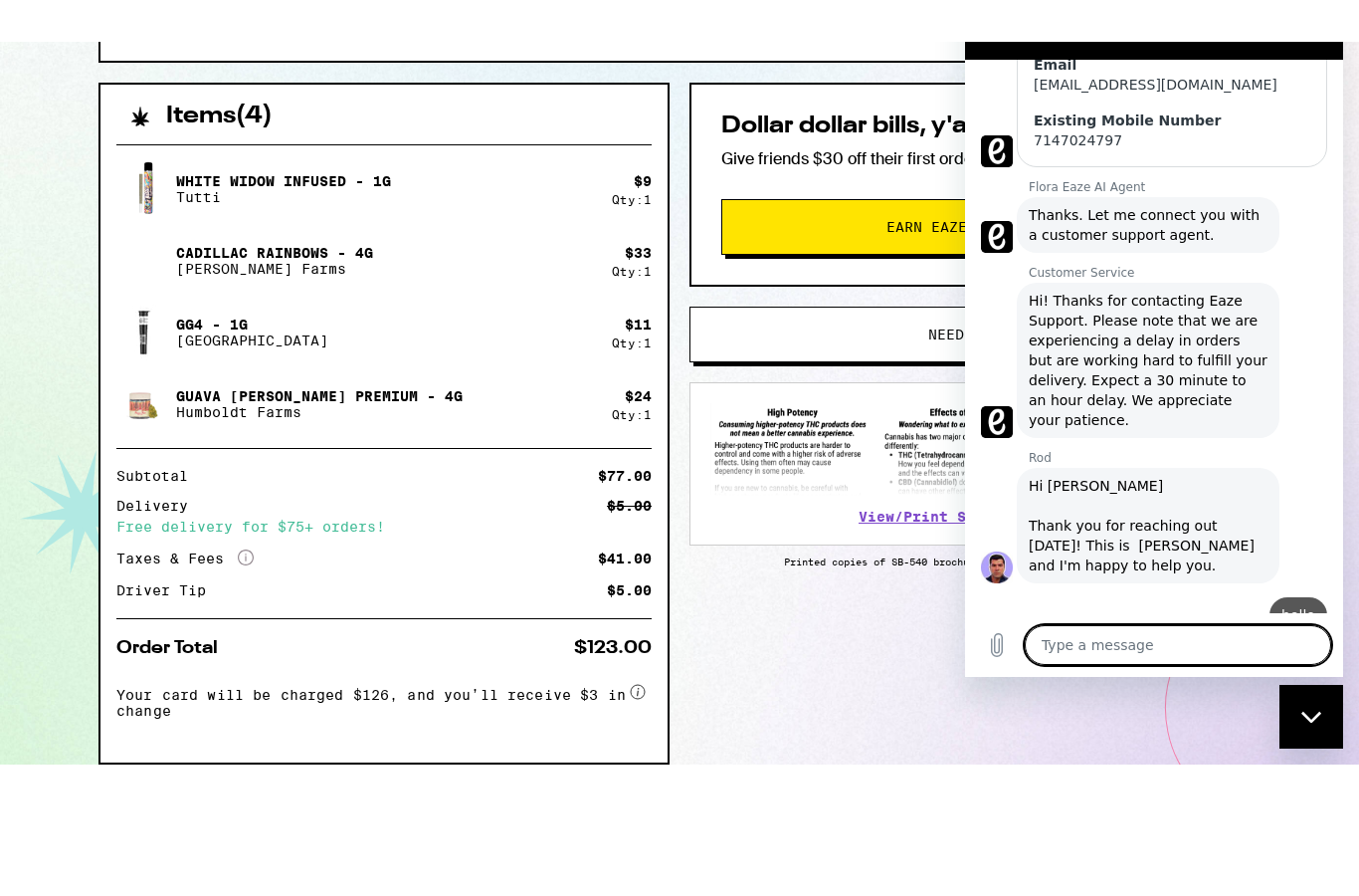
type textarea "i"
type textarea "x"
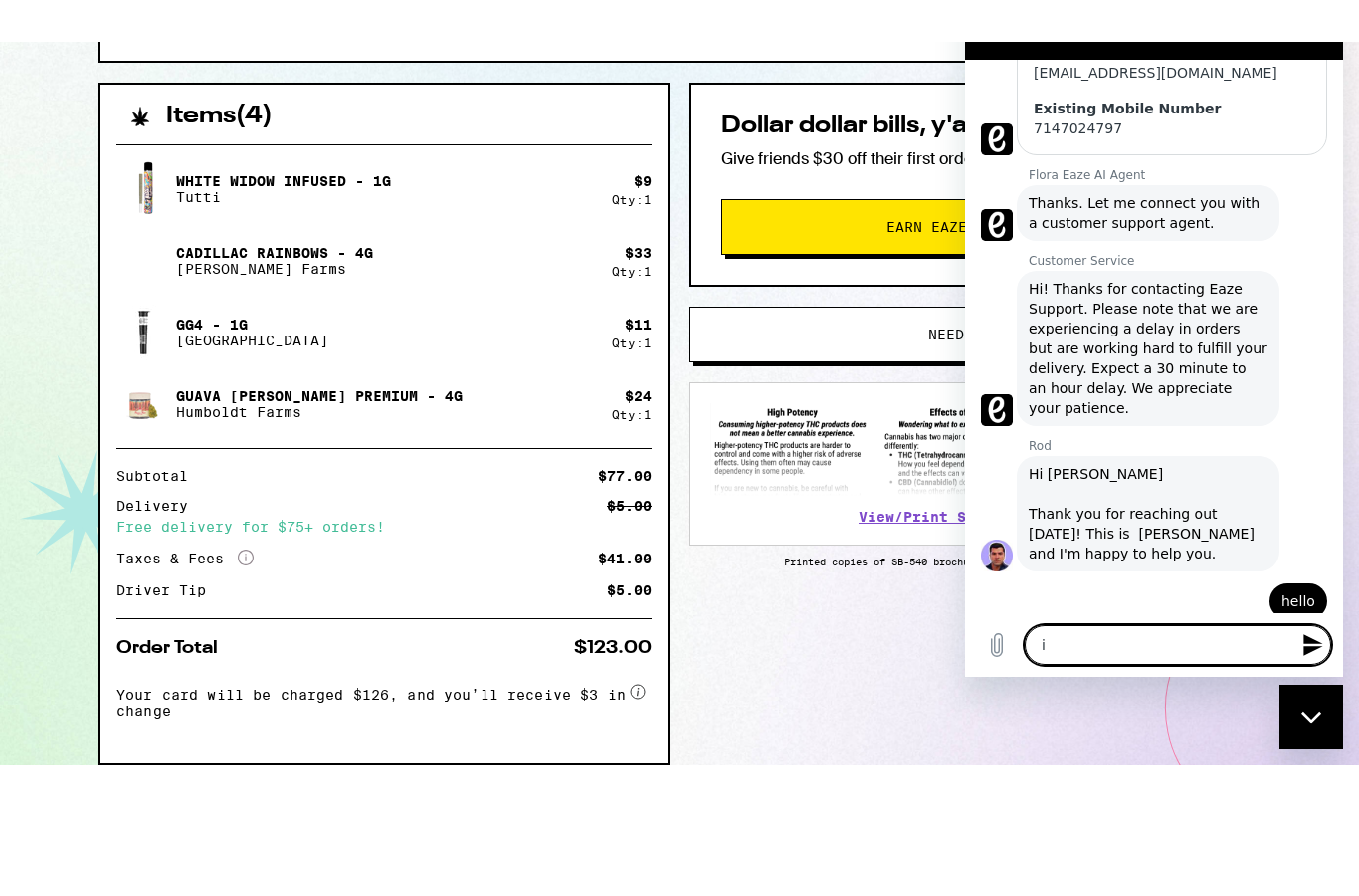
type textarea "i"
type textarea "x"
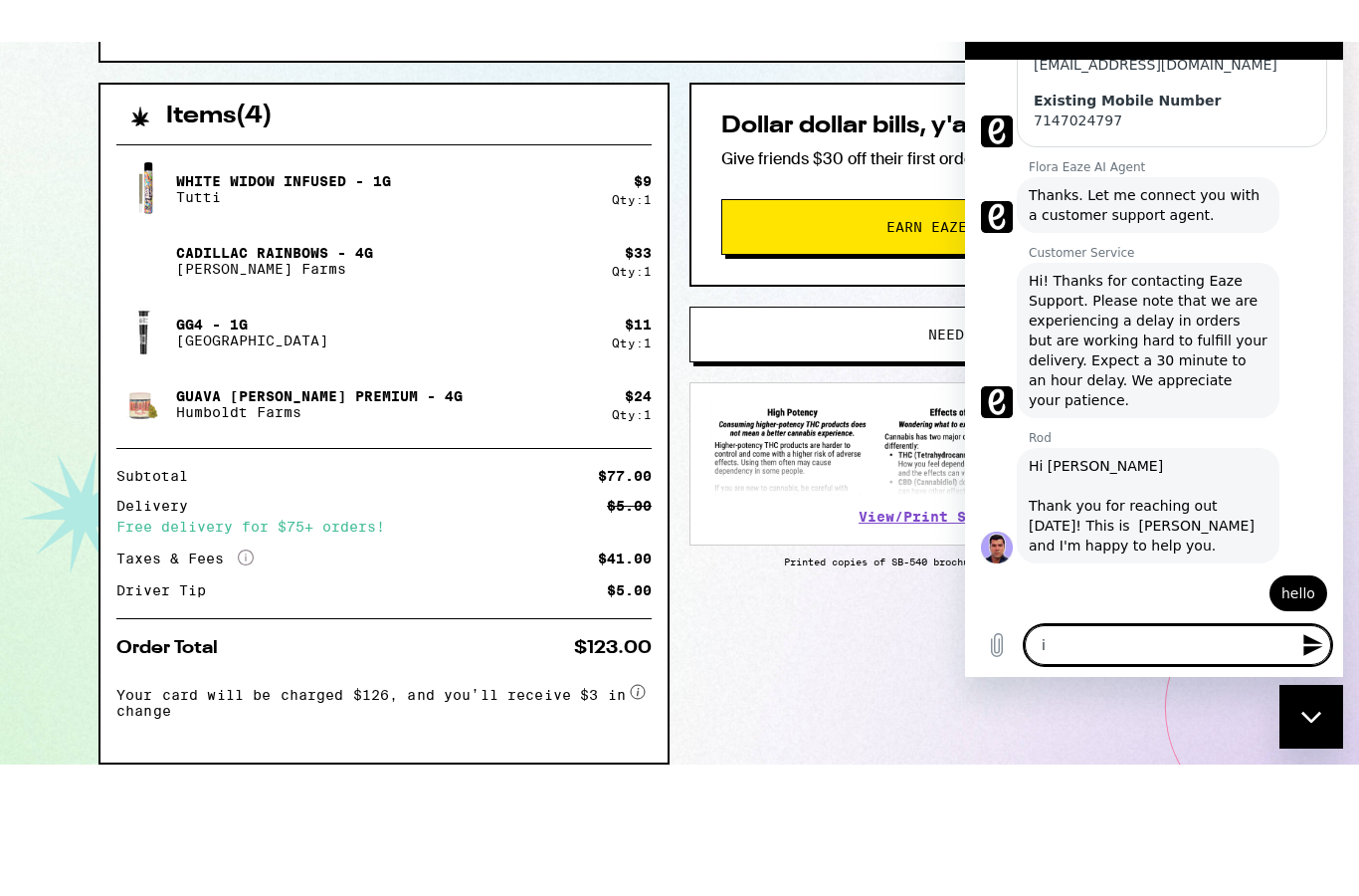
type textarea "i w"
type textarea "x"
type textarea "i wa"
type textarea "x"
type textarea "i was"
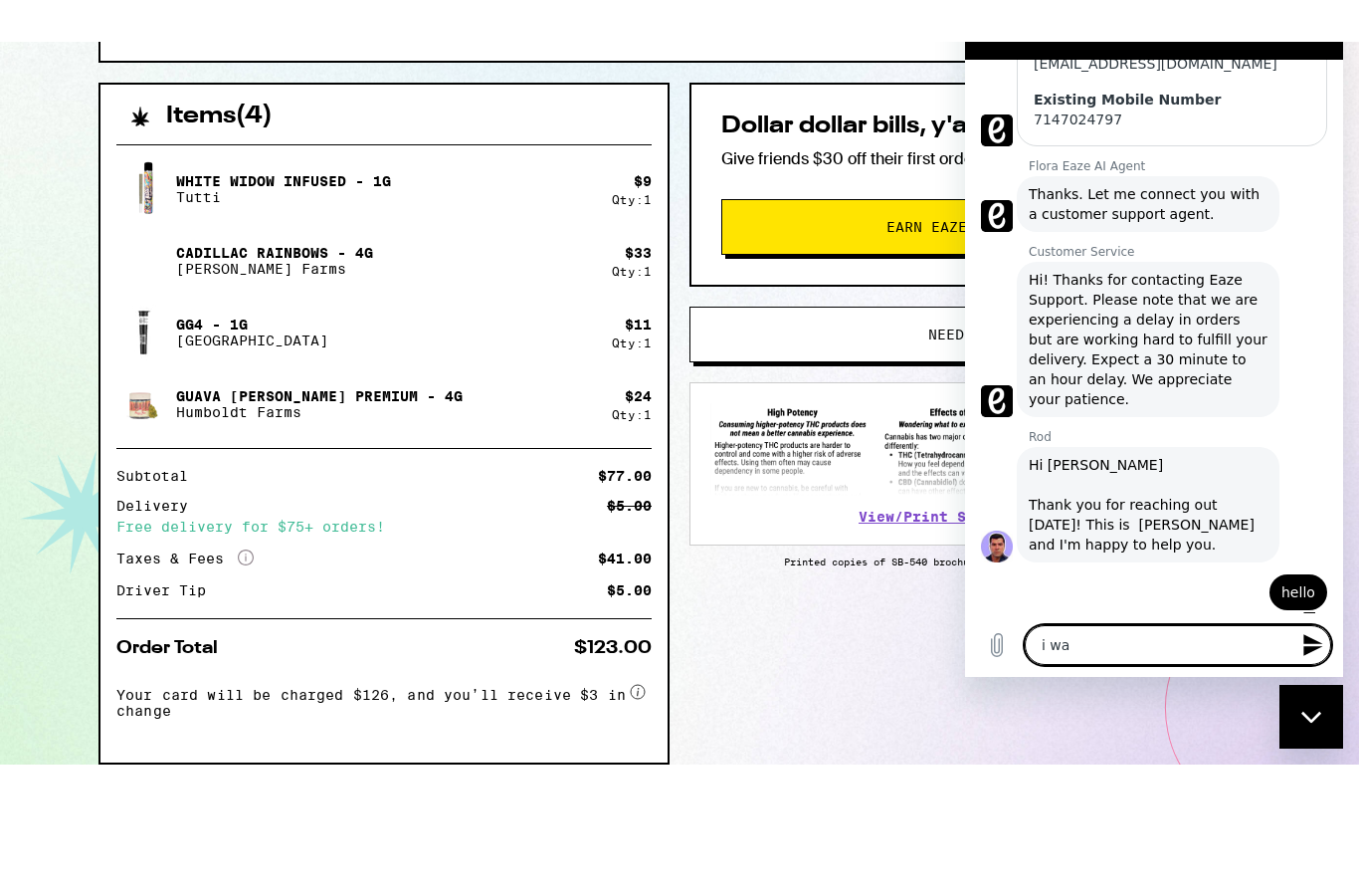
type textarea "x"
type textarea "i was"
type textarea "x"
type textarea "i was w"
type textarea "x"
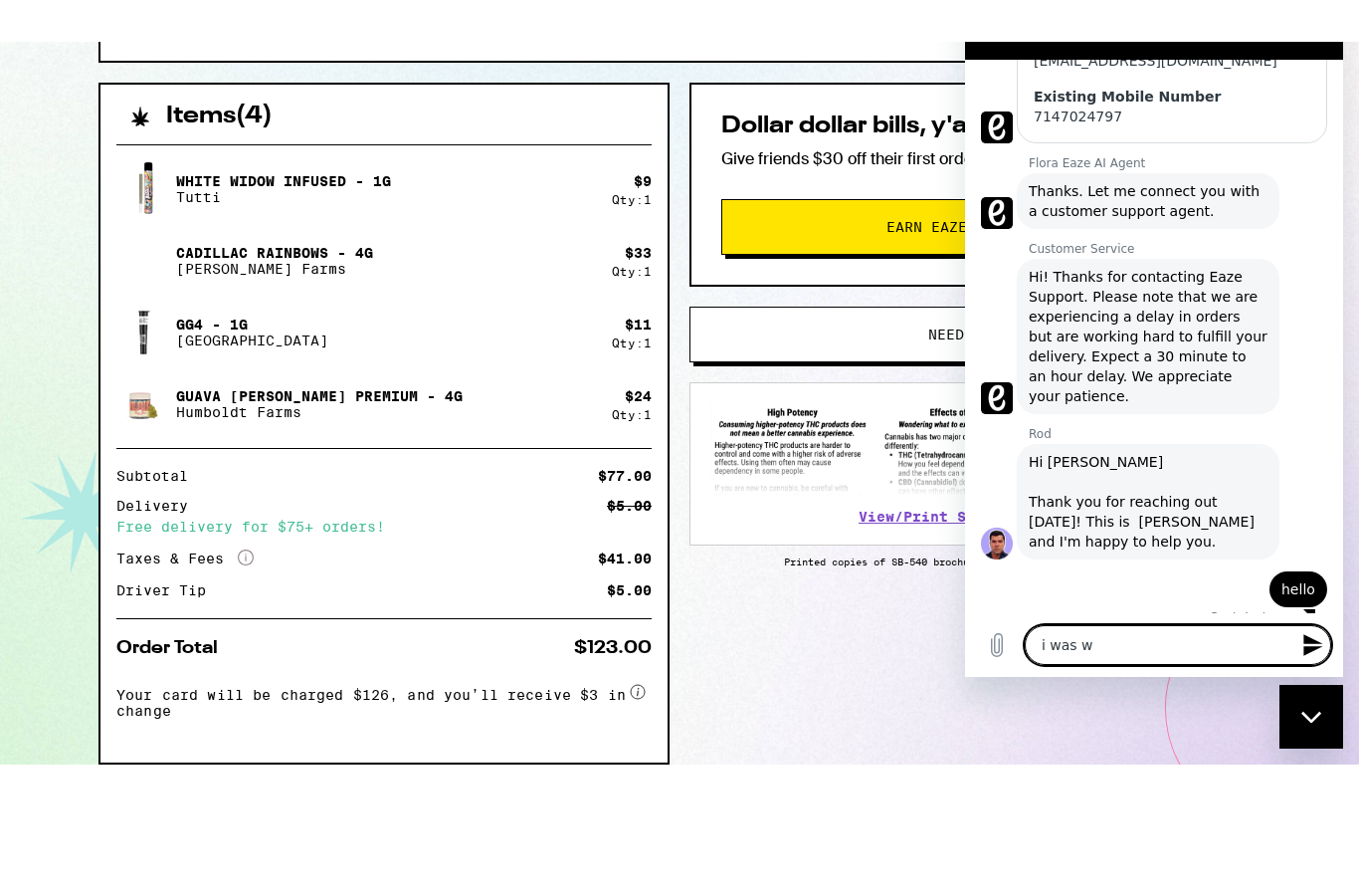
type textarea "i was wo"
type textarea "x"
type textarea "i was won"
type textarea "x"
type textarea "i was wond"
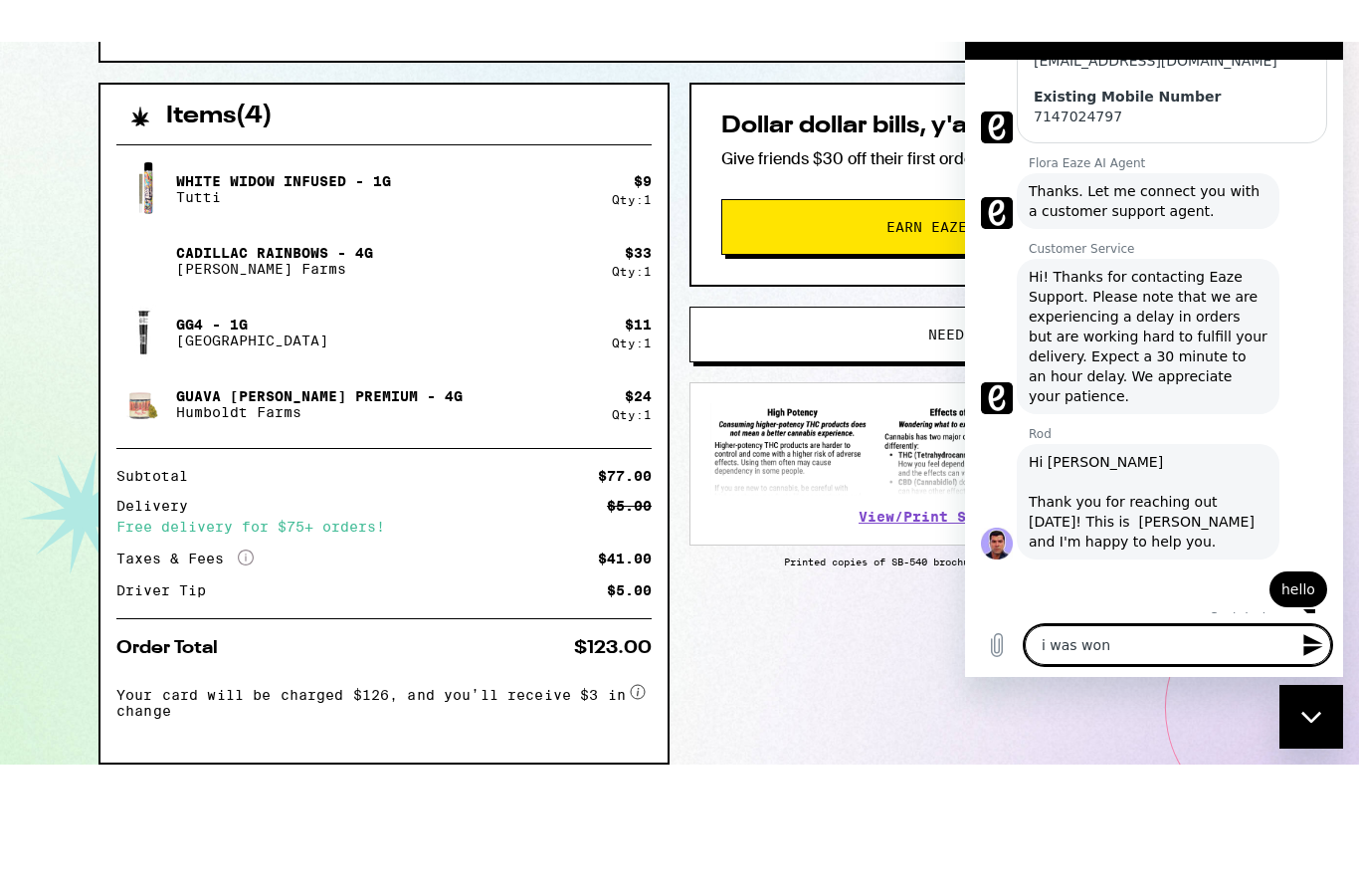
type textarea "x"
type textarea "i was wonde"
type textarea "x"
type textarea "i was wonder"
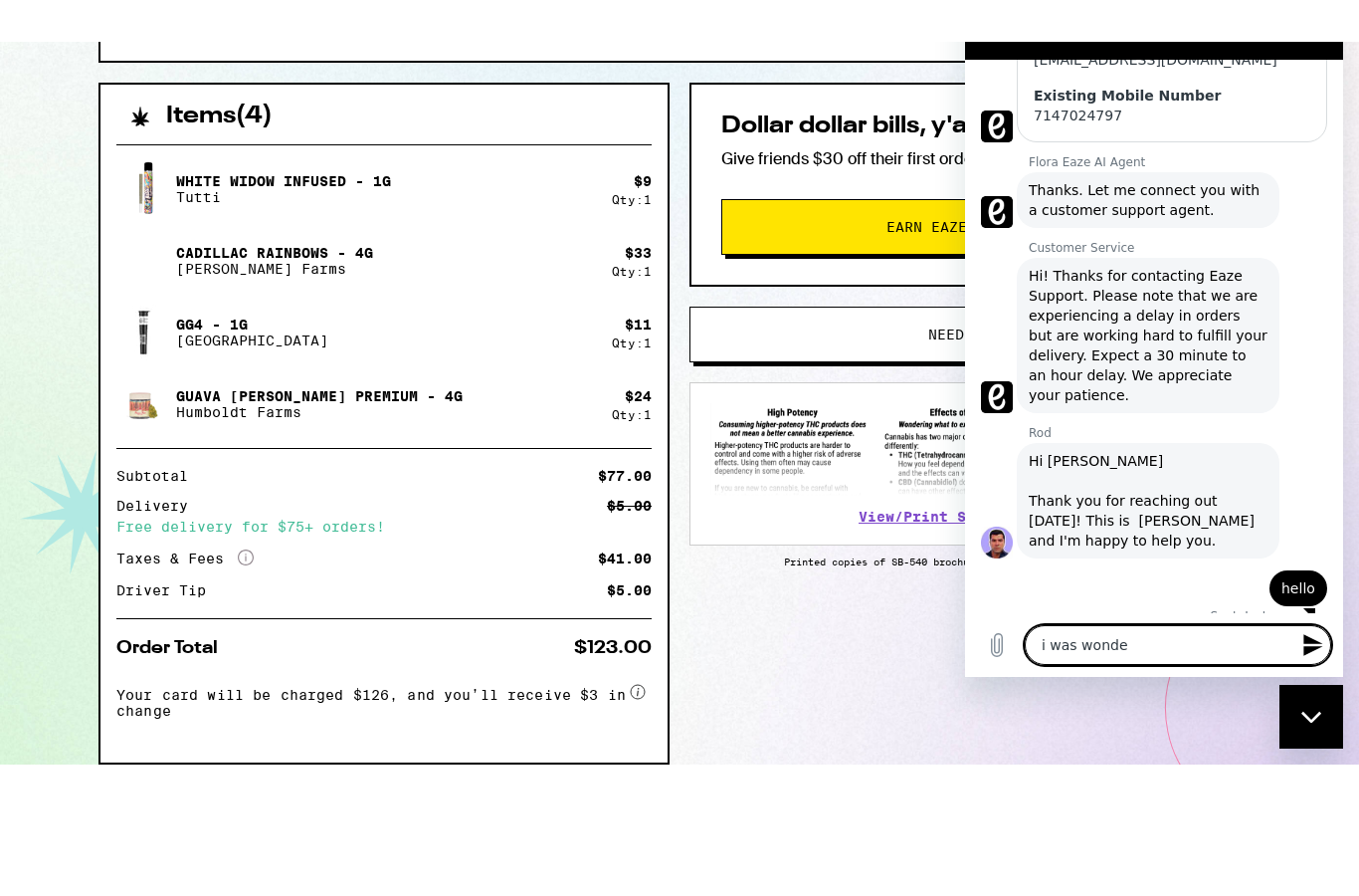
type textarea "x"
type textarea "i was wonderi"
type textarea "x"
type textarea "i was wonderin"
type textarea "x"
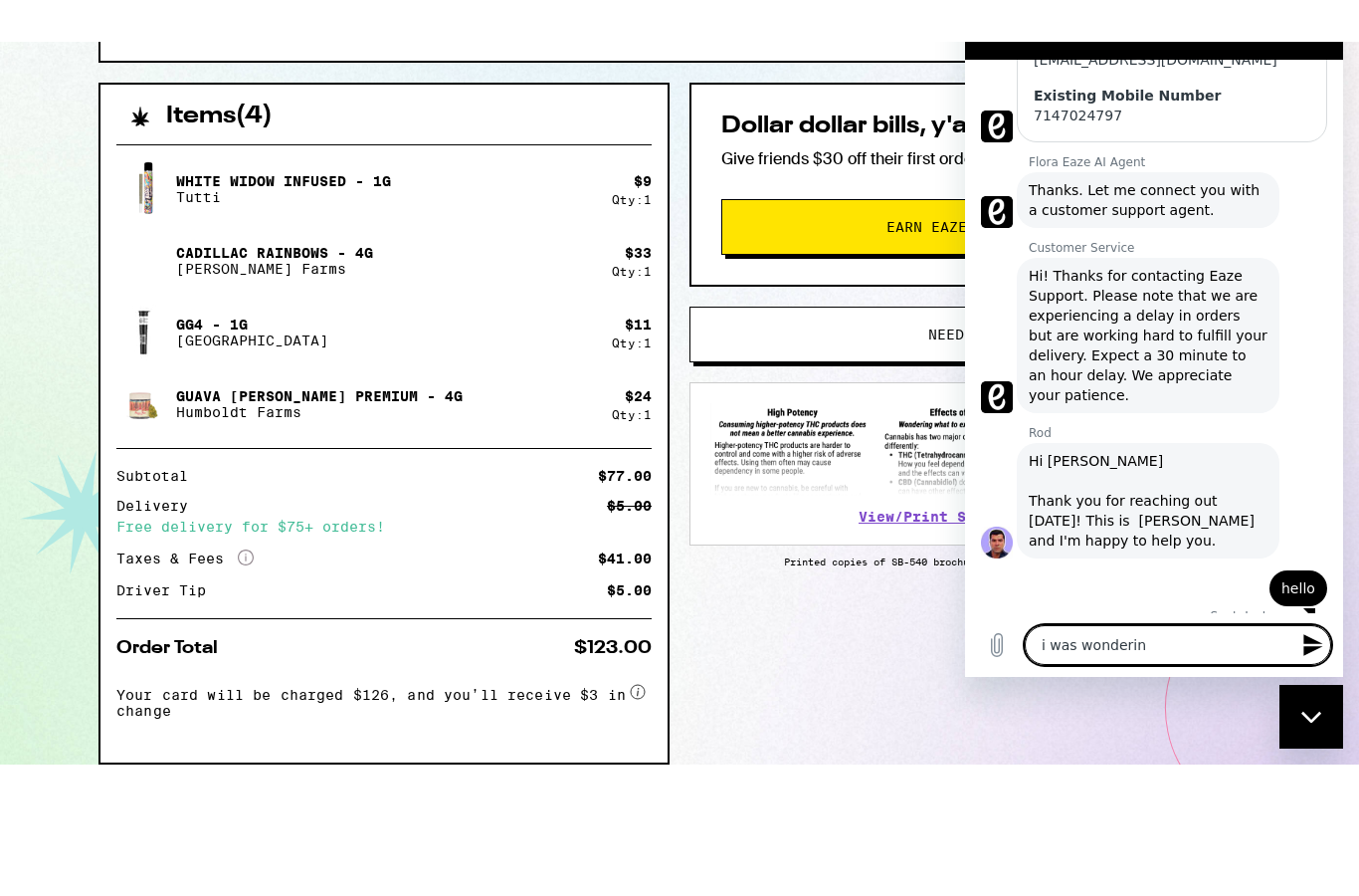
type textarea "i was wondering"
type textarea "x"
type textarea "i was wondering"
type textarea "x"
type textarea "i was wondering i"
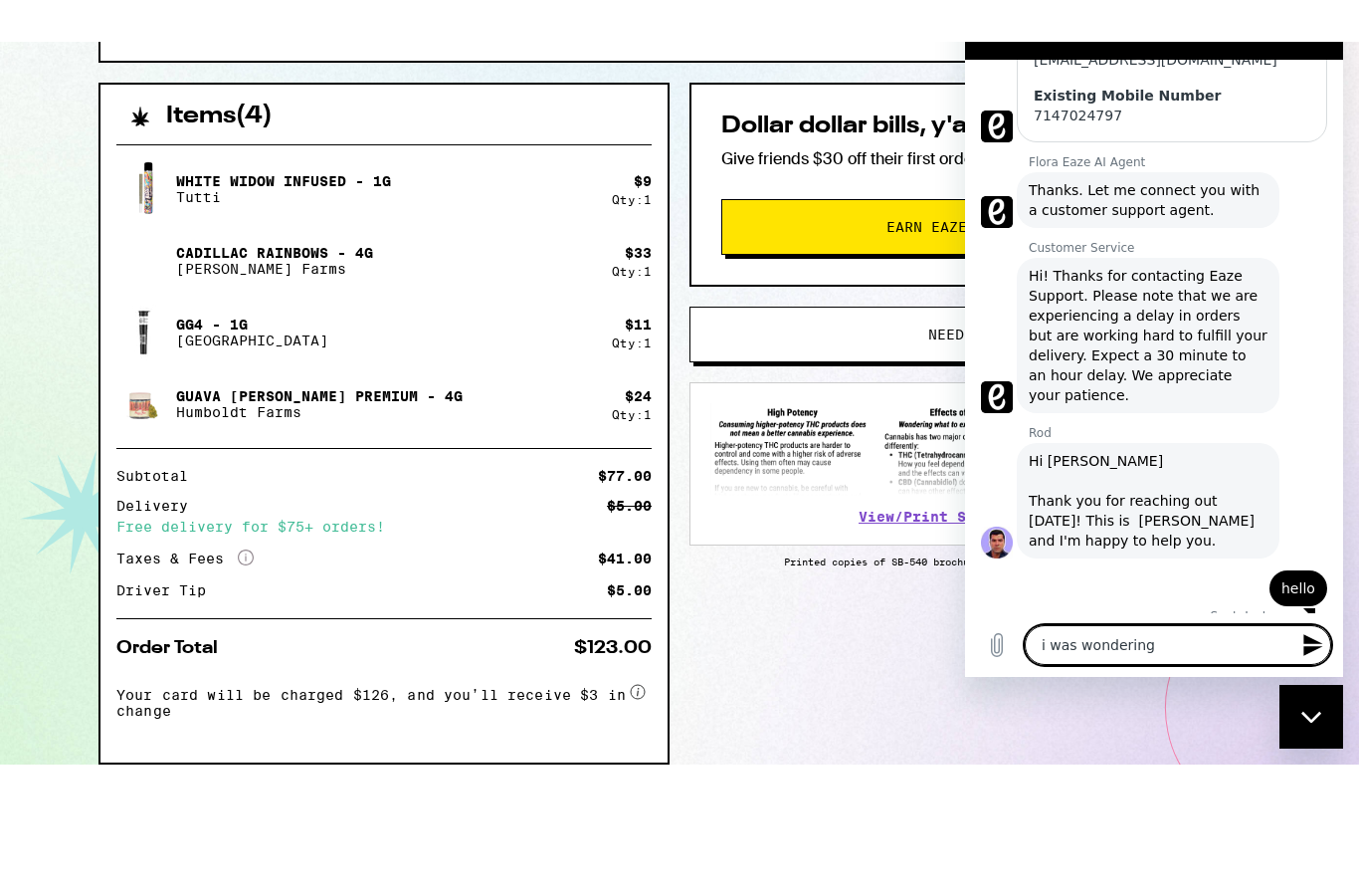
type textarea "x"
type textarea "i was wondering if"
type textarea "x"
type textarea "i was wondering if"
type textarea "x"
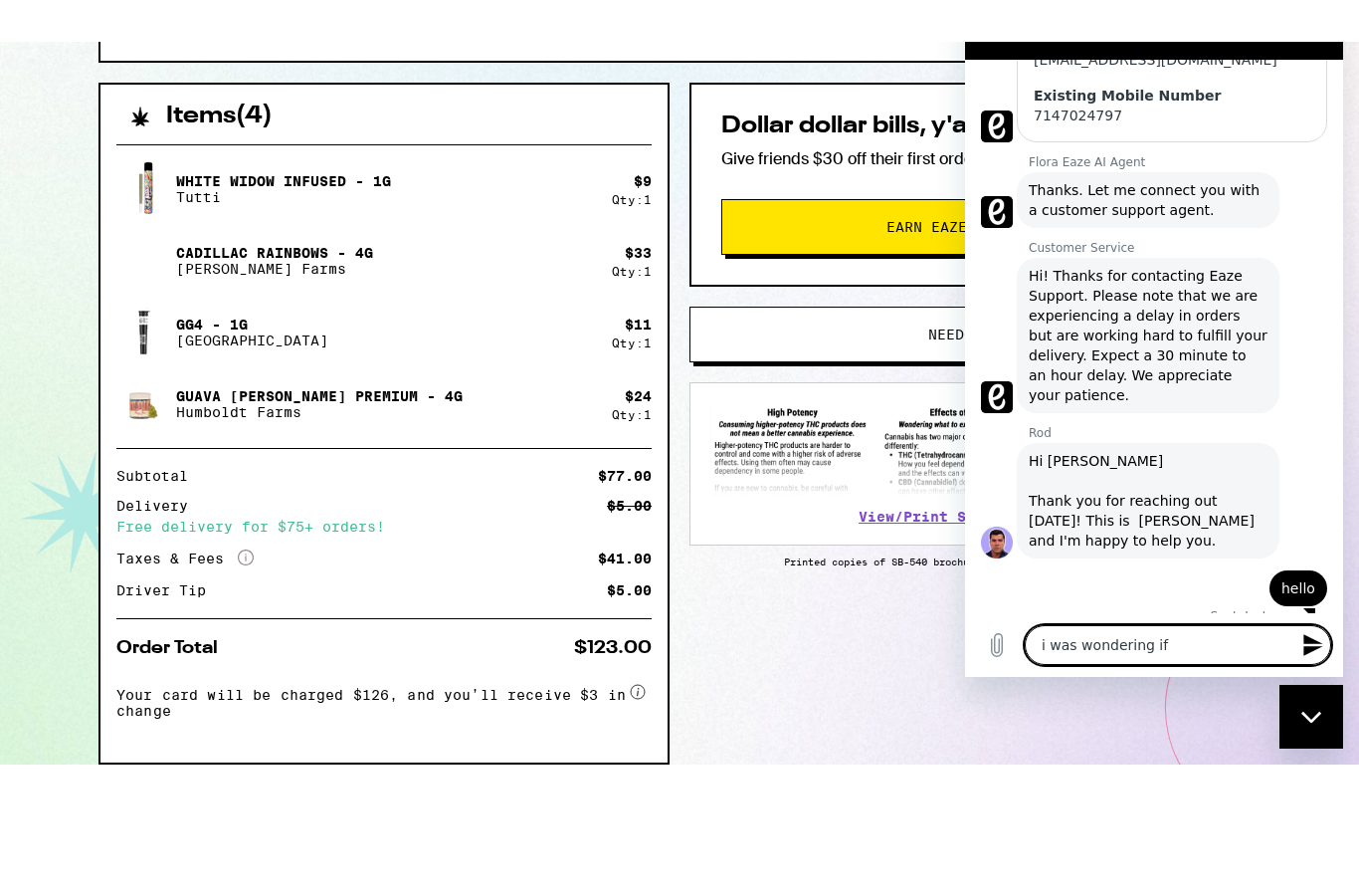
type textarea "i was wondering if i"
type textarea "x"
type textarea "i was wondering if i"
type textarea "x"
type textarea "i was wondering if i c"
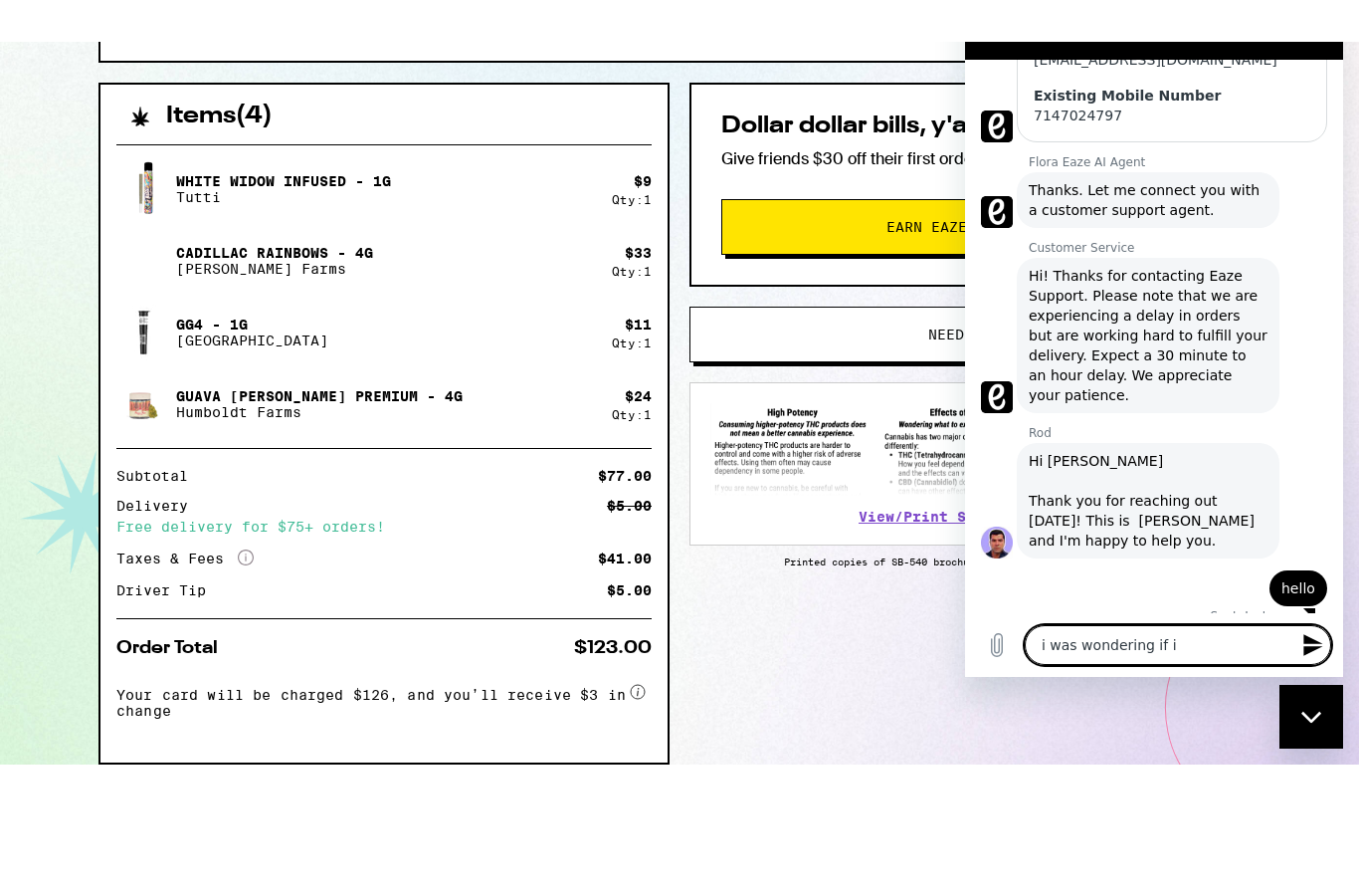
type textarea "x"
type textarea "i was wondering if i co"
type textarea "x"
type textarea "i was wondering if i cou"
type textarea "x"
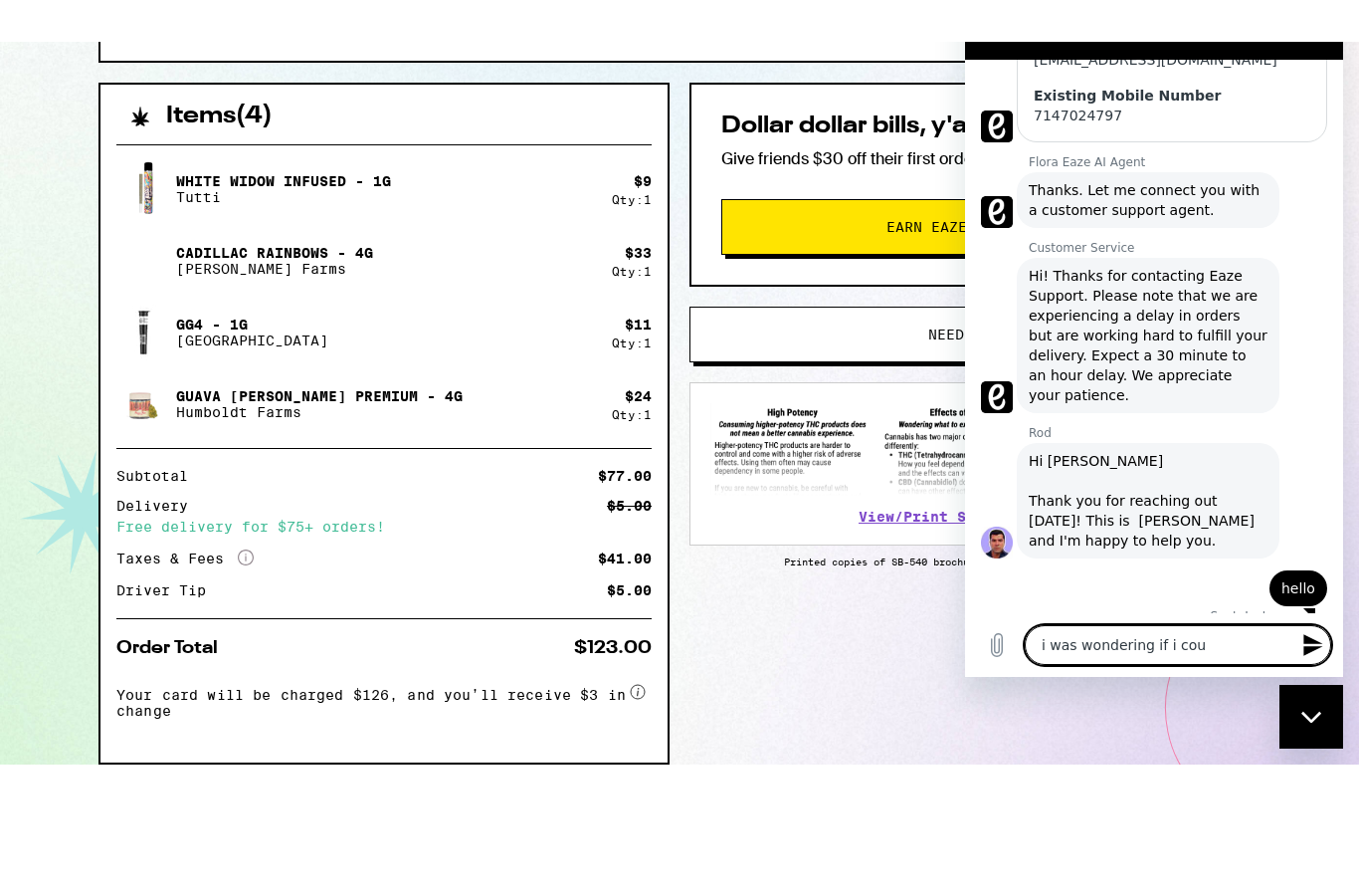
type textarea "i was wondering if i coul"
type textarea "x"
type textarea "i was wondering if i could"
type textarea "x"
type textarea "i was wondering if i could"
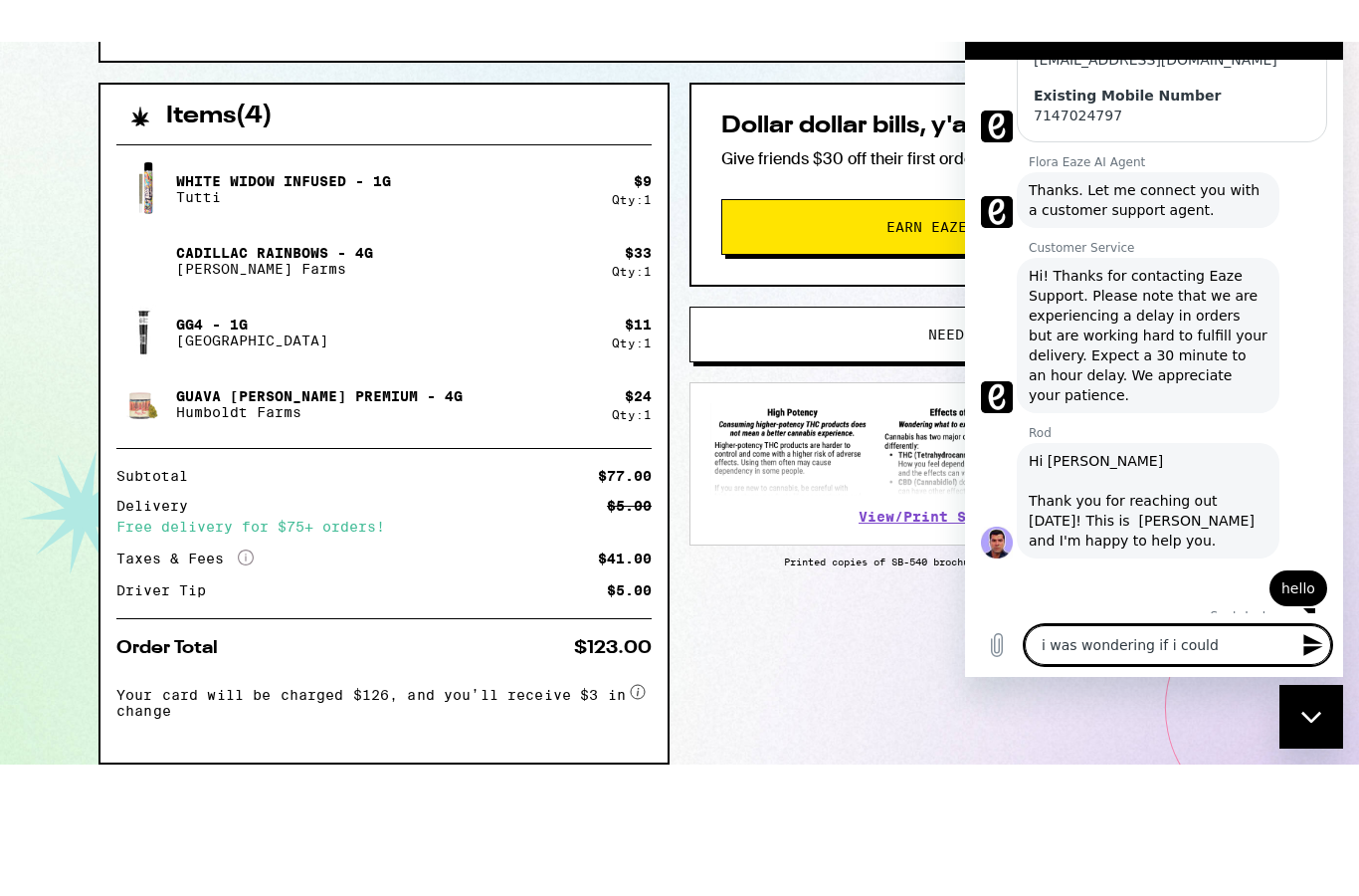
type textarea "x"
type textarea "i was wondering if i could a"
type textarea "x"
type textarea "i was wondering if i could as"
type textarea "x"
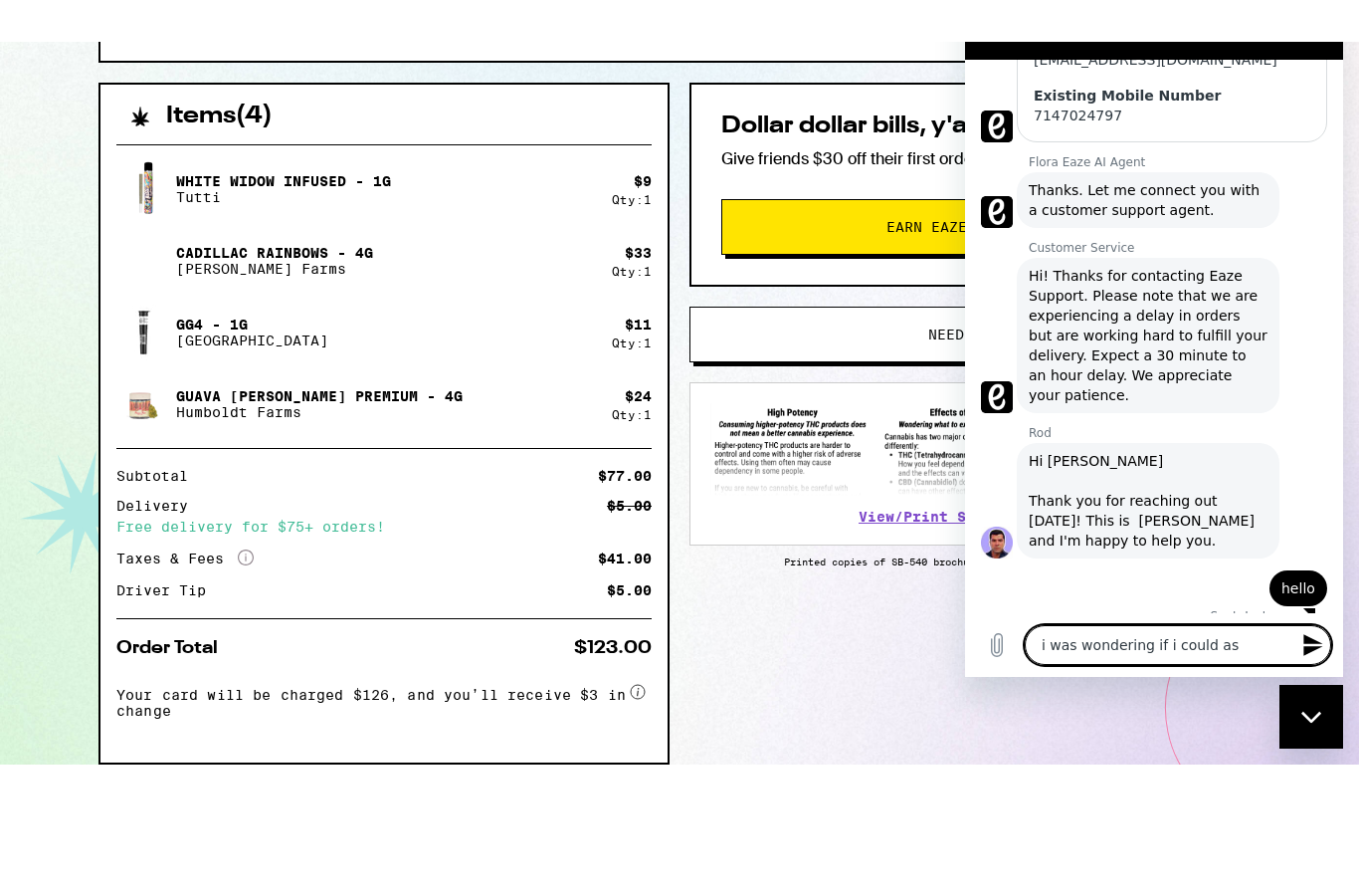
type textarea "i was wondering if i could asd"
type textarea "x"
type textarea "i was wondering if i could as"
type textarea "x"
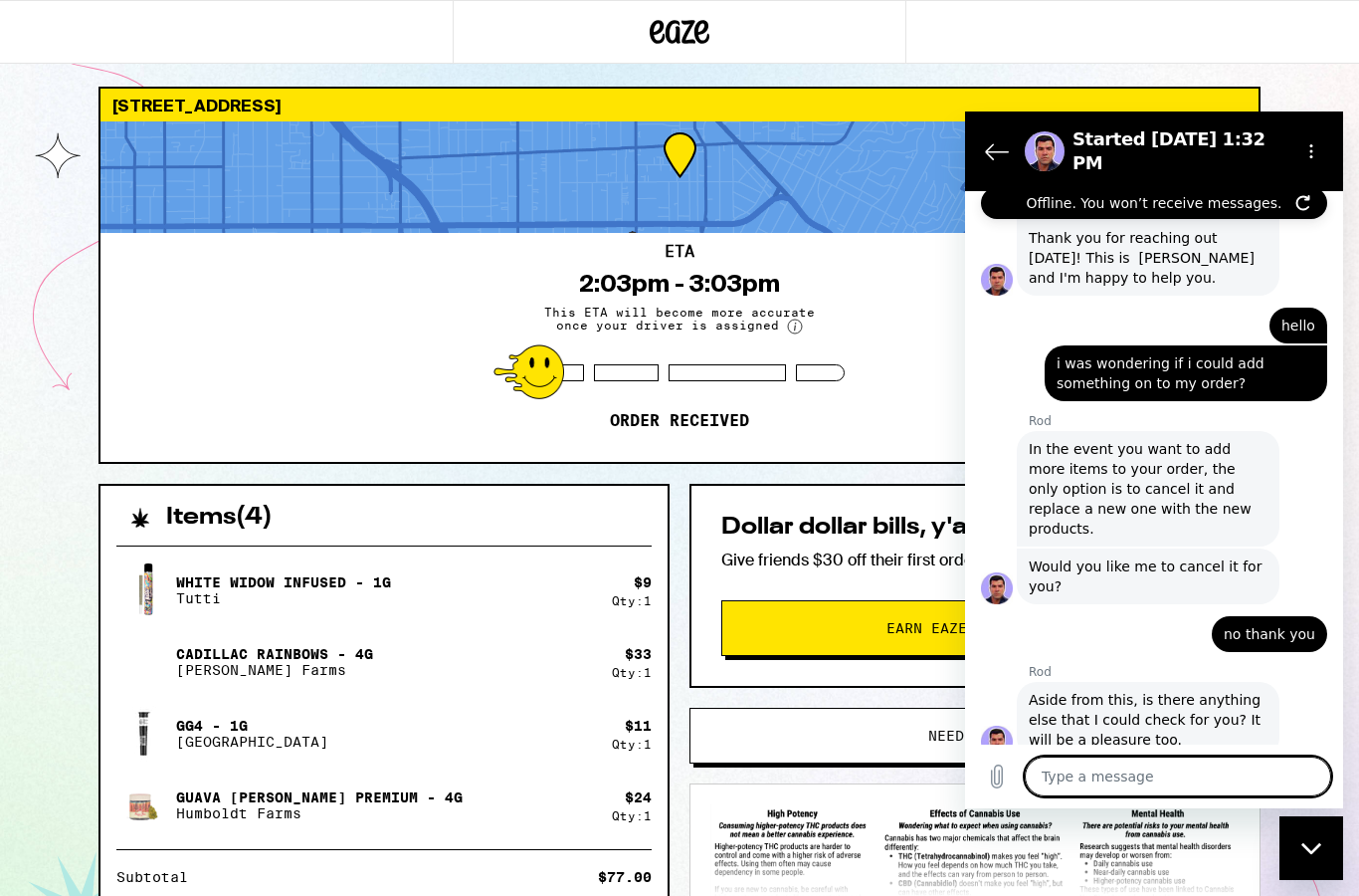
scroll to position [260, 0]
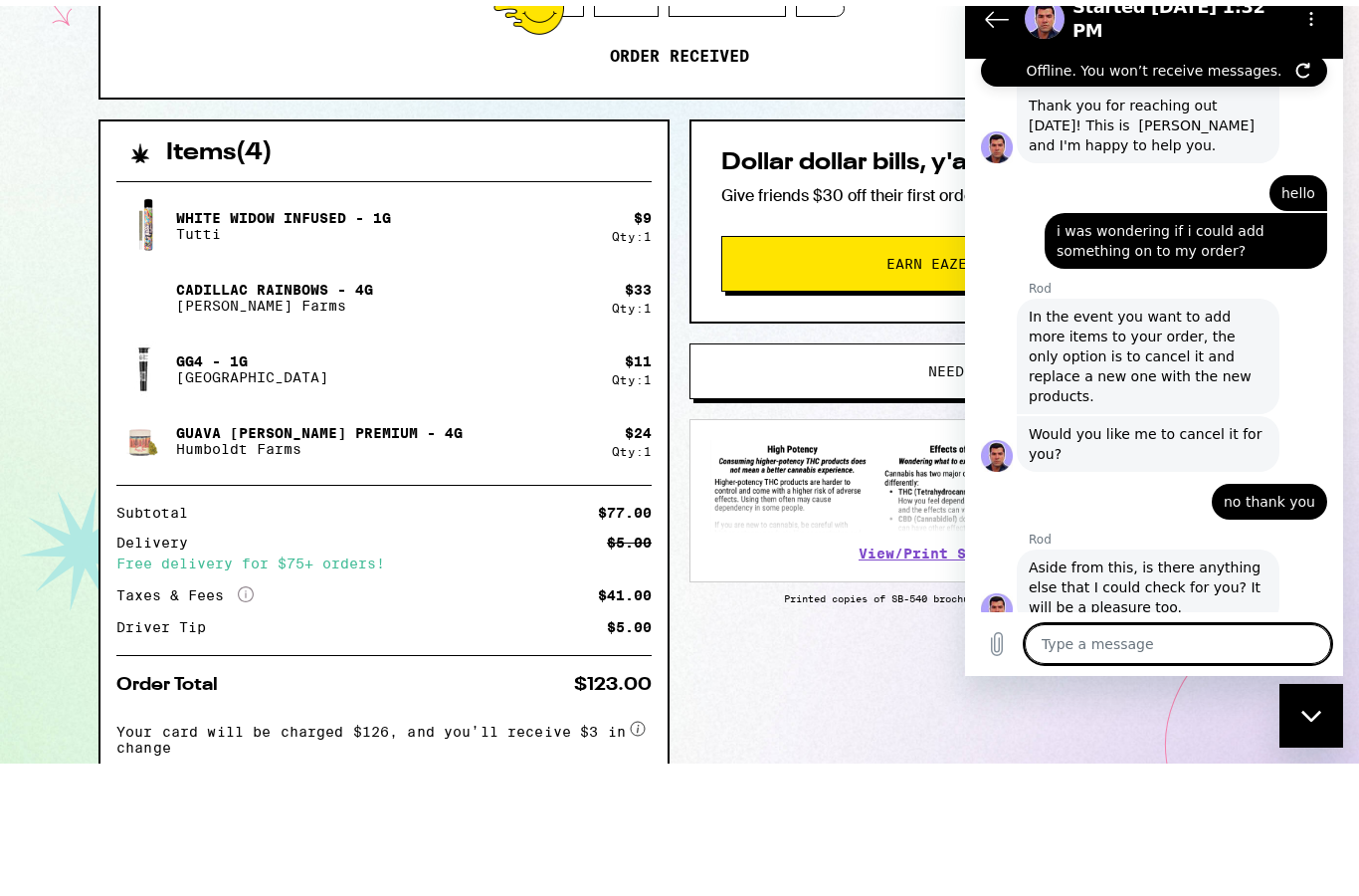
click at [1091, 659] on textarea at bounding box center [1178, 644] width 306 height 40
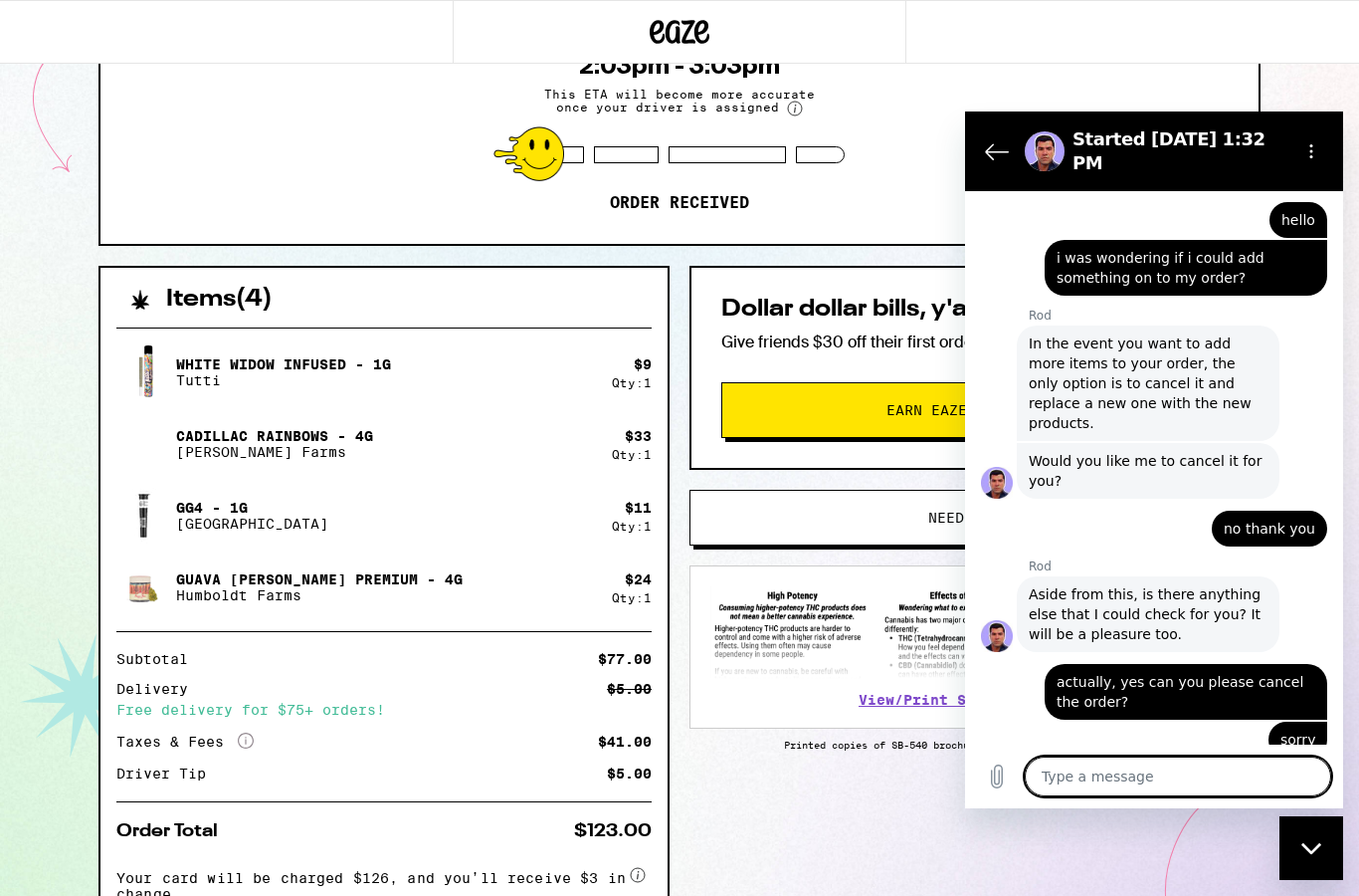
scroll to position [234, 0]
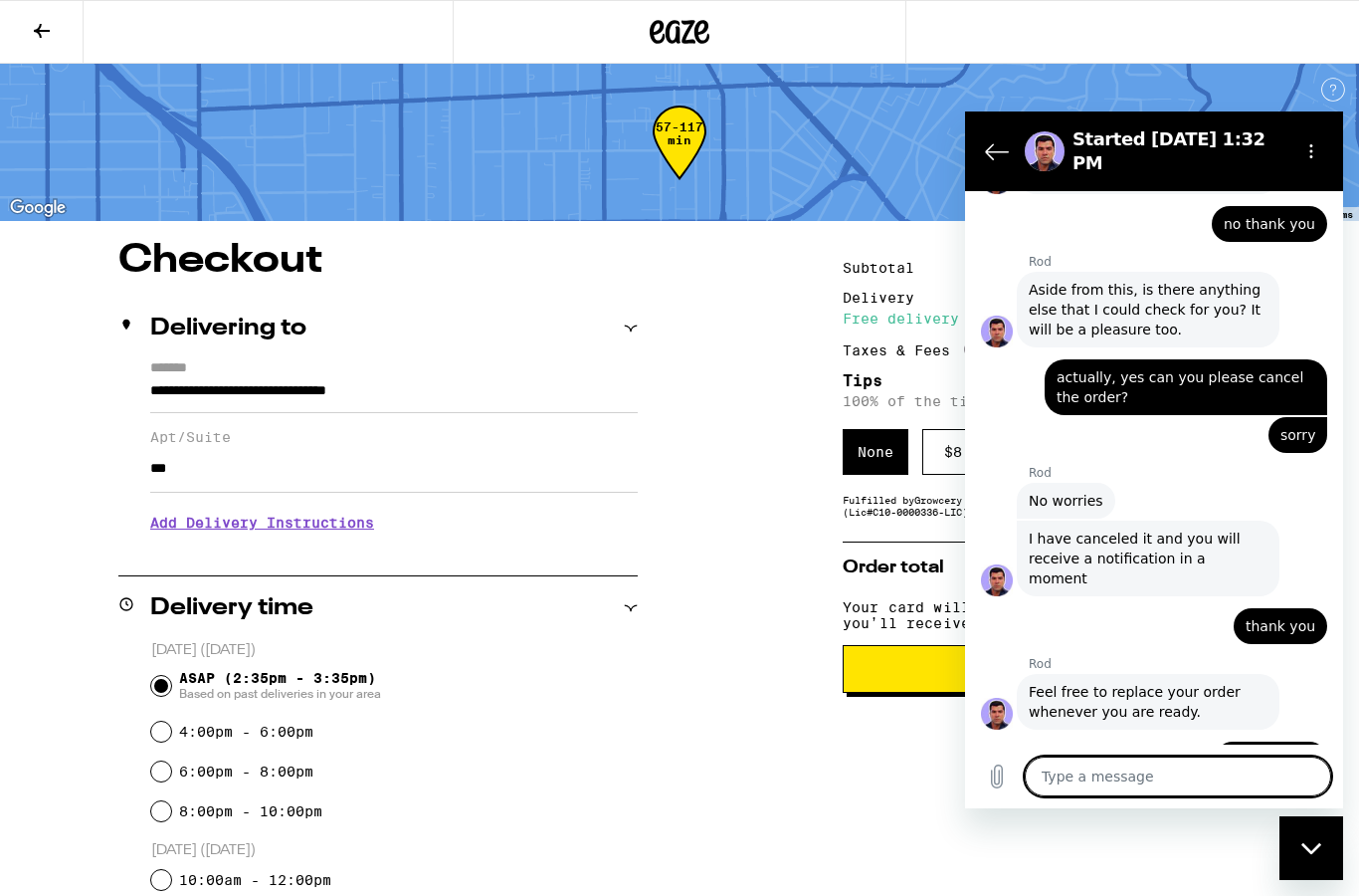
click at [49, 37] on icon at bounding box center [42, 31] width 24 height 24
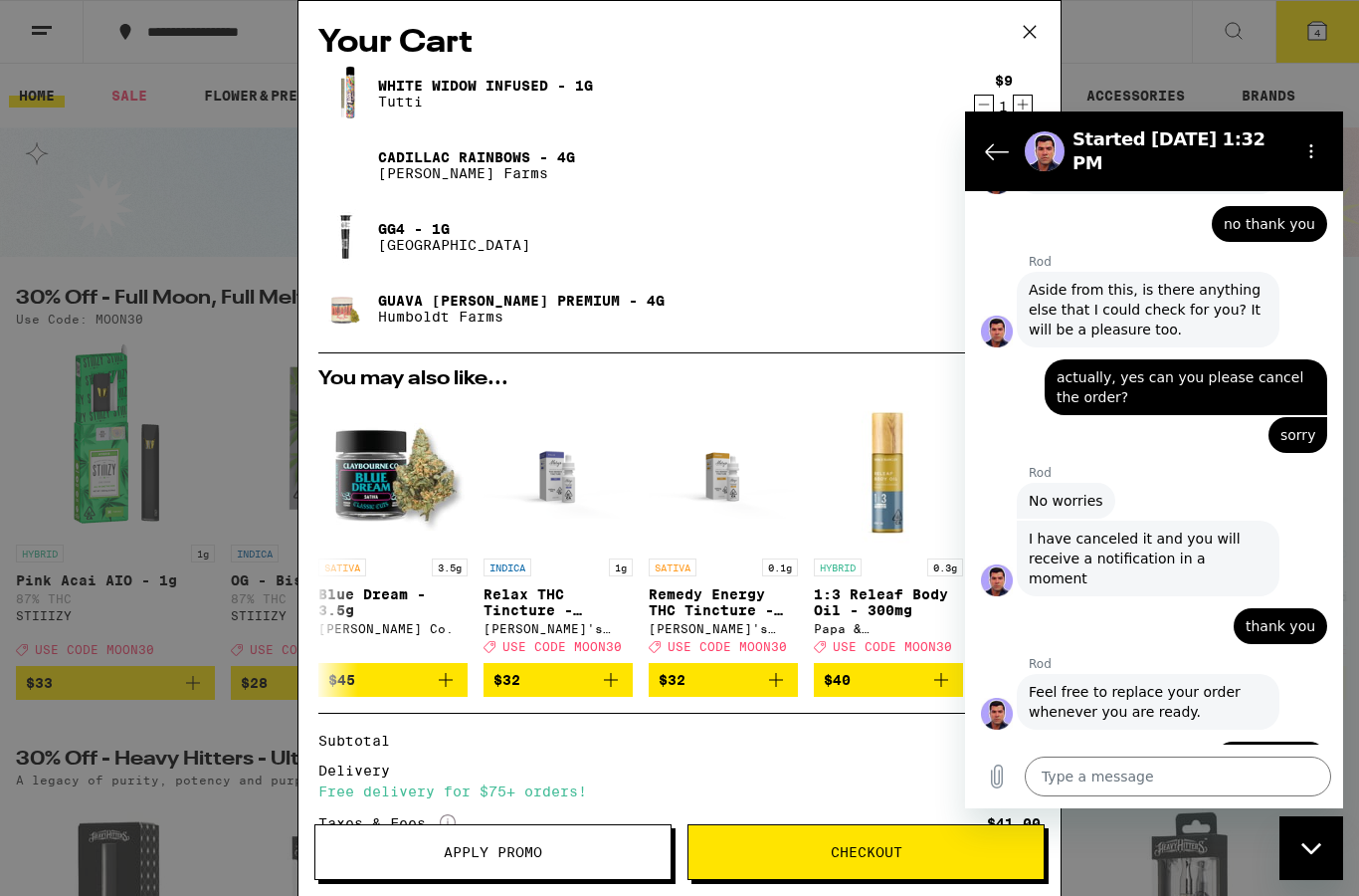
click at [1024, 40] on icon at bounding box center [1030, 32] width 30 height 30
click at [1032, 28] on icon at bounding box center [1030, 32] width 30 height 30
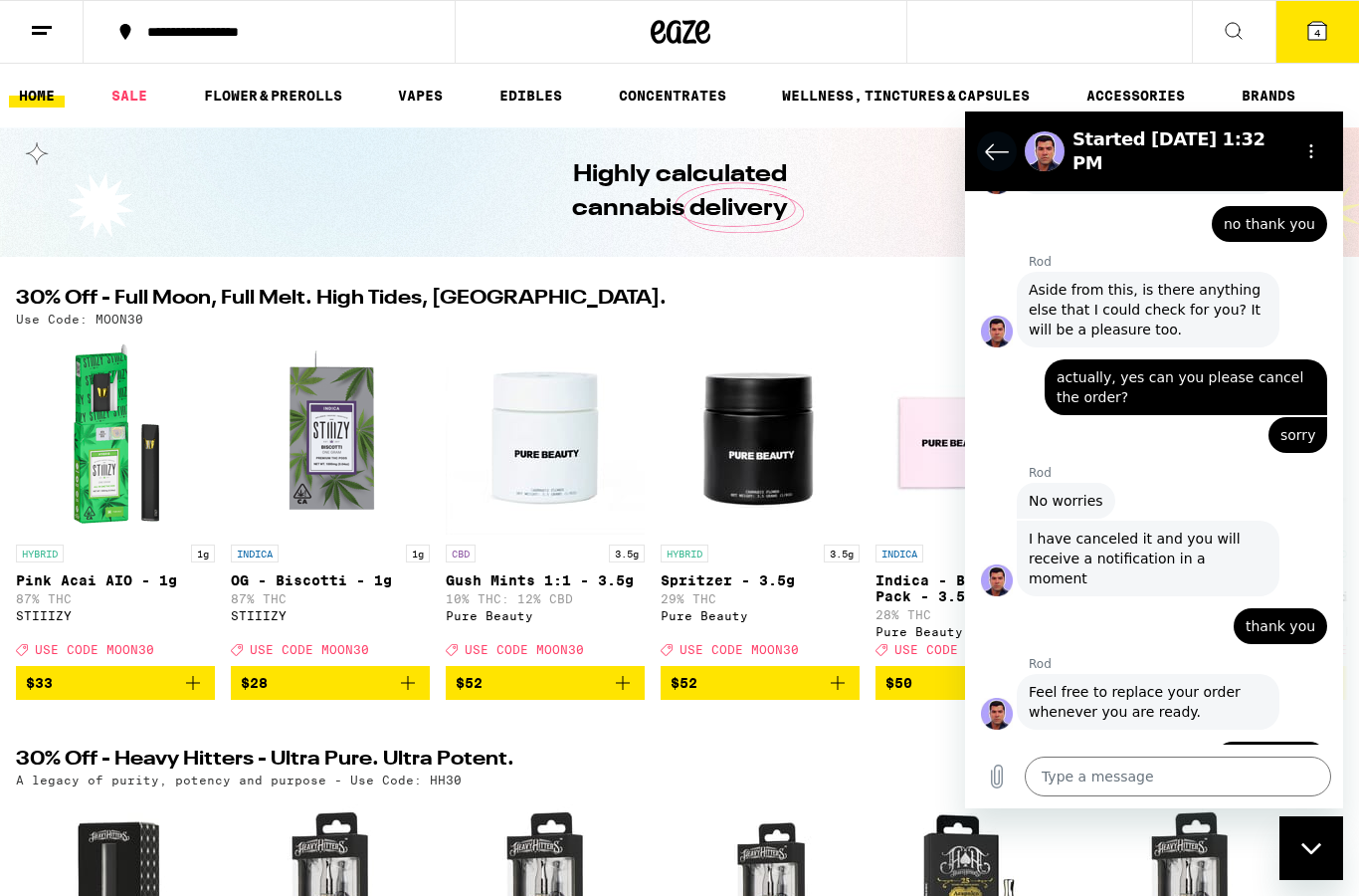
scroll to position [1373, 0]
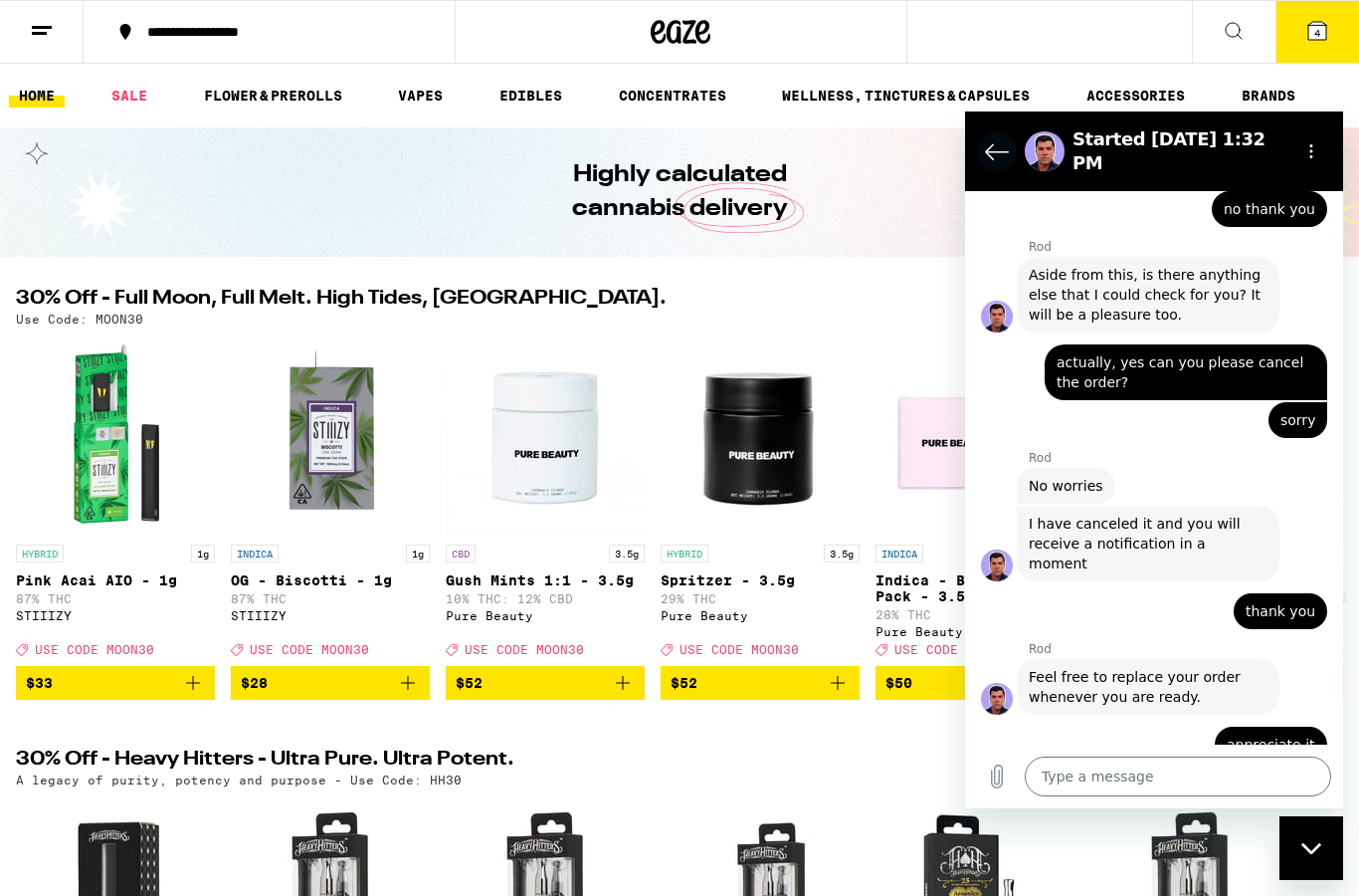
click at [997, 139] on icon "Back to the conversation list" at bounding box center [997, 151] width 24 height 24
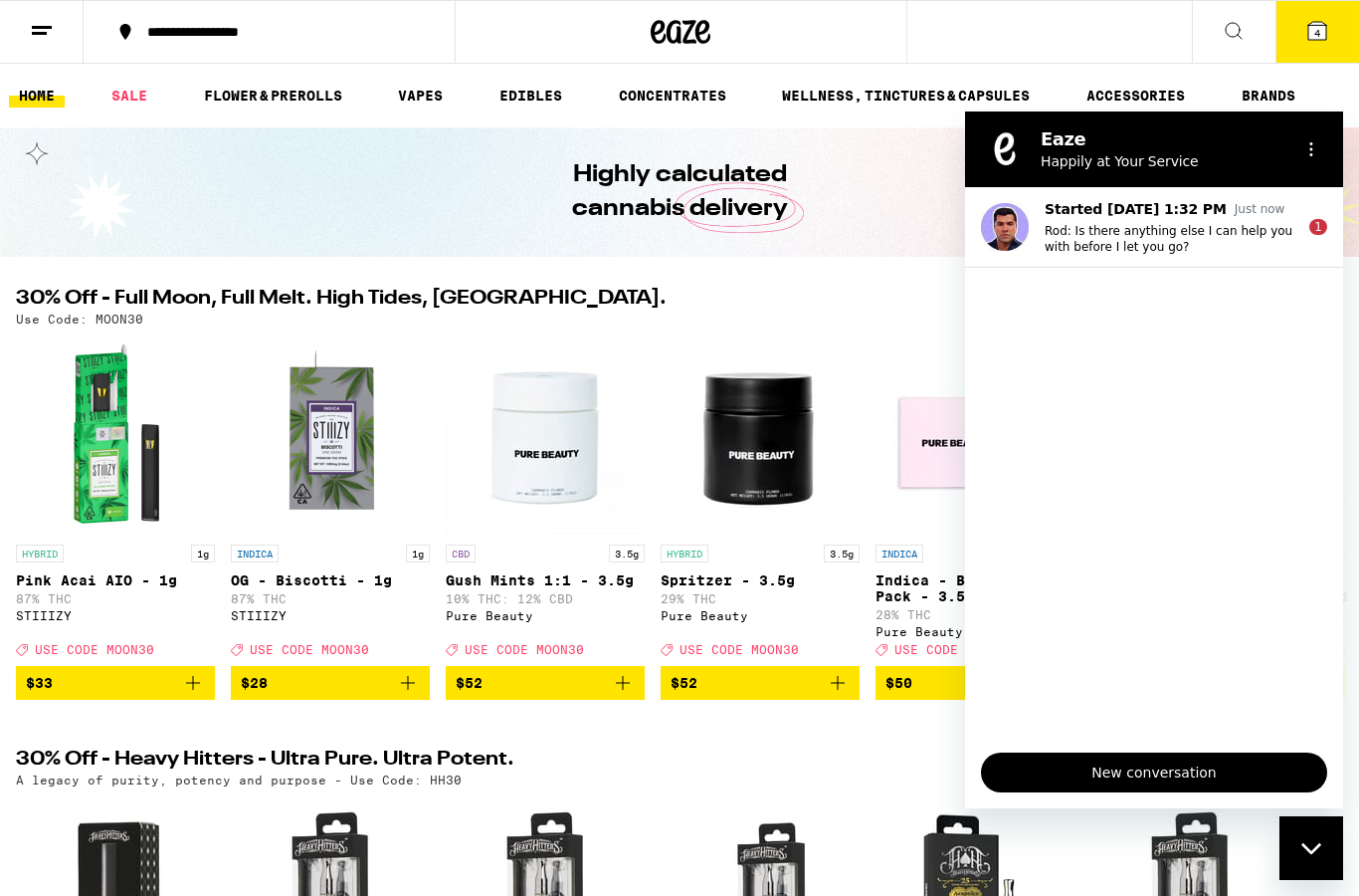
click at [1302, 844] on icon "Close messaging window" at bounding box center [1312, 848] width 21 height 13
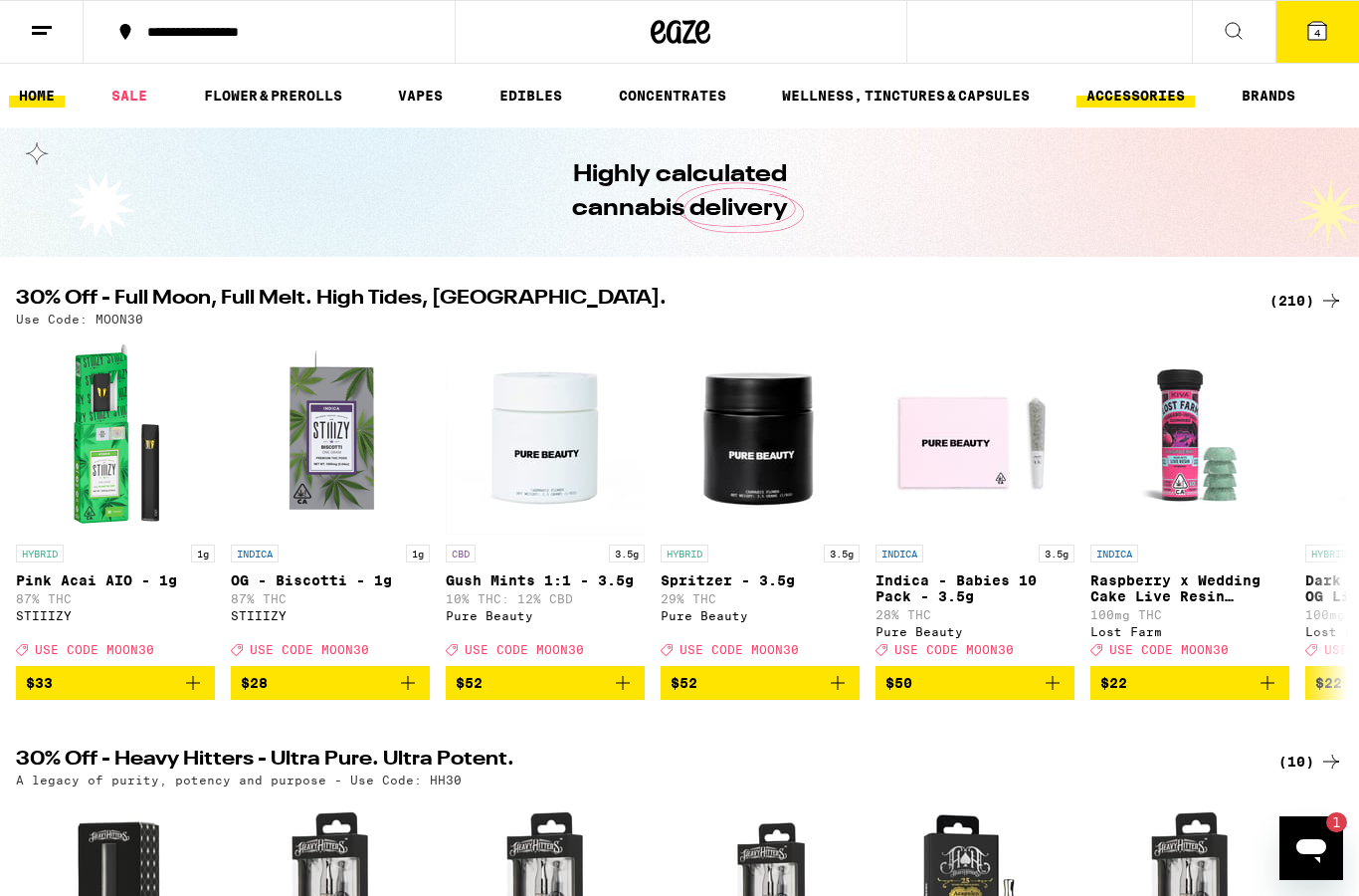
click at [1140, 100] on link "ACCESSORIES" at bounding box center [1136, 96] width 118 height 24
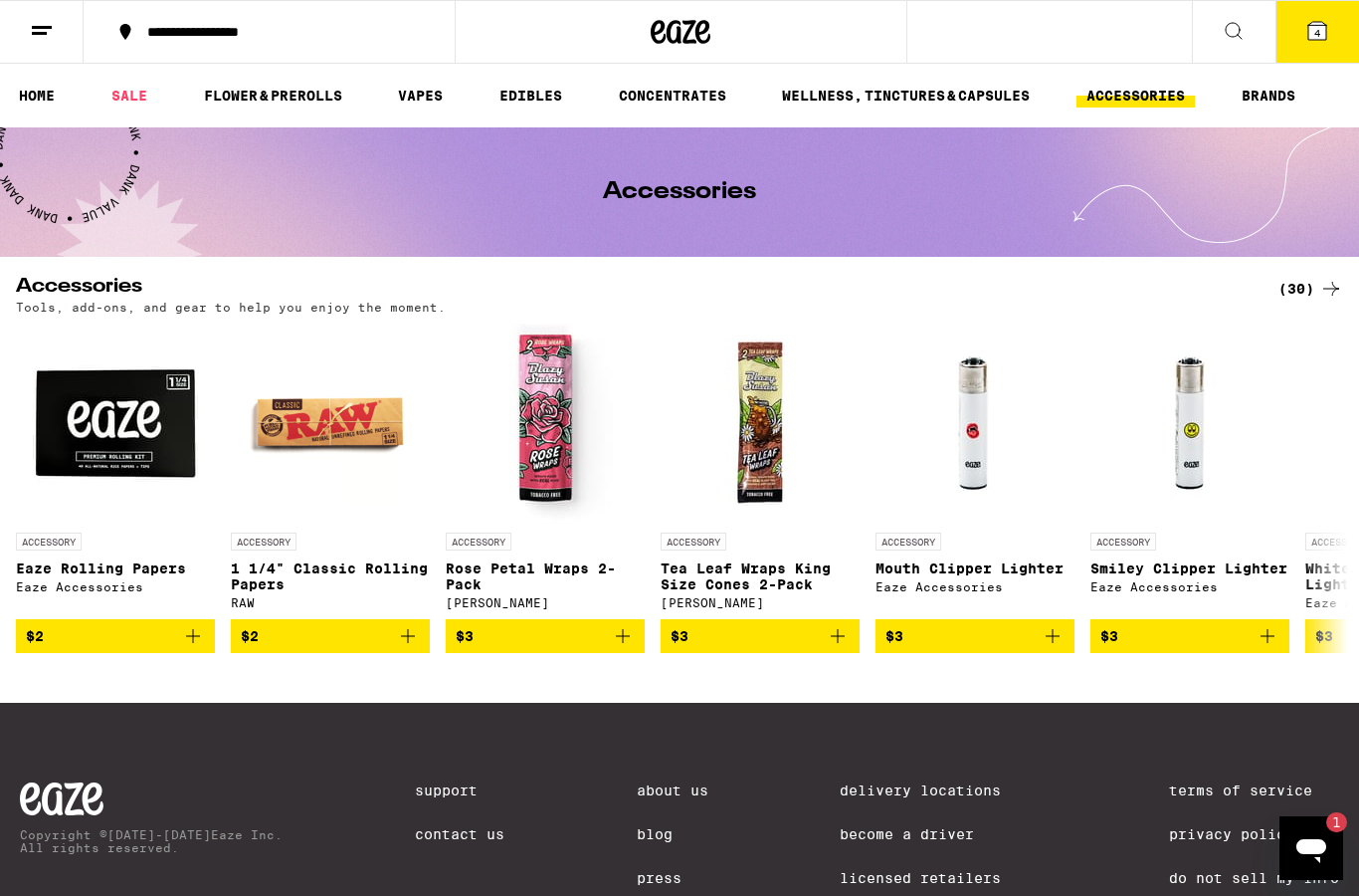
click at [1319, 287] on icon at bounding box center [1331, 289] width 24 height 24
